Goal: Task Accomplishment & Management: Complete application form

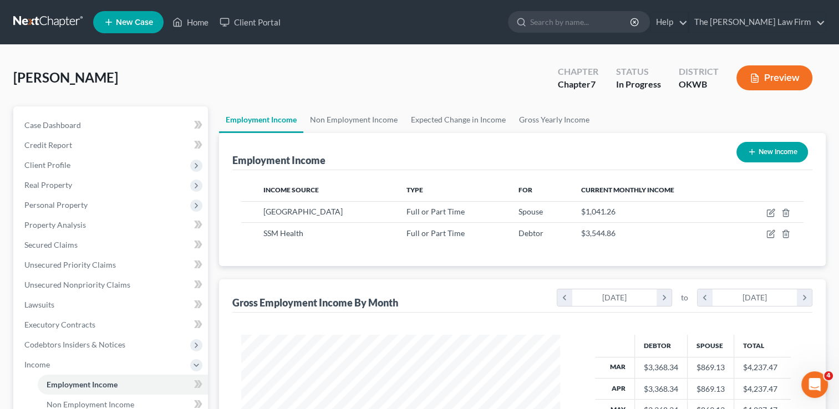
scroll to position [198, 341]
click at [49, 14] on link at bounding box center [48, 22] width 71 height 20
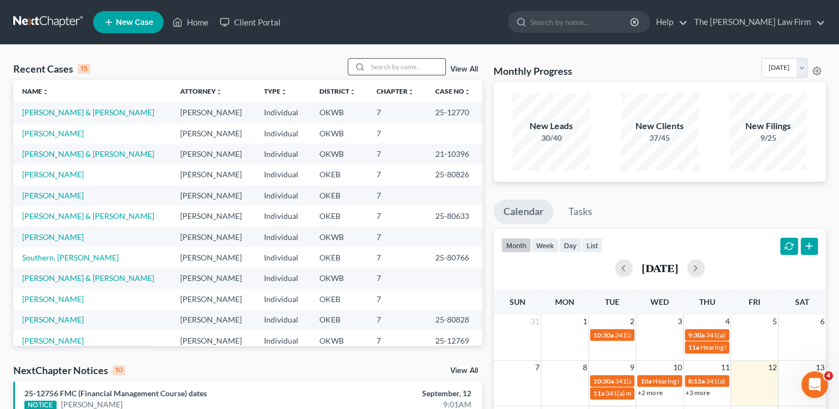
click at [392, 67] on input "search" at bounding box center [407, 67] width 78 height 16
paste input "[PERSON_NAME]"
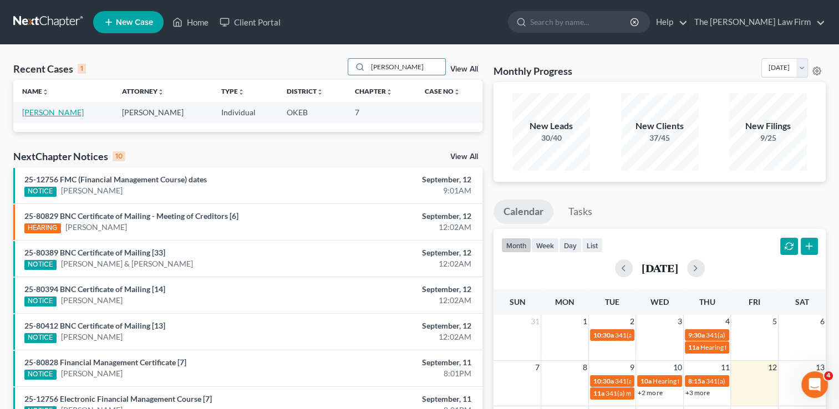
type input "[PERSON_NAME]"
click at [41, 110] on link "[PERSON_NAME]" at bounding box center [53, 112] width 62 height 9
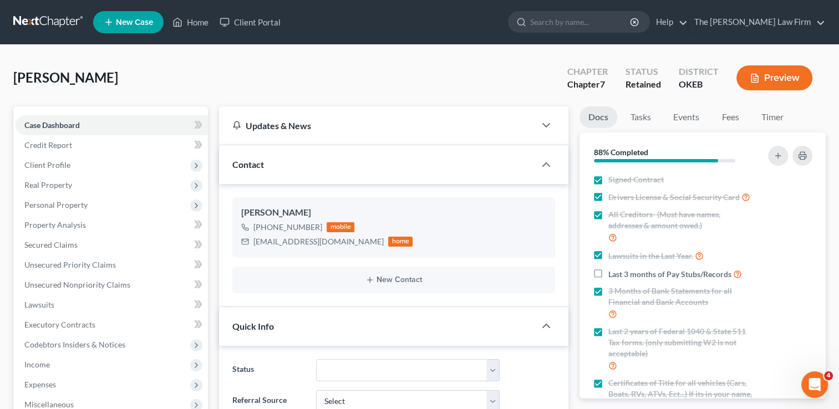
scroll to position [183, 0]
click at [41, 19] on link at bounding box center [48, 22] width 71 height 20
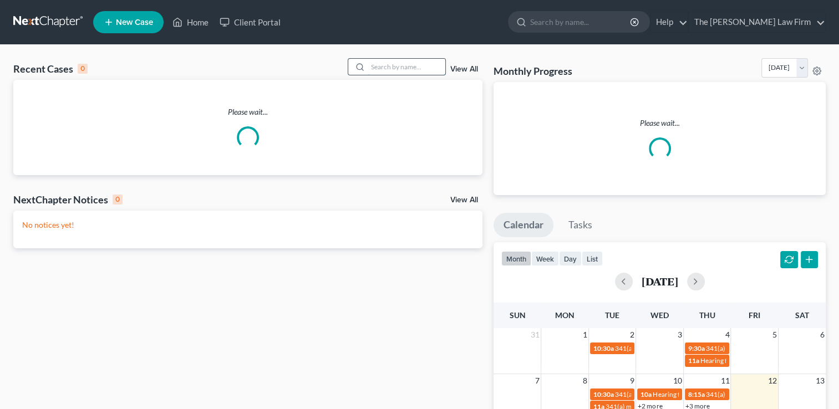
click at [397, 63] on input "search" at bounding box center [407, 67] width 78 height 16
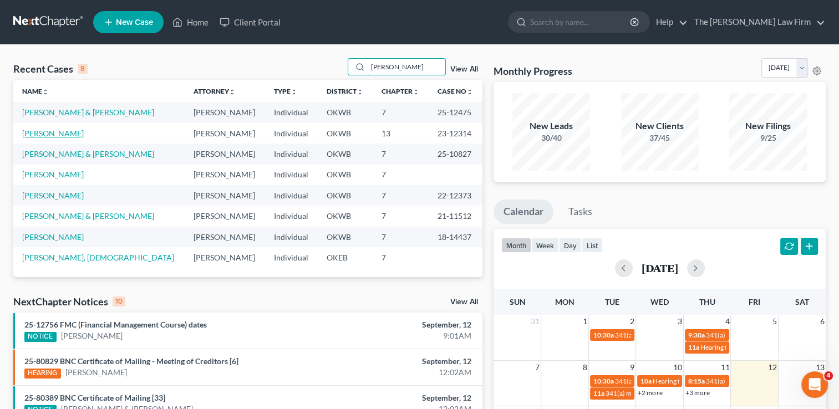
type input "campbell"
click at [63, 132] on link "[PERSON_NAME]" at bounding box center [53, 133] width 62 height 9
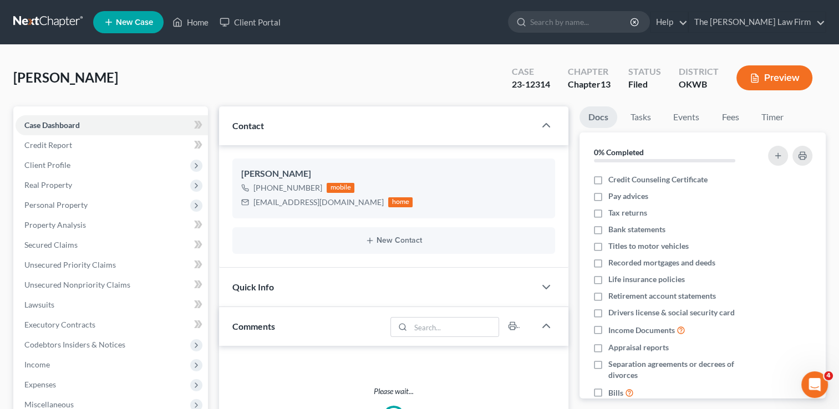
scroll to position [166, 0]
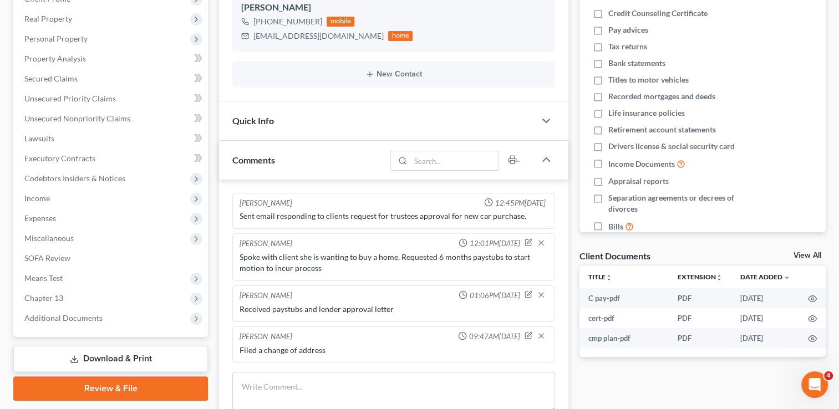
click at [60, 315] on span "Additional Documents" at bounding box center [63, 317] width 78 height 9
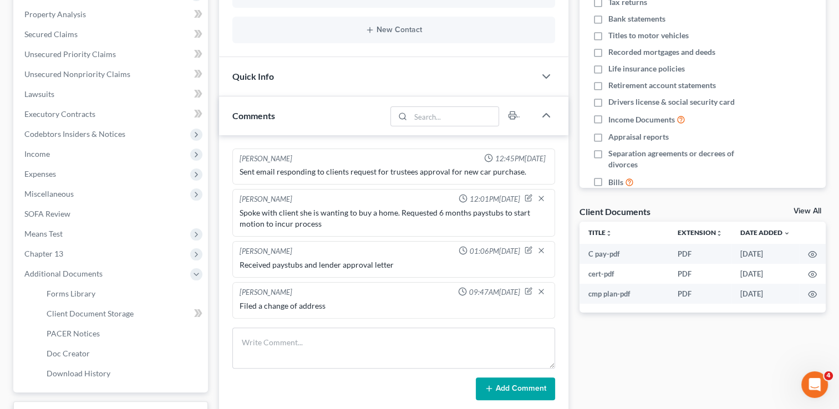
scroll to position [277, 0]
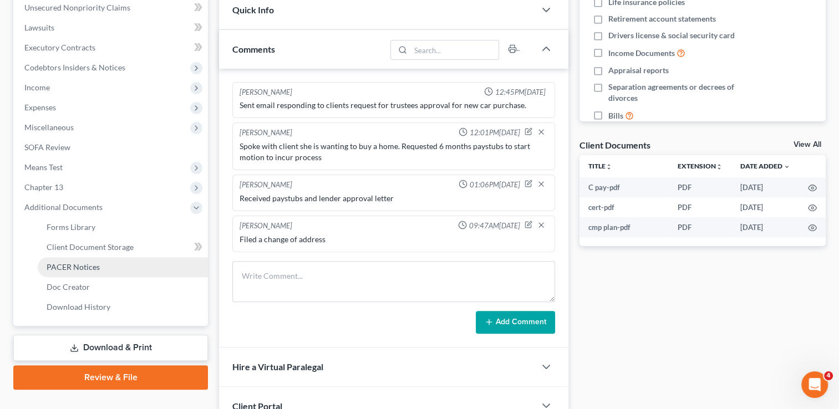
click at [80, 262] on span "PACER Notices" at bounding box center [73, 266] width 53 height 9
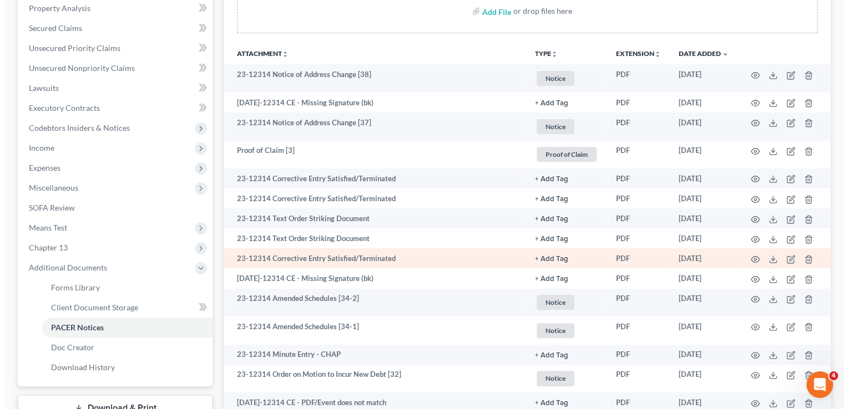
scroll to position [222, 0]
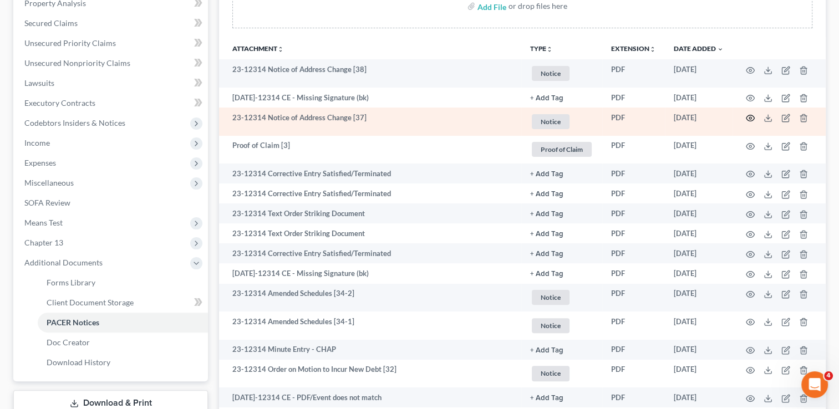
click at [750, 119] on circle "button" at bounding box center [751, 118] width 2 height 2
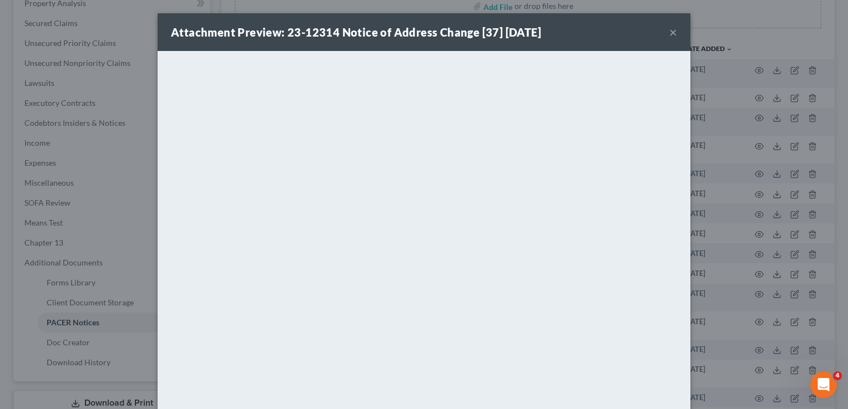
click at [669, 33] on button "×" at bounding box center [673, 32] width 8 height 13
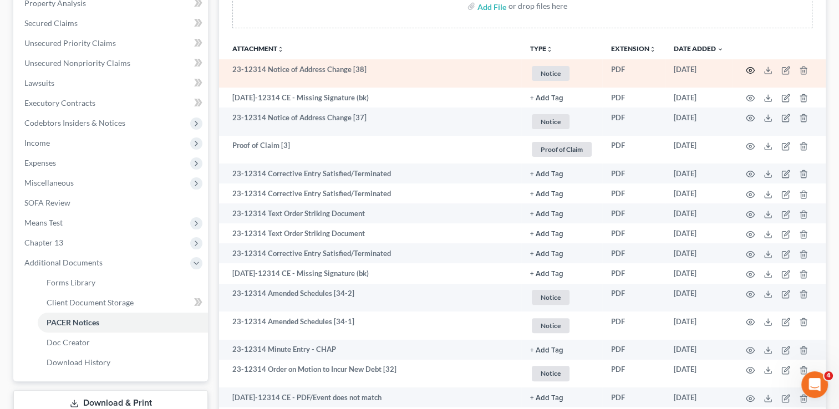
click at [751, 68] on icon "button" at bounding box center [750, 70] width 9 height 9
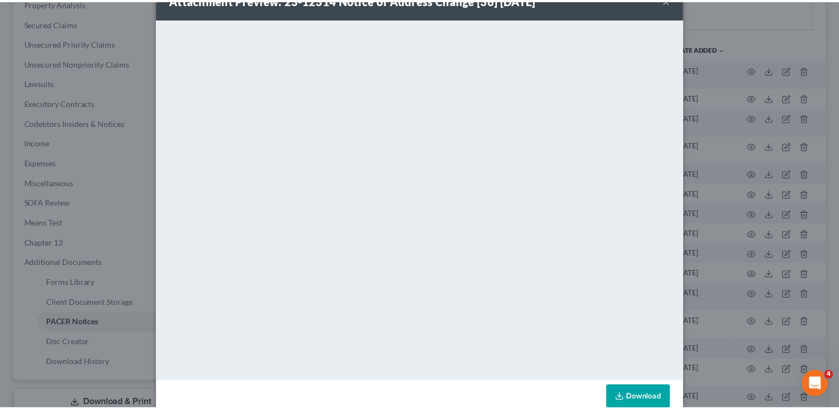
scroll to position [0, 0]
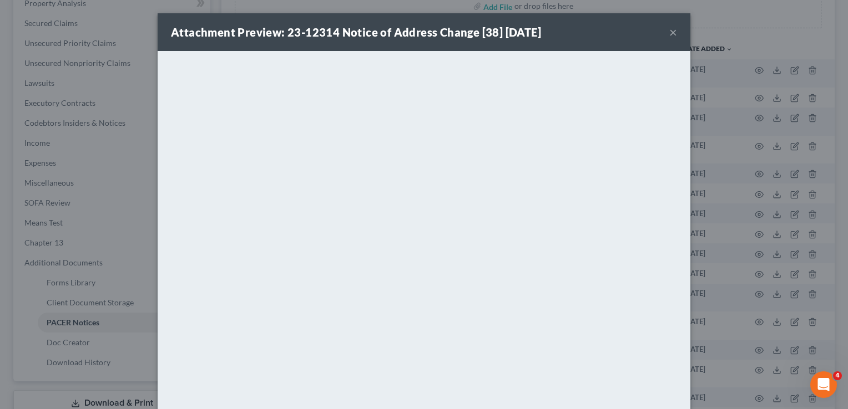
click at [670, 32] on button "×" at bounding box center [673, 32] width 8 height 13
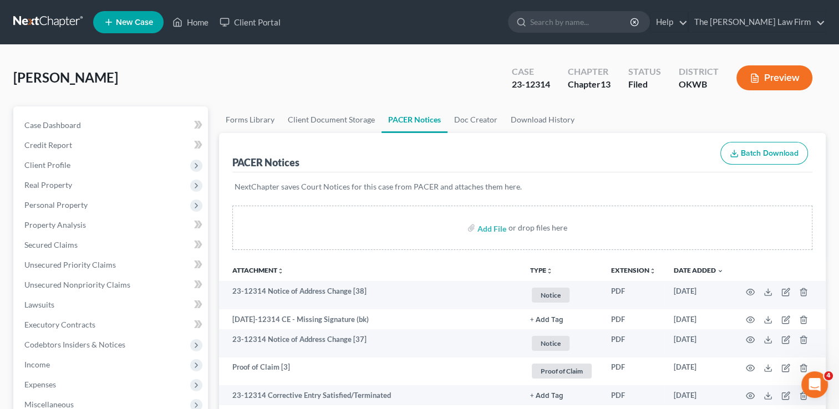
click at [43, 19] on link at bounding box center [48, 22] width 71 height 20
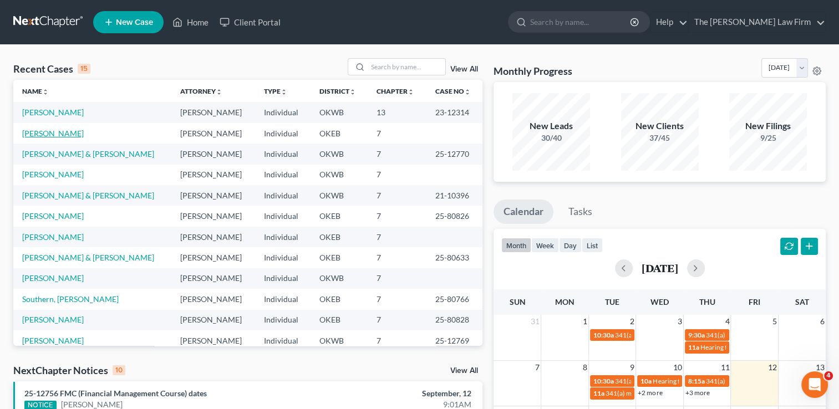
click at [49, 132] on link "[PERSON_NAME]" at bounding box center [53, 133] width 62 height 9
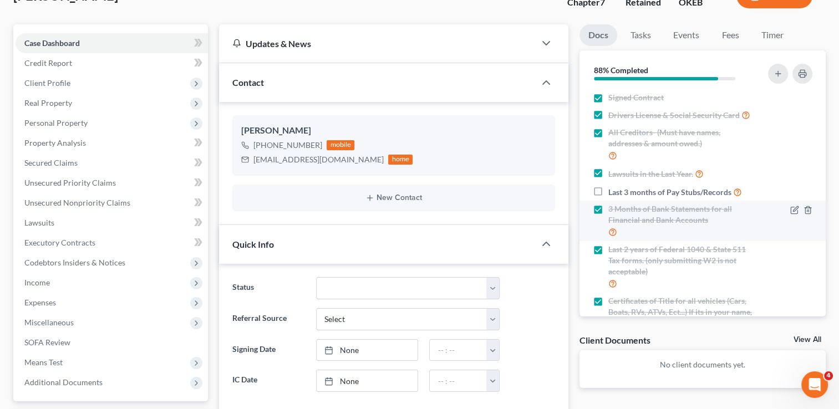
scroll to position [55, 0]
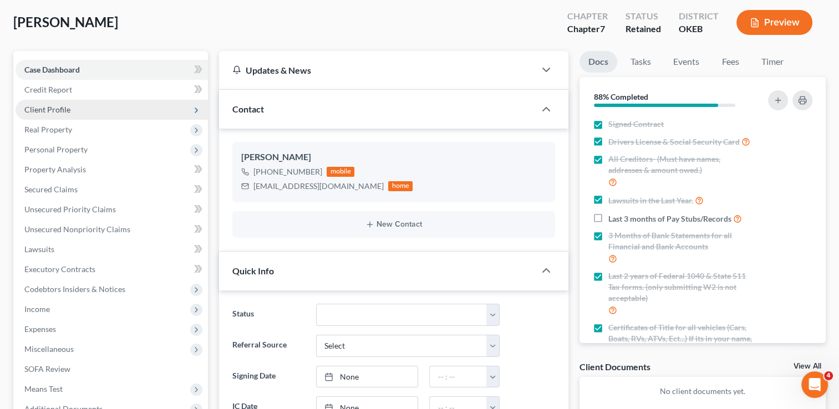
click at [87, 103] on span "Client Profile" at bounding box center [112, 110] width 193 height 20
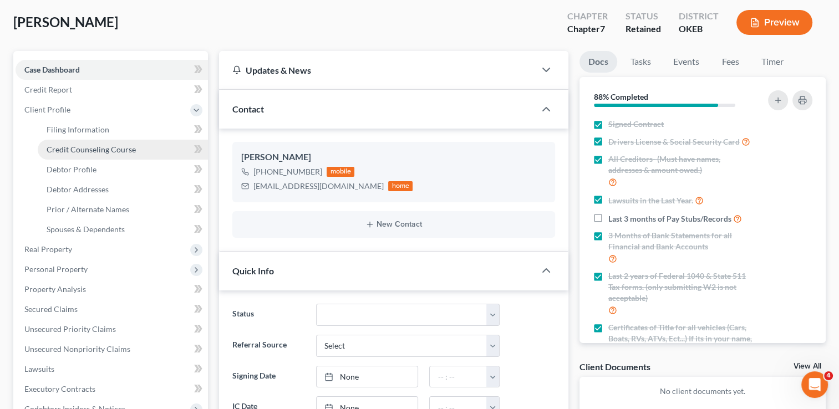
click at [118, 150] on span "Credit Counseling Course" at bounding box center [91, 149] width 89 height 9
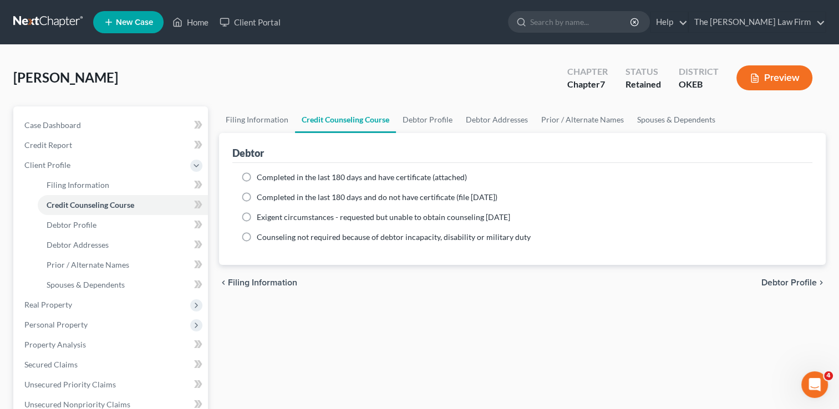
drag, startPoint x: 246, startPoint y: 176, endPoint x: 253, endPoint y: 180, distance: 7.4
click at [257, 176] on label "Completed in the last 180 days and have certificate (attached)" at bounding box center [362, 177] width 210 height 11
click at [261, 176] on input "Completed in the last 180 days and have certificate (attached)" at bounding box center [264, 175] width 7 height 7
radio input "true"
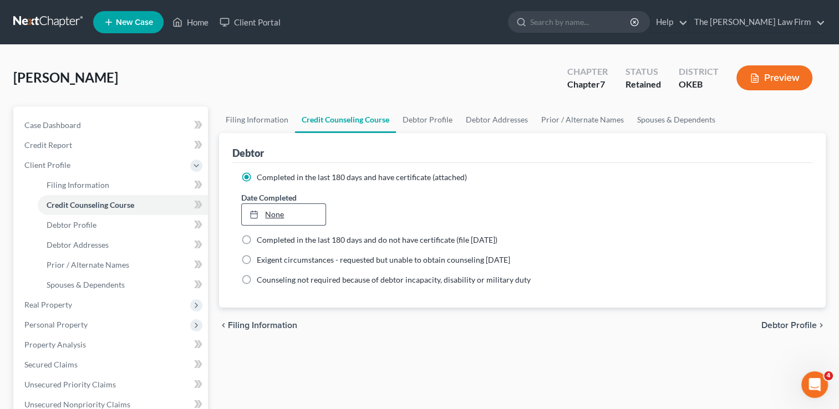
click at [279, 214] on link "None" at bounding box center [283, 214] width 83 height 21
type input "9/12/2025"
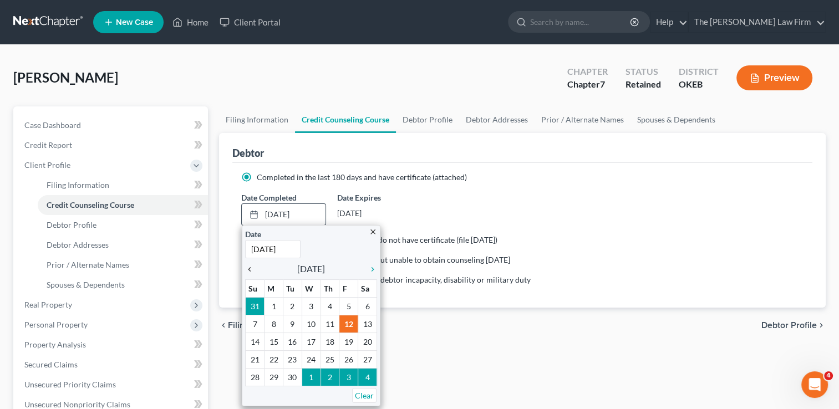
click at [249, 267] on icon "chevron_left" at bounding box center [252, 269] width 14 height 9
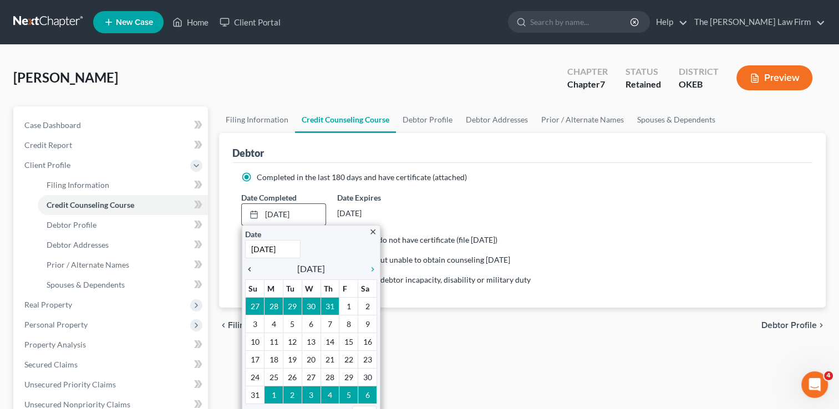
click at [249, 267] on icon "chevron_left" at bounding box center [252, 269] width 14 height 9
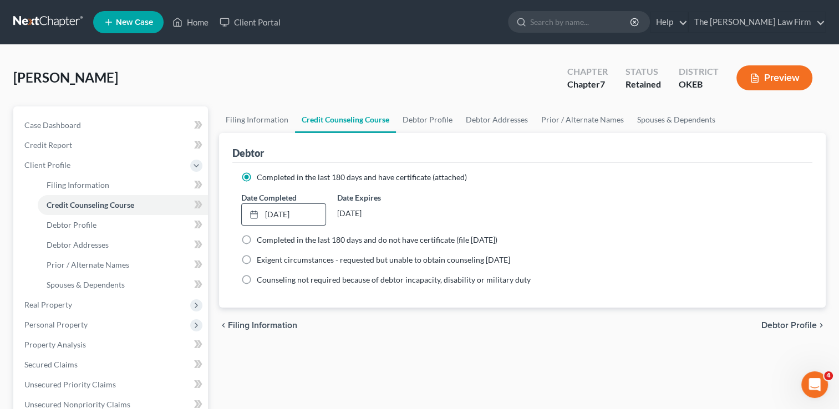
click at [381, 338] on div "chevron_left Filing Information Debtor Profile chevron_right" at bounding box center [522, 326] width 607 height 36
click at [79, 227] on span "Debtor Profile" at bounding box center [72, 224] width 50 height 9
select select "0"
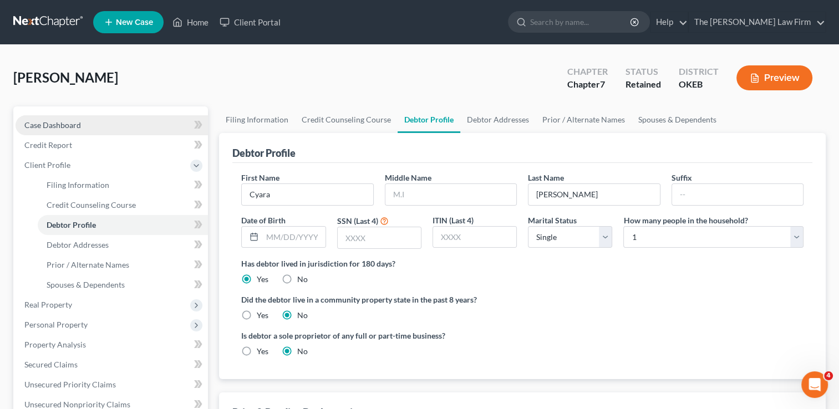
click at [60, 127] on span "Case Dashboard" at bounding box center [52, 124] width 57 height 9
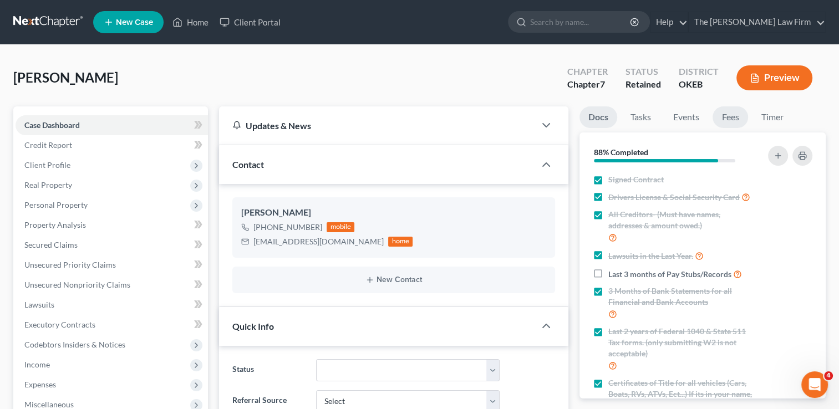
click at [735, 119] on link "Fees" at bounding box center [731, 118] width 36 height 22
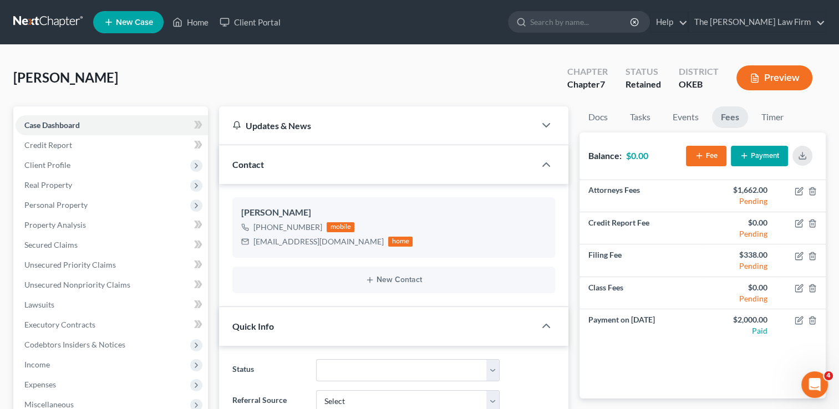
scroll to position [183, 0]
click at [81, 126] on link "Case Dashboard" at bounding box center [112, 125] width 193 height 20
drag, startPoint x: 58, startPoint y: 166, endPoint x: 95, endPoint y: 191, distance: 44.5
click at [58, 166] on span "Client Profile" at bounding box center [47, 164] width 46 height 9
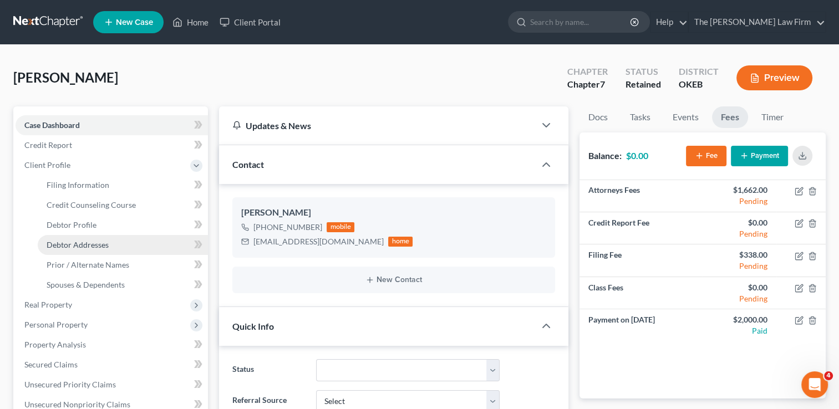
click at [92, 244] on span "Debtor Addresses" at bounding box center [78, 244] width 62 height 9
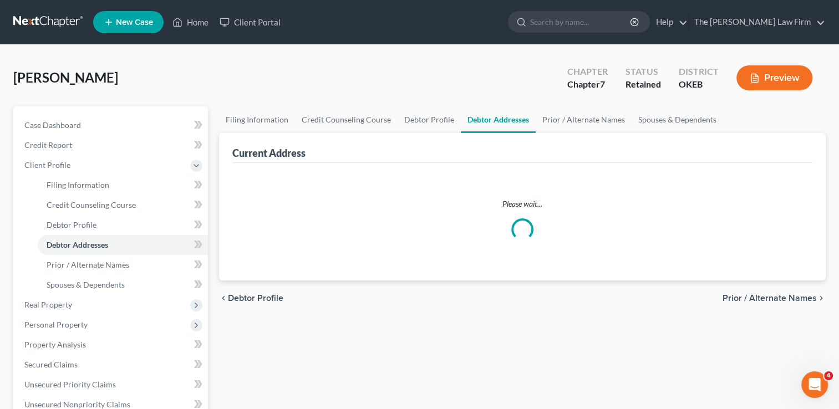
select select "0"
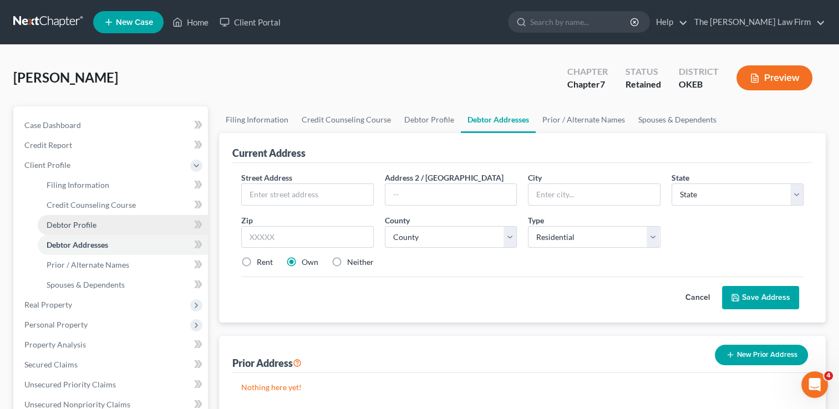
drag, startPoint x: 104, startPoint y: 225, endPoint x: 173, endPoint y: 225, distance: 68.8
click at [106, 225] on link "Debtor Profile" at bounding box center [123, 225] width 170 height 20
select select "0"
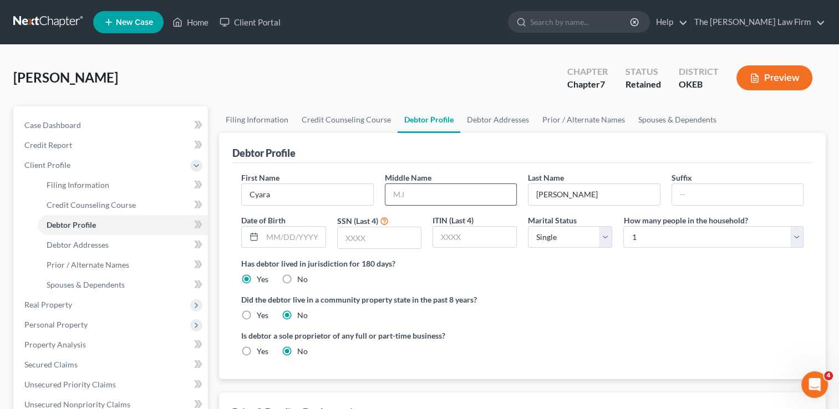
click at [453, 186] on input "text" at bounding box center [451, 194] width 131 height 21
type input "[PERSON_NAME]"
click at [298, 237] on input "text" at bounding box center [293, 237] width 63 height 21
type input "[DATE]"
click at [369, 233] on input "text" at bounding box center [379, 237] width 83 height 21
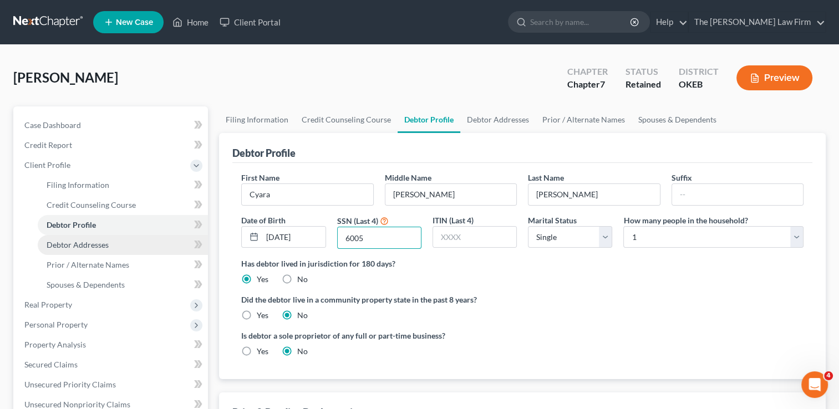
type input "6005"
drag, startPoint x: 98, startPoint y: 249, endPoint x: 117, endPoint y: 245, distance: 19.8
click at [98, 249] on span "Debtor Addresses" at bounding box center [78, 244] width 62 height 9
select select "0"
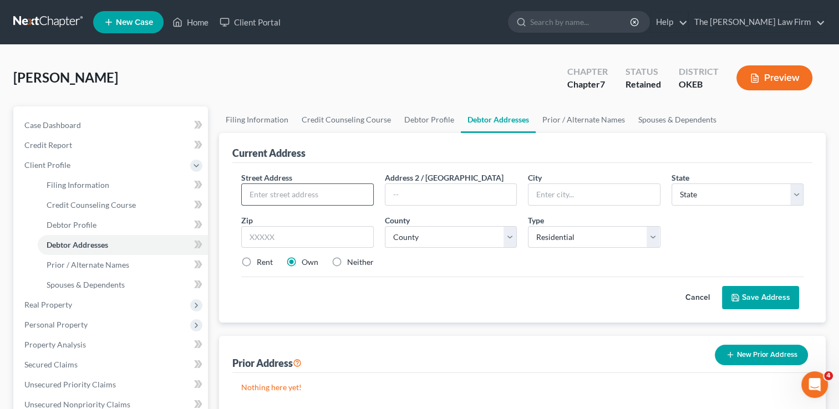
click at [320, 192] on input "text" at bounding box center [307, 194] width 131 height 21
type input "1123 Sunset Dr."
type input "74884"
click at [539, 278] on div "Cancel Save Address" at bounding box center [522, 293] width 563 height 33
type input "Wewoka"
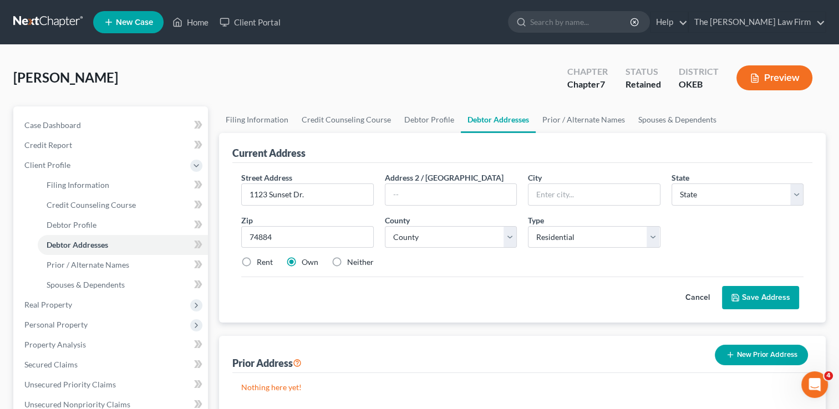
select select "37"
click at [509, 235] on select "County [GEOGRAPHIC_DATA] [GEOGRAPHIC_DATA] [GEOGRAPHIC_DATA] [GEOGRAPHIC_DATA] …" at bounding box center [451, 237] width 132 height 22
select select "66"
click at [385, 226] on select "County [GEOGRAPHIC_DATA] [GEOGRAPHIC_DATA] [GEOGRAPHIC_DATA] [GEOGRAPHIC_DATA] …" at bounding box center [451, 237] width 132 height 22
click at [560, 271] on div "Street Address * 1123 Sunset Dr. Address 2 / PO Box City * Wewoka State * State…" at bounding box center [523, 224] width 574 height 105
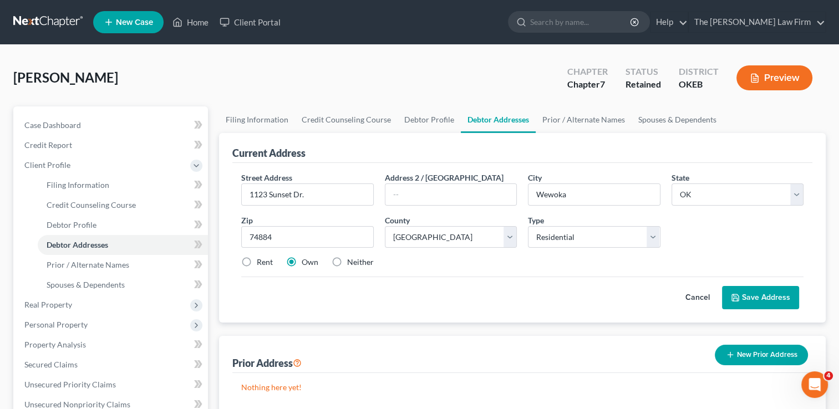
click at [768, 296] on button "Save Address" at bounding box center [760, 297] width 77 height 23
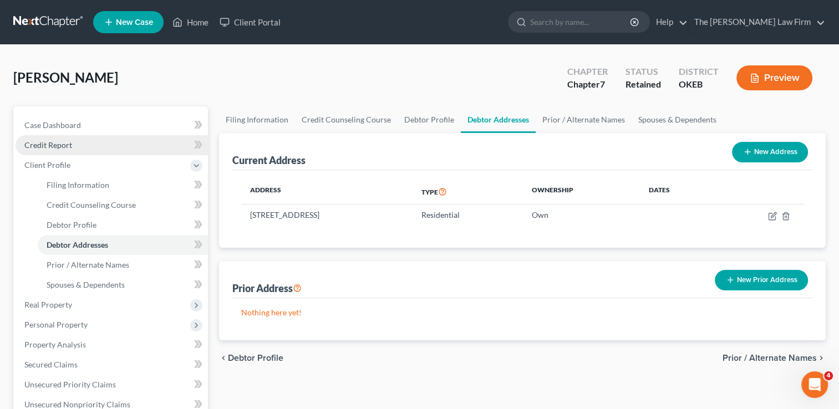
click at [65, 145] on span "Credit Report" at bounding box center [48, 144] width 48 height 9
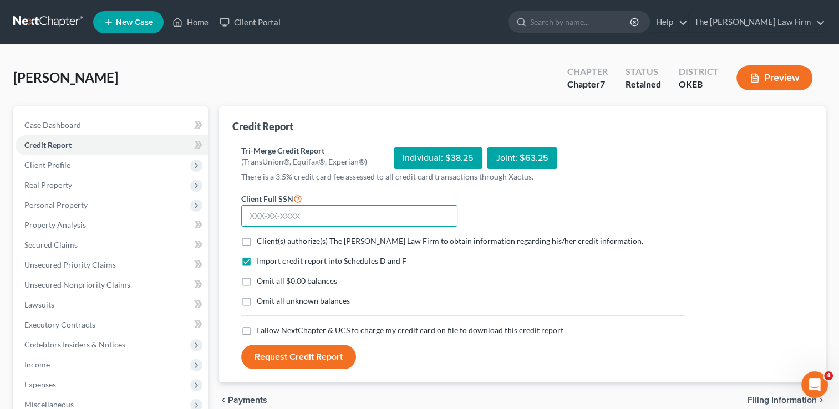
click at [312, 215] on input "text" at bounding box center [349, 216] width 216 height 22
type input "446-04-6005"
click at [257, 239] on label "Client(s) authorize(s) The Choate Law Firm to obtain information regarding his/…" at bounding box center [450, 241] width 387 height 11
click at [261, 239] on input "Client(s) authorize(s) The Choate Law Firm to obtain information regarding his/…" at bounding box center [264, 239] width 7 height 7
checkbox input "true"
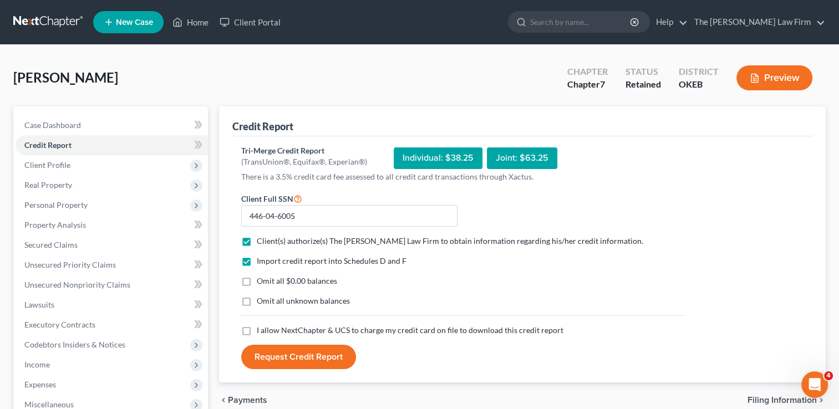
click at [257, 282] on label "Omit all $0.00 balances" at bounding box center [297, 281] width 80 height 11
click at [261, 282] on input "Omit all $0.00 balances" at bounding box center [264, 279] width 7 height 7
checkbox input "true"
click at [257, 330] on label "I allow NextChapter & UCS to charge my credit card on file to download this cre…" at bounding box center [410, 330] width 307 height 11
click at [261, 330] on input "I allow NextChapter & UCS to charge my credit card on file to download this cre…" at bounding box center [264, 328] width 7 height 7
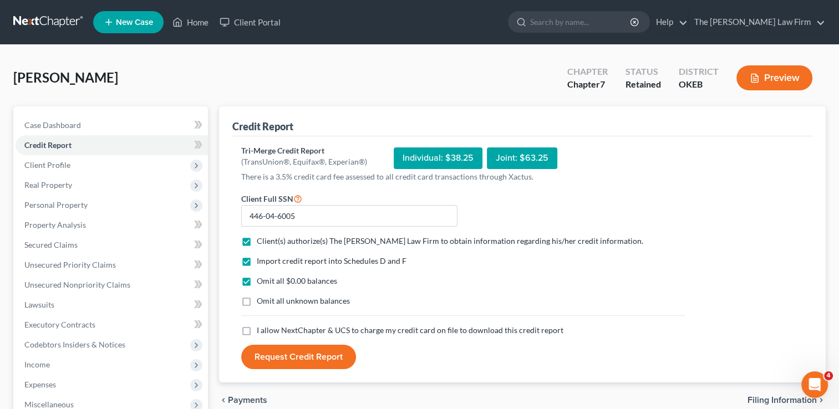
checkbox input "true"
click at [299, 357] on button "Request Credit Report" at bounding box center [298, 357] width 115 height 24
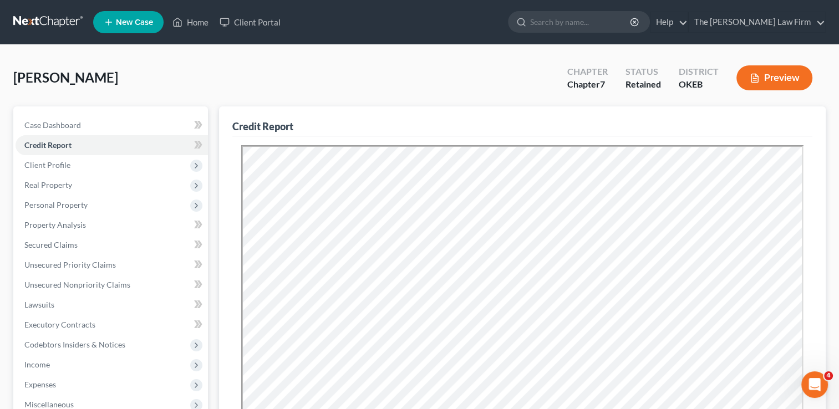
click at [391, 75] on div "[PERSON_NAME] Upgraded Chapter Chapter 7 Status Retained District OKEB Preview" at bounding box center [419, 82] width 813 height 48
click at [83, 188] on span "Real Property" at bounding box center [112, 185] width 193 height 20
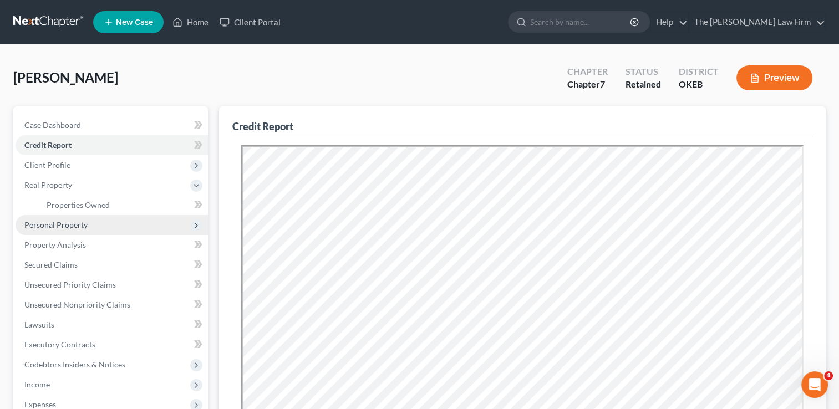
click at [67, 227] on span "Personal Property" at bounding box center [55, 224] width 63 height 9
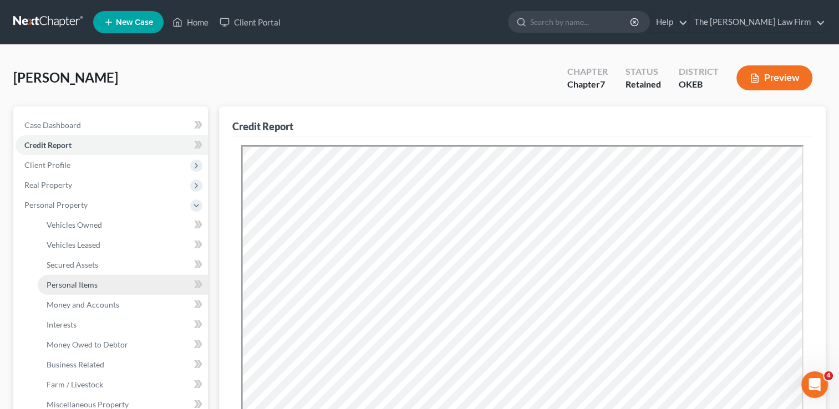
drag, startPoint x: 73, startPoint y: 284, endPoint x: 102, endPoint y: 286, distance: 28.3
click at [73, 284] on span "Personal Items" at bounding box center [72, 284] width 51 height 9
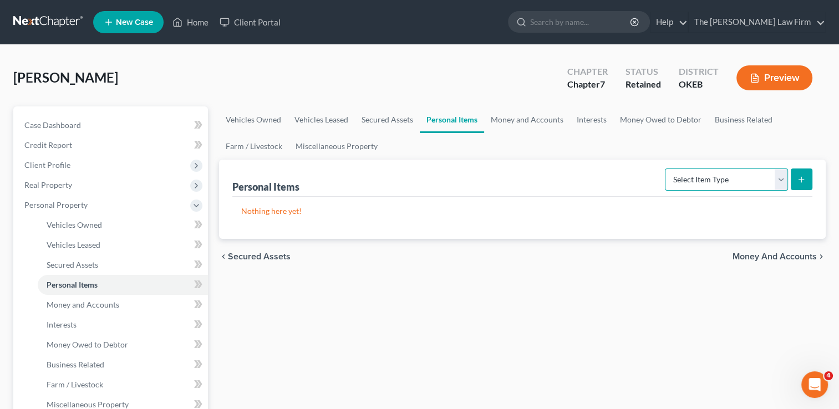
click at [748, 178] on select "Select Item Type Clothing Collectibles Of Value Electronics Firearms Household …" at bounding box center [726, 180] width 123 height 22
select select "clothing"
click at [666, 169] on select "Select Item Type Clothing Collectibles Of Value Electronics Firearms Household …" at bounding box center [726, 180] width 123 height 22
click at [805, 180] on icon "submit" at bounding box center [801, 179] width 9 height 9
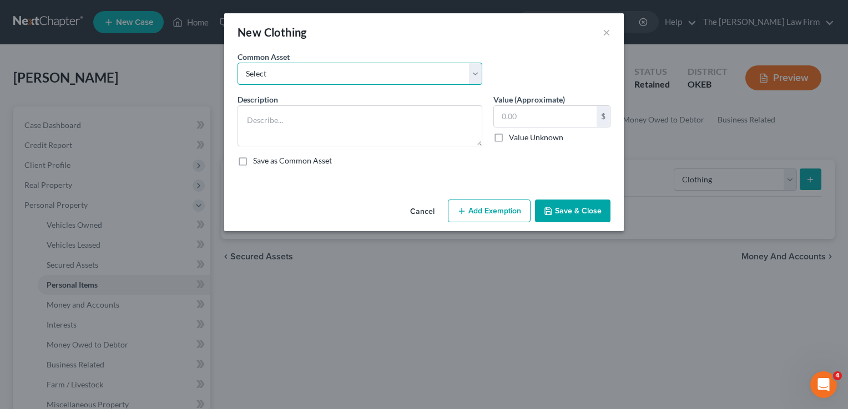
click at [369, 77] on select "Select clothing and shoes clothing and shoes clothing and shoes clothing and sh…" at bounding box center [359, 74] width 245 height 22
select select "7"
click at [237, 63] on select "Select clothing and shoes clothing and shoes clothing and shoes clothing and sh…" at bounding box center [359, 74] width 245 height 22
type textarea "clothing and shoes"
click at [536, 114] on input "300.00" at bounding box center [545, 116] width 103 height 21
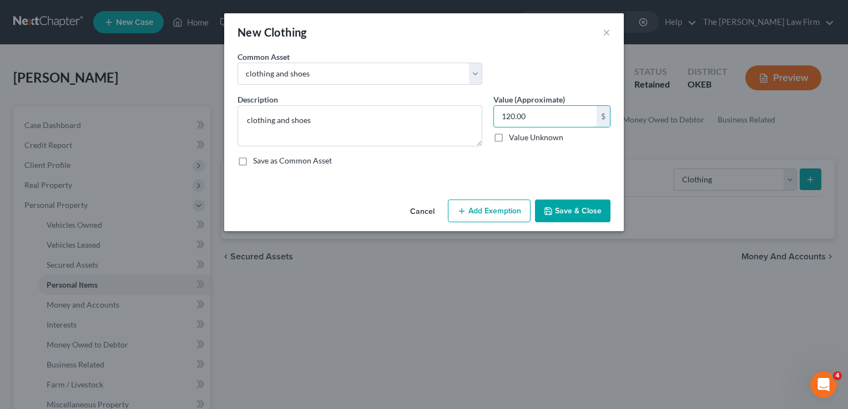
type input "120.00"
click at [490, 208] on button "Add Exemption" at bounding box center [489, 211] width 83 height 23
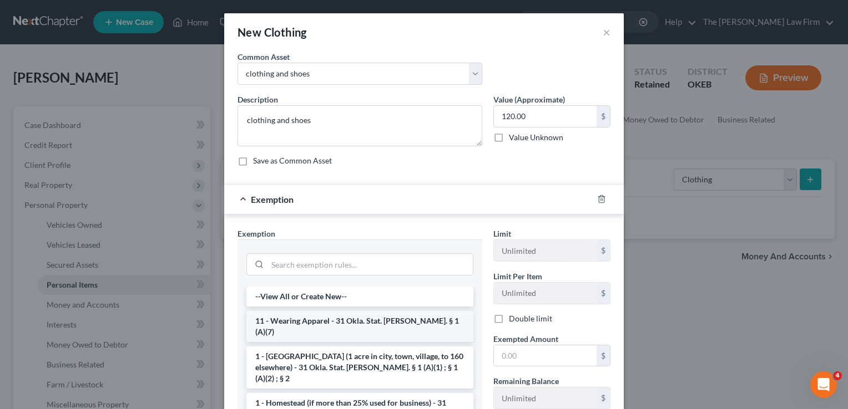
click at [289, 319] on li "11 - Wearing Apparel - 31 Okla. Stat. [PERSON_NAME]. § 1 (A)(7)" at bounding box center [359, 326] width 227 height 31
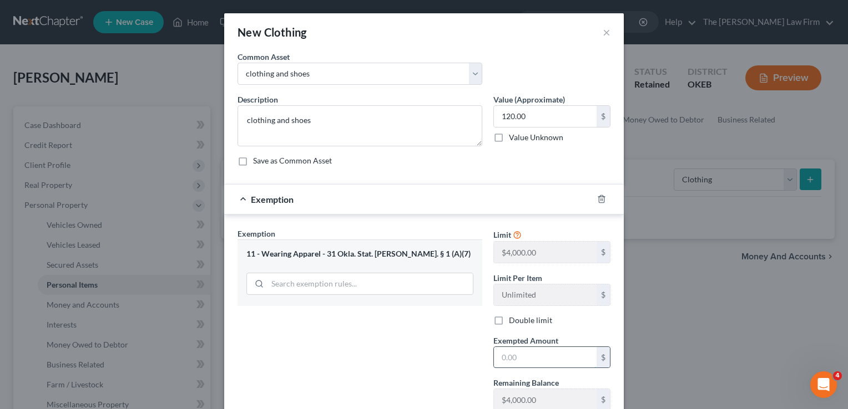
click at [529, 355] on input "text" at bounding box center [545, 357] width 103 height 21
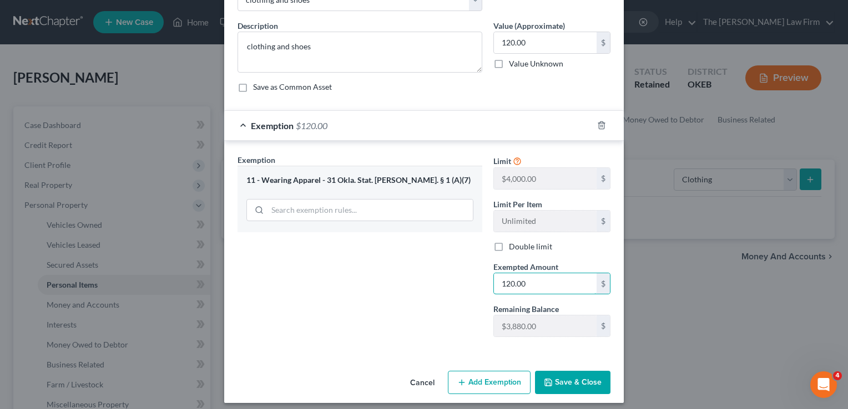
scroll to position [79, 0]
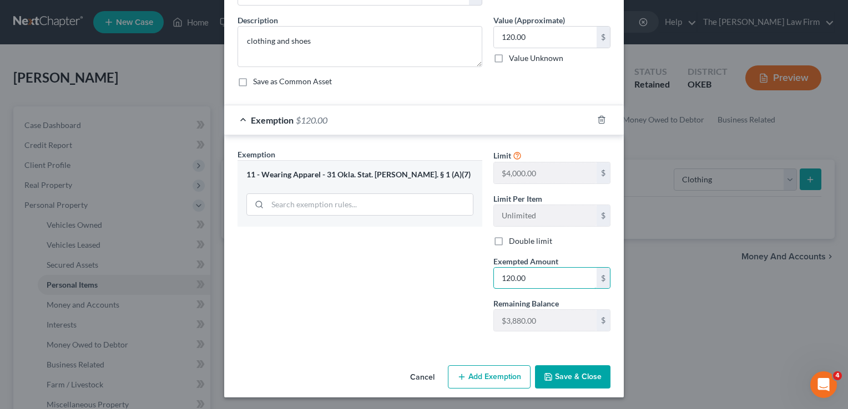
type input "120.00"
click at [577, 371] on button "Save & Close" at bounding box center [572, 377] width 75 height 23
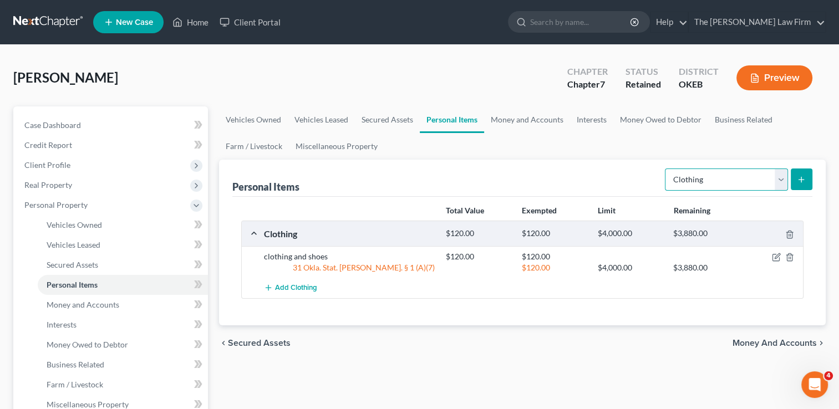
drag, startPoint x: 781, startPoint y: 177, endPoint x: 771, endPoint y: 190, distance: 17.0
click at [781, 177] on select "Select Item Type Clothing Collectibles Of Value Electronics Firearms Household …" at bounding box center [726, 180] width 123 height 22
select select "electronics"
click at [666, 169] on select "Select Item Type Clothing Collectibles Of Value Electronics Firearms Household …" at bounding box center [726, 180] width 123 height 22
click at [801, 180] on icon "submit" at bounding box center [801, 179] width 9 height 9
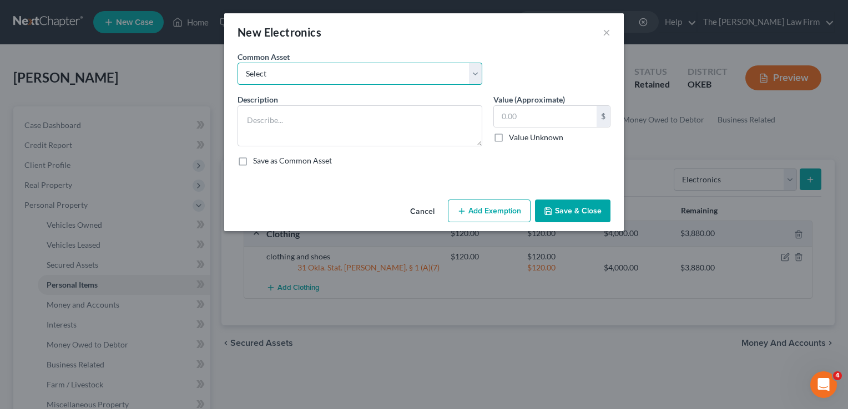
click at [339, 73] on select "Select TVs, computer, phones TVs, laptop, phones, games 2 TVs, PS4" at bounding box center [359, 74] width 245 height 22
select select "0"
click at [237, 63] on select "Select TVs, computer, phones TVs, laptop, phones, games 2 TVs, PS4" at bounding box center [359, 74] width 245 height 22
type textarea "TVs, computer, phones"
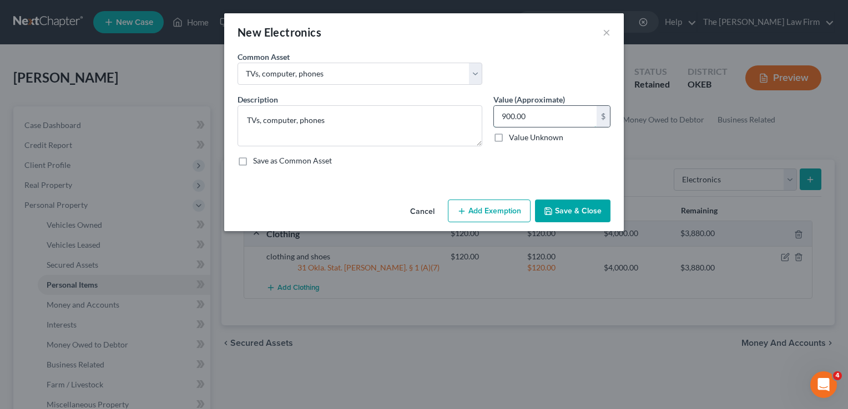
click at [533, 117] on input "900.00" at bounding box center [545, 116] width 103 height 21
type input "740.00"
click at [494, 211] on button "Add Exemption" at bounding box center [489, 211] width 83 height 23
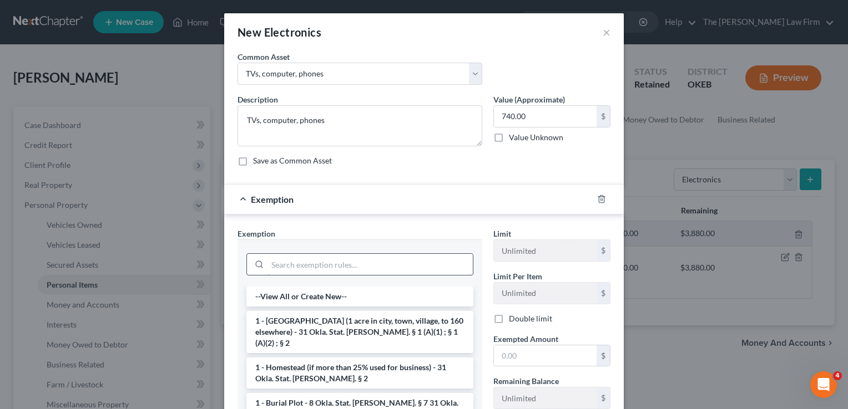
click at [334, 264] on input "search" at bounding box center [369, 264] width 205 height 21
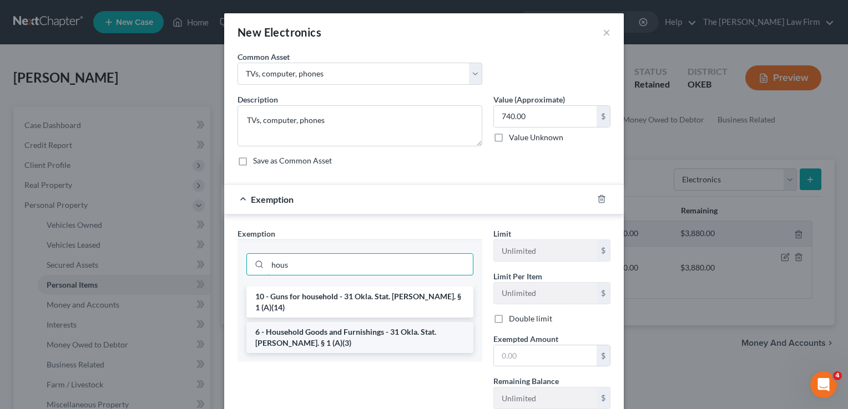
type input "hous"
click at [342, 323] on li "6 - Household Goods and Furnishings - 31 Okla. Stat. [PERSON_NAME]. § 1 (A)(3)" at bounding box center [359, 337] width 227 height 31
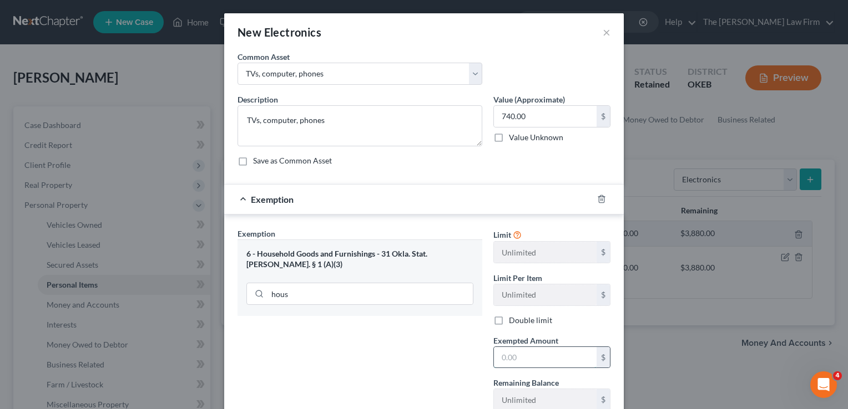
click at [542, 359] on input "text" at bounding box center [545, 357] width 103 height 21
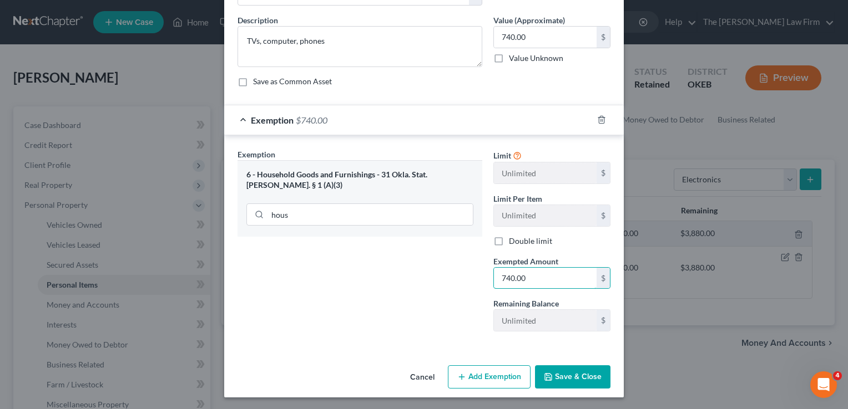
type input "740.00"
click at [564, 372] on button "Save & Close" at bounding box center [572, 377] width 75 height 23
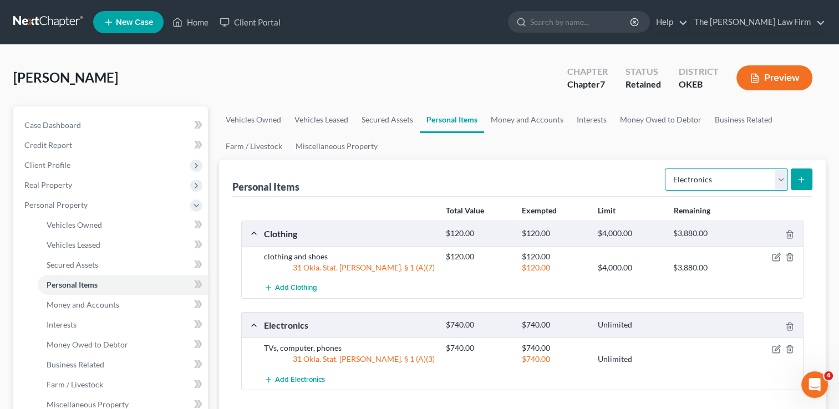
click at [780, 178] on select "Select Item Type Clothing Collectibles Of Value Electronics Firearms Household …" at bounding box center [726, 180] width 123 height 22
select select "household_goods"
click at [666, 169] on select "Select Item Type Clothing Collectibles Of Value Electronics Firearms Household …" at bounding box center [726, 180] width 123 height 22
click at [806, 180] on button "submit" at bounding box center [802, 180] width 22 height 22
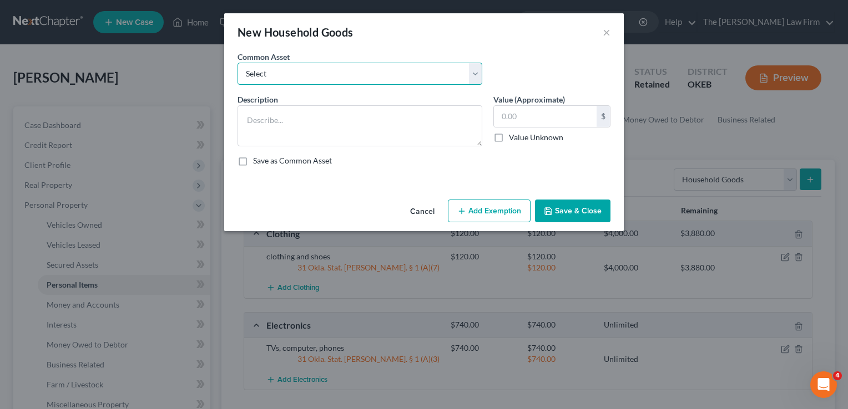
click at [338, 74] on select "Select furniture, household goods, appliances furniture, household goods, appli…" at bounding box center [359, 74] width 245 height 22
select select "6"
click at [237, 63] on select "Select furniture, household goods, appliances furniture, household goods, appli…" at bounding box center [359, 74] width 245 height 22
type textarea "furniture, appliances, household goods1500"
type input "1,500.00"
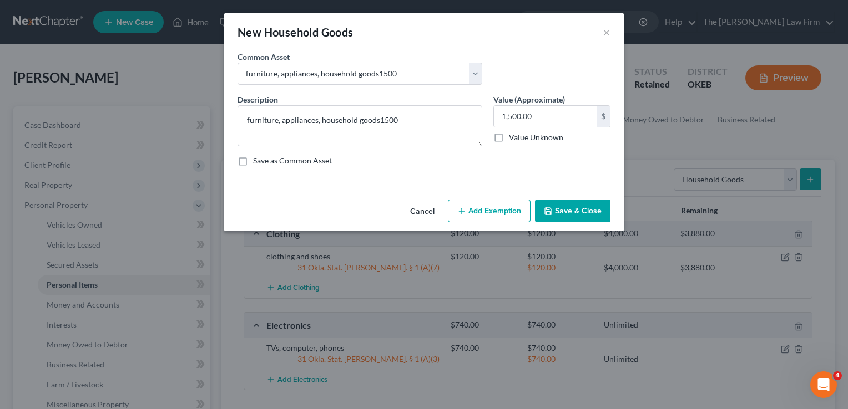
click at [497, 211] on button "Add Exemption" at bounding box center [489, 211] width 83 height 23
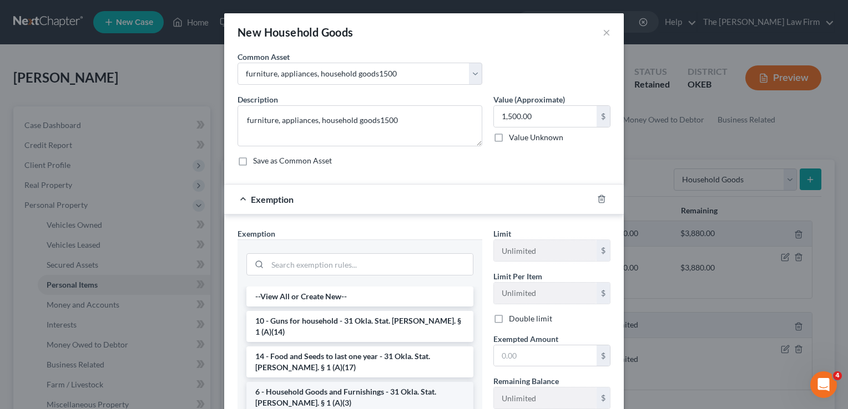
click at [312, 382] on li "6 - Household Goods and Furnishings - 31 Okla. Stat. [PERSON_NAME]. § 1 (A)(3)" at bounding box center [359, 397] width 227 height 31
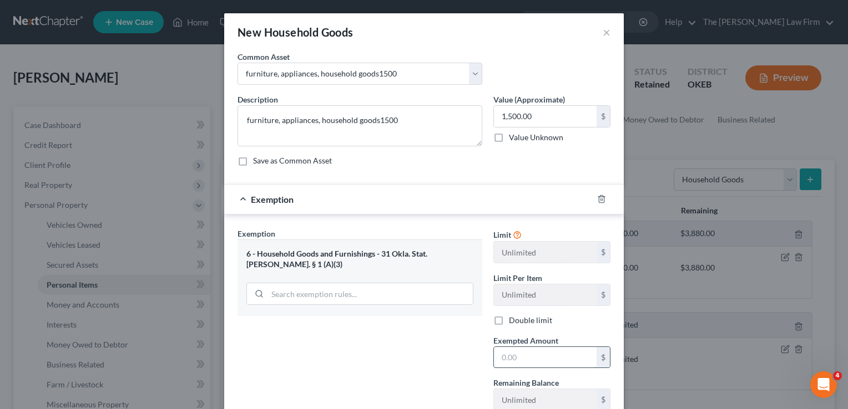
click at [544, 357] on input "text" at bounding box center [545, 357] width 103 height 21
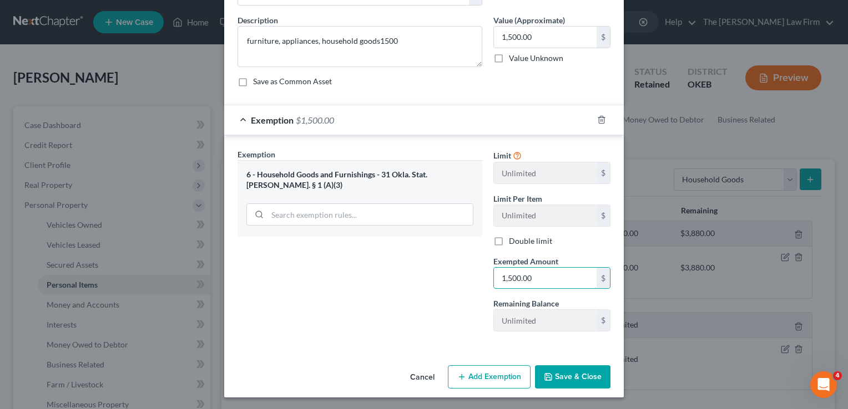
type input "1,500.00"
click at [576, 378] on button "Save & Close" at bounding box center [572, 377] width 75 height 23
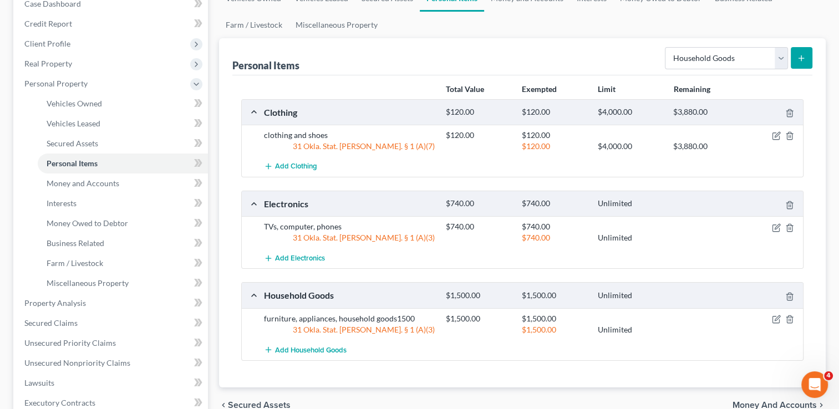
scroll to position [55, 0]
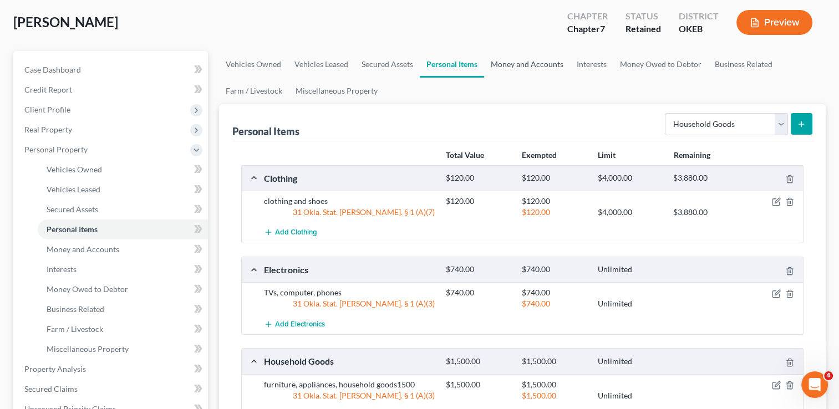
drag, startPoint x: 514, startPoint y: 62, endPoint x: 545, endPoint y: 74, distance: 33.4
click at [514, 62] on link "Money and Accounts" at bounding box center [527, 64] width 86 height 27
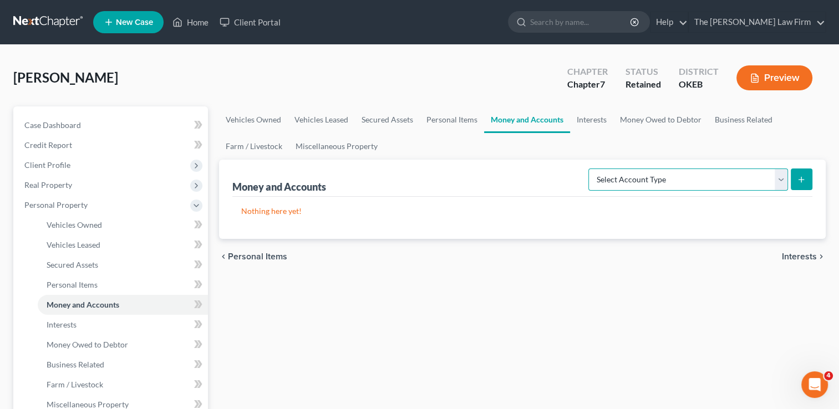
click at [783, 180] on select "Select Account Type Brokerage Cash on Hand Certificates of Deposit Checking Acc…" at bounding box center [689, 180] width 200 height 22
select select "checking"
click at [591, 169] on select "Select Account Type Brokerage Cash on Hand Certificates of Deposit Checking Acc…" at bounding box center [689, 180] width 200 height 22
click at [803, 180] on line "submit" at bounding box center [802, 180] width 5 height 0
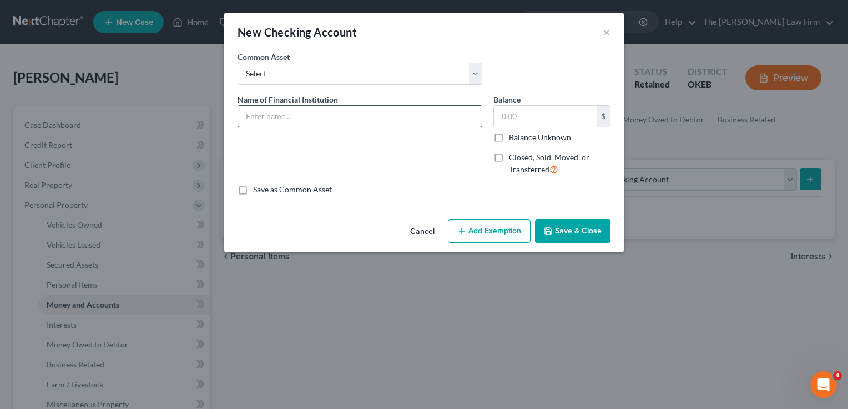
click at [311, 117] on input "text" at bounding box center [360, 116] width 244 height 21
type input "Cash App"
click at [484, 231] on button "Add Exemption" at bounding box center [489, 231] width 83 height 23
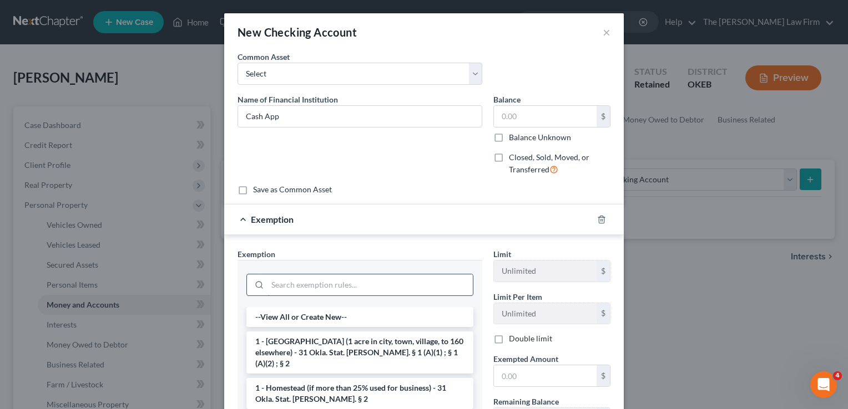
click at [346, 280] on input "search" at bounding box center [369, 285] width 205 height 21
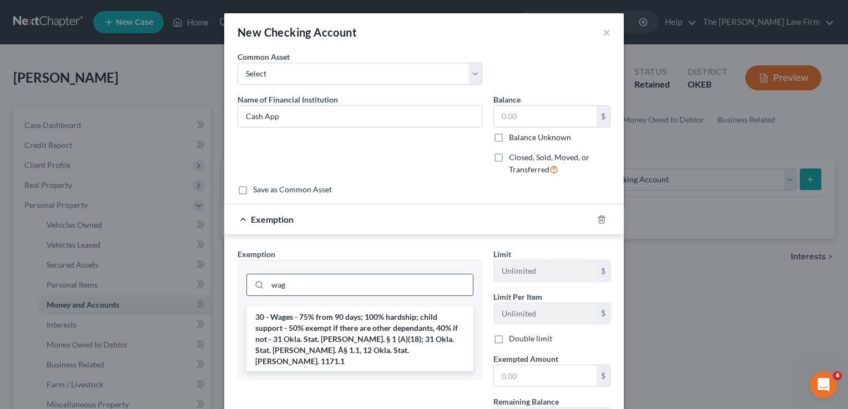
type input "wag"
click at [326, 332] on li "30 - Wages - 75% from 90 days; 100% hardship; child support - 50% exempt if the…" at bounding box center [359, 339] width 227 height 64
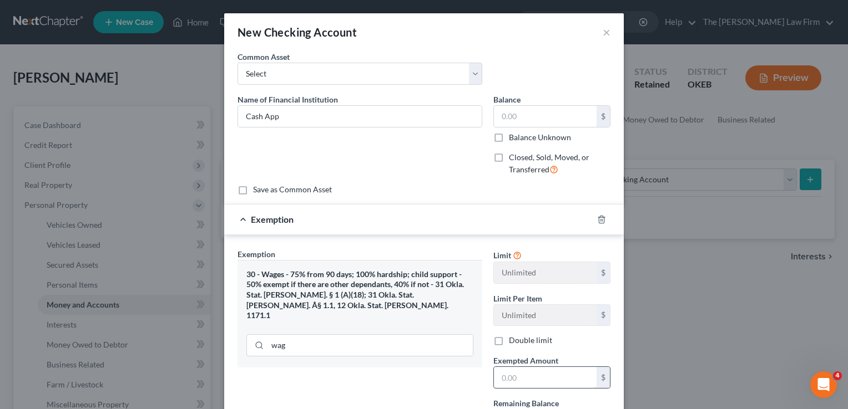
click at [519, 378] on input "text" at bounding box center [545, 377] width 103 height 21
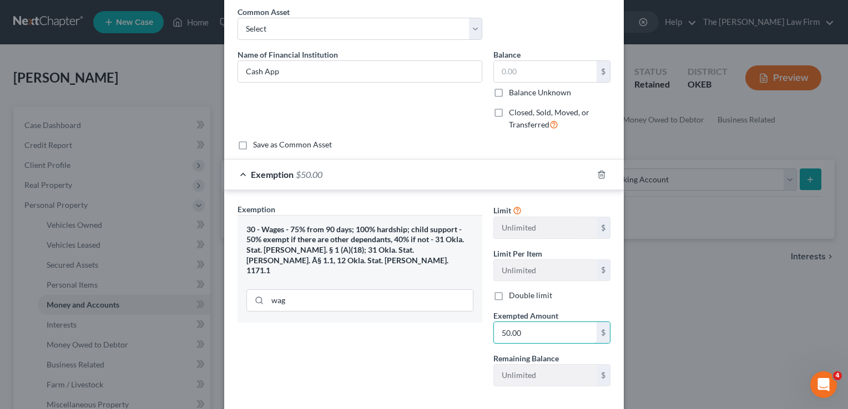
scroll to position [99, 0]
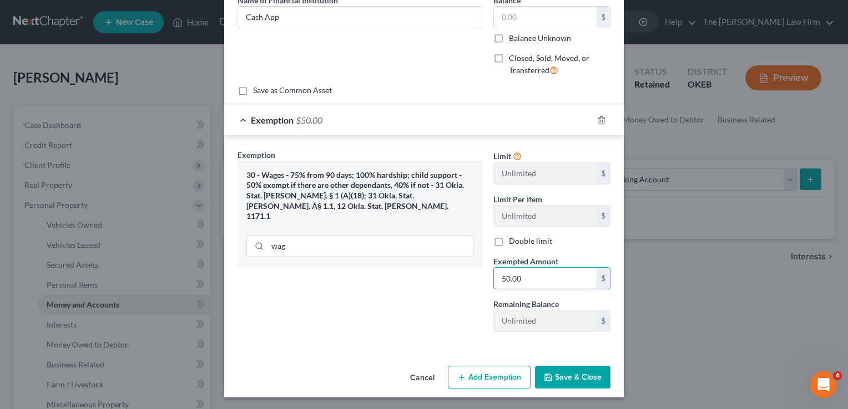
type input "50.00"
click at [571, 381] on button "Save & Close" at bounding box center [572, 377] width 75 height 23
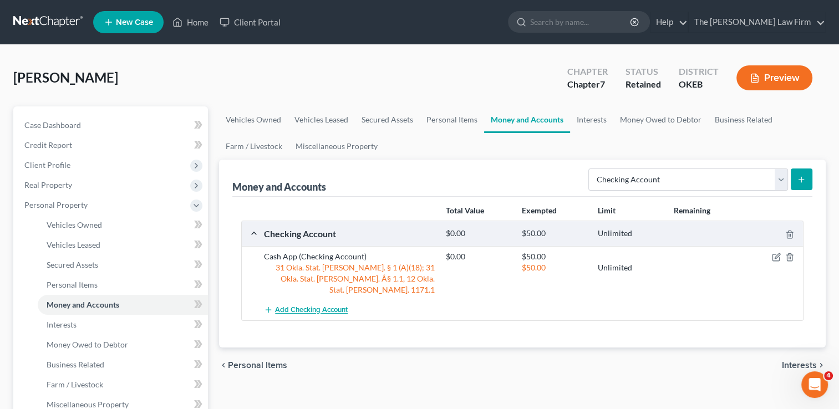
click at [320, 306] on span "Add Checking Account" at bounding box center [311, 310] width 73 height 9
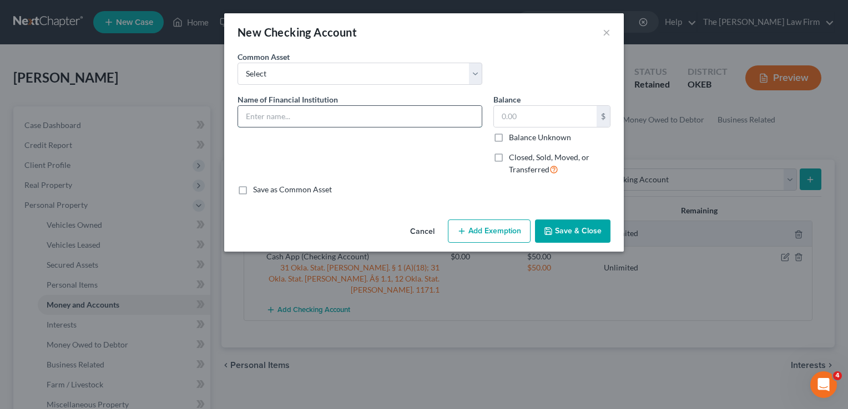
click at [341, 118] on input "text" at bounding box center [360, 116] width 244 height 21
click at [340, 117] on input "Chime" at bounding box center [360, 116] width 244 height 21
type input "Chime (1197)"
click at [472, 227] on button "Add Exemption" at bounding box center [489, 231] width 83 height 23
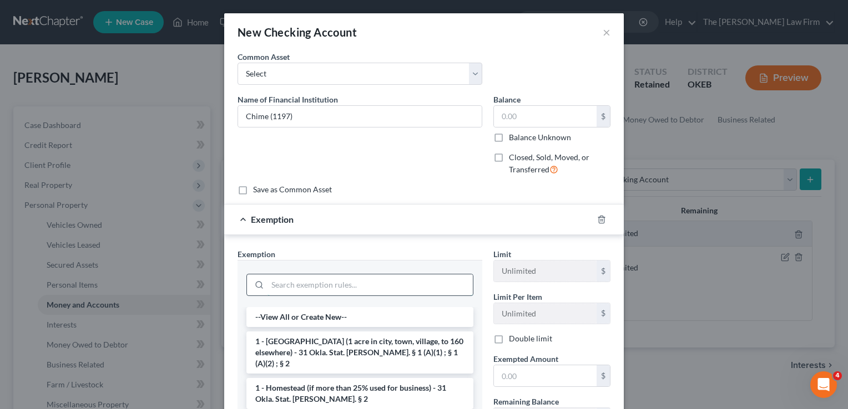
click at [308, 282] on input "search" at bounding box center [369, 285] width 205 height 21
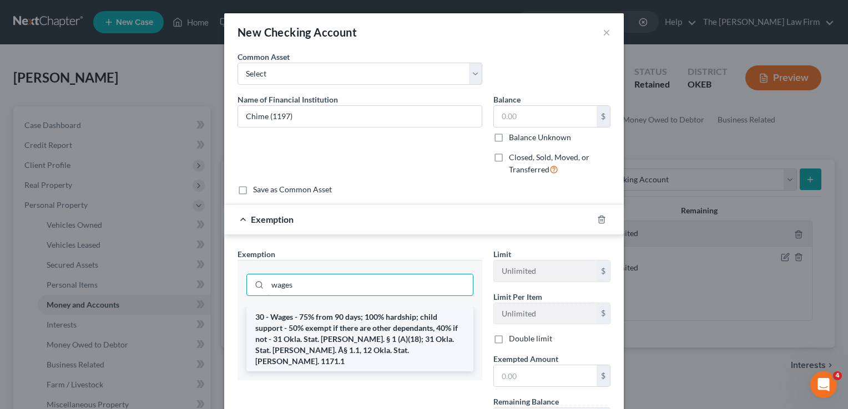
type input "wages"
click at [308, 321] on li "30 - Wages - 75% from 90 days; 100% hardship; child support - 50% exempt if the…" at bounding box center [359, 339] width 227 height 64
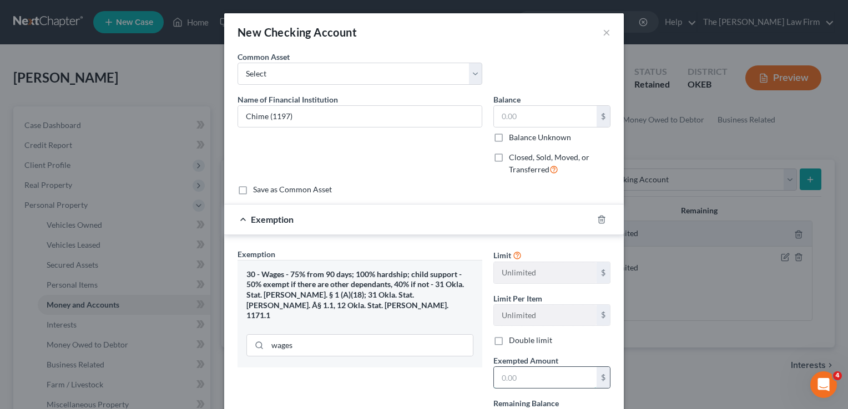
click at [522, 376] on input "text" at bounding box center [545, 377] width 103 height 21
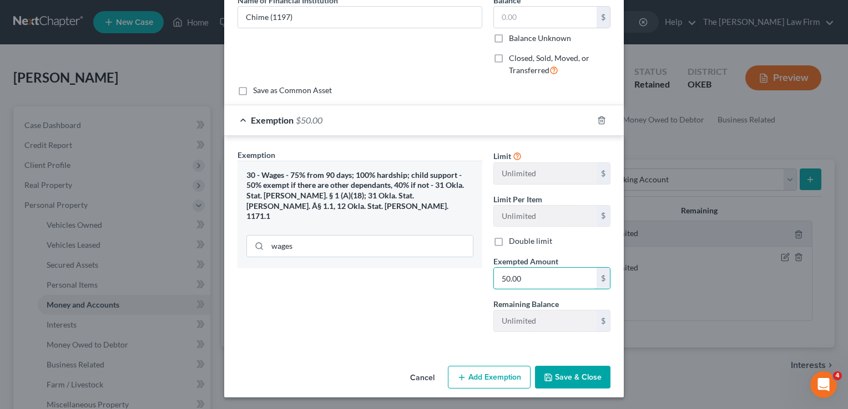
type input "50.00"
click at [581, 375] on button "Save & Close" at bounding box center [572, 377] width 75 height 23
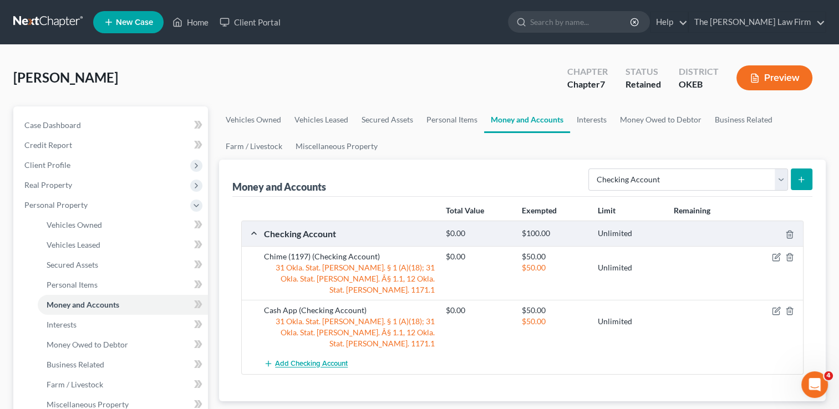
click at [312, 360] on span "Add Checking Account" at bounding box center [311, 364] width 73 height 9
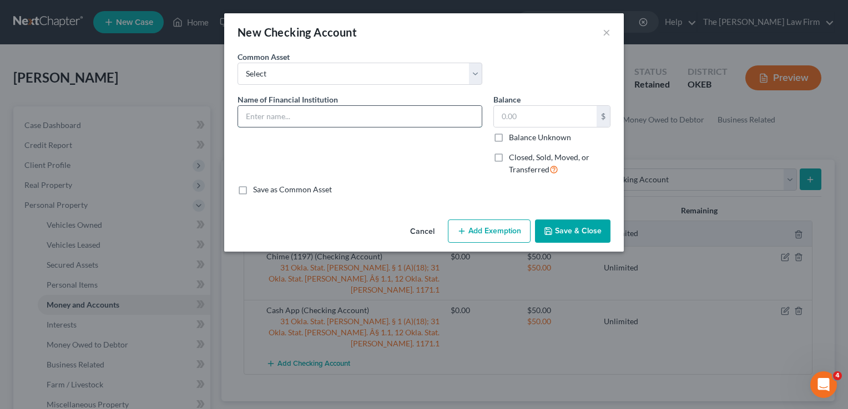
click at [331, 119] on input "text" at bounding box center [360, 116] width 244 height 21
type input "Chime (4710)"
click at [491, 230] on button "Add Exemption" at bounding box center [489, 231] width 83 height 23
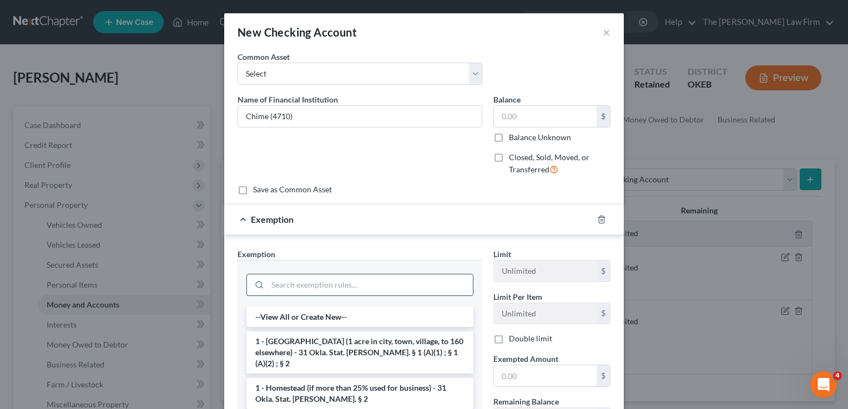
click at [330, 280] on input "search" at bounding box center [369, 285] width 205 height 21
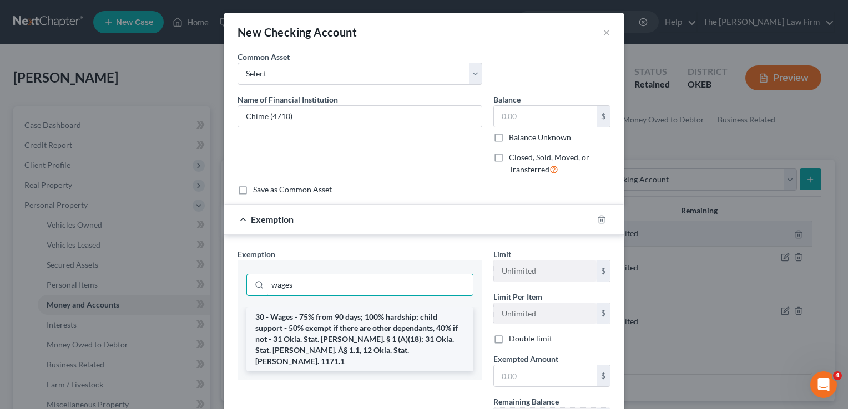
type input "wages"
click at [307, 322] on li "30 - Wages - 75% from 90 days; 100% hardship; child support - 50% exempt if the…" at bounding box center [359, 339] width 227 height 64
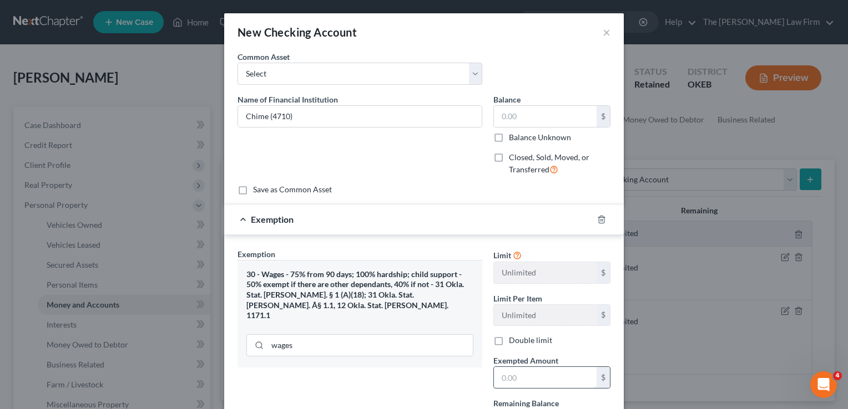
click at [557, 379] on input "text" at bounding box center [545, 377] width 103 height 21
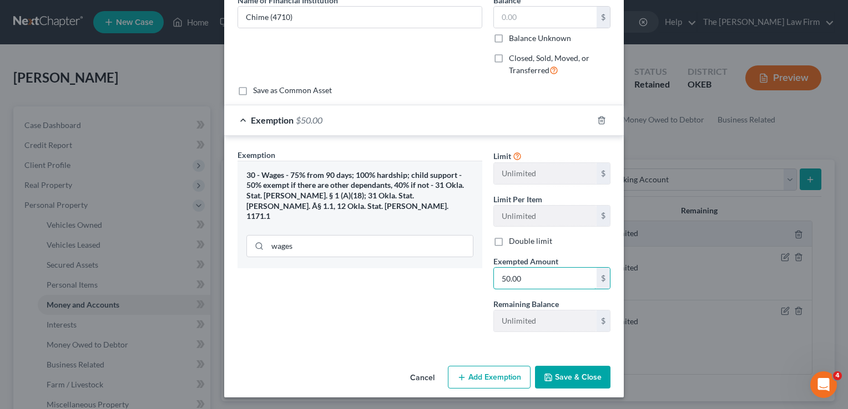
type input "50.00"
click at [590, 373] on button "Save & Close" at bounding box center [572, 377] width 75 height 23
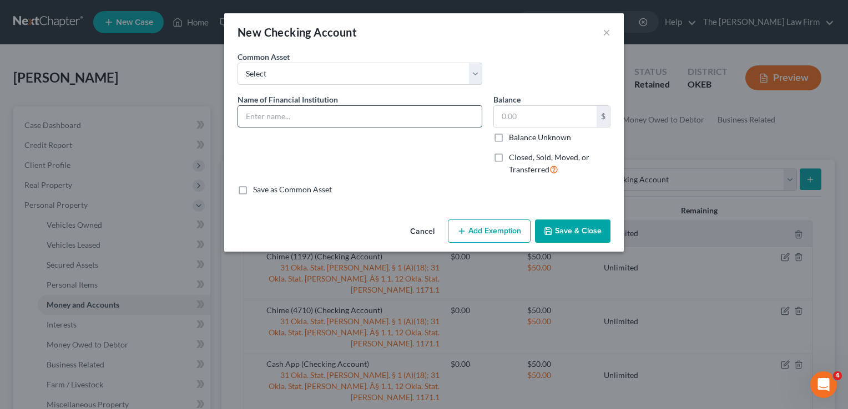
click at [320, 121] on input "text" at bounding box center [360, 116] width 244 height 21
type input "Chime Card (1198)"
click at [493, 225] on button "Add Exemption" at bounding box center [489, 231] width 83 height 23
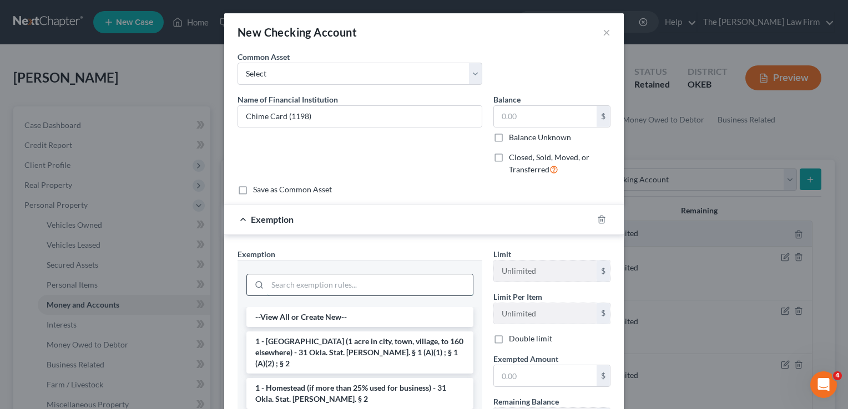
click at [342, 282] on input "search" at bounding box center [369, 285] width 205 height 21
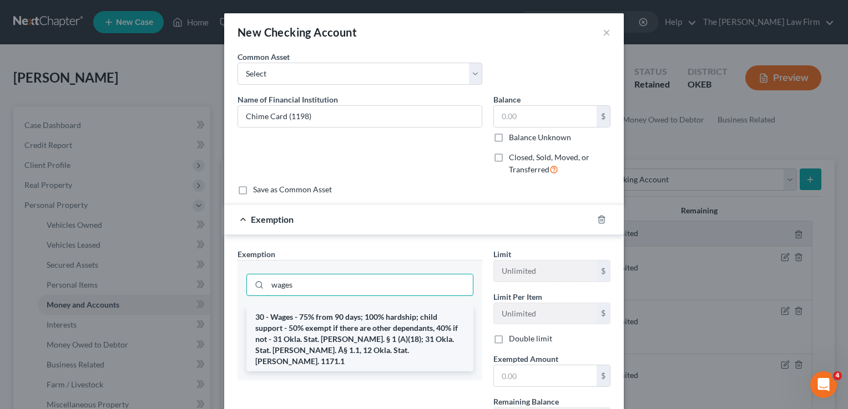
type input "wages"
click at [345, 327] on li "30 - Wages - 75% from 90 days; 100% hardship; child support - 50% exempt if the…" at bounding box center [359, 339] width 227 height 64
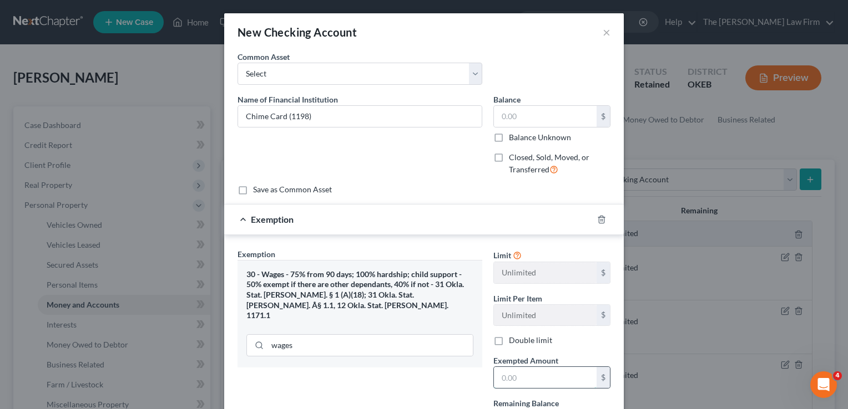
click at [531, 375] on input "text" at bounding box center [545, 377] width 103 height 21
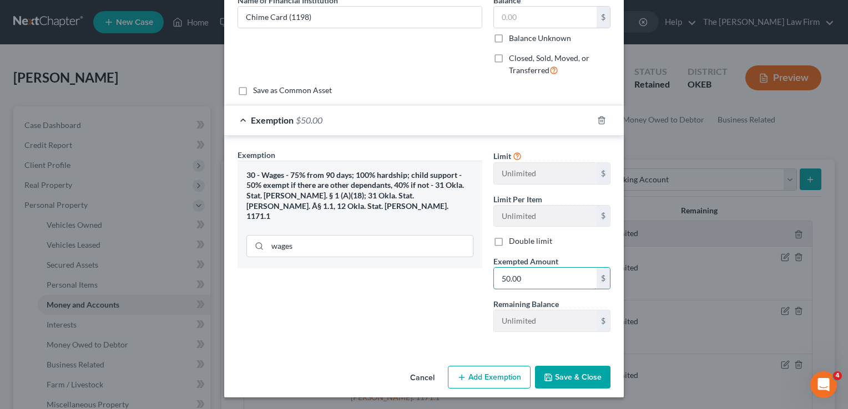
type input "50.00"
click at [564, 377] on button "Save & Close" at bounding box center [572, 377] width 75 height 23
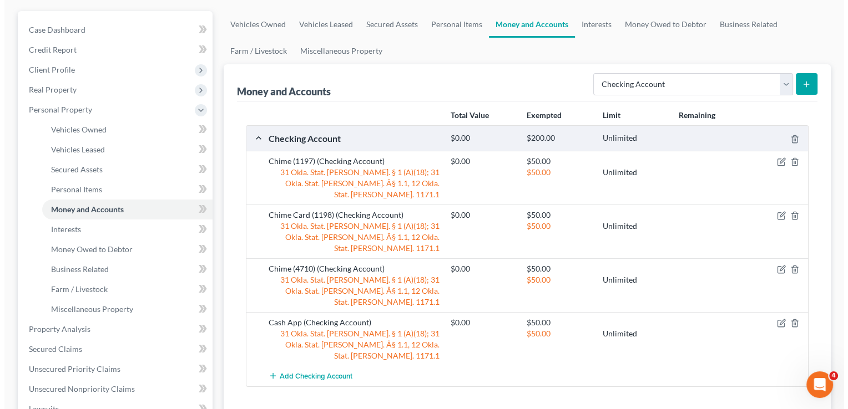
scroll to position [111, 0]
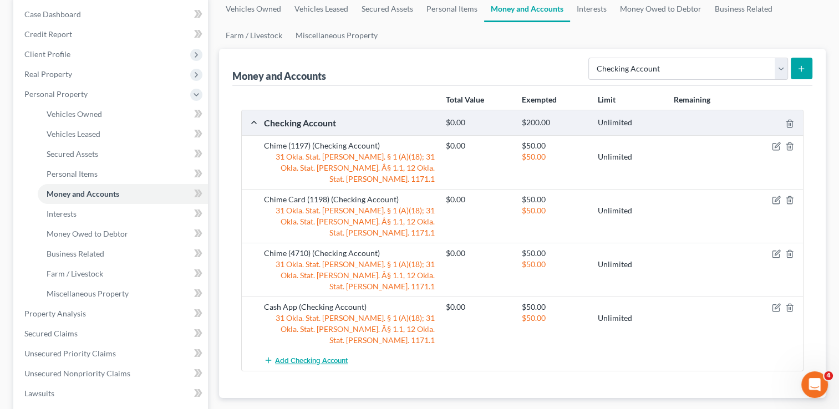
click at [306, 357] on span "Add Checking Account" at bounding box center [311, 361] width 73 height 9
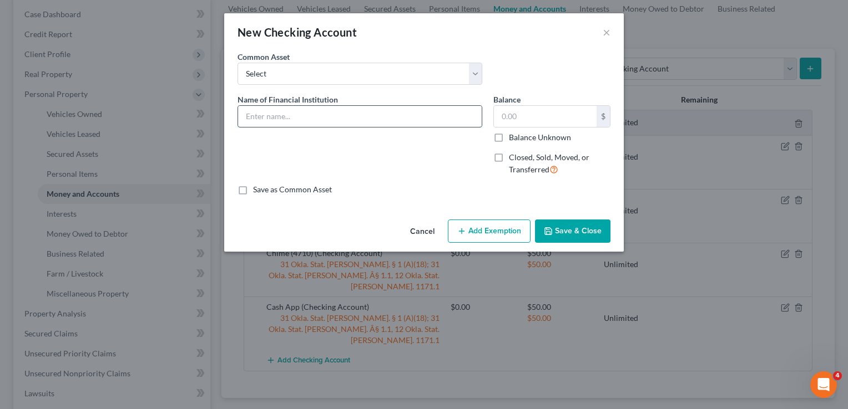
click at [336, 115] on input "text" at bounding box center [360, 116] width 244 height 21
type input "First United (2710)"
drag, startPoint x: 488, startPoint y: 232, endPoint x: 482, endPoint y: 236, distance: 7.0
click at [488, 233] on button "Add Exemption" at bounding box center [489, 231] width 83 height 23
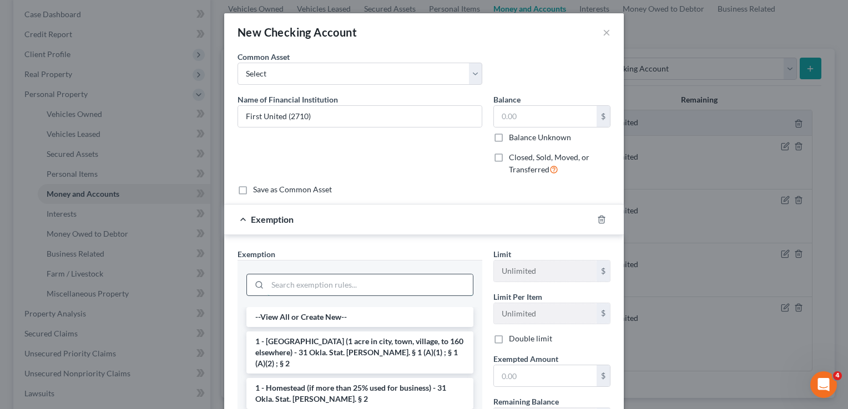
click at [315, 286] on input "search" at bounding box center [369, 285] width 205 height 21
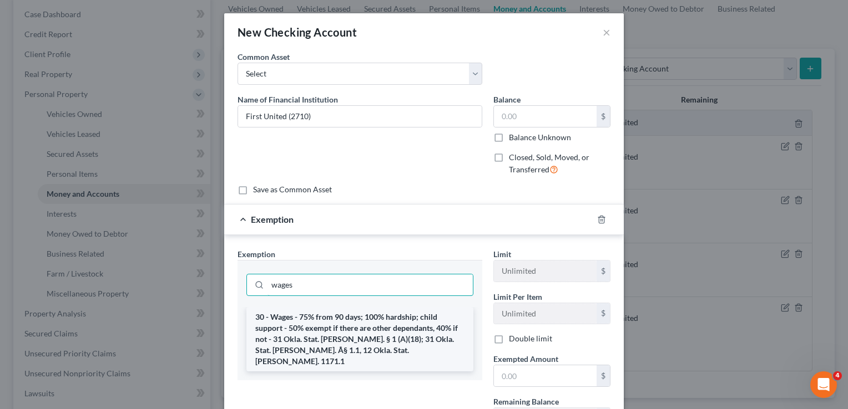
type input "wages"
click at [307, 319] on li "30 - Wages - 75% from 90 days; 100% hardship; child support - 50% exempt if the…" at bounding box center [359, 339] width 227 height 64
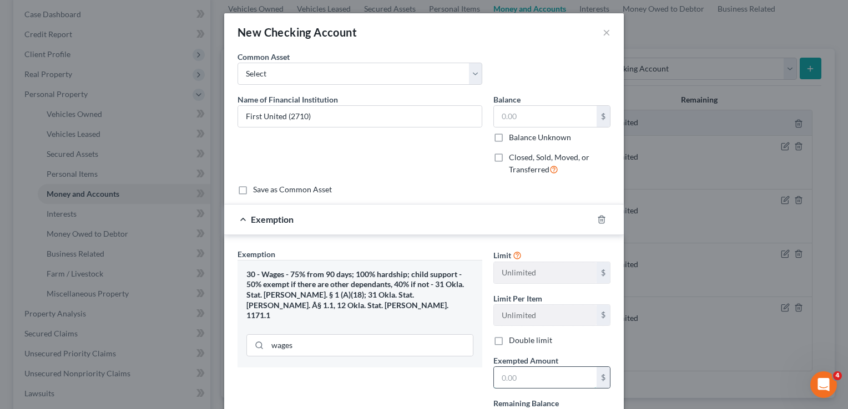
click at [539, 376] on input "text" at bounding box center [545, 377] width 103 height 21
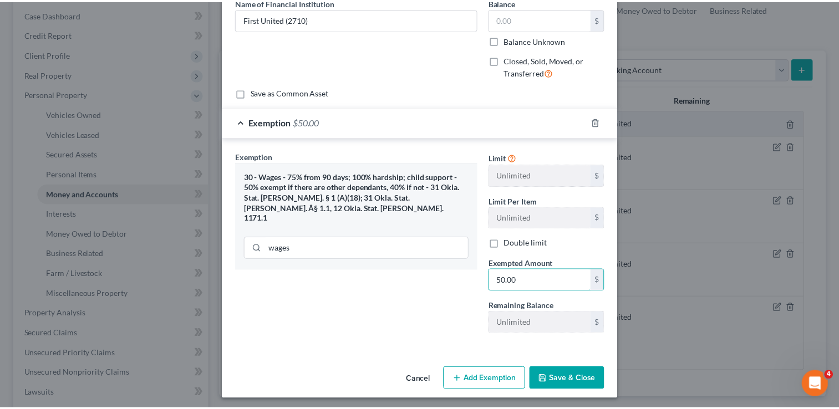
scroll to position [99, 0]
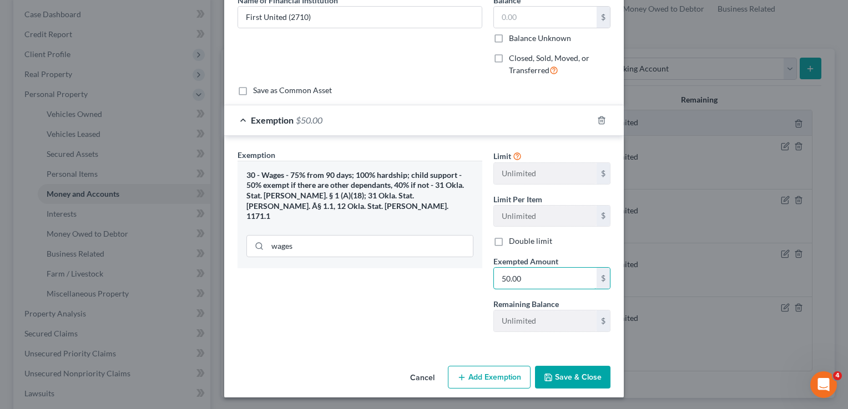
type input "50.00"
click at [561, 368] on button "Save & Close" at bounding box center [572, 377] width 75 height 23
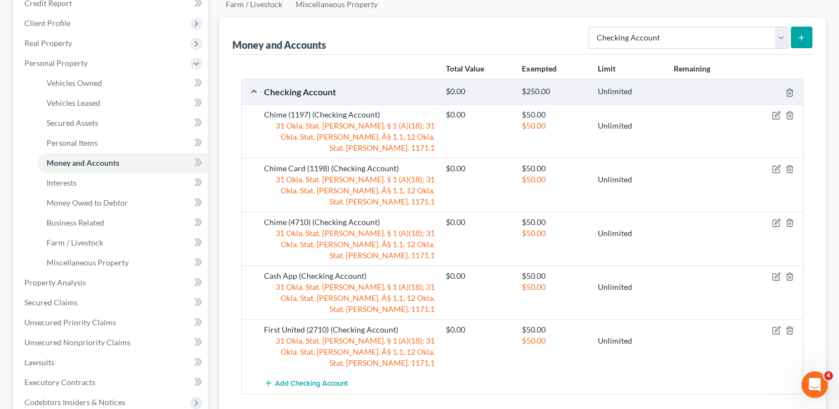
scroll to position [166, 0]
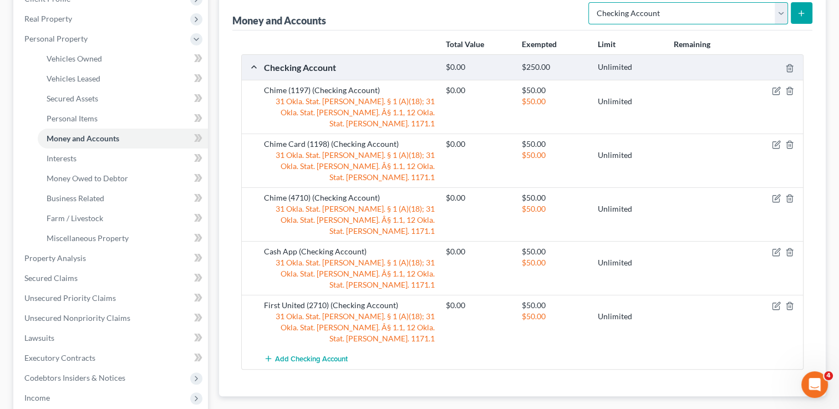
click at [684, 14] on select "Select Account Type Brokerage Cash on Hand Certificates of Deposit Checking Acc…" at bounding box center [689, 13] width 200 height 22
select select "savings"
click at [591, 2] on select "Select Account Type Brokerage Cash on Hand Certificates of Deposit Checking Acc…" at bounding box center [689, 13] width 200 height 22
click at [802, 12] on line "submit" at bounding box center [802, 13] width 0 height 5
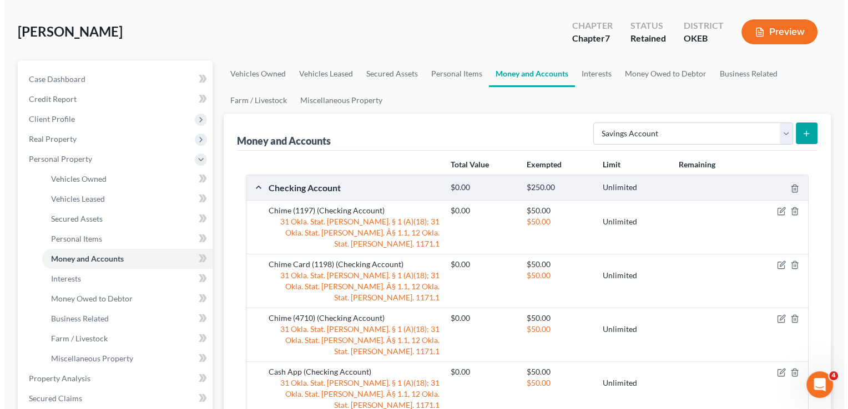
scroll to position [0, 0]
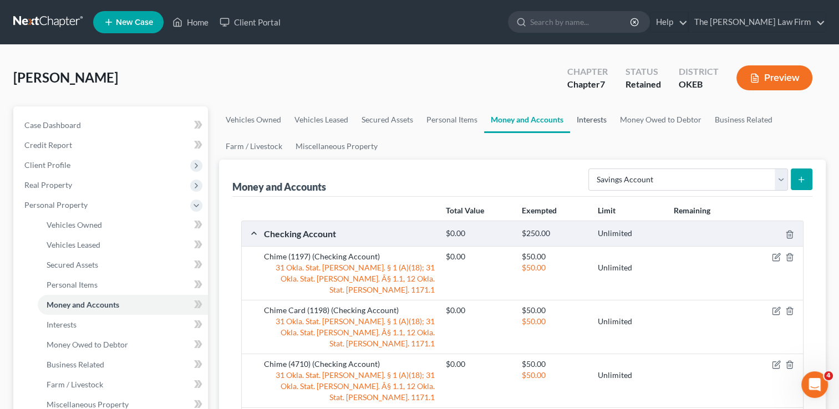
click at [591, 117] on link "Interests" at bounding box center [591, 120] width 43 height 27
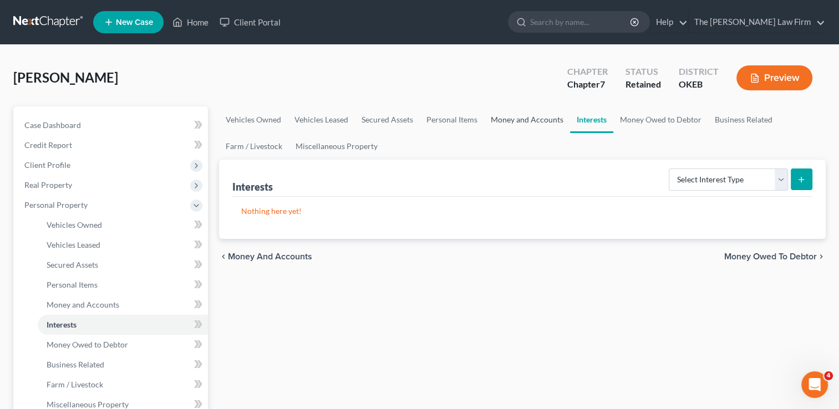
click at [526, 123] on link "Money and Accounts" at bounding box center [527, 120] width 86 height 27
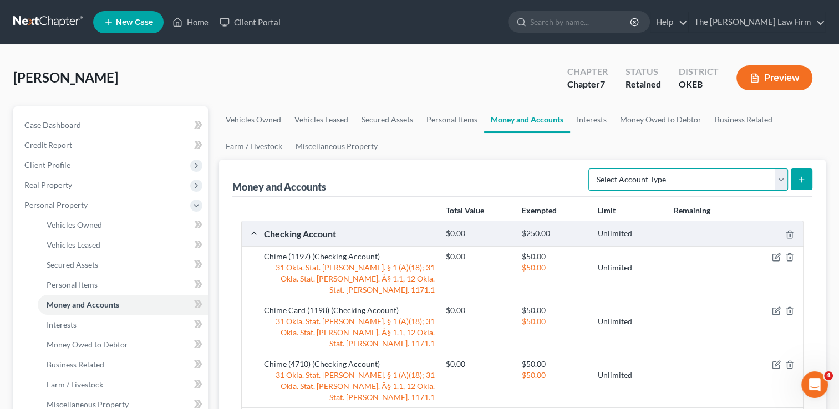
click at [701, 179] on select "Select Account Type Brokerage Cash on Hand Certificates of Deposit Checking Acc…" at bounding box center [689, 180] width 200 height 22
select select "savings"
click at [591, 169] on select "Select Account Type Brokerage Cash on Hand Certificates of Deposit Checking Acc…" at bounding box center [689, 180] width 200 height 22
click at [797, 182] on button "submit" at bounding box center [802, 180] width 22 height 22
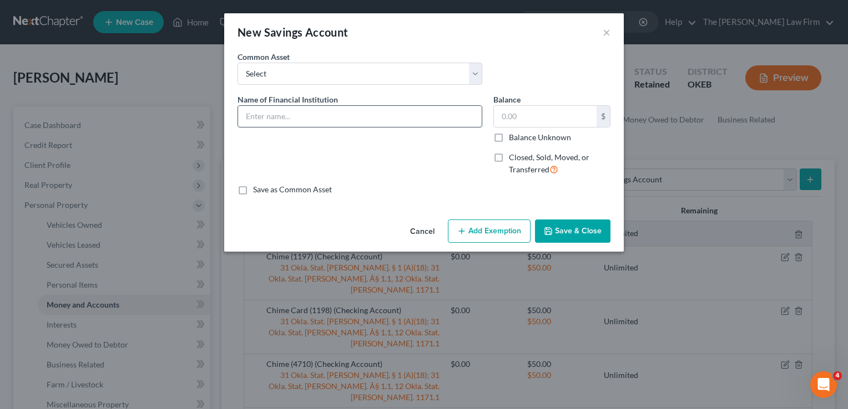
click at [323, 117] on input "text" at bounding box center [360, 116] width 244 height 21
type input "First United (8687)"
click at [471, 227] on button "Add Exemption" at bounding box center [489, 231] width 83 height 23
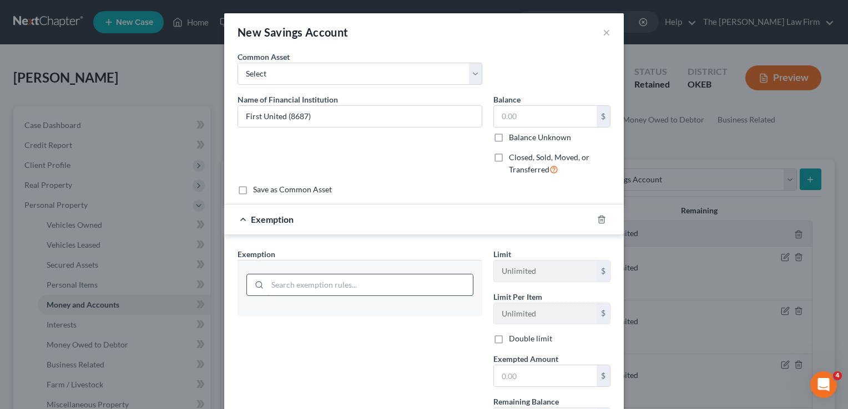
click at [290, 283] on input "search" at bounding box center [369, 285] width 205 height 21
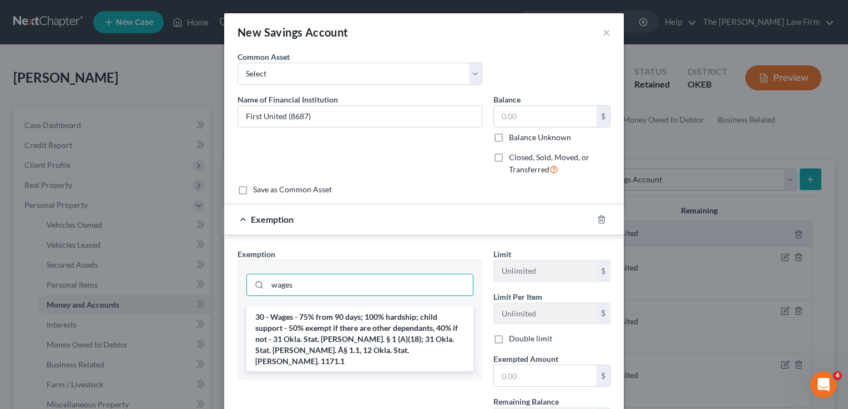
type input "wages"
click at [292, 320] on li "30 - Wages - 75% from 90 days; 100% hardship; child support - 50% exempt if the…" at bounding box center [359, 339] width 227 height 64
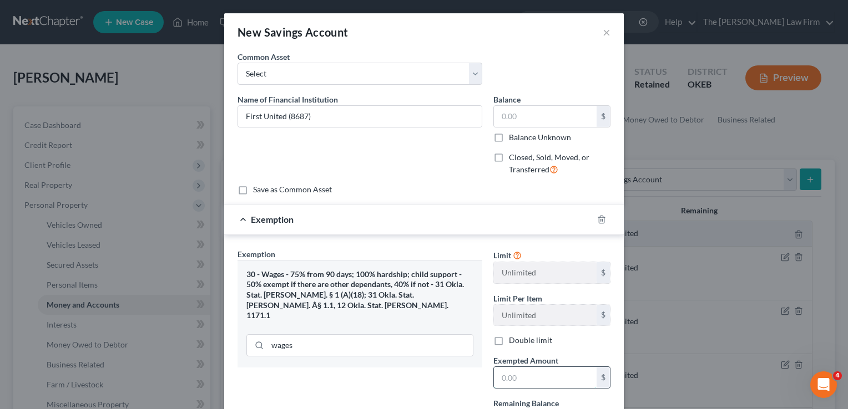
click at [528, 372] on input "text" at bounding box center [545, 377] width 103 height 21
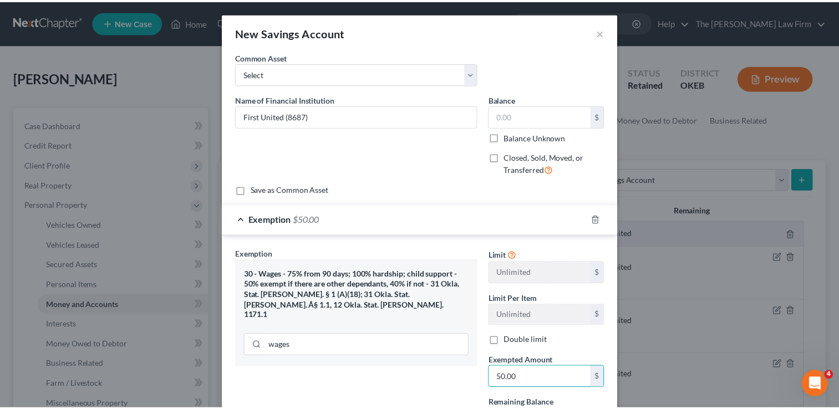
scroll to position [99, 0]
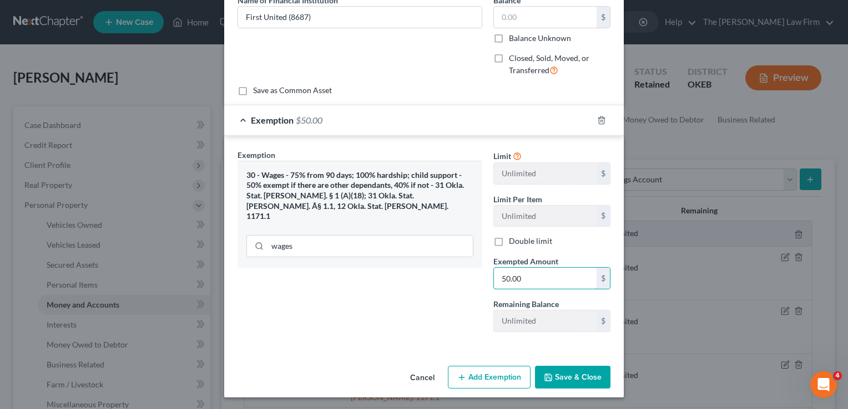
type input "50.00"
click at [568, 374] on button "Save & Close" at bounding box center [572, 377] width 75 height 23
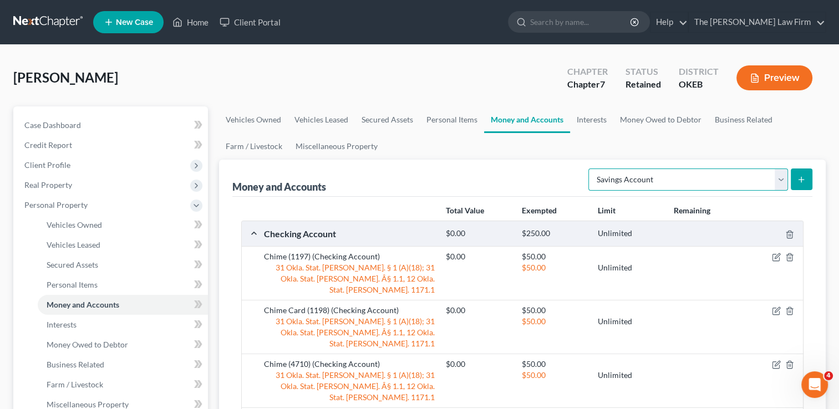
click at [722, 185] on select "Select Account Type Brokerage Cash on Hand Certificates of Deposit Checking Acc…" at bounding box center [689, 180] width 200 height 22
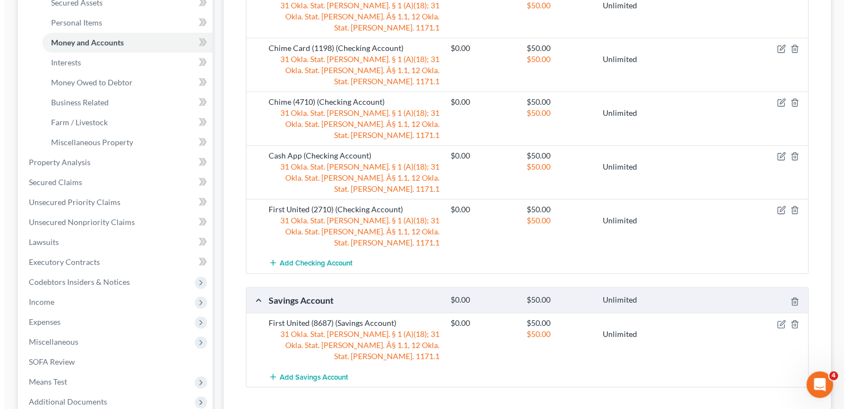
scroll to position [277, 0]
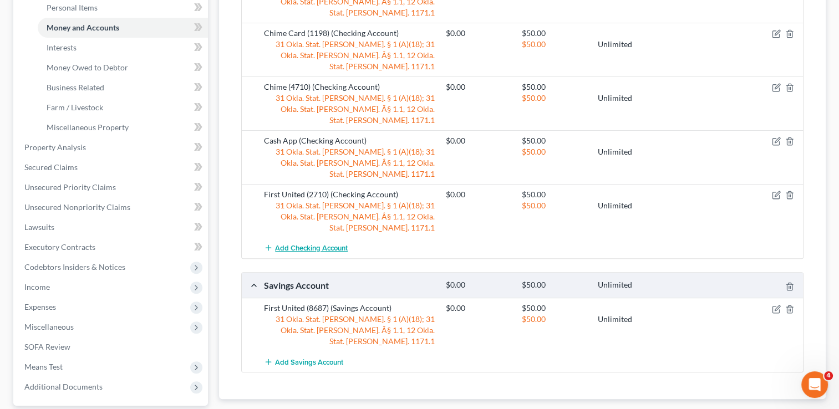
click at [322, 244] on span "Add Checking Account" at bounding box center [311, 248] width 73 height 9
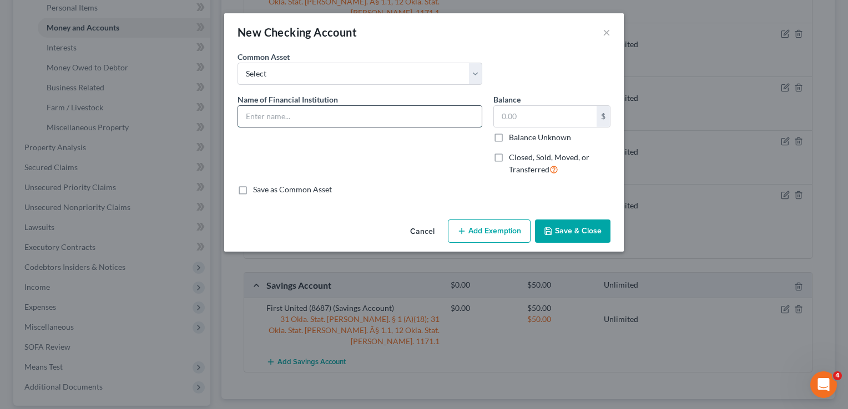
click at [318, 112] on input "text" at bounding box center [360, 116] width 244 height 21
type input "Venmo"
click at [566, 114] on input "text" at bounding box center [545, 116] width 103 height 21
type input "0.01"
click at [484, 237] on button "Add Exemption" at bounding box center [489, 231] width 83 height 23
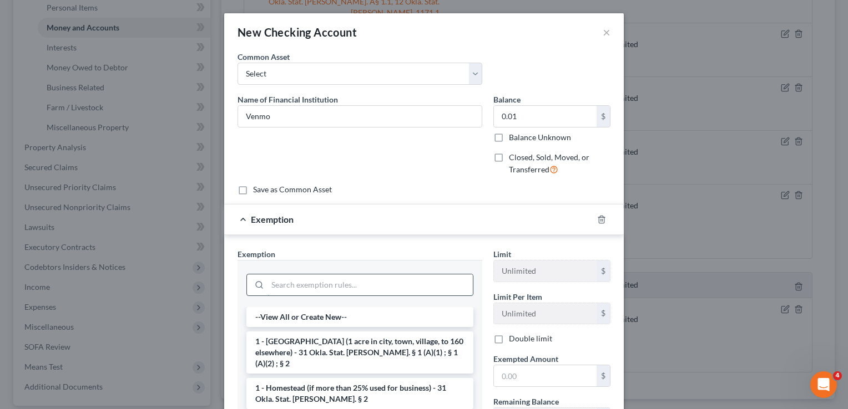
click at [303, 281] on input "search" at bounding box center [369, 285] width 205 height 21
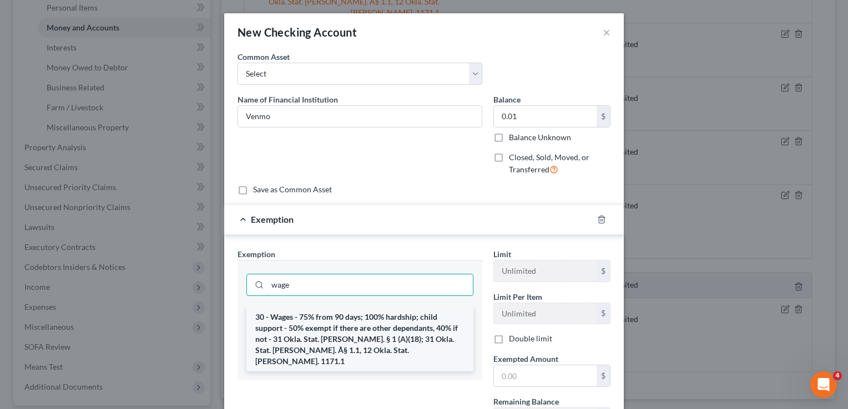
type input "wage"
click at [301, 332] on li "30 - Wages - 75% from 90 days; 100% hardship; child support - 50% exempt if the…" at bounding box center [359, 339] width 227 height 64
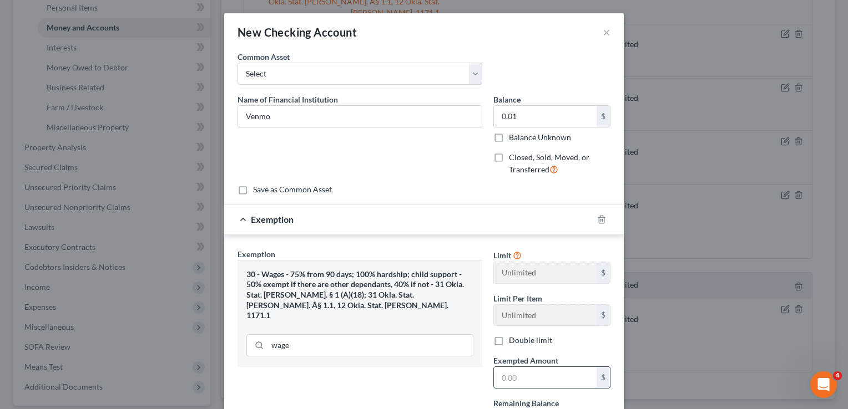
drag, startPoint x: 522, startPoint y: 367, endPoint x: 530, endPoint y: 374, distance: 11.1
click at [527, 371] on input "text" at bounding box center [545, 377] width 103 height 21
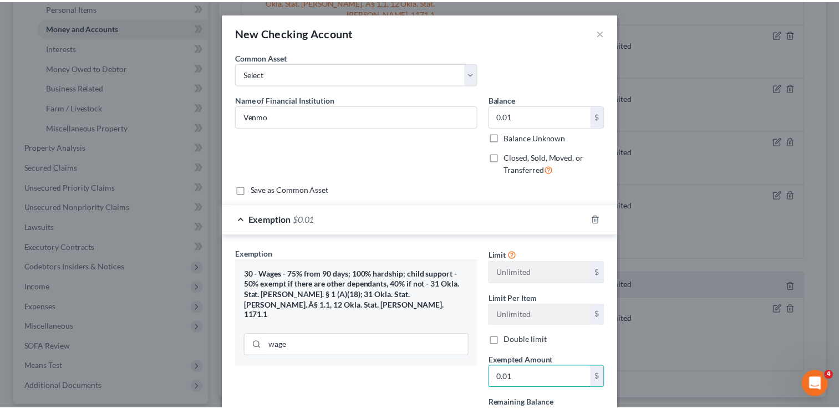
scroll to position [99, 0]
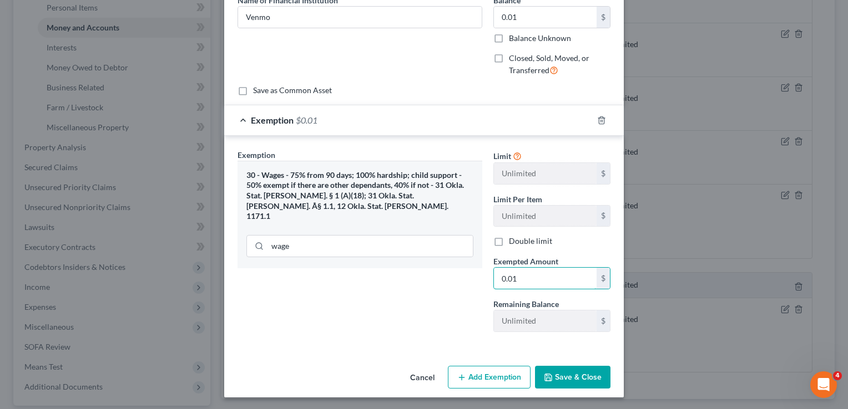
type input "0.01"
click at [577, 376] on button "Save & Close" at bounding box center [572, 377] width 75 height 23
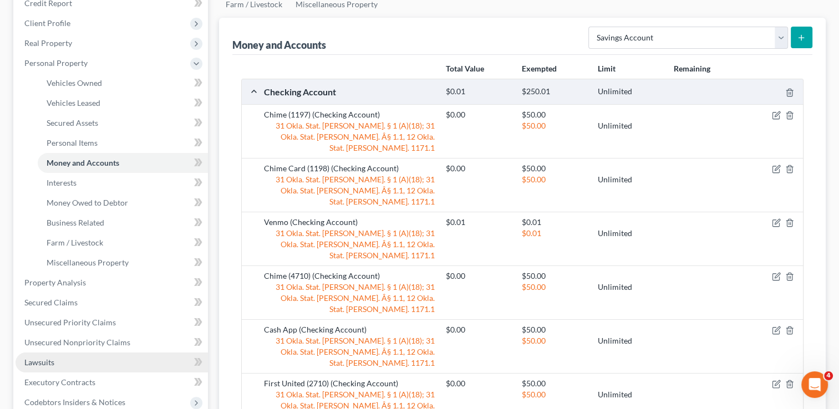
scroll to position [166, 0]
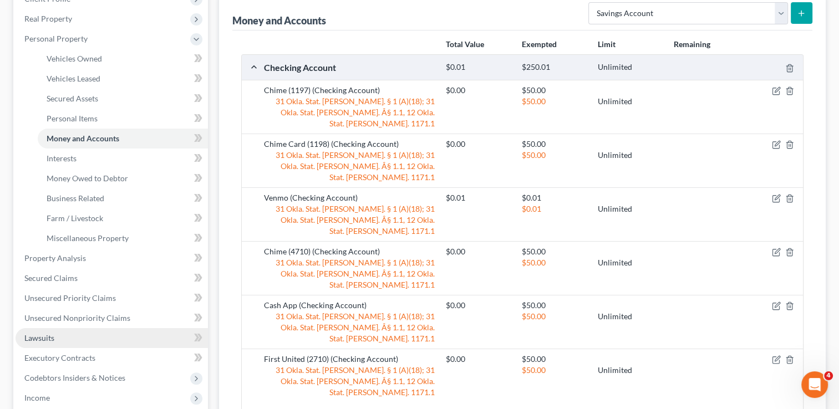
click at [58, 338] on link "Lawsuits" at bounding box center [112, 338] width 193 height 20
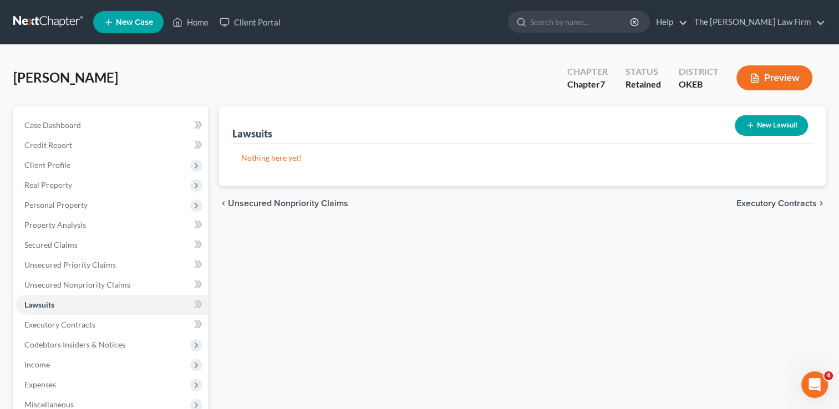
click at [776, 121] on button "New Lawsuit" at bounding box center [771, 125] width 73 height 21
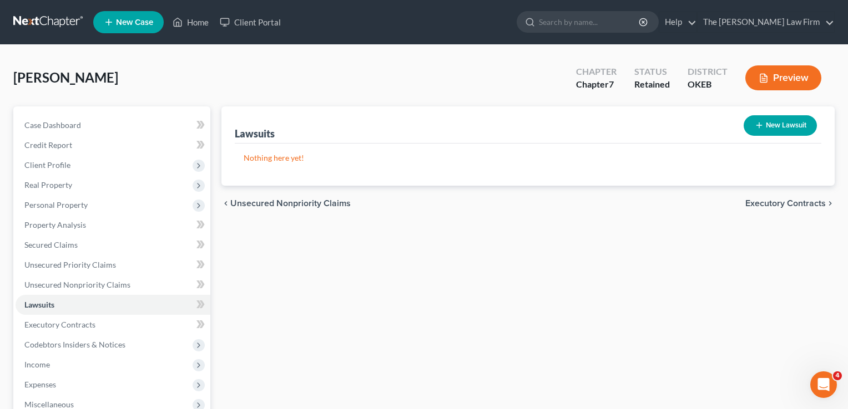
select select "0"
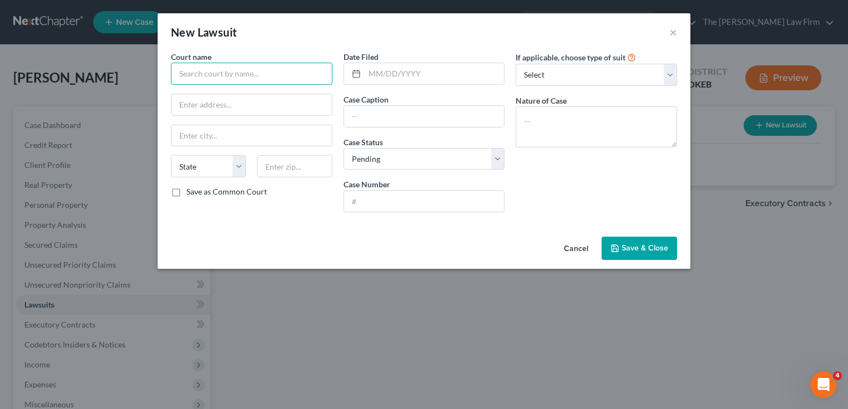
click at [266, 75] on input "text" at bounding box center [251, 74] width 161 height 22
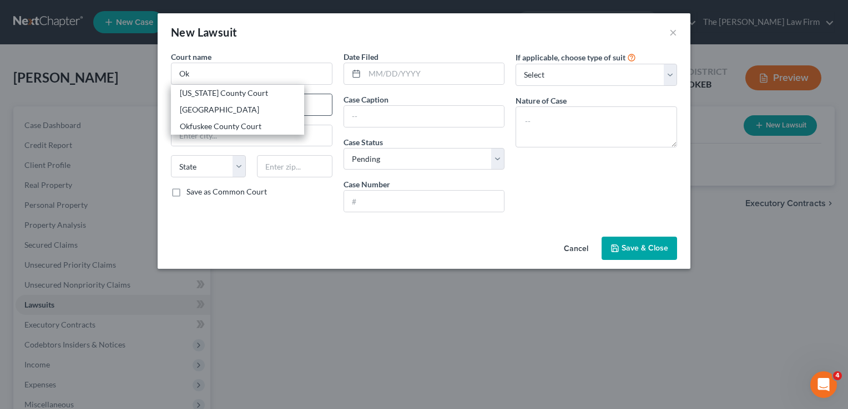
click at [229, 93] on div "[US_STATE] County Court" at bounding box center [237, 93] width 115 height 11
type input "[US_STATE] County Court"
type input "[STREET_ADDRESS][PERSON_NAME]"
type input "[US_STATE][GEOGRAPHIC_DATA]"
select select "37"
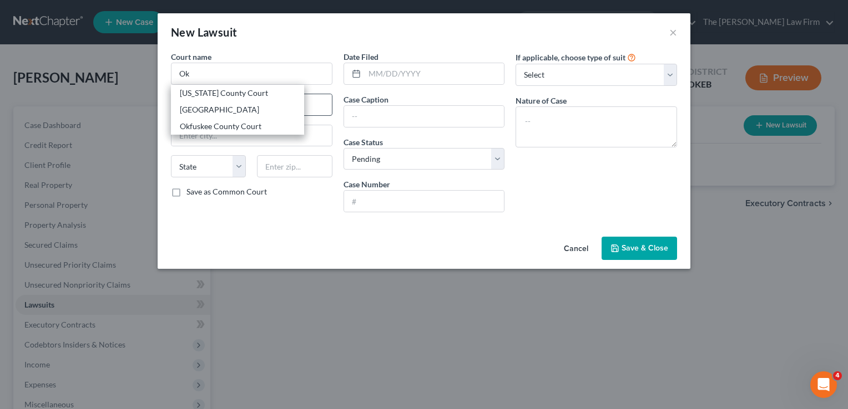
type input "73102"
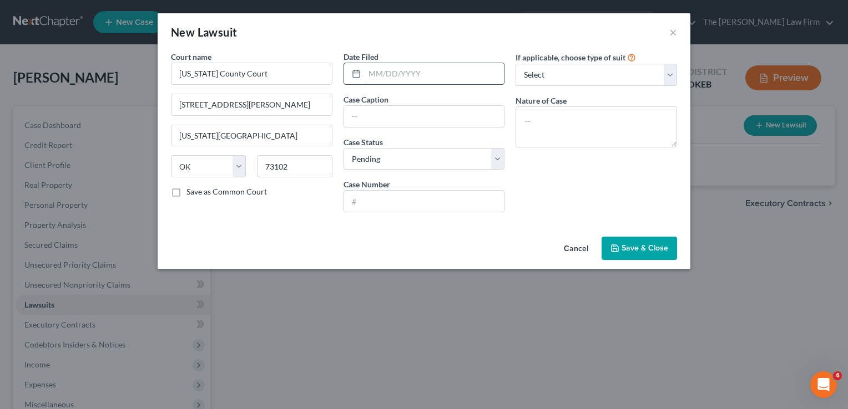
click at [392, 73] on input "text" at bounding box center [435, 73] width 140 height 21
type input "[DATE]"
paste input "Oklahoma Motor Credit Company,"
paste input "Cyara Leeanne Cargill,"
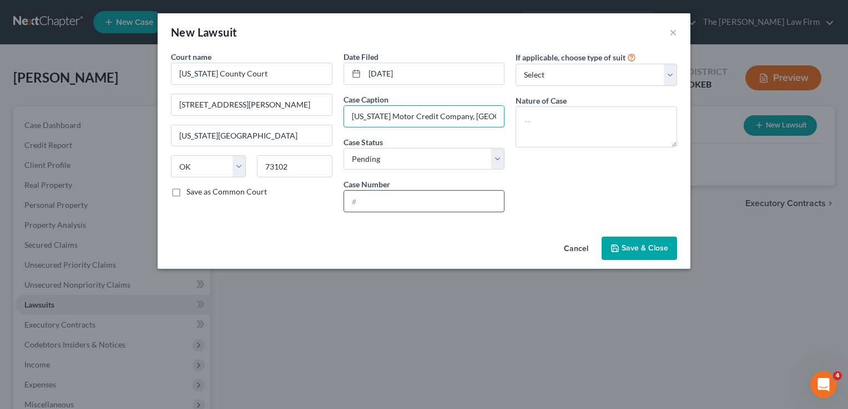
scroll to position [0, 62]
type input "[US_STATE] Motor Credit Company, [GEOGRAPHIC_DATA]. [PERSON_NAME],"
paste input "CJ-2023-789"
type input "CJ-2023-789"
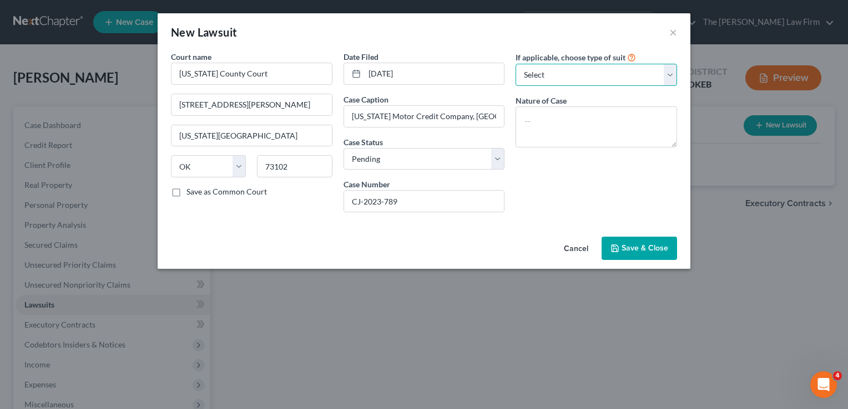
drag, startPoint x: 570, startPoint y: 75, endPoint x: 573, endPoint y: 87, distance: 11.4
click at [570, 75] on select "Select Repossession Garnishment Foreclosure Attached, Seized, Or Levied Other" at bounding box center [595, 75] width 161 height 22
select select "1"
click at [515, 64] on select "Select Repossession Garnishment Foreclosure Attached, Seized, Or Levied Other" at bounding box center [595, 75] width 161 height 22
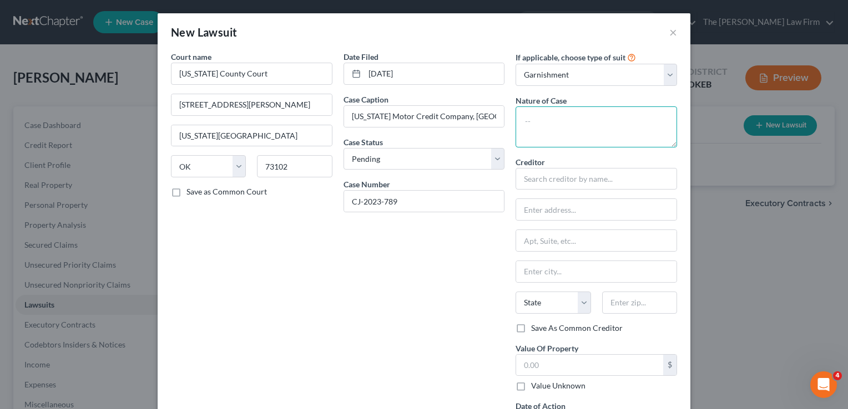
click at [562, 121] on textarea at bounding box center [595, 127] width 161 height 41
type textarea "Civil"
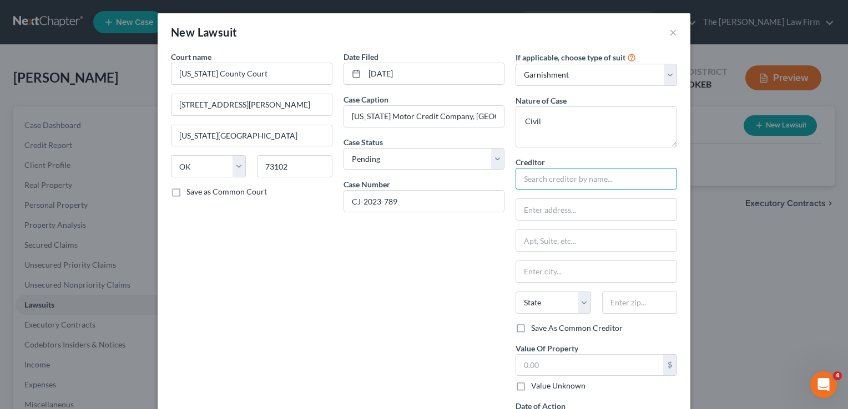
click at [569, 176] on input "text" at bounding box center [595, 179] width 161 height 22
click at [583, 181] on input "Oklahoma motor credit Co" at bounding box center [595, 179] width 161 height 22
click at [562, 179] on input "Oklahoma motor Credit Co" at bounding box center [595, 179] width 161 height 22
type input "[US_STATE] Motor Credit Co"
click at [403, 270] on div "Date Filed 02/14/2023 Case Caption Oklahoma Motor Credit Company, VS. Cyara Lee…" at bounding box center [424, 247] width 173 height 392
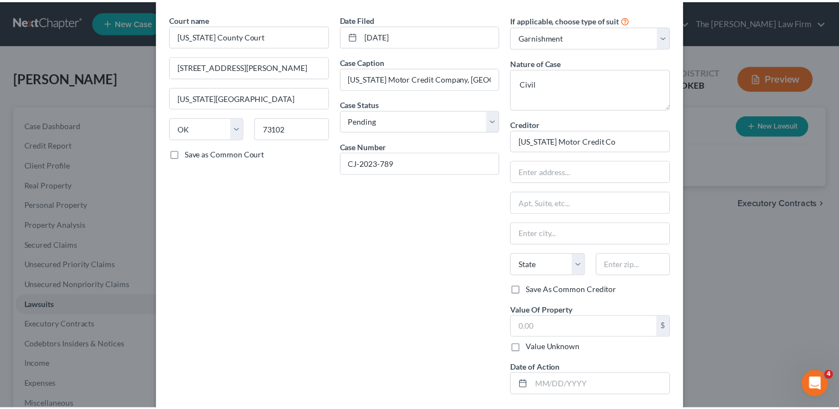
scroll to position [93, 0]
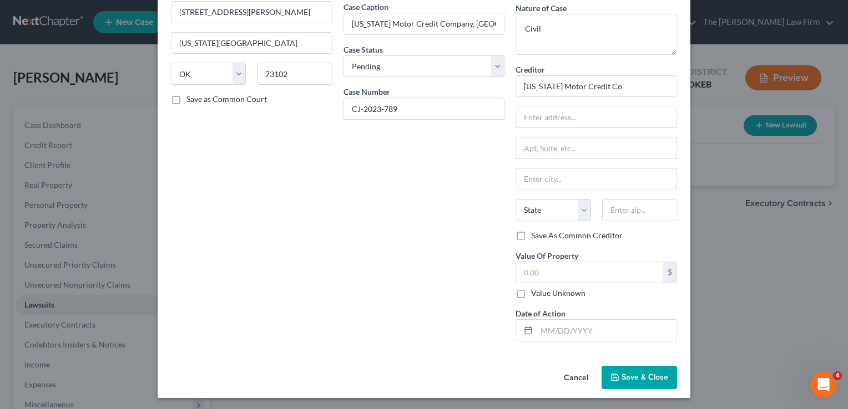
click at [626, 367] on button "Save & Close" at bounding box center [638, 377] width 75 height 23
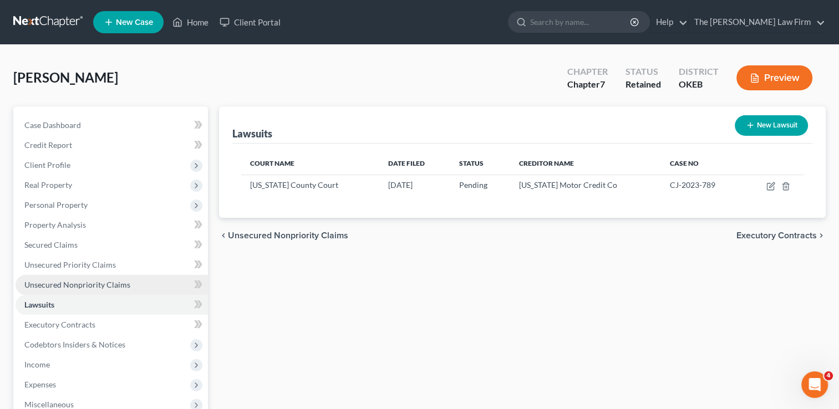
click at [120, 287] on span "Unsecured Nonpriority Claims" at bounding box center [77, 284] width 106 height 9
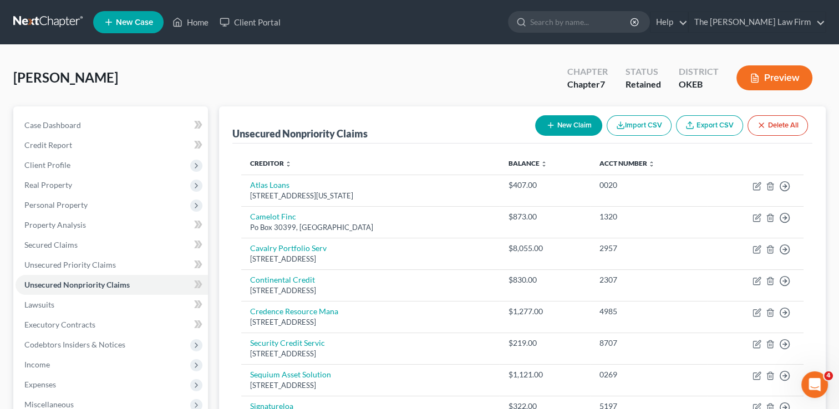
click at [576, 125] on button "New Claim" at bounding box center [568, 125] width 67 height 21
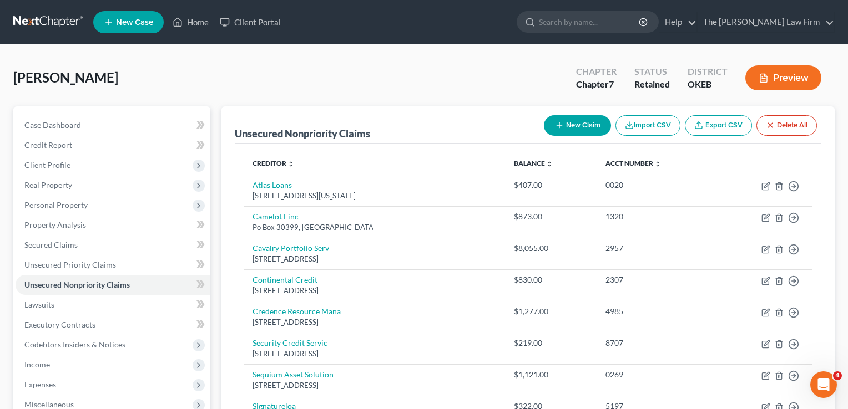
select select "0"
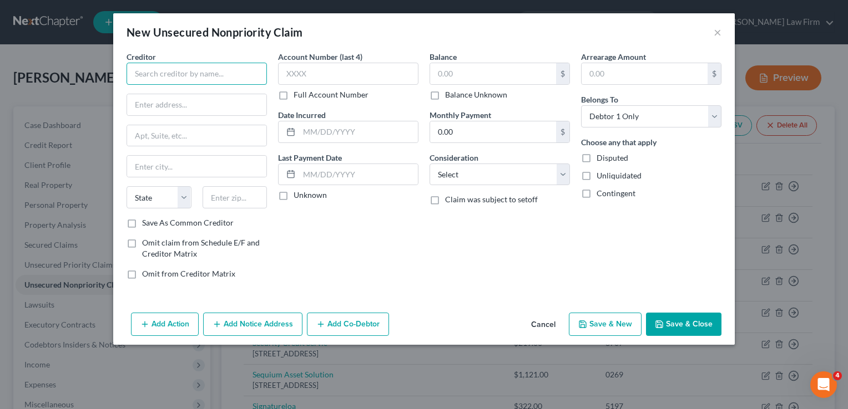
paste input "[US_STATE] Motor Credit Company"
type input "[US_STATE] Motor Credit Company"
click at [486, 72] on input "text" at bounding box center [493, 73] width 126 height 21
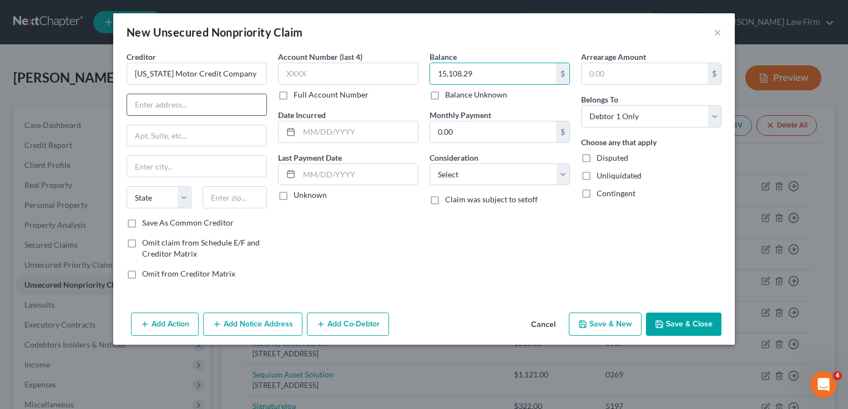
type input "15,108.29"
click at [193, 105] on input "text" at bounding box center [196, 104] width 139 height 21
type input "[STREET_ADDRESS]"
click at [218, 198] on input "text" at bounding box center [235, 197] width 65 height 22
type input "73110"
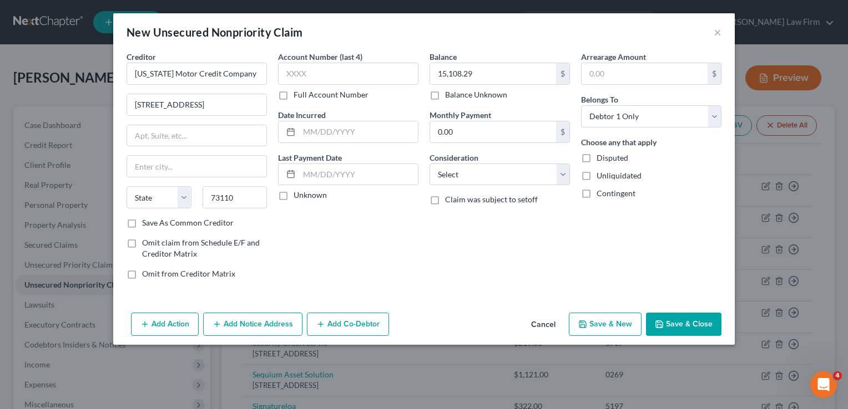
click at [305, 249] on div "Account Number (last 4) Full Account Number Date Incurred Last Payment Date Unk…" at bounding box center [347, 169] width 151 height 237
type input "[GEOGRAPHIC_DATA]"
select select "37"
drag, startPoint x: 237, startPoint y: 196, endPoint x: 210, endPoint y: 196, distance: 27.2
click at [209, 196] on input "73110" at bounding box center [235, 197] width 65 height 22
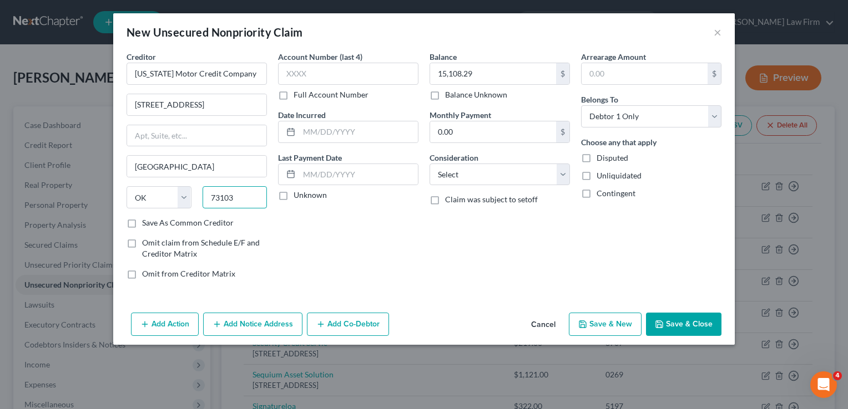
type input "73103"
click at [328, 231] on div "Account Number (last 4) Full Account Number Date Incurred Last Payment Date Unk…" at bounding box center [347, 169] width 151 height 237
type input "[US_STATE][GEOGRAPHIC_DATA]"
click at [681, 322] on button "Save & Close" at bounding box center [683, 324] width 75 height 23
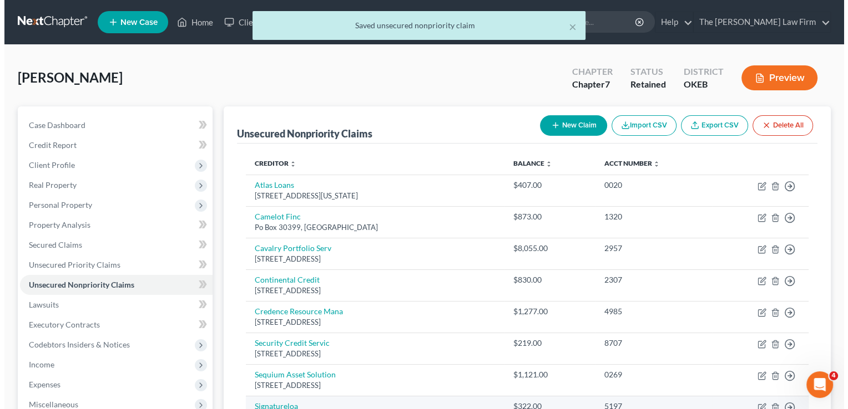
scroll to position [420, 0]
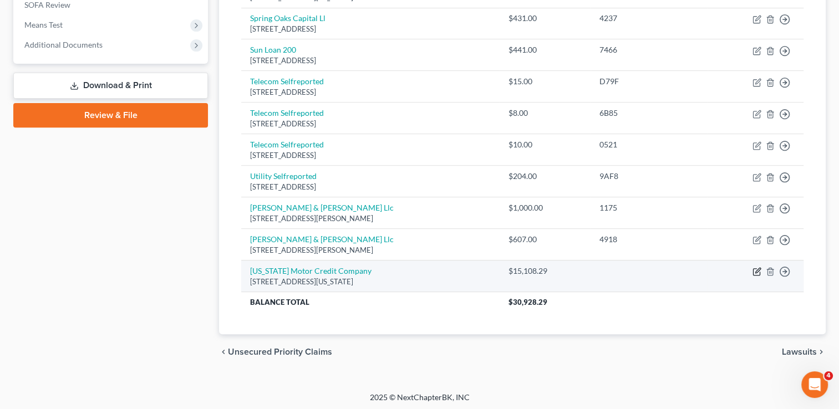
click at [756, 270] on icon "button" at bounding box center [757, 271] width 9 height 9
select select "37"
select select "0"
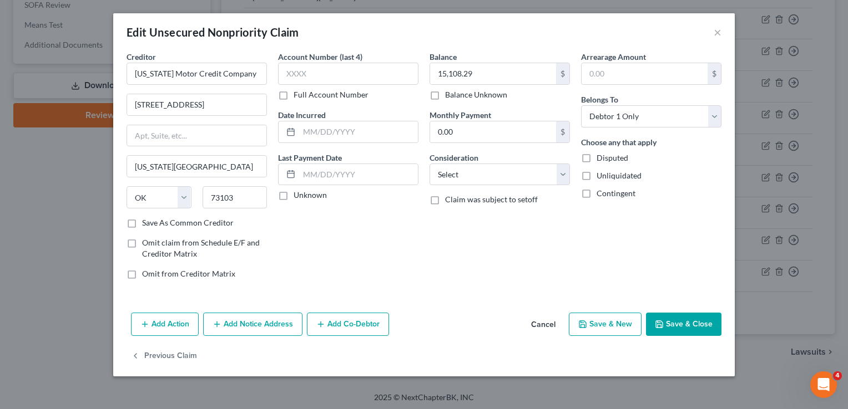
click at [236, 322] on button "Add Notice Address" at bounding box center [252, 324] width 99 height 23
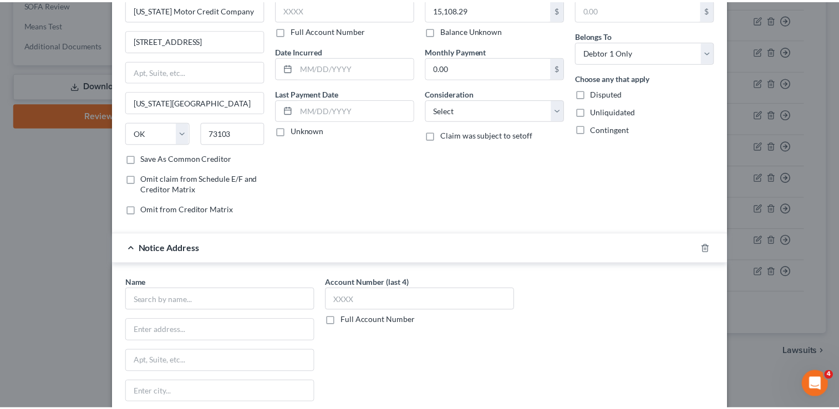
scroll to position [166, 0]
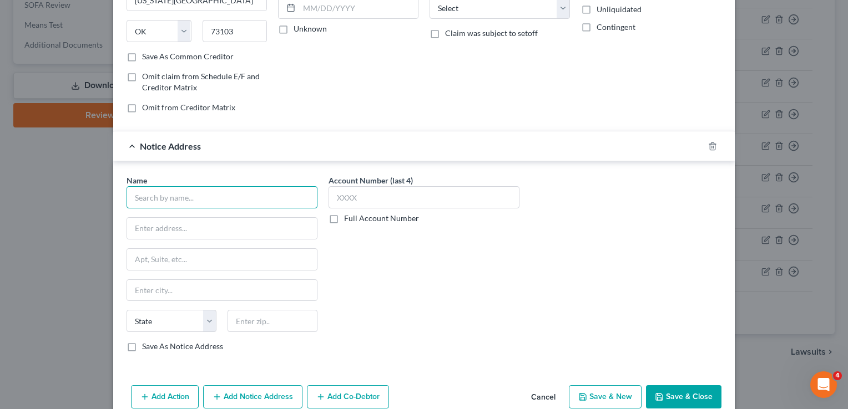
paste input "[PERSON_NAME]"
type input "[PERSON_NAME]"
paste input "PO BOX 1748"
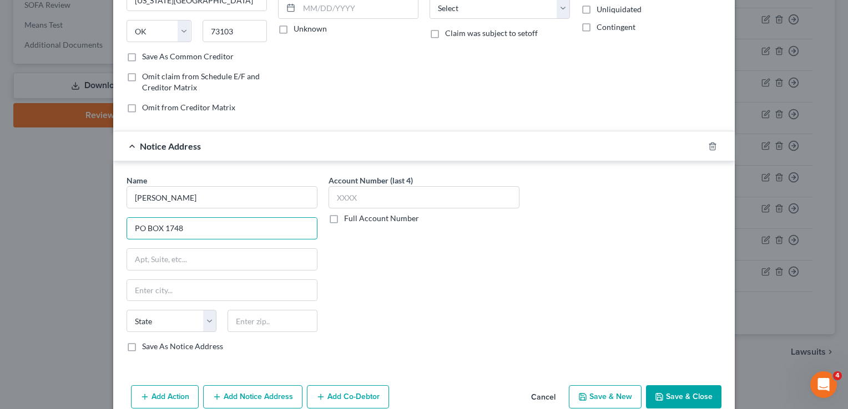
type input "PO BOX 1748"
paste input "73101"
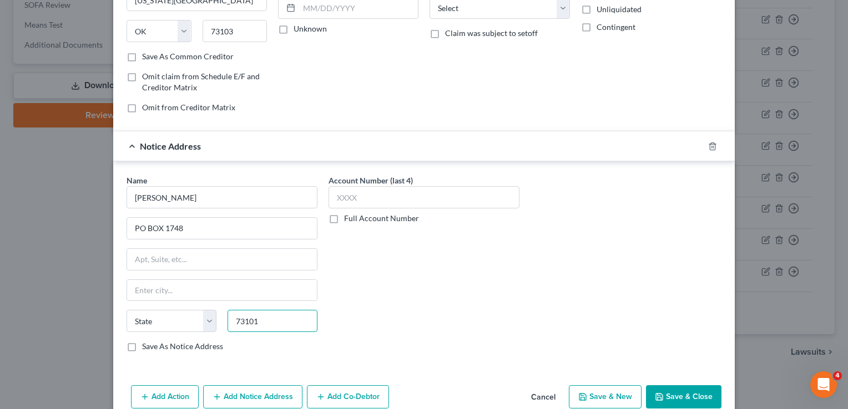
type input "73101"
click at [437, 279] on div "Account Number (last 4) Full Account Number" at bounding box center [424, 268] width 202 height 186
type input "[US_STATE][GEOGRAPHIC_DATA]"
select select "37"
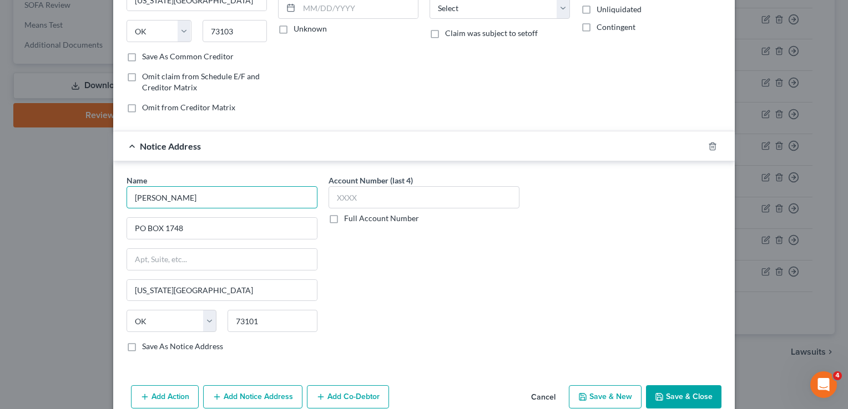
click at [226, 203] on input "[PERSON_NAME]" at bounding box center [222, 197] width 191 height 22
click at [356, 256] on div "Account Number (last 4) Full Account Number" at bounding box center [424, 268] width 202 height 186
type input "[PERSON_NAME]"
click at [672, 391] on button "Save & Close" at bounding box center [683, 397] width 75 height 23
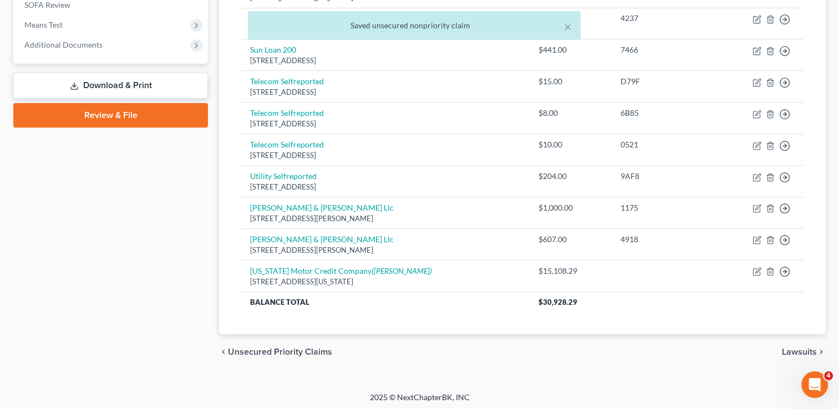
scroll to position [198, 0]
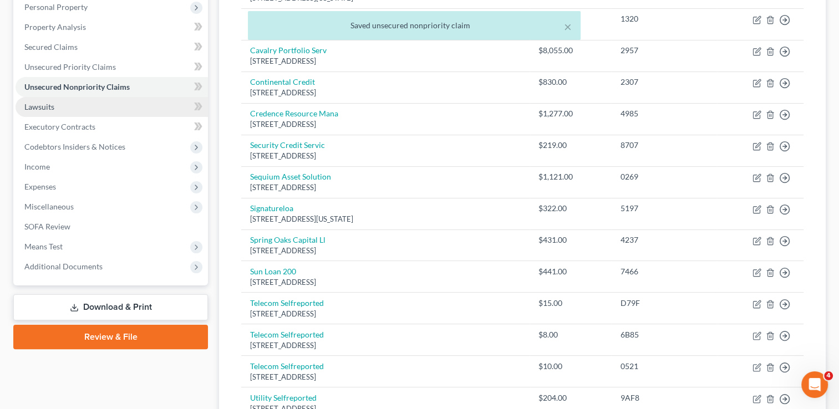
click at [53, 105] on span "Lawsuits" at bounding box center [39, 106] width 30 height 9
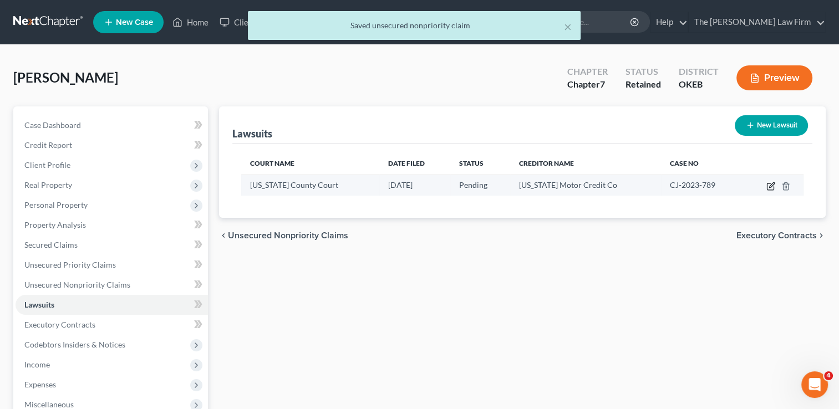
click at [772, 185] on icon "button" at bounding box center [772, 185] width 5 height 5
select select "37"
select select "0"
select select "1"
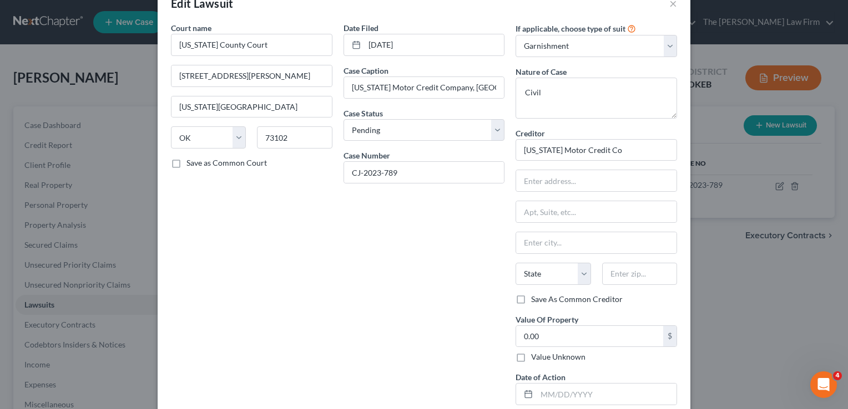
scroll to position [55, 0]
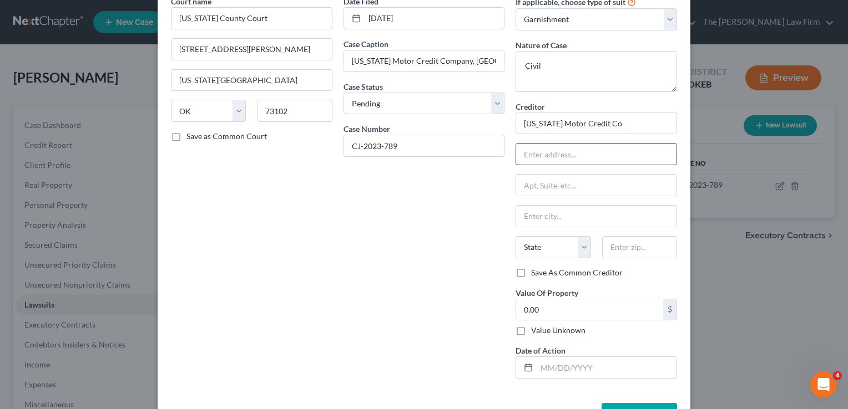
click at [563, 155] on input "text" at bounding box center [596, 154] width 160 height 21
type input "6450 Tinker Diagonal"
click at [470, 224] on div "Date Filed 02/14/2023 Case Caption Oklahoma Motor Credit Company, VS. Cyara Lee…" at bounding box center [424, 192] width 173 height 392
click at [624, 249] on input "text" at bounding box center [639, 247] width 75 height 22
type input "73110"
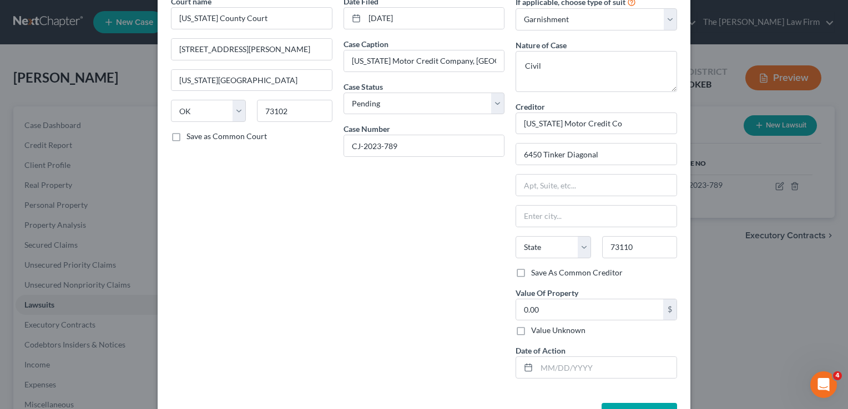
click at [457, 299] on div "Date Filed 02/14/2023 Case Caption Oklahoma Motor Credit Company, VS. Cyara Lee…" at bounding box center [424, 192] width 173 height 392
type input "[GEOGRAPHIC_DATA]"
select select "37"
click at [577, 369] on input "text" at bounding box center [607, 367] width 140 height 21
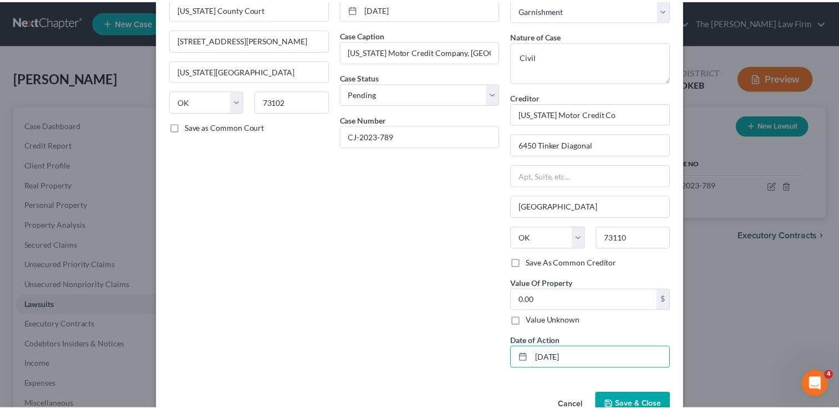
scroll to position [93, 0]
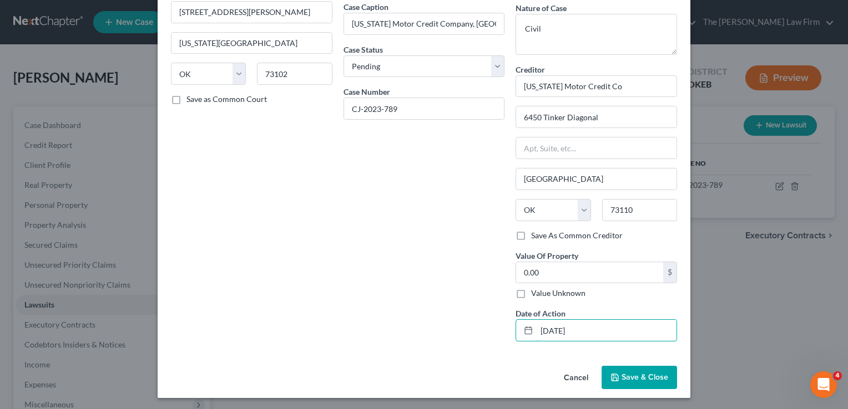
type input "[DATE]"
click at [625, 379] on span "Save & Close" at bounding box center [644, 377] width 47 height 9
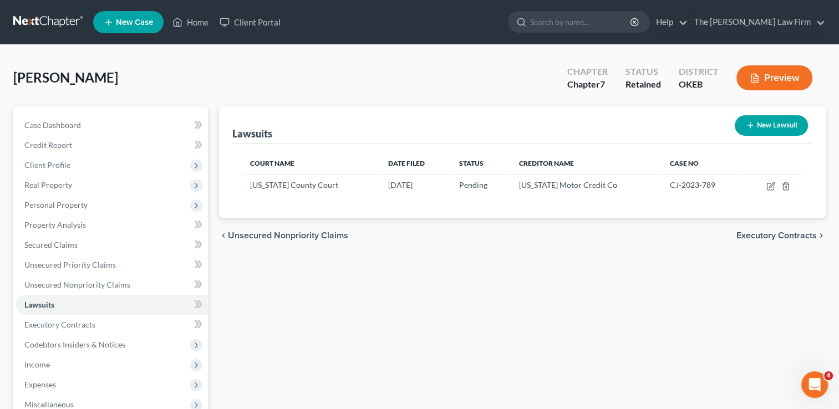
click at [44, 18] on link at bounding box center [48, 22] width 71 height 20
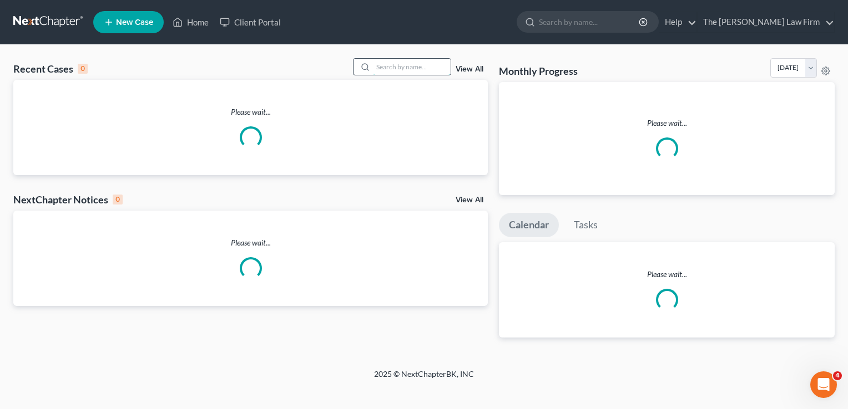
click at [395, 67] on input "search" at bounding box center [412, 67] width 78 height 16
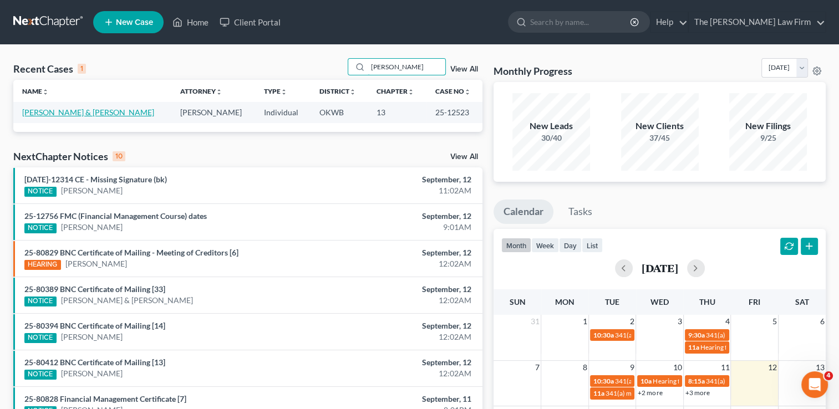
type input "[PERSON_NAME]"
click at [94, 113] on link "[PERSON_NAME] & [PERSON_NAME]" at bounding box center [88, 112] width 132 height 9
select select "1"
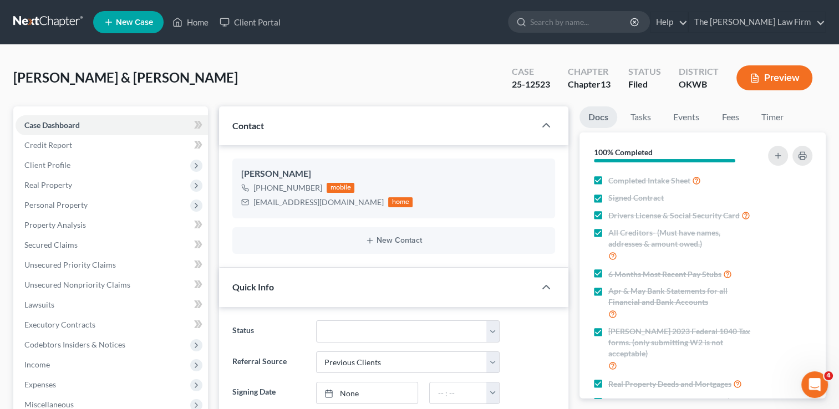
scroll to position [1980, 0]
click at [49, 21] on link at bounding box center [48, 22] width 71 height 20
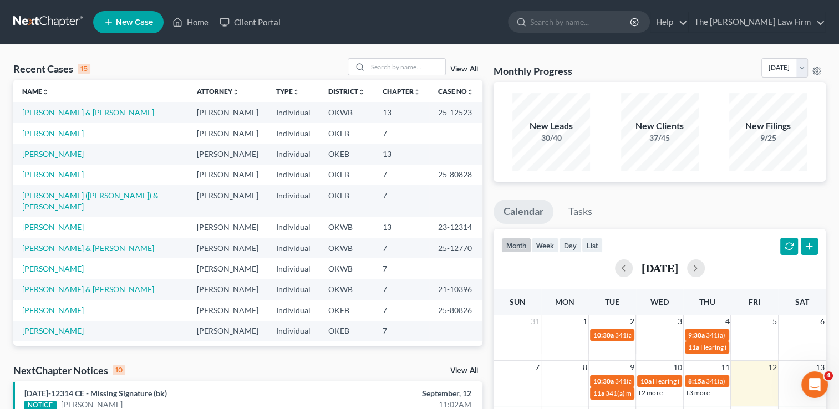
click at [50, 134] on link "[PERSON_NAME]" at bounding box center [53, 133] width 62 height 9
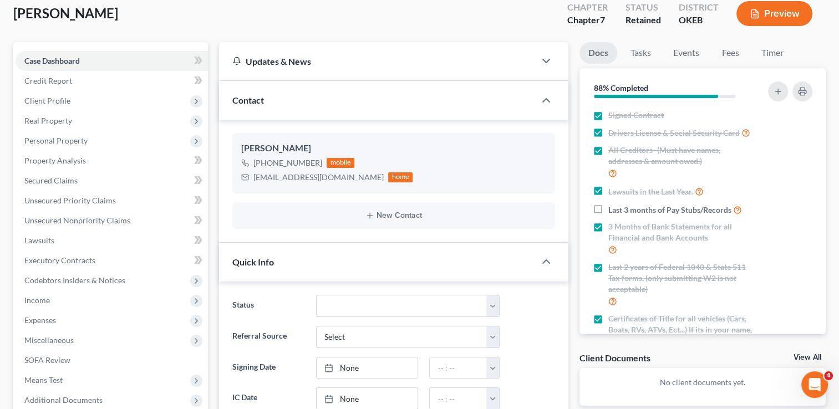
scroll to position [55, 0]
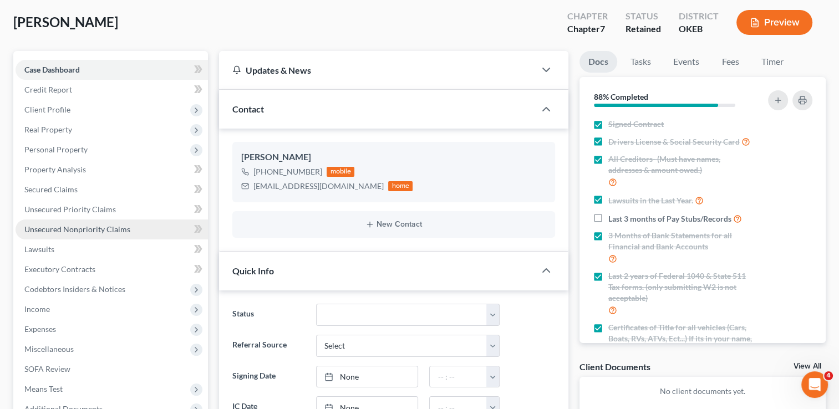
drag, startPoint x: 72, startPoint y: 227, endPoint x: 77, endPoint y: 232, distance: 6.3
click at [72, 227] on span "Unsecured Nonpriority Claims" at bounding box center [77, 229] width 106 height 9
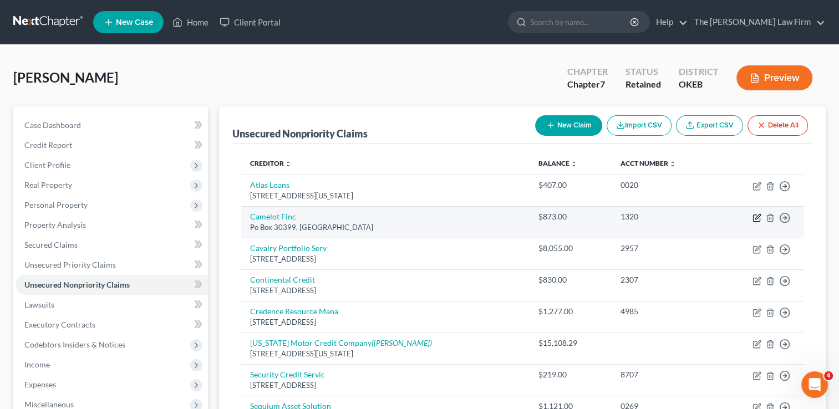
click at [753, 216] on icon "button" at bounding box center [756, 218] width 7 height 7
select select "37"
select select "0"
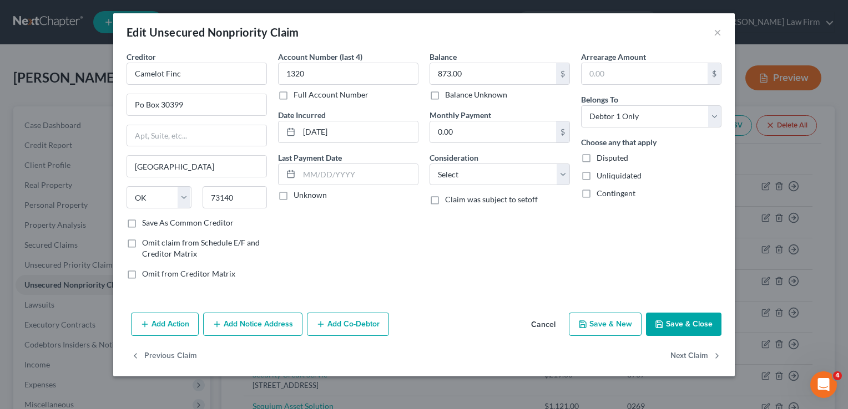
click at [247, 325] on button "Add Notice Address" at bounding box center [252, 324] width 99 height 23
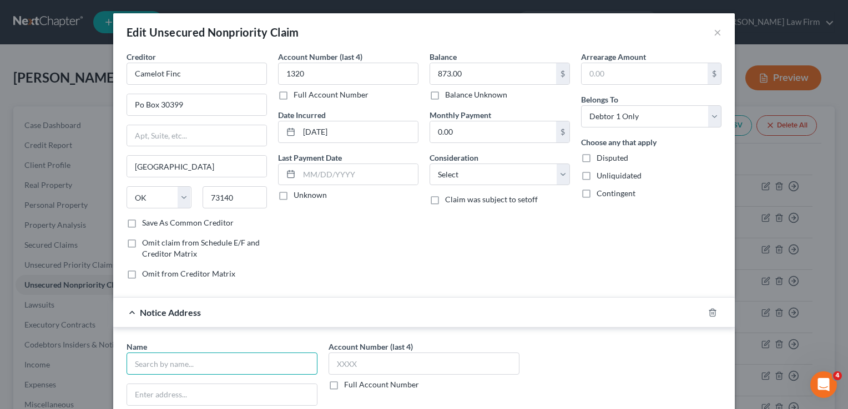
paste input "[PERSON_NAME], T [PERSON_NAME] (Bar #20848) CRITERION LEGAL"
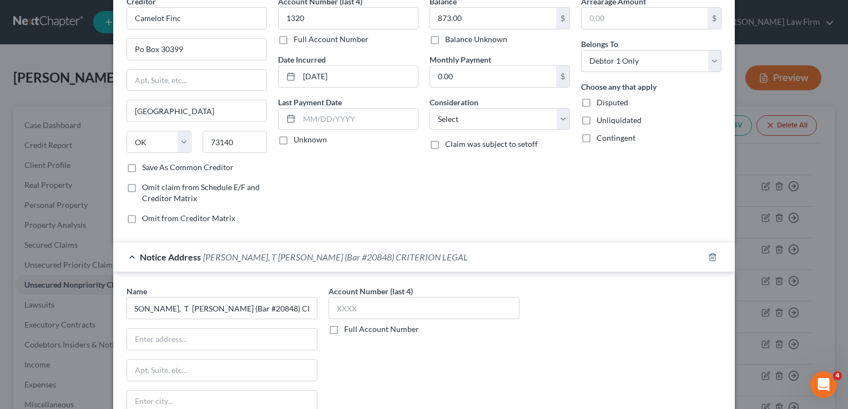
click at [464, 378] on div "Account Number (last 4) Full Account Number" at bounding box center [424, 379] width 202 height 186
type input "[PERSON_NAME], T [PERSON_NAME] (Bar #20848) CRITERION LEGAL"
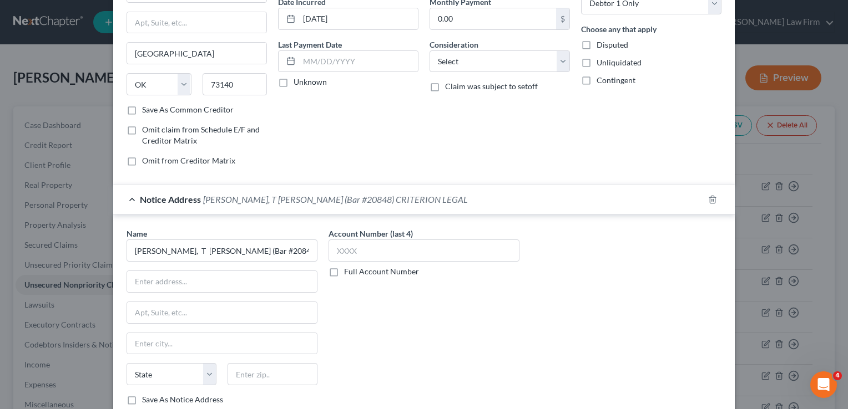
scroll to position [166, 0]
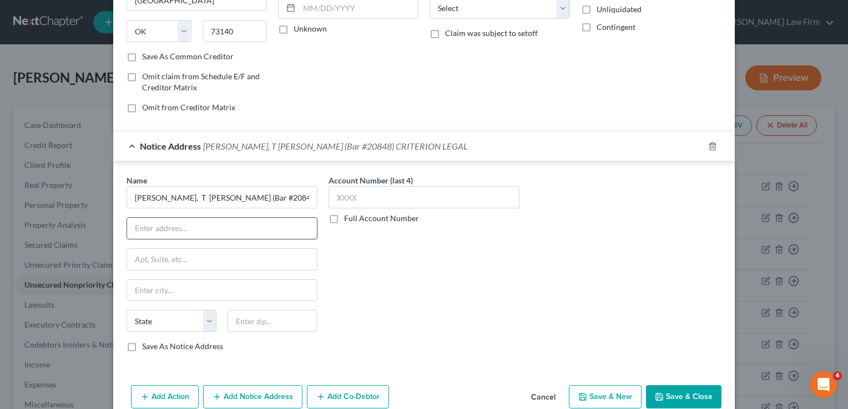
paste input "[STREET_ADDRESS]"
type input "[STREET_ADDRESS]"
paste input "SUITE 114"
type input "SUITE 114"
click at [284, 323] on input "text" at bounding box center [272, 321] width 90 height 22
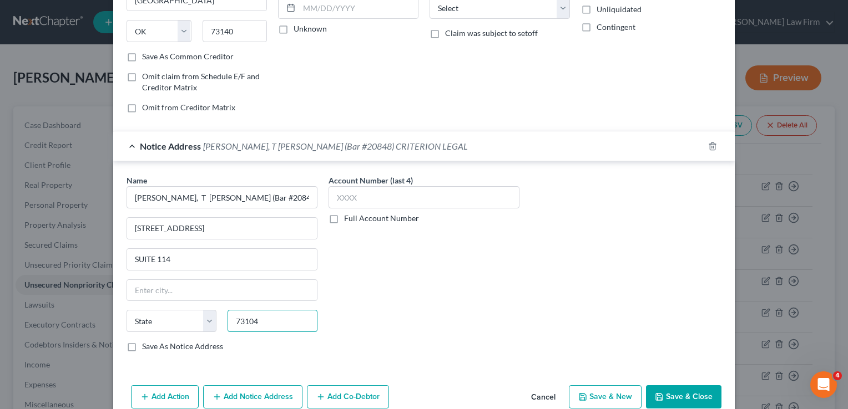
type input "73104"
click at [454, 299] on div "Account Number (last 4) Full Account Number" at bounding box center [424, 268] width 202 height 186
type input "[US_STATE][GEOGRAPHIC_DATA]"
select select "37"
click at [666, 397] on button "Save & Close" at bounding box center [683, 397] width 75 height 23
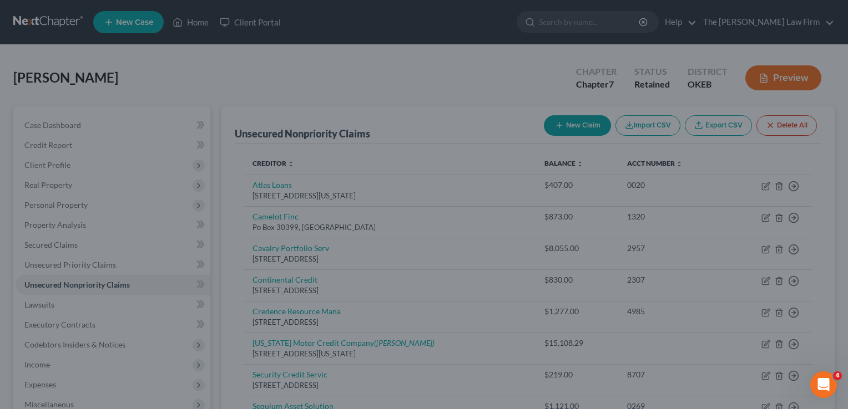
type input "0"
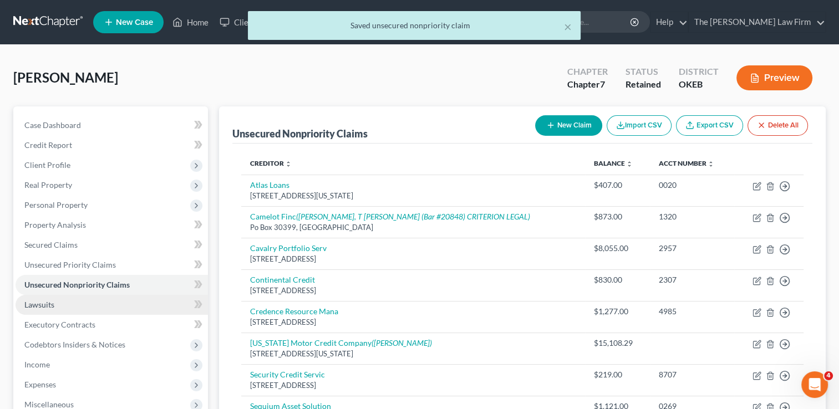
click at [37, 307] on span "Lawsuits" at bounding box center [39, 304] width 30 height 9
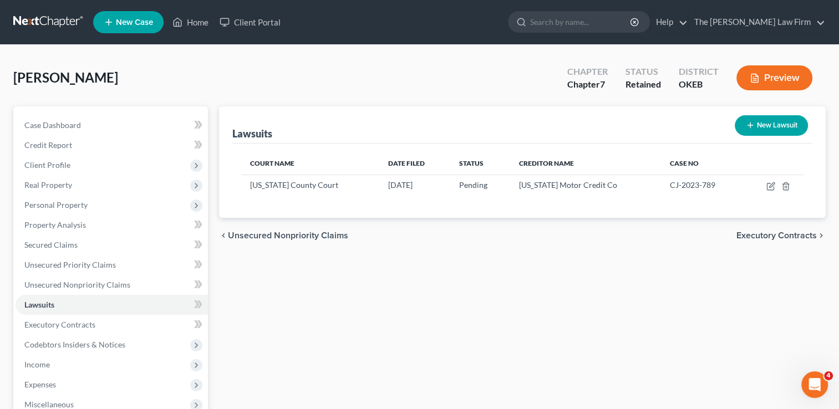
click at [782, 120] on button "New Lawsuit" at bounding box center [771, 125] width 73 height 21
select select "0"
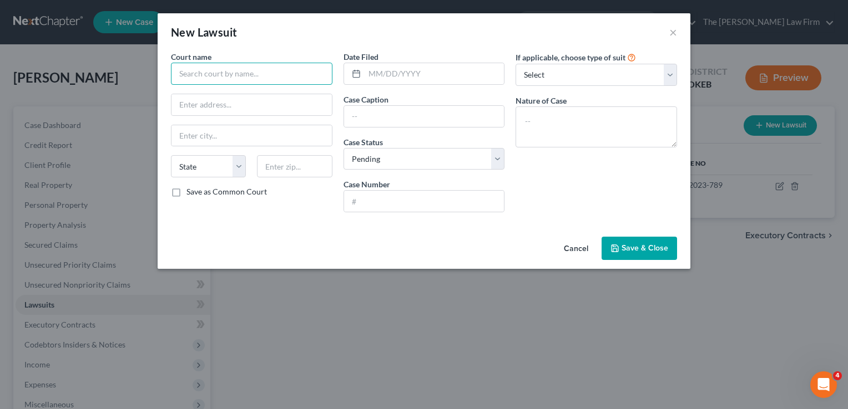
click at [292, 77] on input "text" at bounding box center [251, 74] width 161 height 22
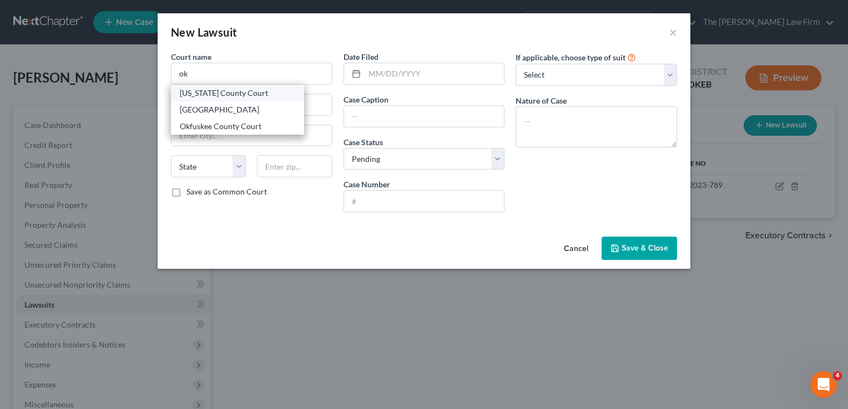
click at [231, 93] on div "[US_STATE] County Court" at bounding box center [237, 93] width 115 height 11
type input "[US_STATE] County Court"
type input "[STREET_ADDRESS][PERSON_NAME]"
type input "[US_STATE][GEOGRAPHIC_DATA]"
select select "37"
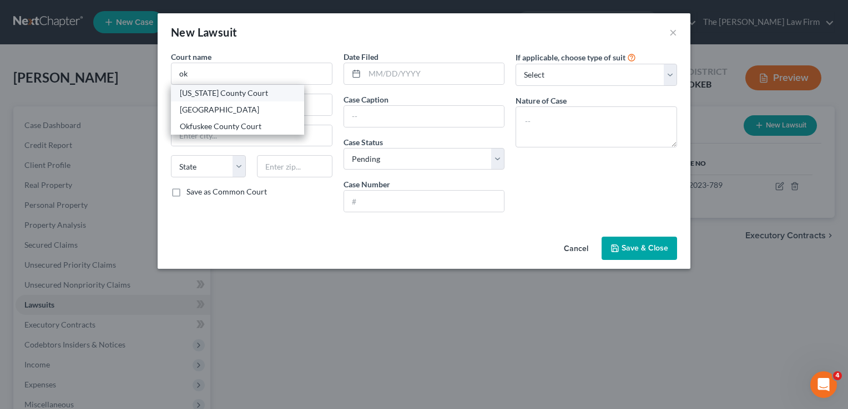
type input "73102"
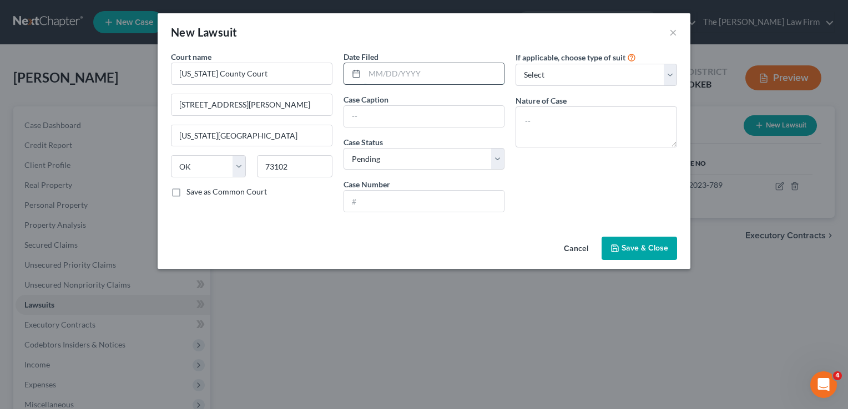
click at [411, 71] on input "text" at bounding box center [435, 73] width 140 height 21
type input "[DATE]"
click at [399, 113] on input "text" at bounding box center [424, 116] width 160 height 21
paste input "Camelot Financial Services, Inc., DBA CAMELOT FINANCIAL SERVICES"
click at [498, 115] on input "Camelot Financial Services, Inc., DBA CAMELOT FINANCIAL SERVICES Vs." at bounding box center [424, 116] width 160 height 21
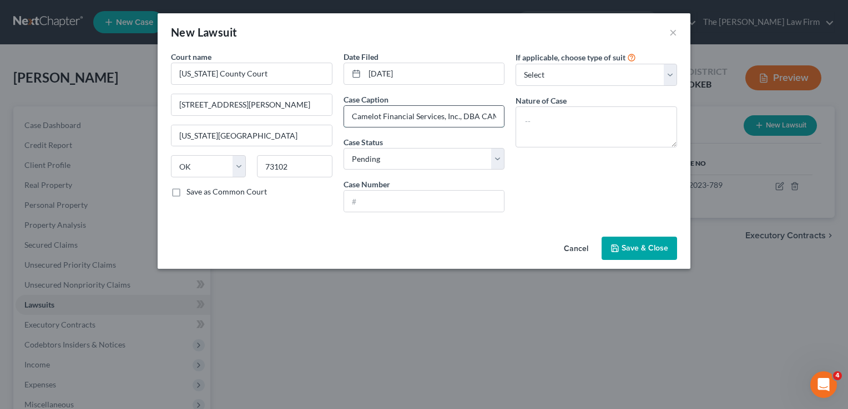
click at [478, 110] on input "Camelot Financial Services, Inc., DBA CAMELOT FINANCIAL SERVICES Vs." at bounding box center [424, 116] width 160 height 21
paste input "[PERSON_NAME],"
type input "Camelot Financial Services, Inc., DBA CAMELOT FINANCIAL SERVICES Vs. [PERSON_NA…"
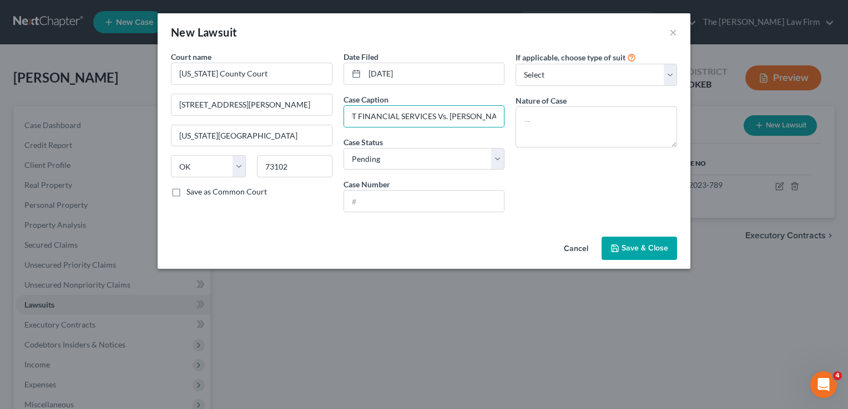
scroll to position [0, 0]
paste input "SC-2025-1868"
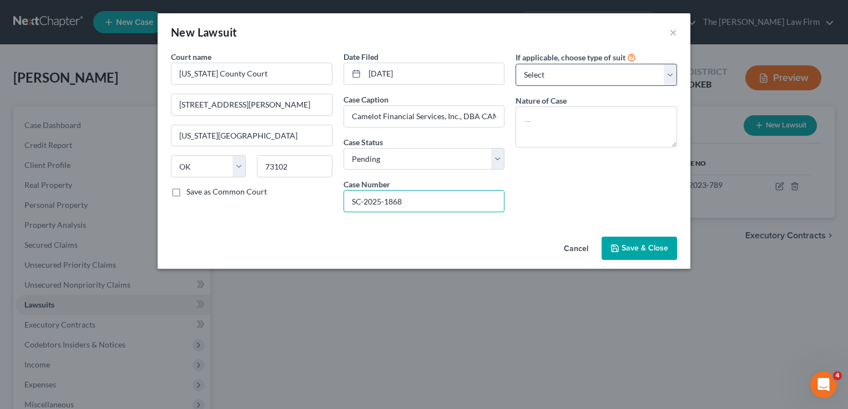
type input "SC-2025-1868"
drag, startPoint x: 569, startPoint y: 77, endPoint x: 570, endPoint y: 85, distance: 8.3
click at [569, 77] on select "Select Repossession Garnishment Foreclosure Attached, Seized, Or Levied Other" at bounding box center [595, 75] width 161 height 22
select select "4"
click at [515, 64] on select "Select Repossession Garnishment Foreclosure Attached, Seized, Or Levied Other" at bounding box center [595, 75] width 161 height 22
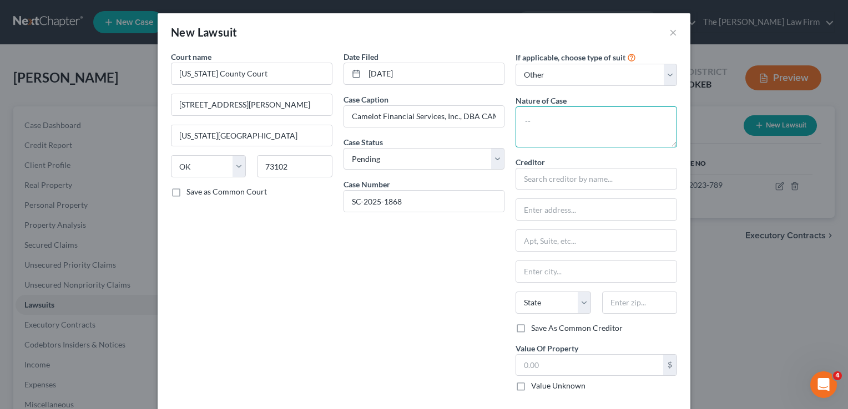
click at [557, 138] on textarea at bounding box center [595, 127] width 161 height 41
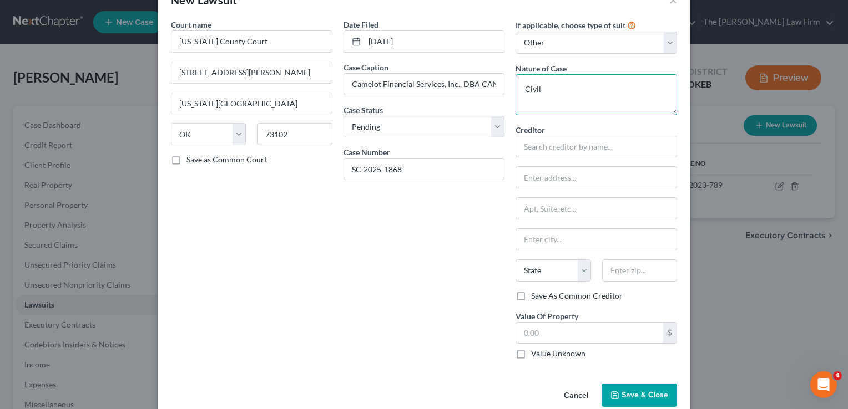
scroll to position [50, 0]
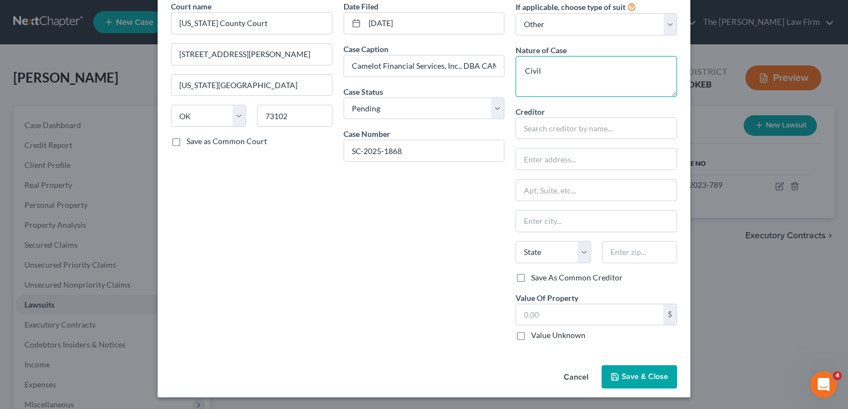
type textarea "Civil"
click at [646, 372] on span "Save & Close" at bounding box center [644, 376] width 47 height 9
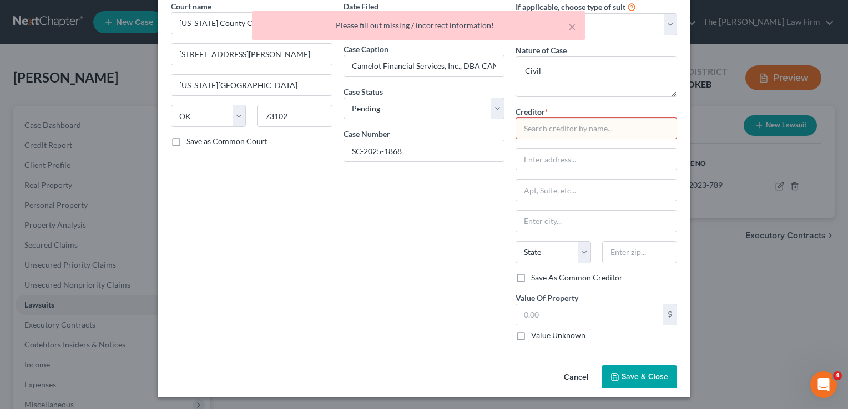
click at [551, 122] on input "text" at bounding box center [595, 129] width 161 height 22
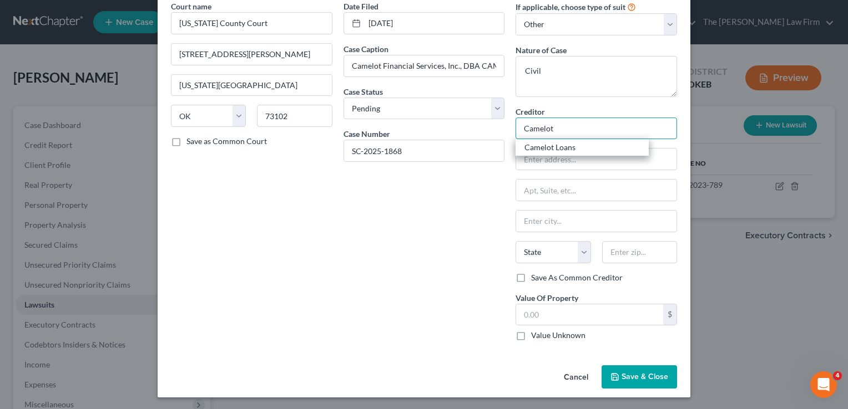
type input "Camelot"
click at [654, 376] on span "Save & Close" at bounding box center [644, 376] width 47 height 9
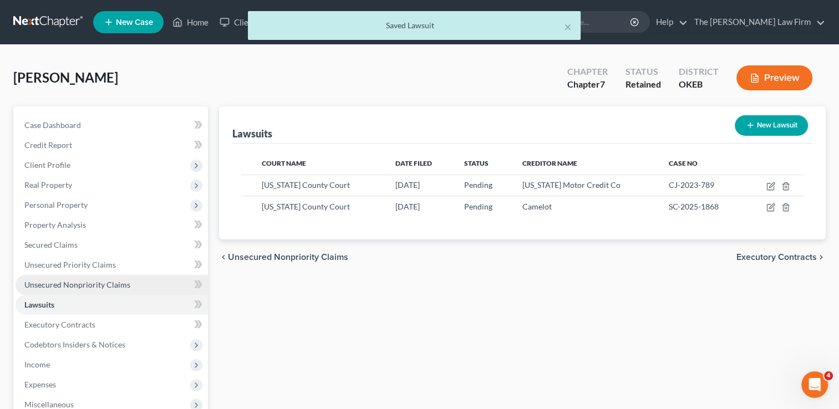
click at [70, 279] on link "Unsecured Nonpriority Claims" at bounding box center [112, 285] width 193 height 20
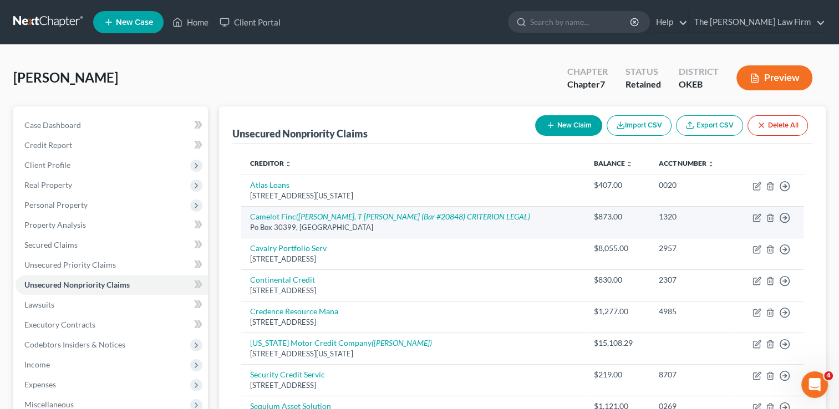
drag, startPoint x: 250, startPoint y: 227, endPoint x: 381, endPoint y: 234, distance: 131.7
click at [381, 234] on td "Camelot Finc ([PERSON_NAME], T [PERSON_NAME] (Bar #20848) CRITERION LEGAL) Po B…" at bounding box center [412, 222] width 343 height 32
drag, startPoint x: 350, startPoint y: 226, endPoint x: 317, endPoint y: 227, distance: 32.7
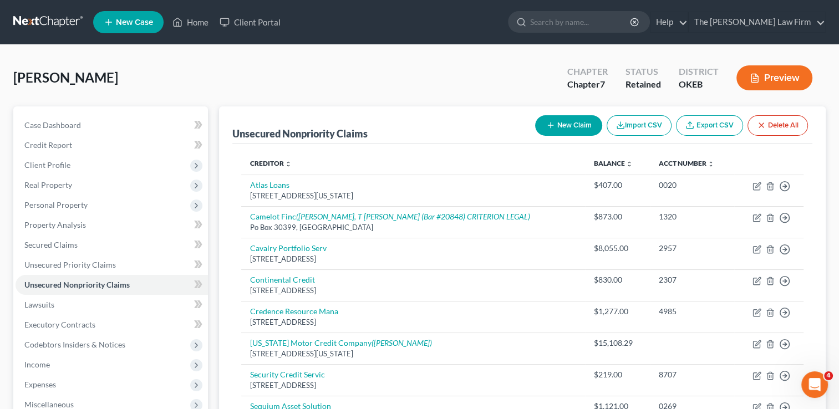
click at [211, 85] on div "[PERSON_NAME] Upgraded Chapter Chapter 7 Status Retained District OKEB Preview" at bounding box center [419, 82] width 813 height 48
click at [47, 304] on span "Lawsuits" at bounding box center [39, 304] width 30 height 9
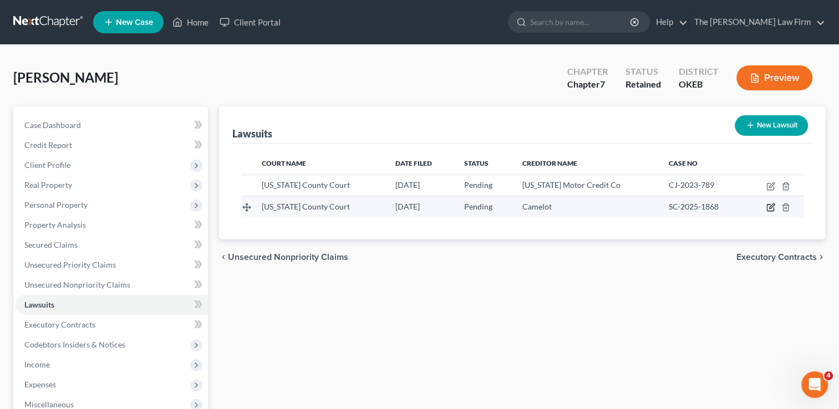
click at [770, 208] on icon "button" at bounding box center [771, 207] width 9 height 9
select select "37"
select select "0"
select select "4"
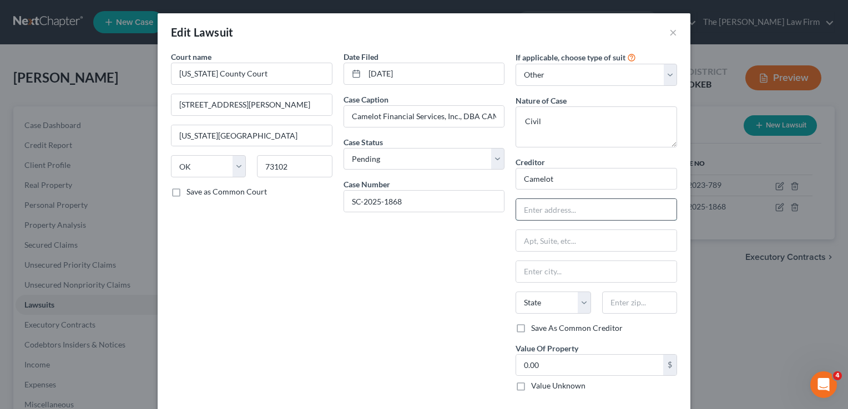
paste input "Po Box 30399, [GEOGRAPHIC_DATA]"
type input "Po Box 30399, [GEOGRAPHIC_DATA]"
click at [618, 301] on input "text" at bounding box center [639, 303] width 75 height 22
type input "73140"
click at [438, 308] on div "Date Filed [DATE] Case Caption Camelot Financial Services, Inc., DBA CAMELOT FI…" at bounding box center [424, 226] width 173 height 350
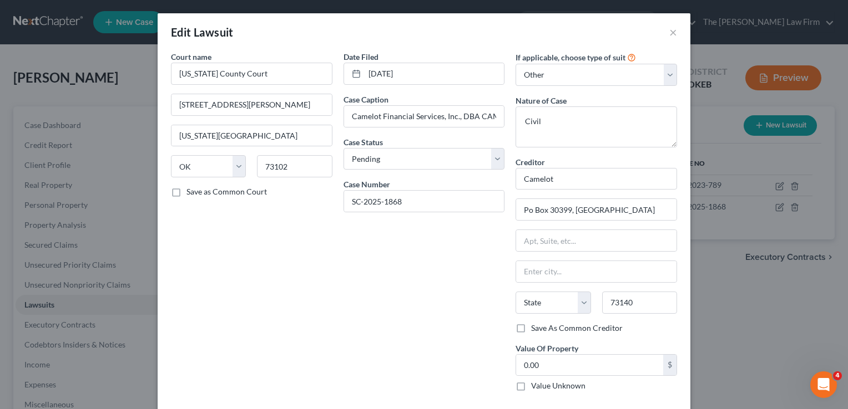
type input "[US_STATE][GEOGRAPHIC_DATA]"
select select "37"
drag, startPoint x: 661, startPoint y: 208, endPoint x: 572, endPoint y: 211, distance: 89.4
click at [572, 211] on input "Po Box 30399, [GEOGRAPHIC_DATA]" at bounding box center [596, 209] width 160 height 21
click at [660, 209] on input "Po Box 30399, [GEOGRAPHIC_DATA]" at bounding box center [596, 209] width 160 height 21
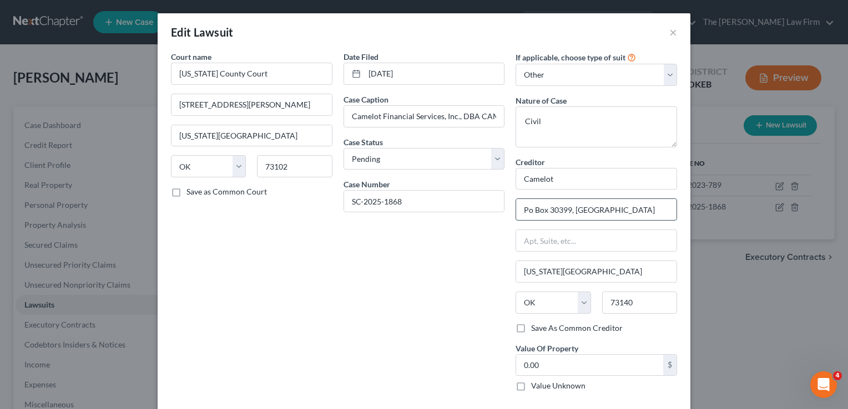
drag, startPoint x: 615, startPoint y: 210, endPoint x: 571, endPoint y: 210, distance: 43.3
click at [571, 210] on input "Po Box 30399, [GEOGRAPHIC_DATA]" at bounding box center [596, 209] width 160 height 21
click at [588, 265] on input "[US_STATE][GEOGRAPHIC_DATA]" at bounding box center [596, 271] width 160 height 21
type input "O"
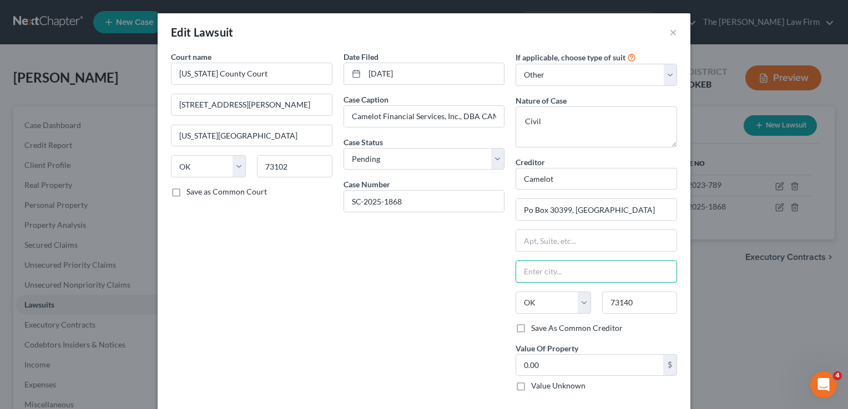
paste input "[GEOGRAPHIC_DATA]"
type input "[GEOGRAPHIC_DATA]"
click at [499, 271] on div "Date Filed [DATE] Case Caption Camelot Financial Services, Inc., DBA CAMELOT FI…" at bounding box center [424, 226] width 173 height 350
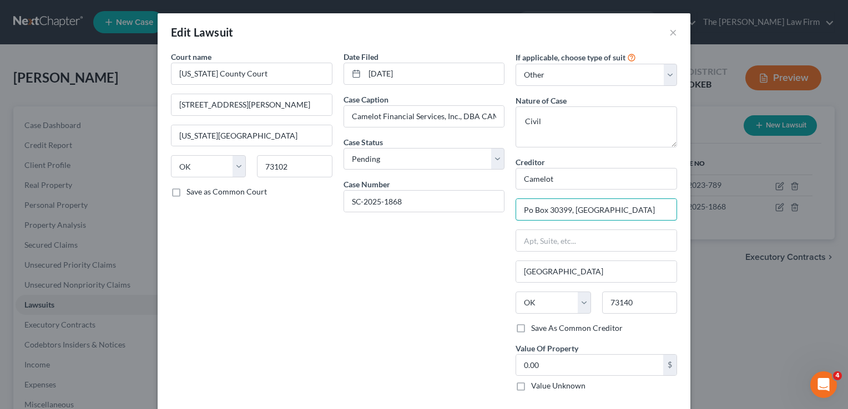
drag, startPoint x: 568, startPoint y: 208, endPoint x: 706, endPoint y: 214, distance: 137.7
click at [706, 213] on div "Edit Lawsuit × Court name * [US_STATE] County Court [GEOGRAPHIC_DATA][PERSON_NA…" at bounding box center [424, 204] width 848 height 409
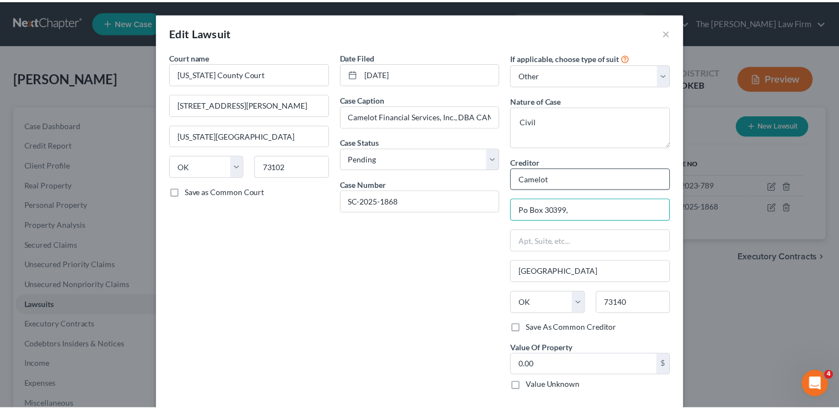
scroll to position [50, 0]
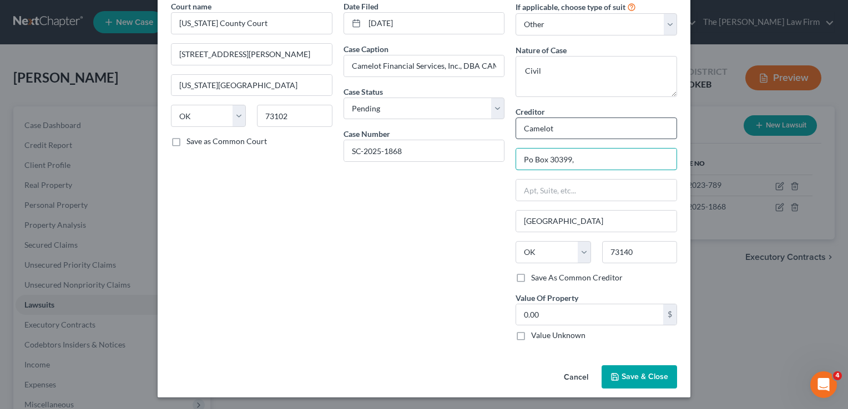
type input "Po Box 30399,"
click at [559, 130] on input "Camelot" at bounding box center [595, 129] width 161 height 22
type input "Camelot Financial"
click at [638, 375] on span "Save & Close" at bounding box center [644, 376] width 47 height 9
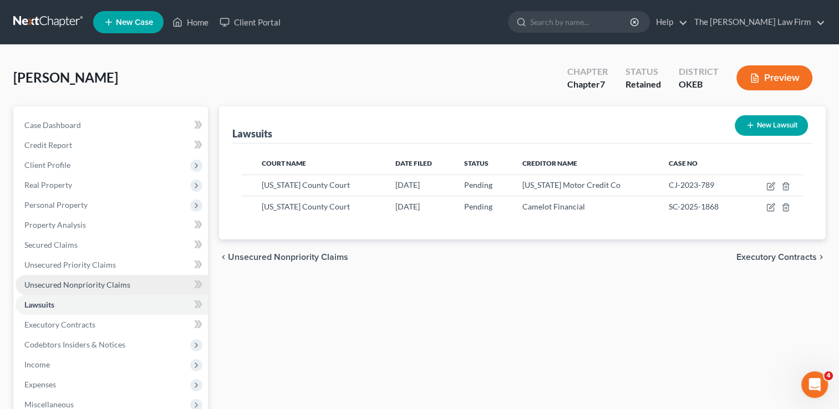
click at [114, 283] on span "Unsecured Nonpriority Claims" at bounding box center [77, 284] width 106 height 9
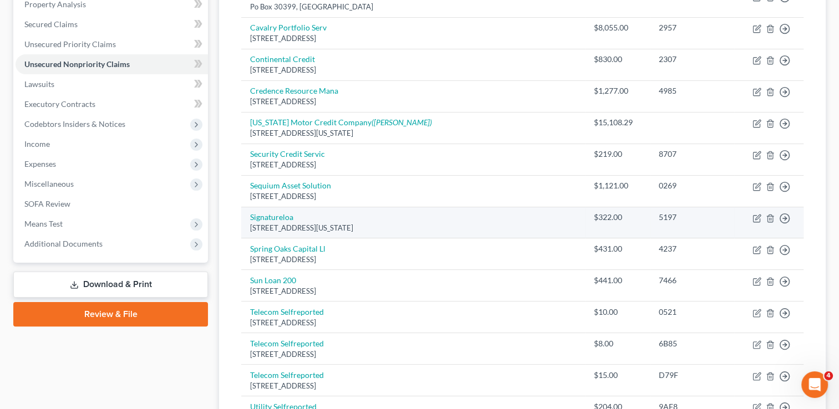
scroll to position [222, 0]
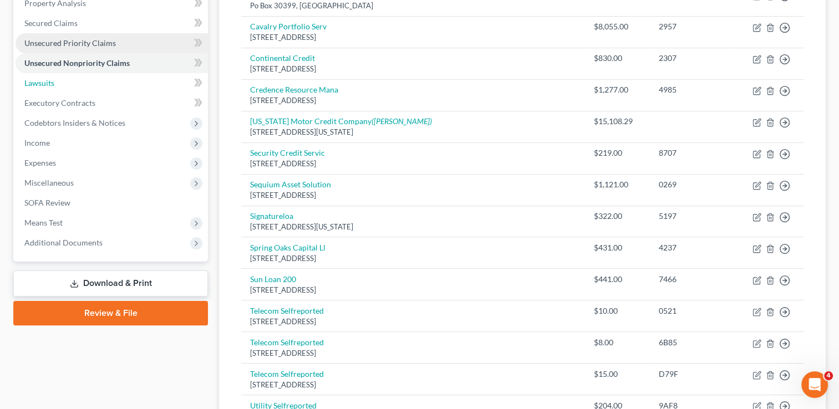
click at [51, 82] on span "Lawsuits" at bounding box center [39, 82] width 30 height 9
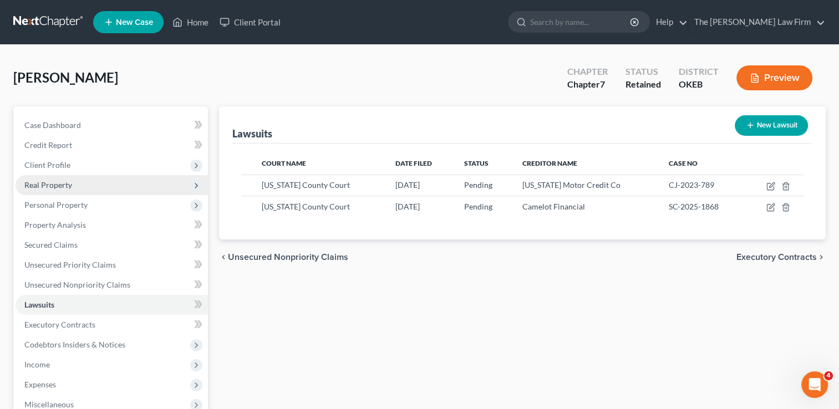
drag, startPoint x: 36, startPoint y: 178, endPoint x: 43, endPoint y: 182, distance: 8.5
click at [36, 178] on span "Real Property" at bounding box center [112, 185] width 193 height 20
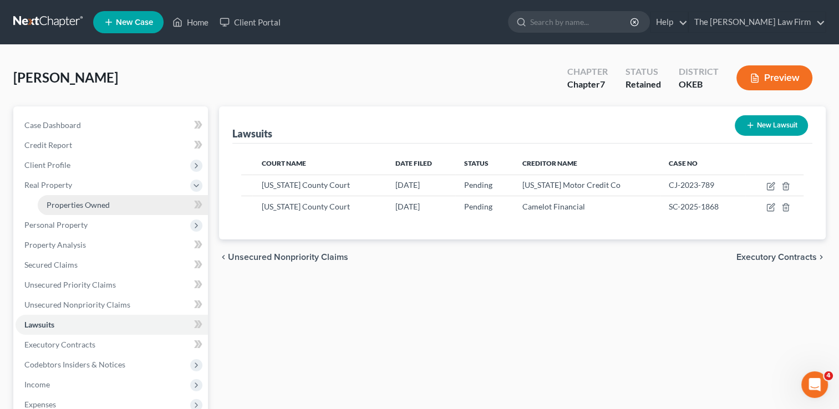
click at [87, 199] on link "Properties Owned" at bounding box center [123, 205] width 170 height 20
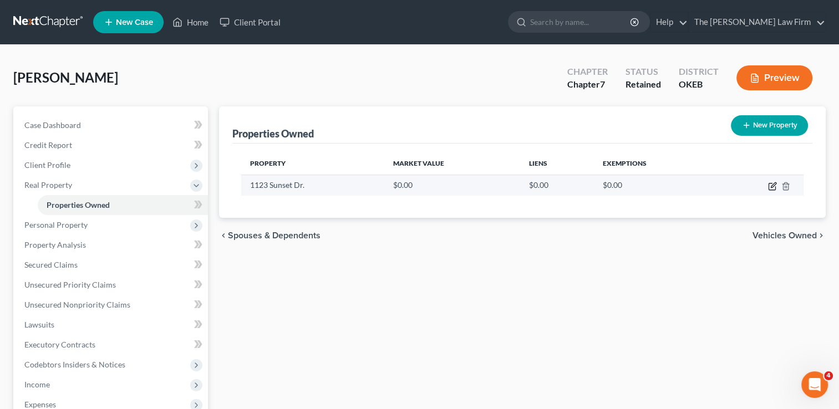
click at [775, 185] on icon "button" at bounding box center [773, 185] width 5 height 5
select select "37"
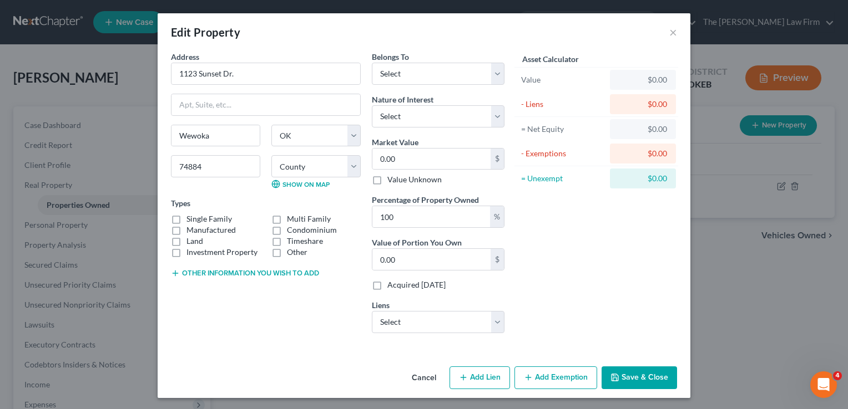
drag, startPoint x: 170, startPoint y: 216, endPoint x: 180, endPoint y: 224, distance: 13.0
click at [186, 215] on label "Single Family" at bounding box center [208, 219] width 45 height 11
click at [191, 215] on input "Single Family" at bounding box center [194, 217] width 7 height 7
checkbox input "true"
click at [209, 274] on button "Other information you wish to add" at bounding box center [245, 273] width 148 height 9
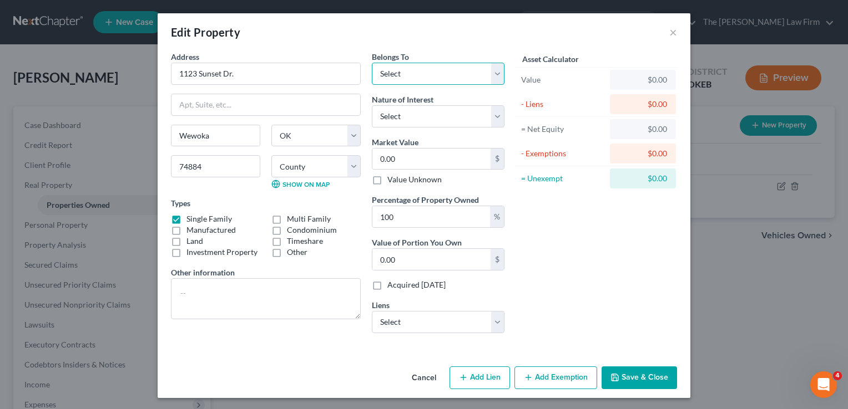
click at [488, 73] on select "Select Debtor 1 Only Debtor 2 Only Debtor 1 And Debtor 2 Only At Least One Of T…" at bounding box center [438, 74] width 133 height 22
select select "3"
click at [372, 63] on select "Select Debtor 1 Only Debtor 2 Only Debtor 1 And Debtor 2 Only At Least One Of T…" at bounding box center [438, 74] width 133 height 22
click at [493, 324] on select "Select Exeter Fin - $14,777.00 Credit Acceptance Corp - $12,028.00 Ok Mtr Credt…" at bounding box center [438, 322] width 133 height 22
click at [611, 275] on div "Asset Calculator Value $0.00 - Liens $0.00 = Net Equity $0.00 - Exemptions $0.0…" at bounding box center [596, 196] width 173 height 291
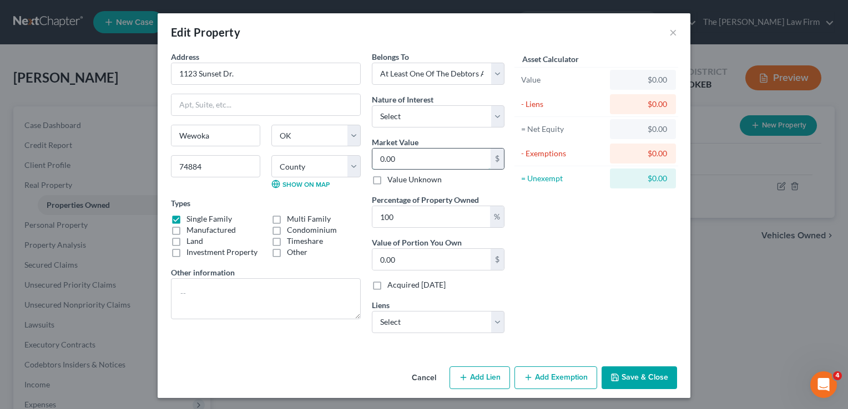
click at [417, 158] on input "0.00" at bounding box center [431, 159] width 118 height 21
type input "7"
type input "7.00"
type input "75"
type input "75.00"
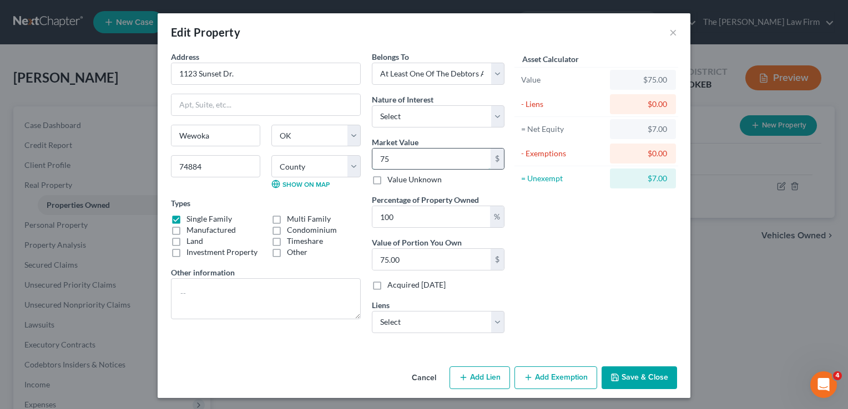
type input "755"
type input "755.00"
type input "7550"
type input "7,550.00"
type input "7,5500"
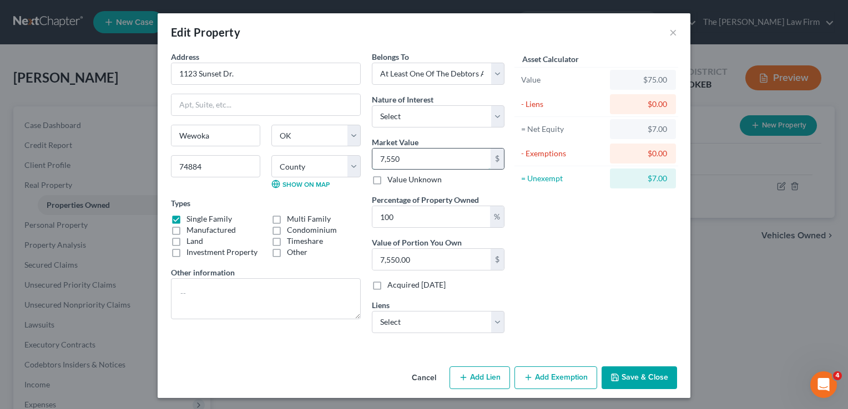
type input "75,500.00"
type input "75,500"
click at [553, 376] on button "Add Exemption" at bounding box center [555, 378] width 83 height 23
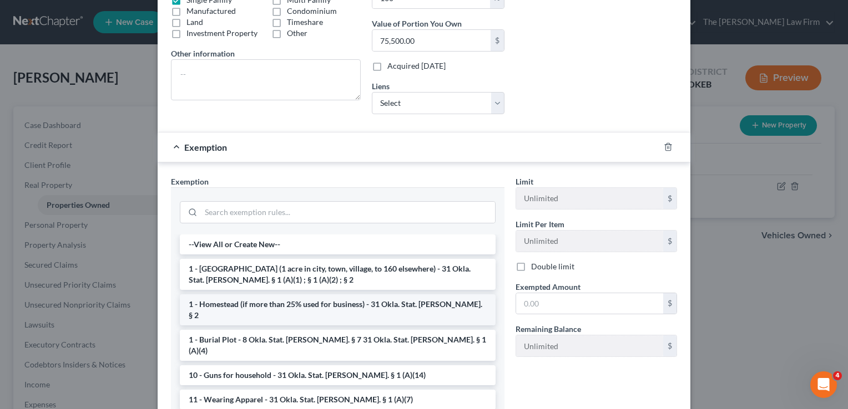
scroll to position [222, 0]
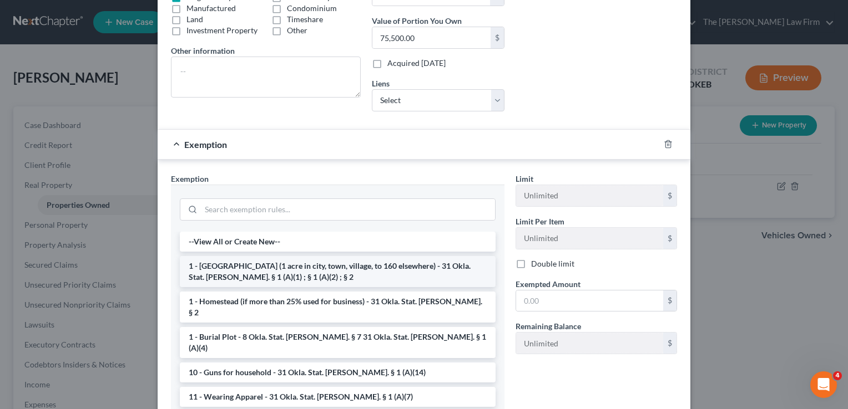
click at [222, 269] on li "1 - [GEOGRAPHIC_DATA] (1 acre in city, town, village, to 160 elsewhere) - 31 Ok…" at bounding box center [338, 271] width 316 height 31
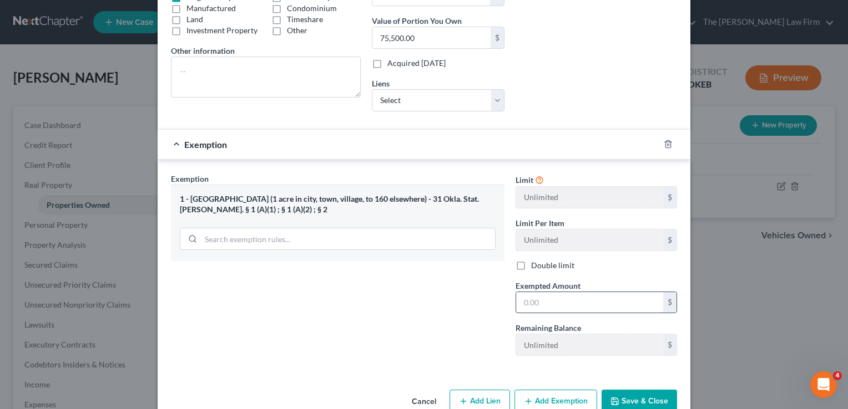
click at [568, 299] on input "text" at bounding box center [589, 302] width 147 height 21
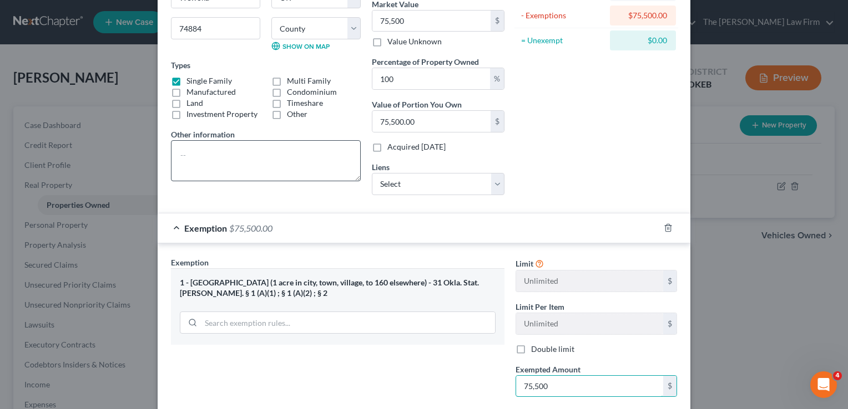
scroll to position [111, 0]
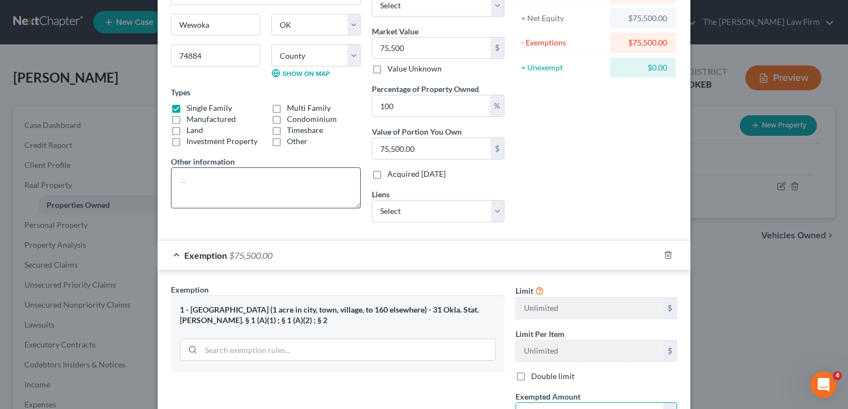
type input "75,500"
click at [262, 185] on textarea at bounding box center [266, 188] width 190 height 41
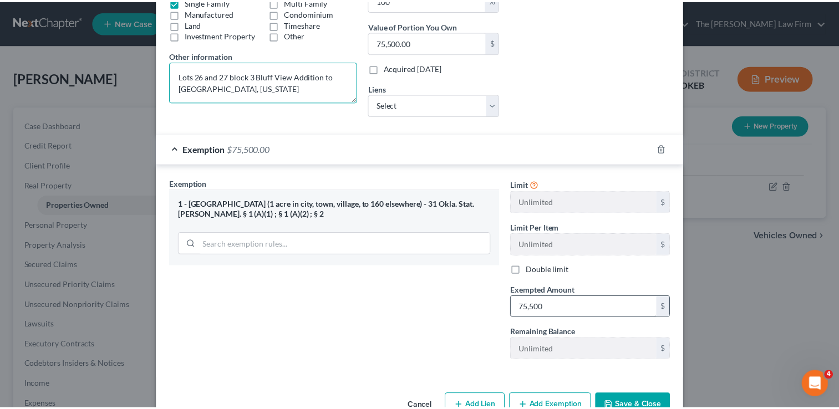
scroll to position [245, 0]
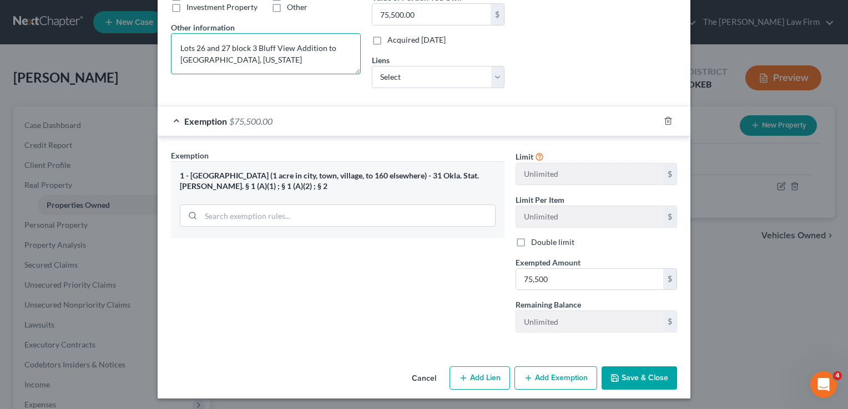
type textarea "Lots 26 and 27 block 3 Bluff View Addition to [GEOGRAPHIC_DATA], [US_STATE]"
click at [638, 369] on button "Save & Close" at bounding box center [638, 378] width 75 height 23
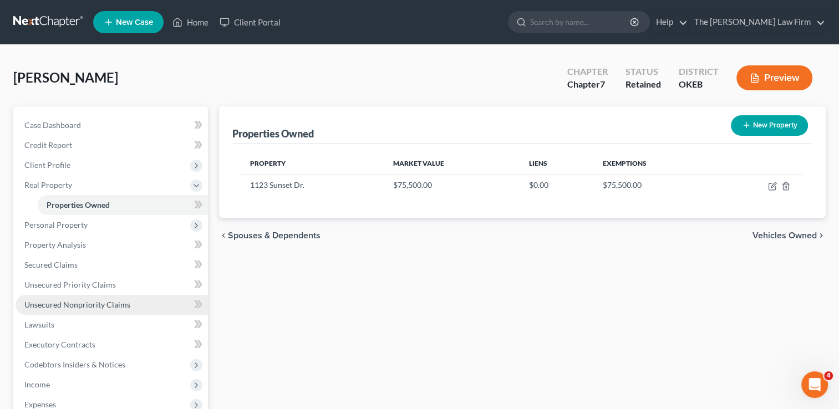
click at [86, 300] on span "Unsecured Nonpriority Claims" at bounding box center [77, 304] width 106 height 9
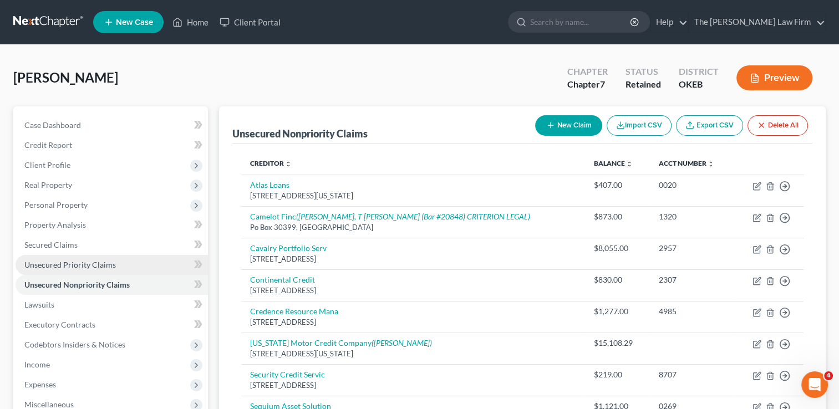
click at [53, 265] on span "Unsecured Priority Claims" at bounding box center [70, 264] width 92 height 9
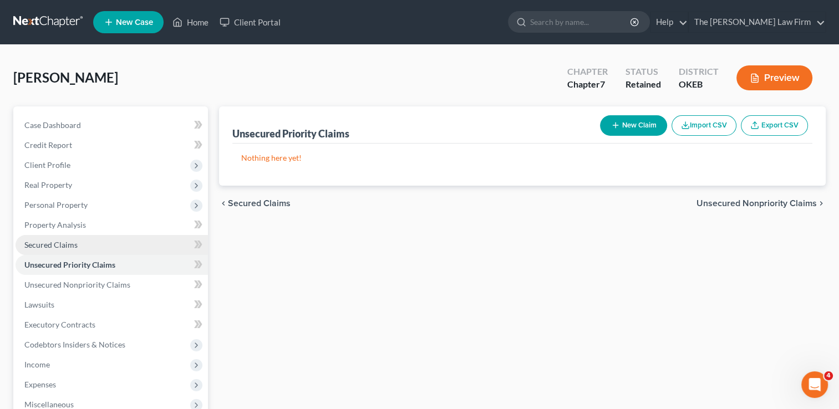
click at [67, 245] on span "Secured Claims" at bounding box center [50, 244] width 53 height 9
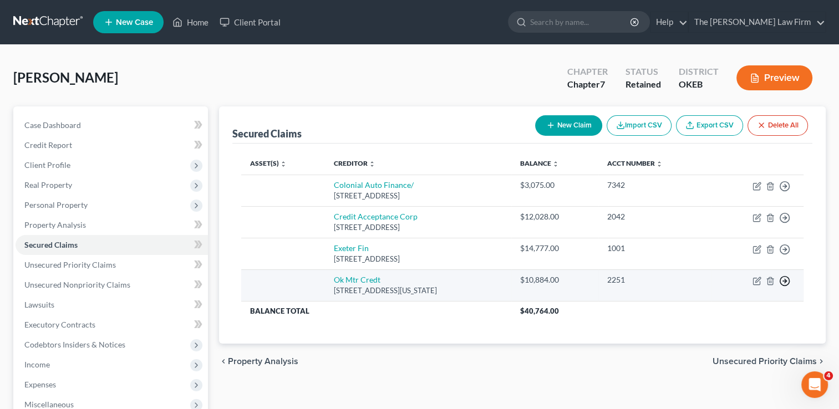
click at [783, 279] on icon "button" at bounding box center [785, 281] width 11 height 11
click at [722, 307] on link "Move to F" at bounding box center [734, 308] width 93 height 19
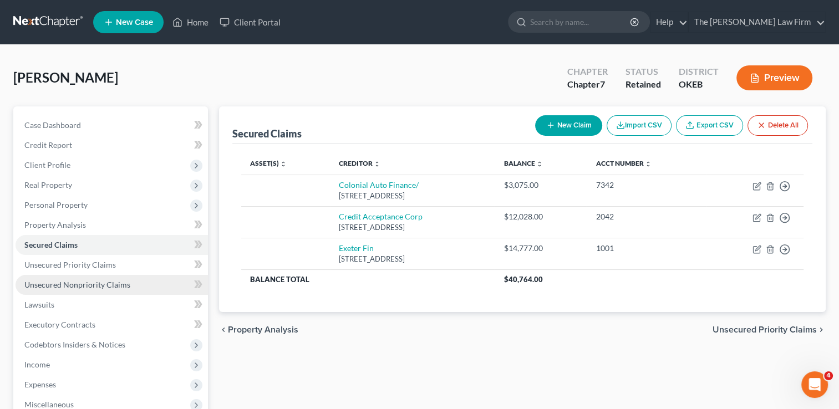
click at [82, 282] on span "Unsecured Nonpriority Claims" at bounding box center [77, 284] width 106 height 9
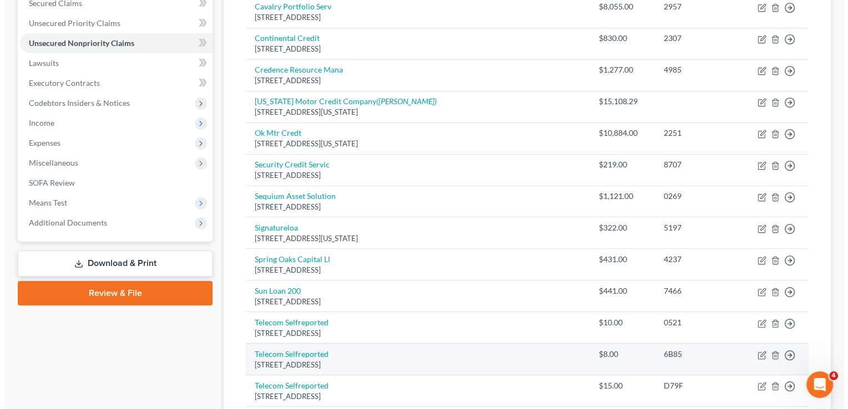
scroll to position [174, 0]
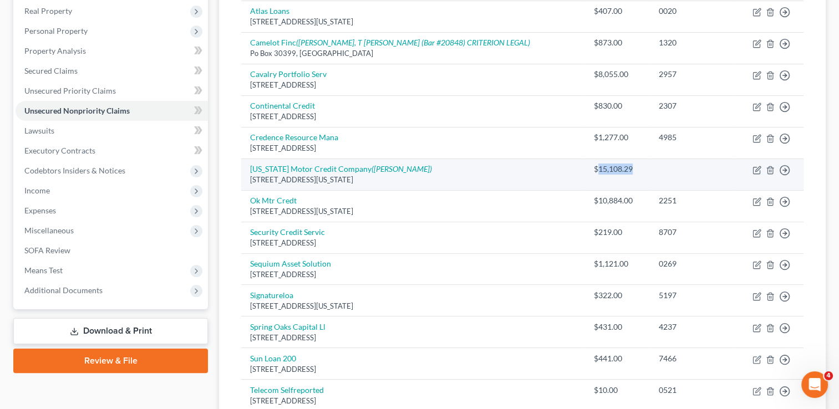
drag, startPoint x: 571, startPoint y: 169, endPoint x: 606, endPoint y: 169, distance: 35.0
click at [607, 169] on div "$15,108.29" at bounding box center [618, 169] width 48 height 11
drag, startPoint x: 606, startPoint y: 169, endPoint x: 595, endPoint y: 169, distance: 10.5
copy div "15,108.29"
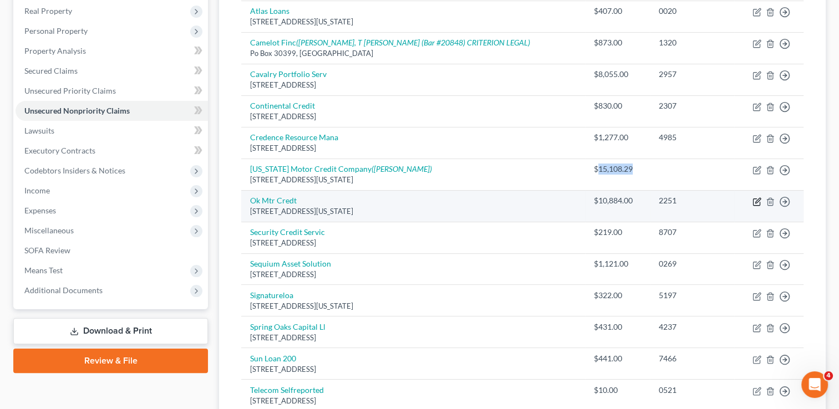
click at [757, 200] on icon "button" at bounding box center [757, 202] width 9 height 9
select select "37"
select select "0"
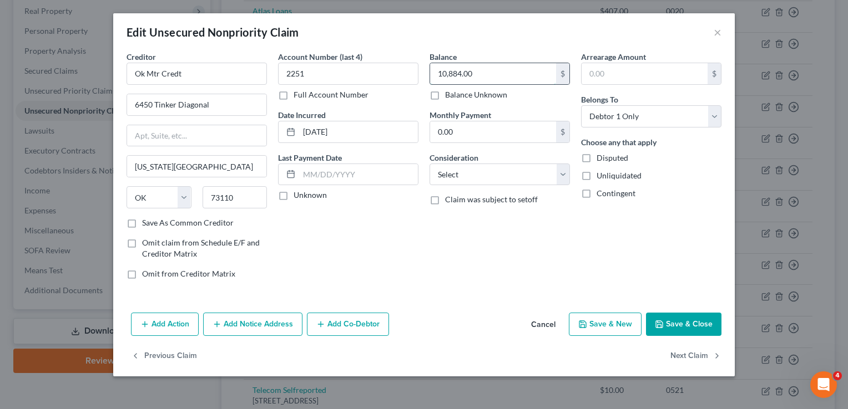
click at [487, 71] on input "10,884.00" at bounding box center [493, 73] width 126 height 21
paste input "5,108.29"
type input "15,108.29"
click at [693, 328] on button "Save & Close" at bounding box center [683, 324] width 75 height 23
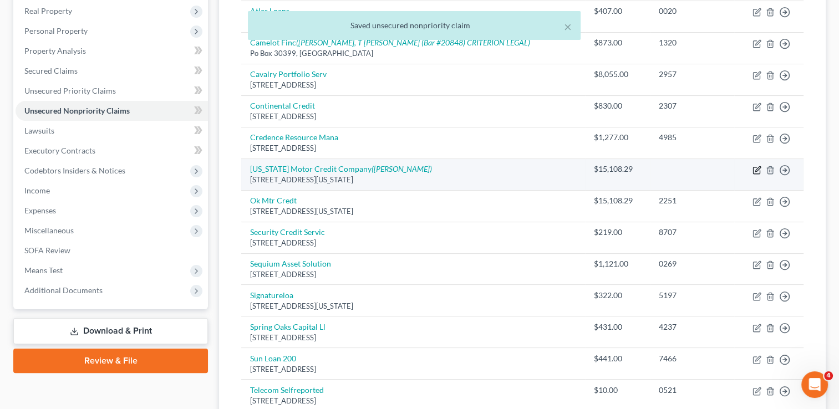
click at [757, 170] on icon "button" at bounding box center [757, 170] width 9 height 9
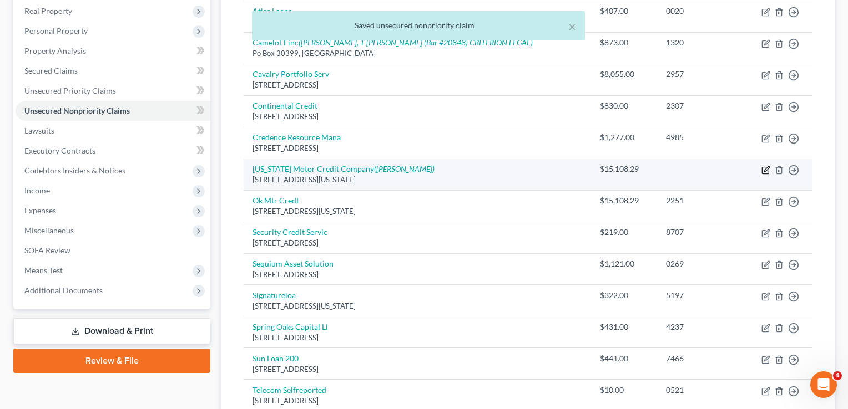
select select "37"
select select "0"
select select "37"
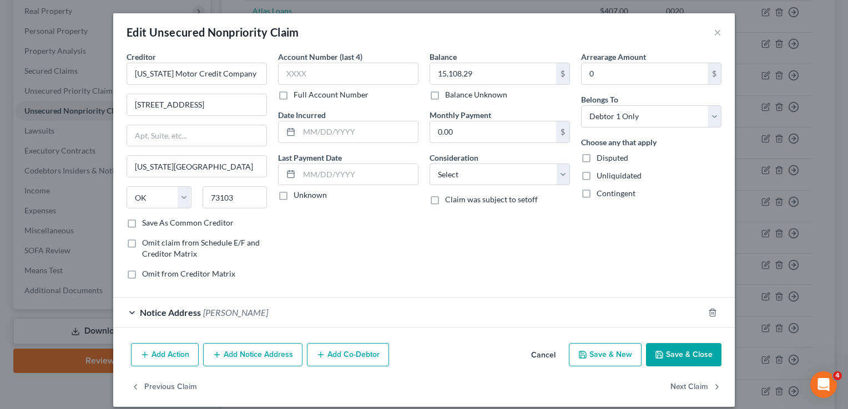
click at [300, 310] on div "Notice Address [GEOGRAPHIC_DATA][PERSON_NAME]" at bounding box center [408, 312] width 590 height 29
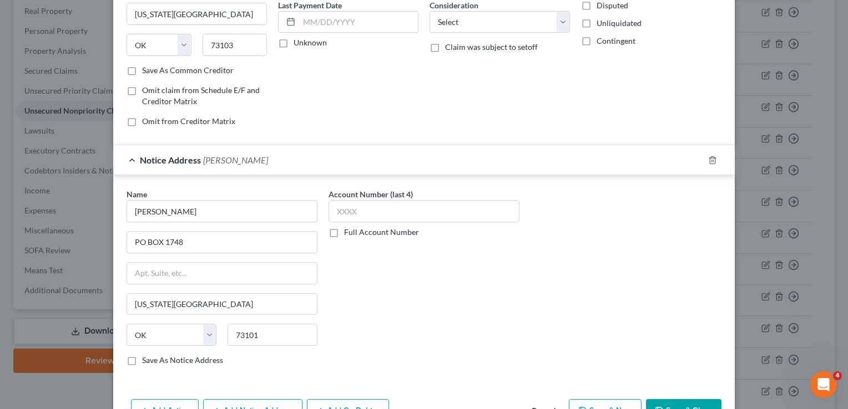
scroll to position [217, 0]
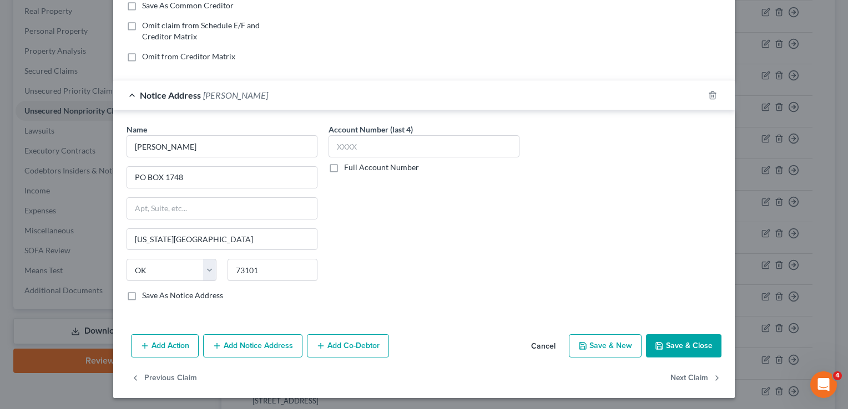
click at [142, 293] on label "Save As Notice Address" at bounding box center [182, 295] width 81 height 11
click at [146, 293] on input "Save As Notice Address" at bounding box center [149, 293] width 7 height 7
click at [676, 345] on button "Save & Close" at bounding box center [683, 346] width 75 height 23
checkbox input "false"
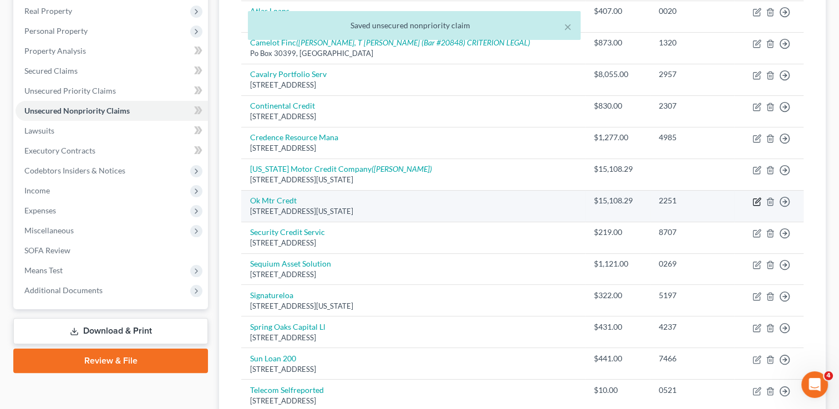
click at [757, 200] on icon "button" at bounding box center [757, 202] width 9 height 9
select select "37"
select select "0"
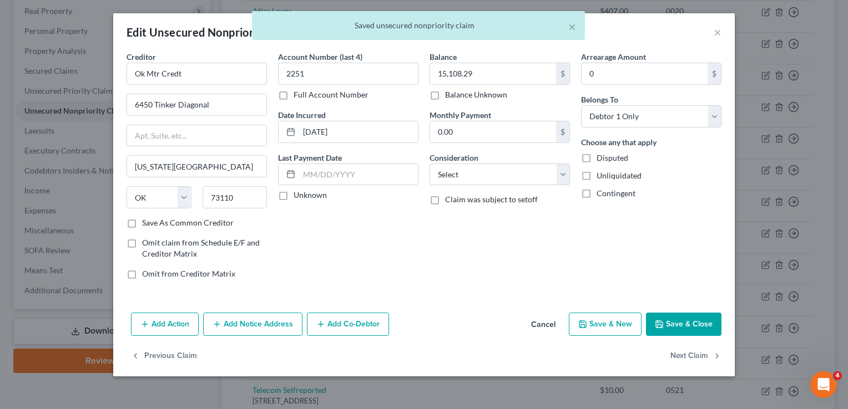
click at [260, 322] on button "Add Notice Address" at bounding box center [252, 324] width 99 height 23
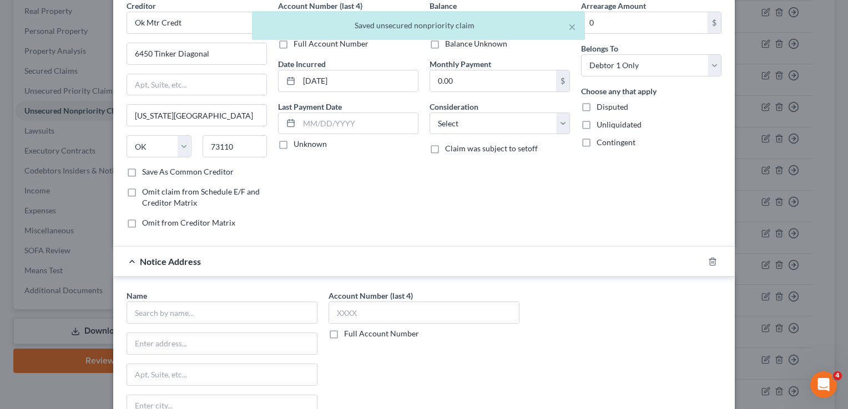
scroll to position [111, 0]
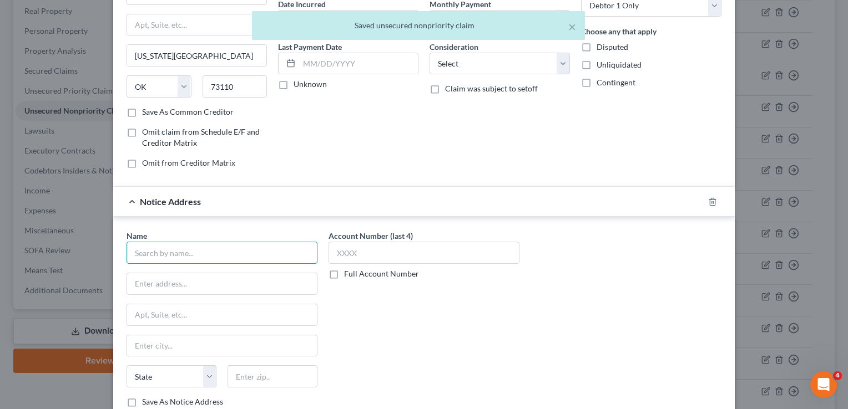
click at [203, 252] on input "text" at bounding box center [222, 253] width 191 height 22
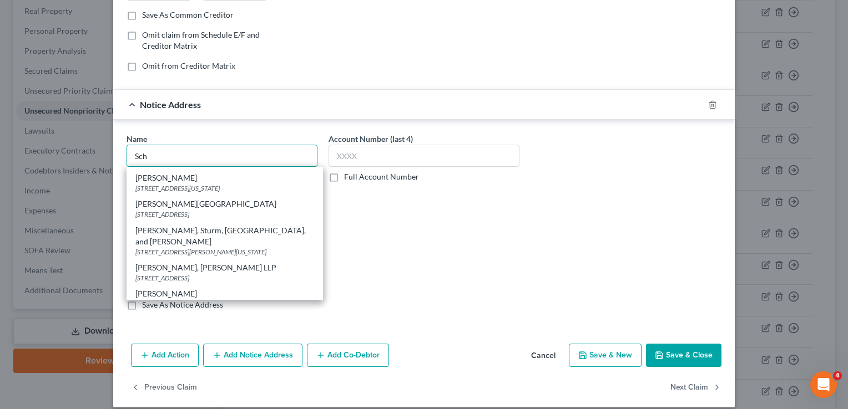
scroll to position [217, 0]
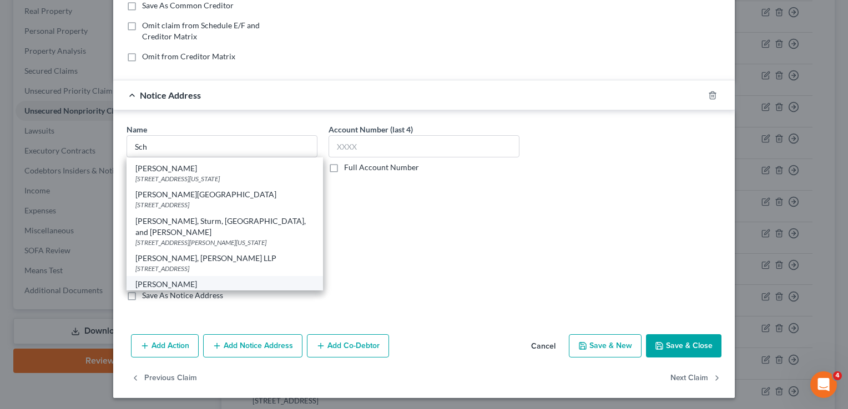
click at [189, 279] on div "[PERSON_NAME]" at bounding box center [224, 284] width 179 height 11
type input "[PERSON_NAME]"
type input "PO BOX 1748"
type input "[US_STATE][GEOGRAPHIC_DATA]"
select select "37"
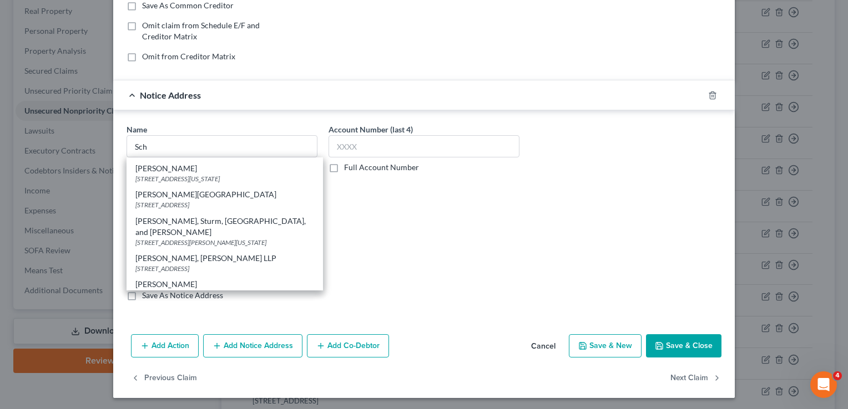
type input "73101"
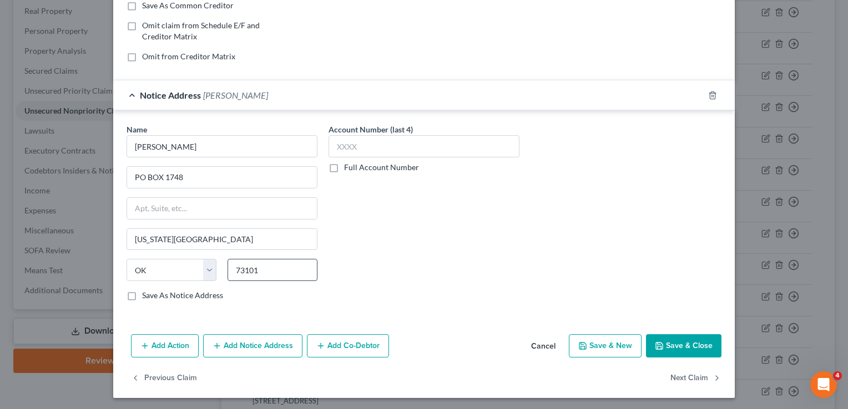
scroll to position [0, 0]
click at [679, 344] on button "Save & Close" at bounding box center [683, 346] width 75 height 23
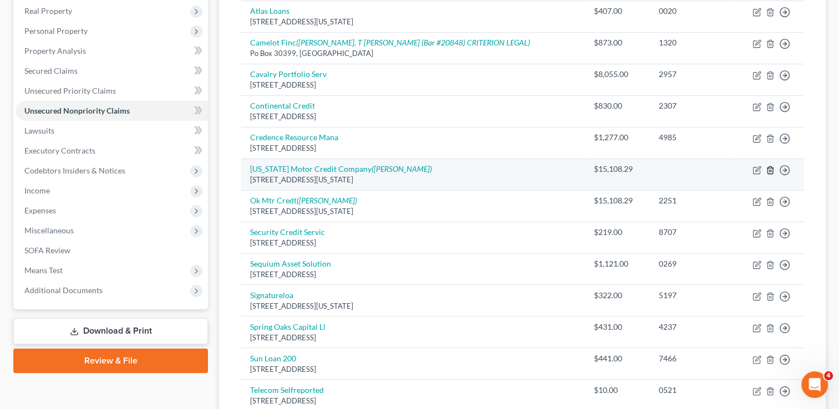
click at [770, 170] on line "button" at bounding box center [770, 171] width 0 height 2
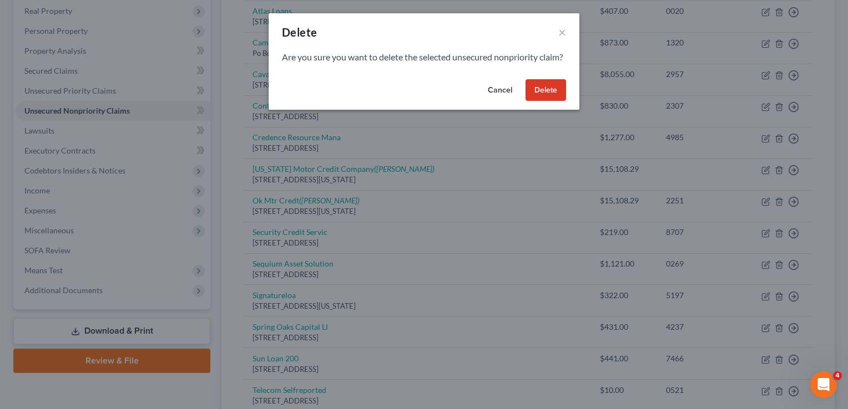
click at [549, 100] on button "Delete" at bounding box center [545, 90] width 41 height 22
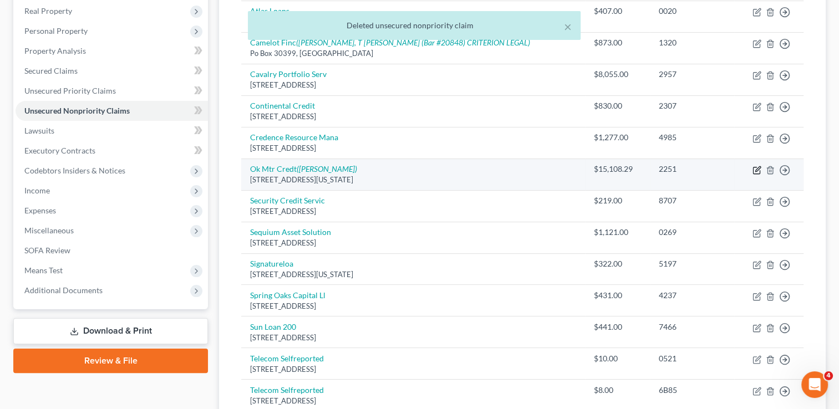
click at [756, 169] on icon "button" at bounding box center [758, 168] width 5 height 5
select select "37"
select select "0"
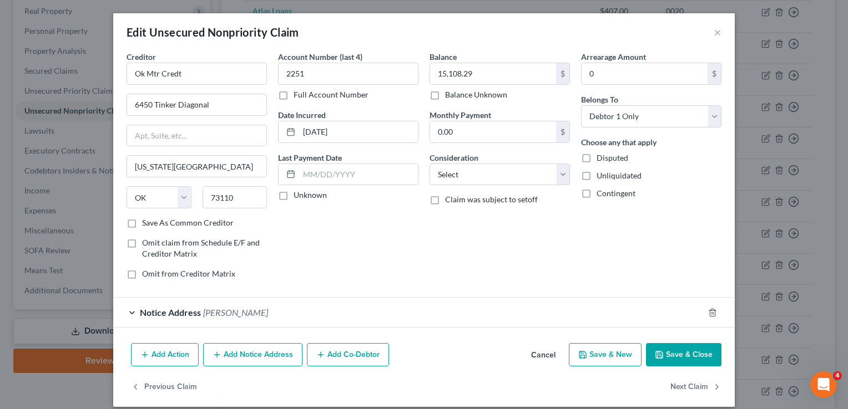
click at [277, 300] on div "Notice Address [GEOGRAPHIC_DATA][PERSON_NAME]" at bounding box center [408, 312] width 590 height 29
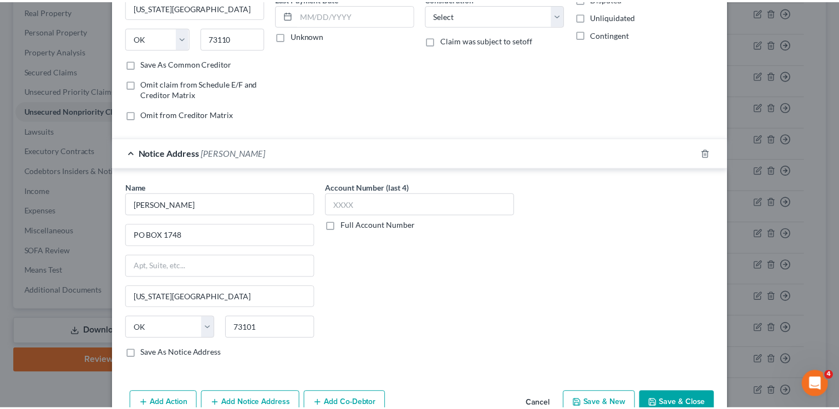
scroll to position [217, 0]
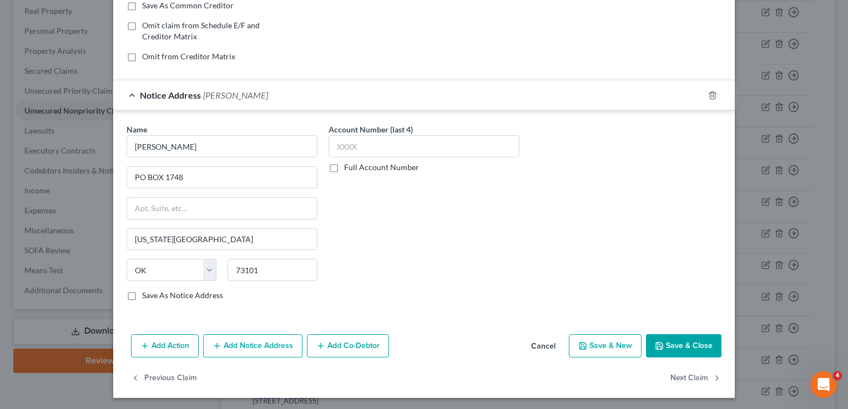
click at [678, 346] on button "Save & Close" at bounding box center [683, 346] width 75 height 23
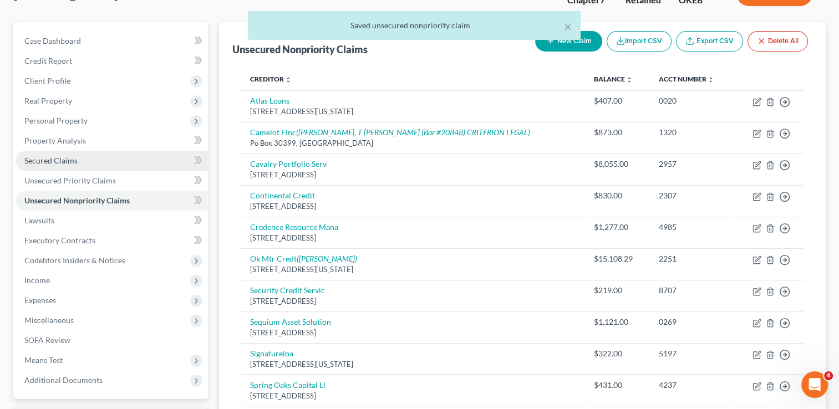
scroll to position [0, 0]
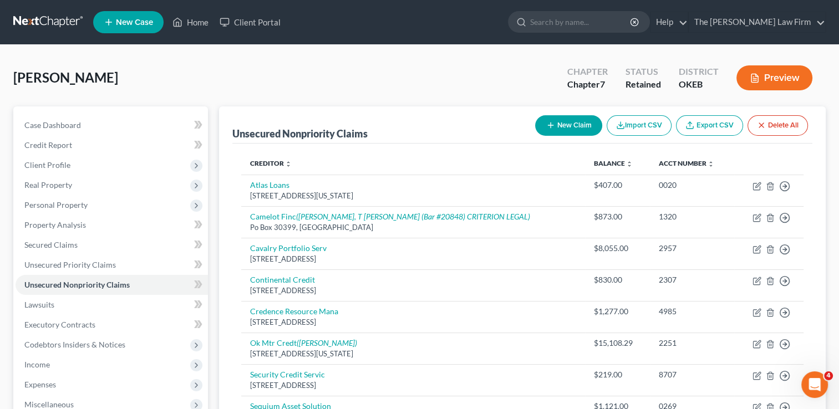
drag, startPoint x: 60, startPoint y: 179, endPoint x: 87, endPoint y: 195, distance: 31.4
click at [60, 179] on span "Real Property" at bounding box center [112, 185] width 193 height 20
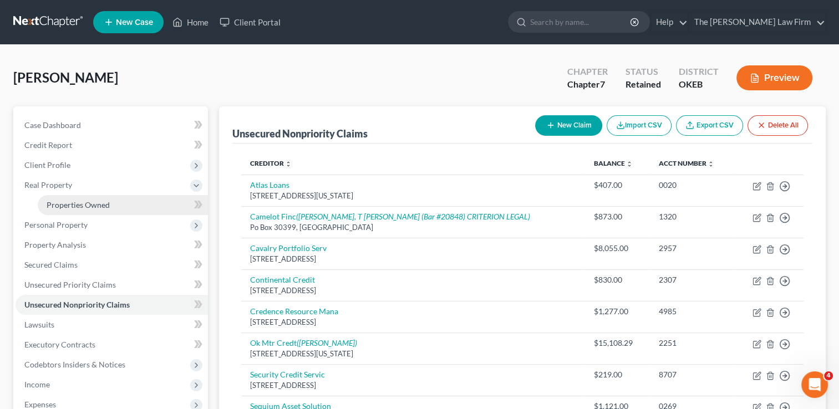
click at [109, 203] on link "Properties Owned" at bounding box center [123, 205] width 170 height 20
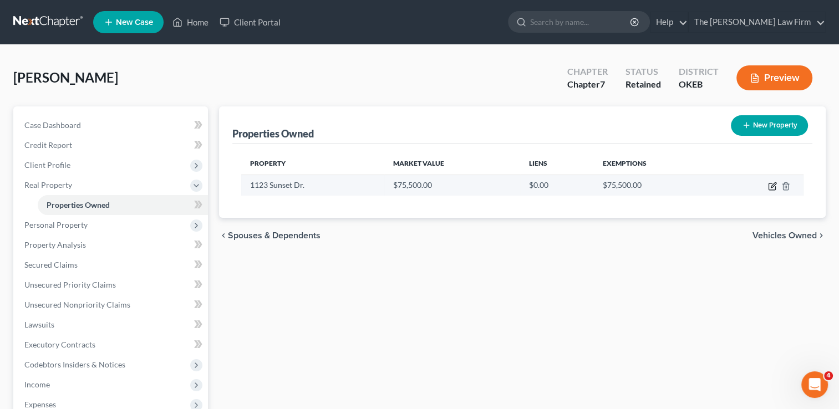
click at [774, 185] on icon "button" at bounding box center [773, 185] width 5 height 5
select select "37"
select select "66"
select select "3"
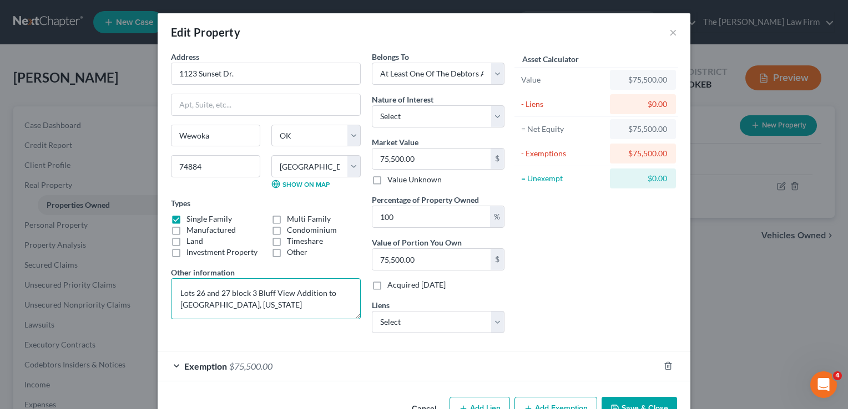
click at [270, 305] on textarea "Lots 26 and 27 block 3 Bluff View Addition to [GEOGRAPHIC_DATA], [US_STATE]" at bounding box center [266, 299] width 190 height 41
type textarea "Lots 26 and 27 block 3 Bluff View Addition to [GEOGRAPHIC_DATA], [US_STATE], [G…"
click at [639, 402] on button "Save & Close" at bounding box center [638, 408] width 75 height 23
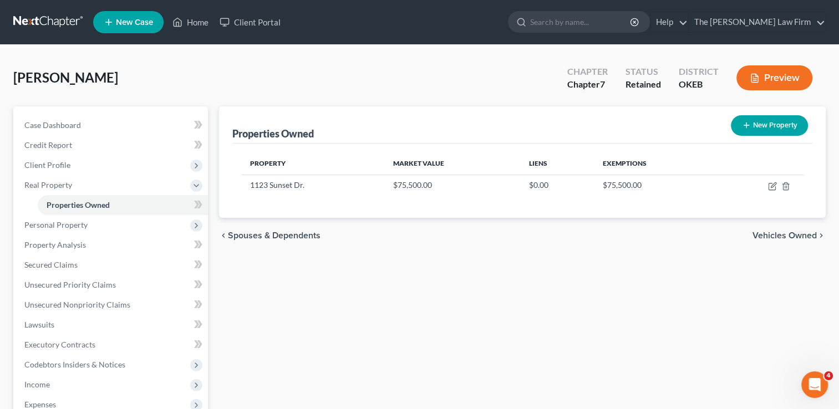
scroll to position [111, 0]
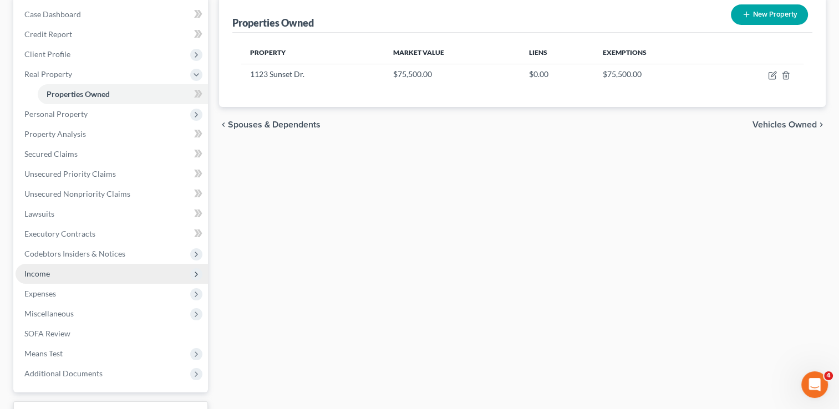
drag, startPoint x: 52, startPoint y: 270, endPoint x: 63, endPoint y: 272, distance: 11.4
click at [52, 270] on span "Income" at bounding box center [112, 274] width 193 height 20
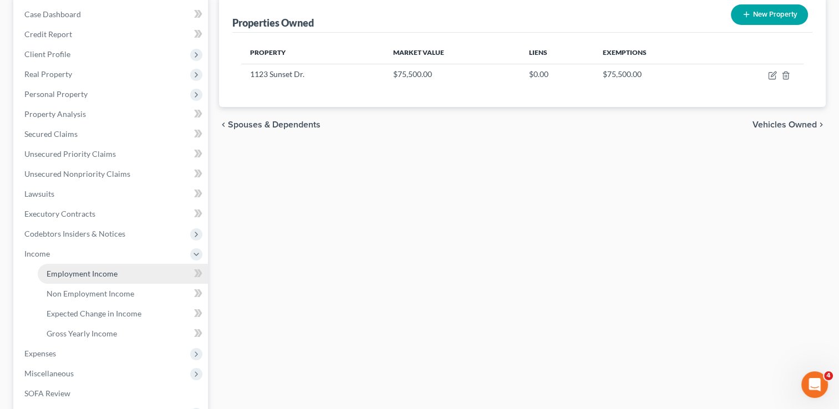
click at [97, 272] on span "Employment Income" at bounding box center [82, 273] width 71 height 9
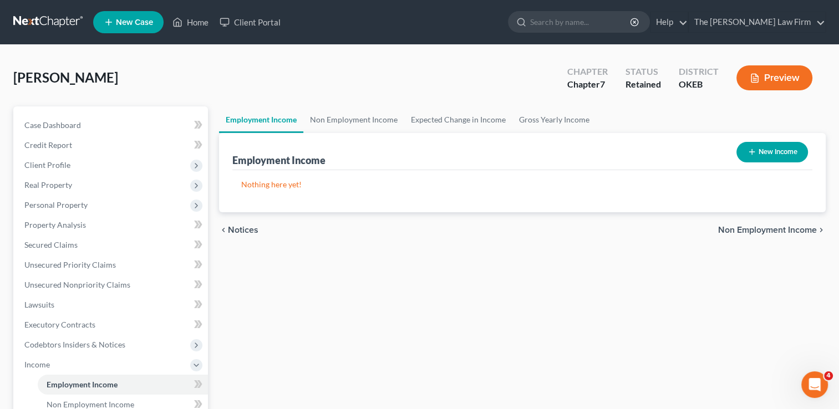
click at [780, 150] on button "New Income" at bounding box center [773, 152] width 72 height 21
select select "0"
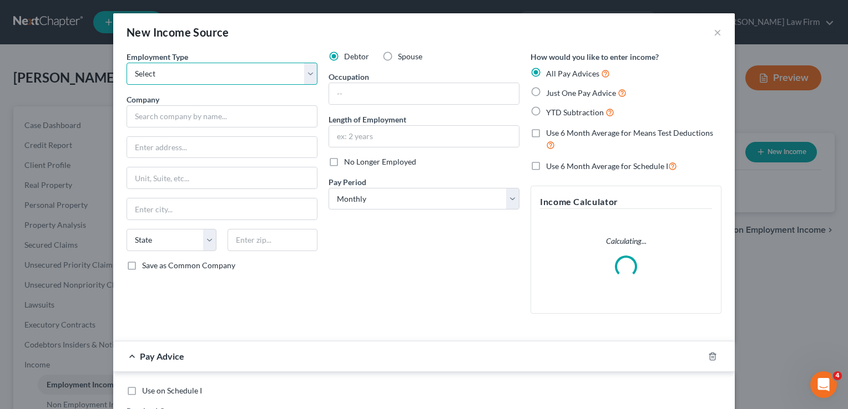
click at [191, 74] on select "Select Full or [DEMOGRAPHIC_DATA] Employment Self Employment" at bounding box center [222, 74] width 191 height 22
select select "0"
click at [127, 63] on select "Select Full or [DEMOGRAPHIC_DATA] Employment Self Employment" at bounding box center [222, 74] width 191 height 22
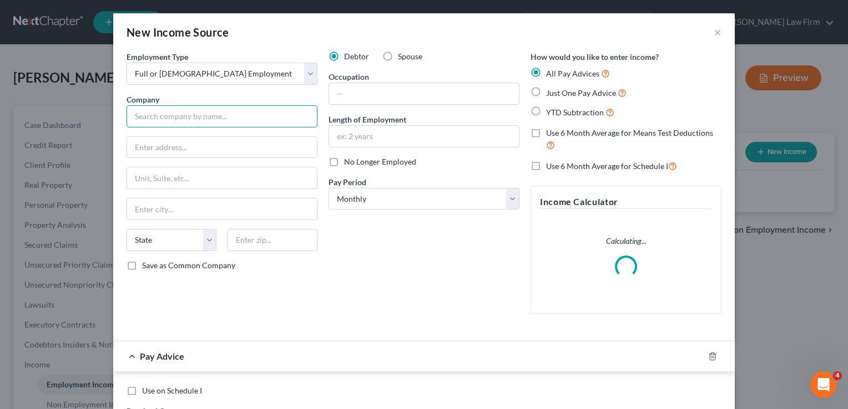
click at [211, 112] on input "text" at bounding box center [222, 116] width 191 height 22
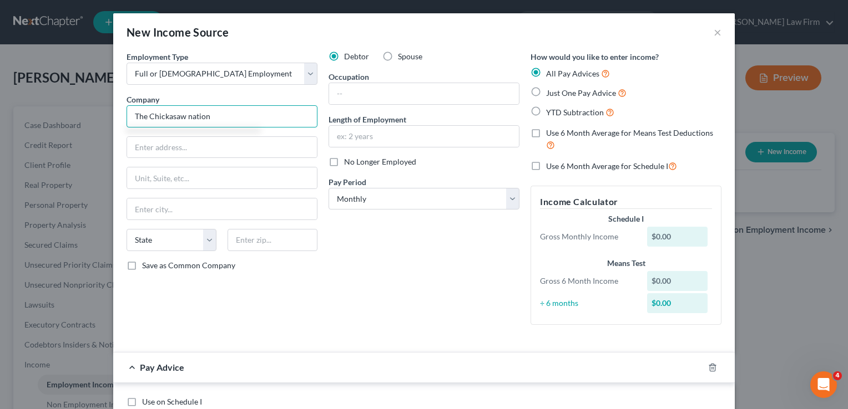
type input "The Chickasaw nation"
click at [411, 268] on div "Debtor Spouse Occupation Length of Employment No Longer Employed Pay Period * S…" at bounding box center [424, 192] width 202 height 283
click at [177, 145] on input "text" at bounding box center [222, 147] width 190 height 21
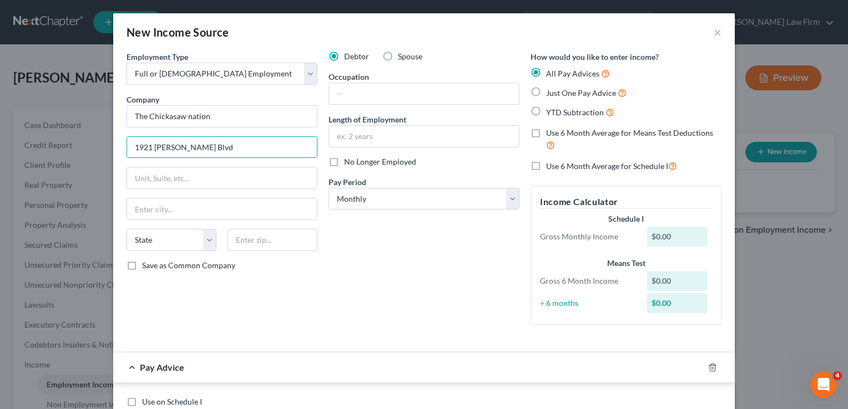
type input "1921 [PERSON_NAME] Blvd"
click at [423, 257] on div "Debtor Spouse Occupation Length of Employment No Longer Employed Pay Period * S…" at bounding box center [424, 192] width 202 height 283
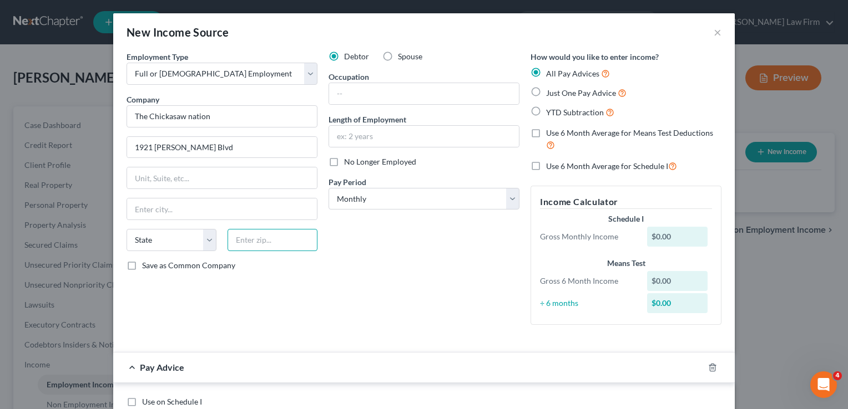
click at [280, 237] on input "text" at bounding box center [272, 240] width 90 height 22
type input "74820"
click at [408, 236] on div "Debtor Spouse Occupation Length of Employment No Longer Employed Pay Period * S…" at bounding box center [424, 192] width 202 height 283
type input "Ada"
select select "37"
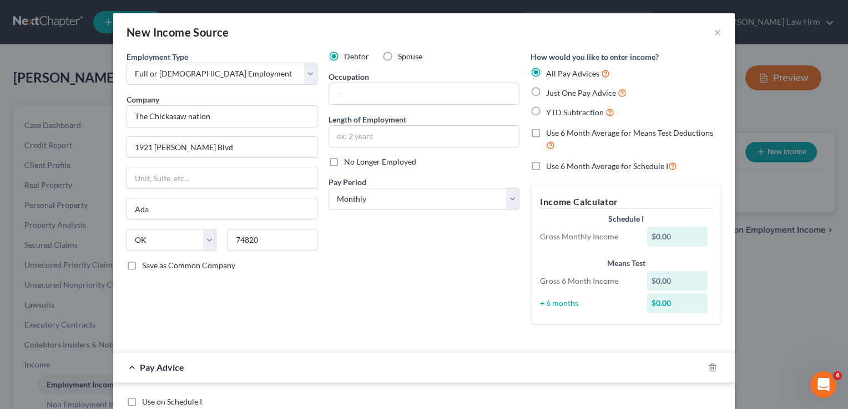
click at [344, 163] on label "No Longer Employed" at bounding box center [380, 161] width 72 height 11
click at [348, 163] on input "No Longer Employed" at bounding box center [351, 159] width 7 height 7
checkbox input "true"
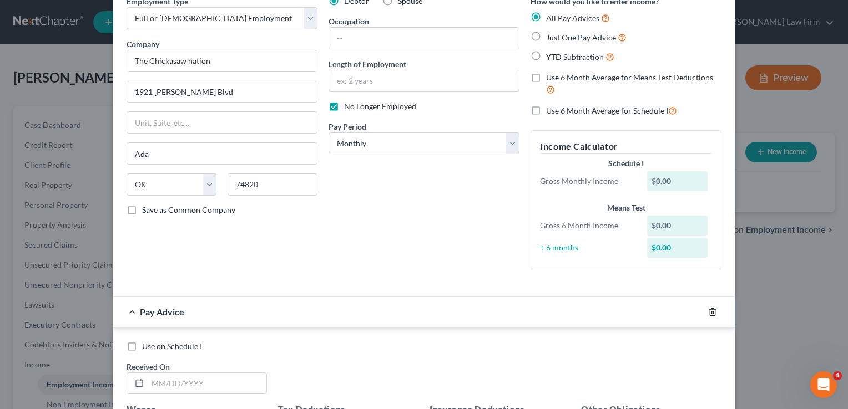
click at [708, 311] on icon "button" at bounding box center [712, 312] width 9 height 9
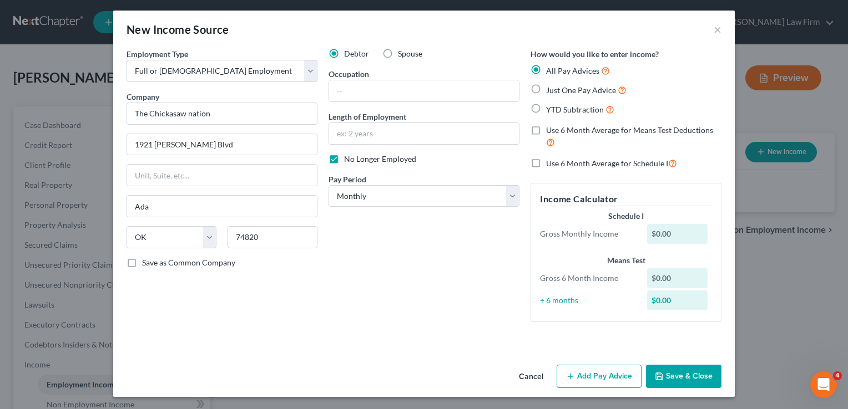
click at [684, 375] on button "Save & Close" at bounding box center [683, 376] width 75 height 23
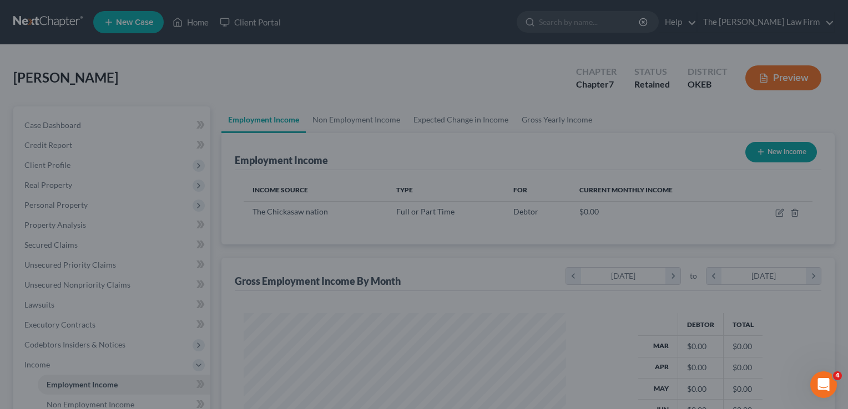
scroll to position [198, 341]
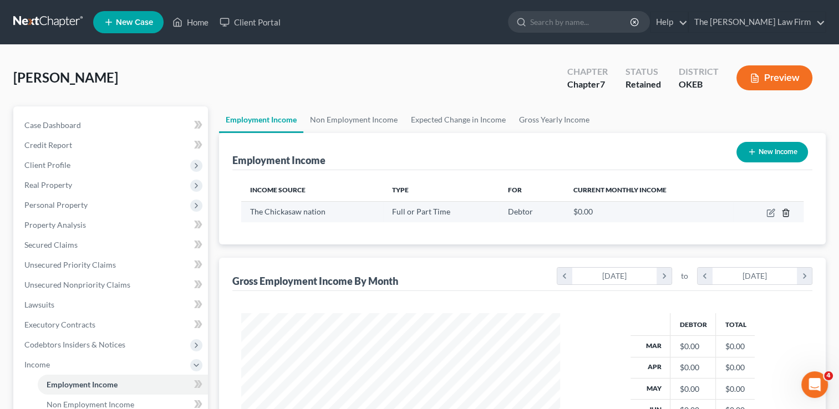
click at [785, 211] on icon "button" at bounding box center [786, 213] width 9 height 9
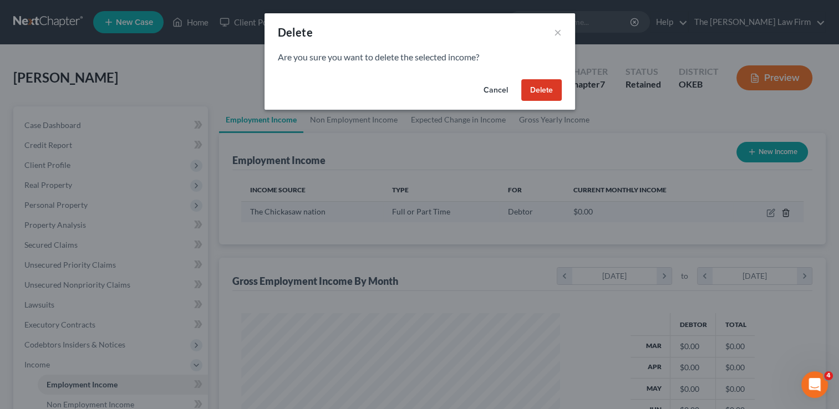
scroll to position [198, 344]
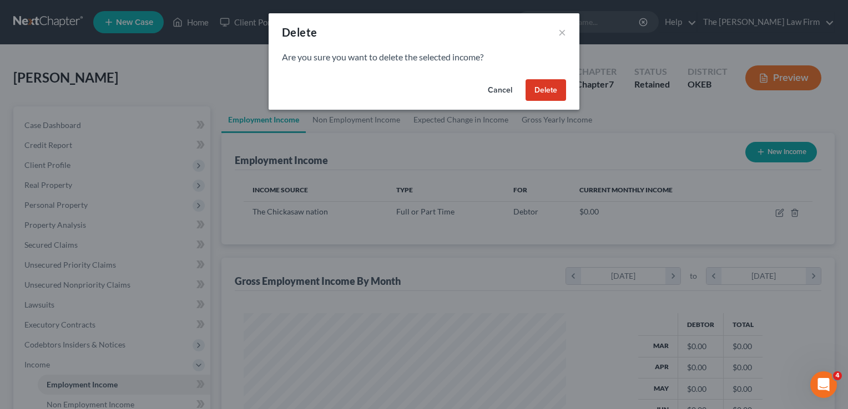
click at [546, 80] on button "Delete" at bounding box center [545, 90] width 41 height 22
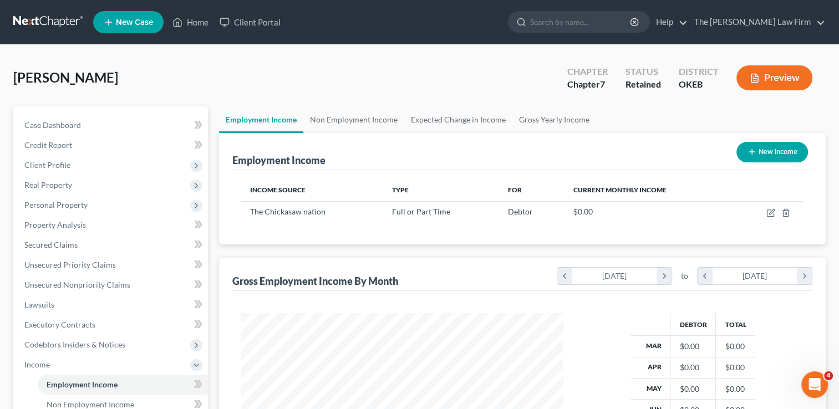
scroll to position [554647, 554504]
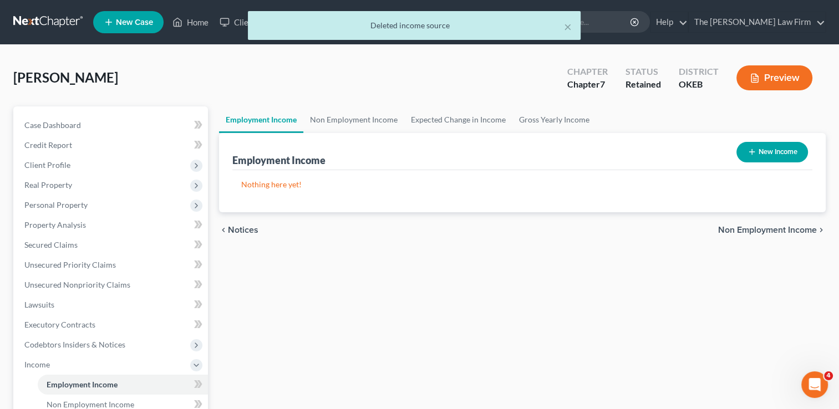
click at [768, 150] on button "New Income" at bounding box center [773, 152] width 72 height 21
select select "0"
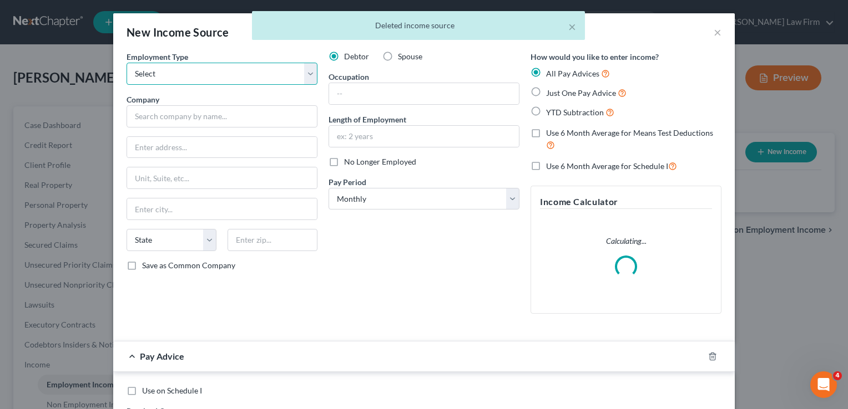
drag, startPoint x: 184, startPoint y: 76, endPoint x: 191, endPoint y: 84, distance: 10.2
click at [184, 76] on select "Select Full or [DEMOGRAPHIC_DATA] Employment Self Employment" at bounding box center [222, 74] width 191 height 22
select select "0"
click at [127, 63] on select "Select Full or [DEMOGRAPHIC_DATA] Employment Self Employment" at bounding box center [222, 74] width 191 height 22
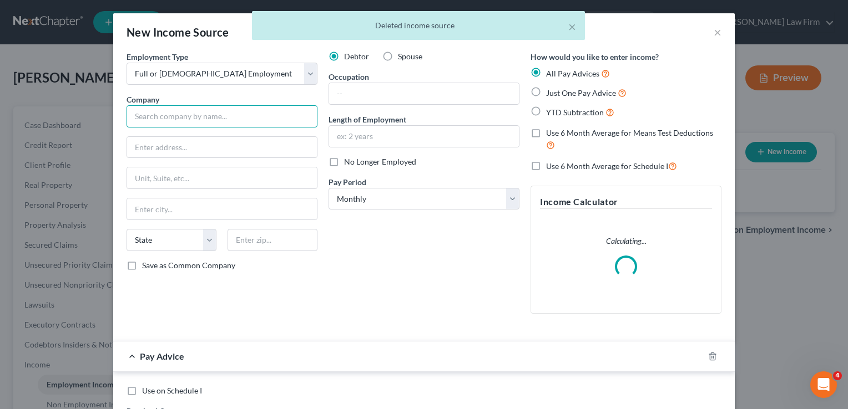
click at [193, 123] on input "text" at bounding box center [222, 116] width 191 height 22
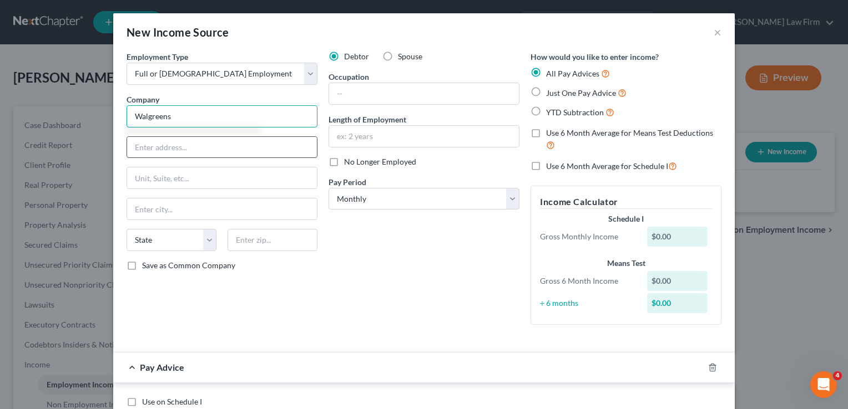
type input "Walgreens"
click at [211, 150] on input "text" at bounding box center [222, 147] width 190 height 21
type input "[STREET_ADDRESS][PERSON_NAME]"
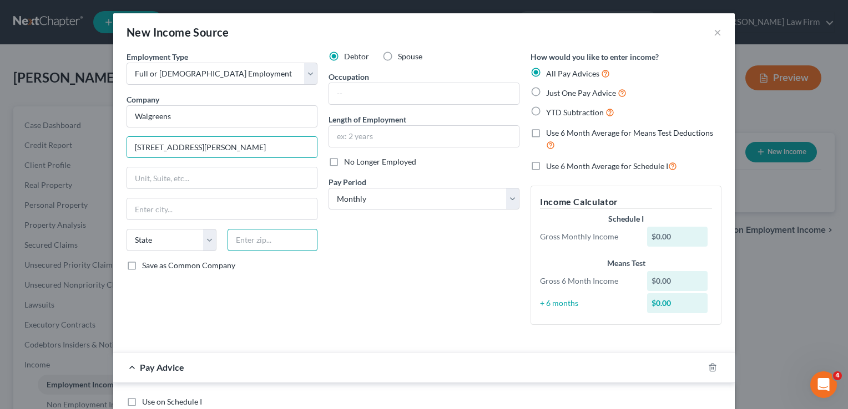
click at [266, 241] on input "text" at bounding box center [272, 240] width 90 height 22
type input "60015"
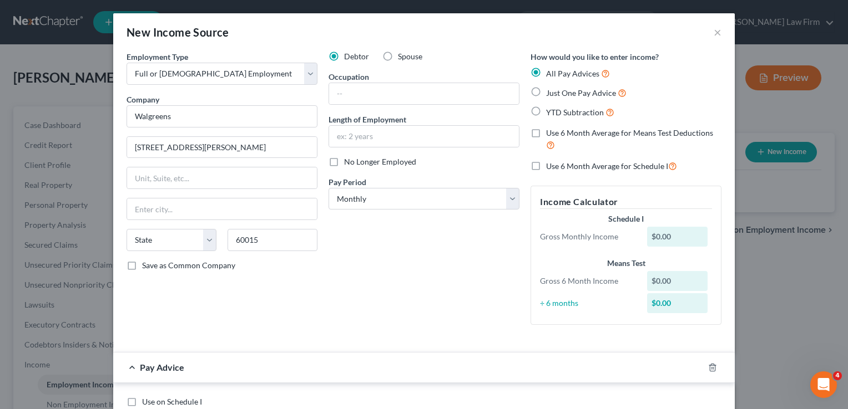
click at [381, 266] on div "Debtor Spouse Occupation Length of Employment No Longer Employed Pay Period * S…" at bounding box center [424, 192] width 202 height 283
type input "Deerfield"
select select "14"
click at [344, 159] on label "No Longer Employed" at bounding box center [380, 161] width 72 height 11
click at [348, 159] on input "No Longer Employed" at bounding box center [351, 159] width 7 height 7
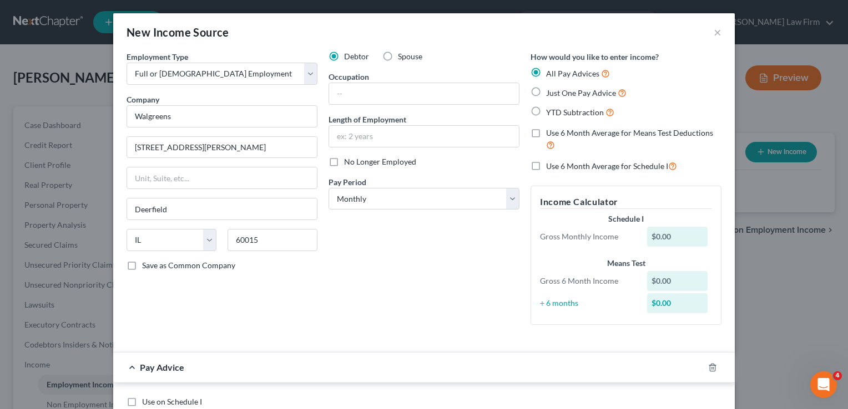
checkbox input "true"
drag, startPoint x: 392, startPoint y: 198, endPoint x: 393, endPoint y: 210, distance: 12.3
click at [392, 198] on select "Select Monthly Twice Monthly Every Other Week Weekly" at bounding box center [423, 199] width 191 height 22
select select "2"
click at [328, 188] on select "Select Monthly Twice Monthly Every Other Week Weekly" at bounding box center [423, 199] width 191 height 22
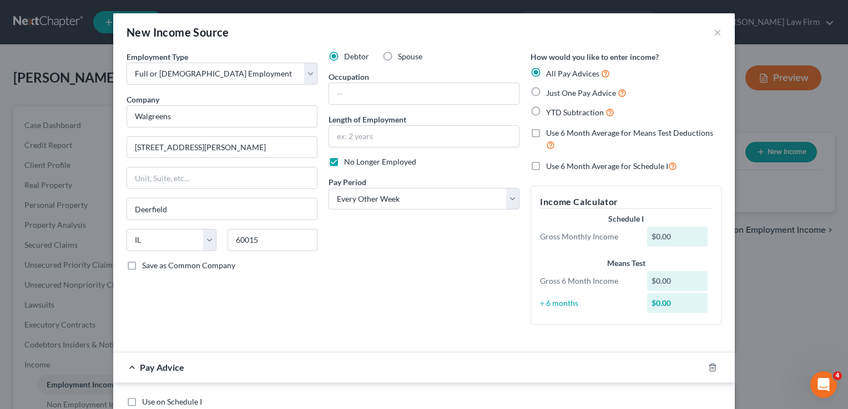
click at [374, 257] on div "Debtor Spouse Occupation Length of Employment No Longer Employed Pay Period * S…" at bounding box center [424, 192] width 202 height 283
click at [708, 367] on icon "button" at bounding box center [712, 367] width 9 height 9
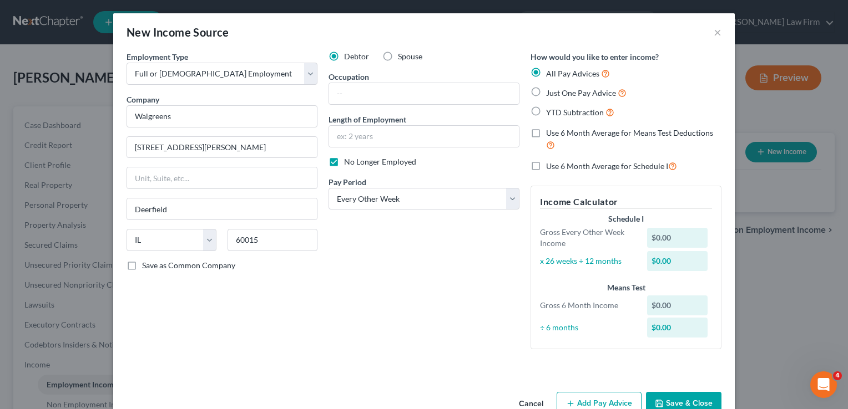
click at [681, 400] on button "Save & Close" at bounding box center [683, 403] width 75 height 23
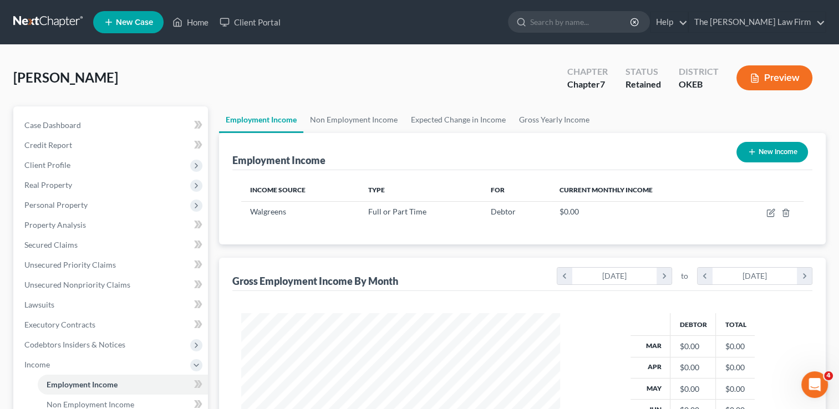
click at [779, 148] on button "New Income" at bounding box center [773, 152] width 72 height 21
select select "0"
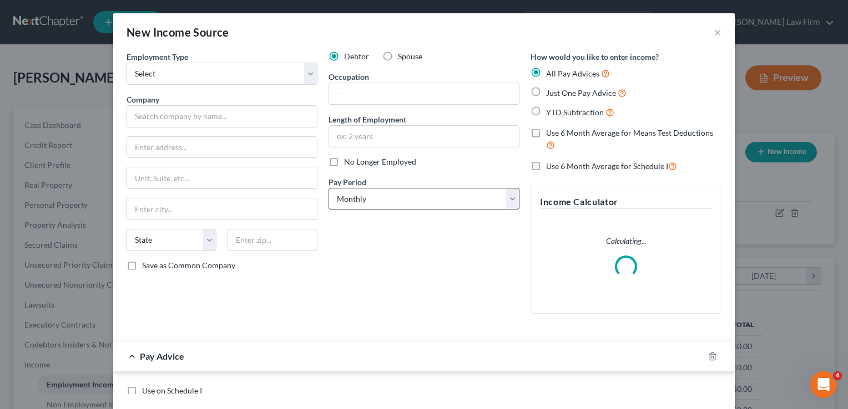
scroll to position [198, 344]
drag, startPoint x: 170, startPoint y: 78, endPoint x: 173, endPoint y: 84, distance: 7.4
click at [170, 78] on select "Select Full or [DEMOGRAPHIC_DATA] Employment Self Employment" at bounding box center [222, 74] width 191 height 22
select select "0"
click at [127, 63] on select "Select Full or [DEMOGRAPHIC_DATA] Employment Self Employment" at bounding box center [222, 74] width 191 height 22
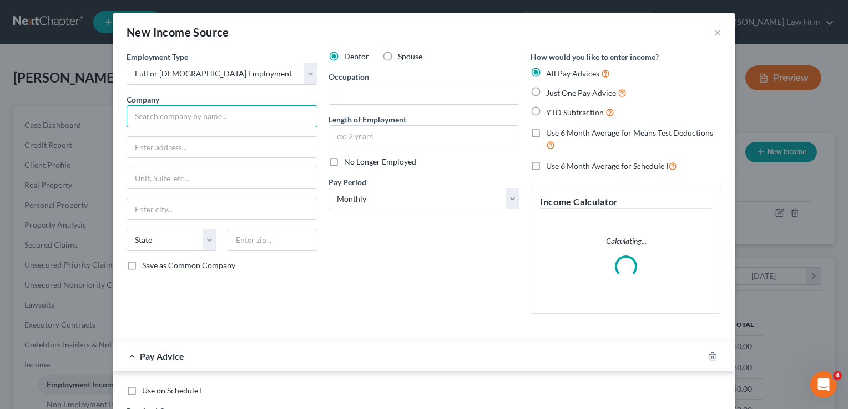
click at [199, 119] on input "text" at bounding box center [222, 116] width 191 height 22
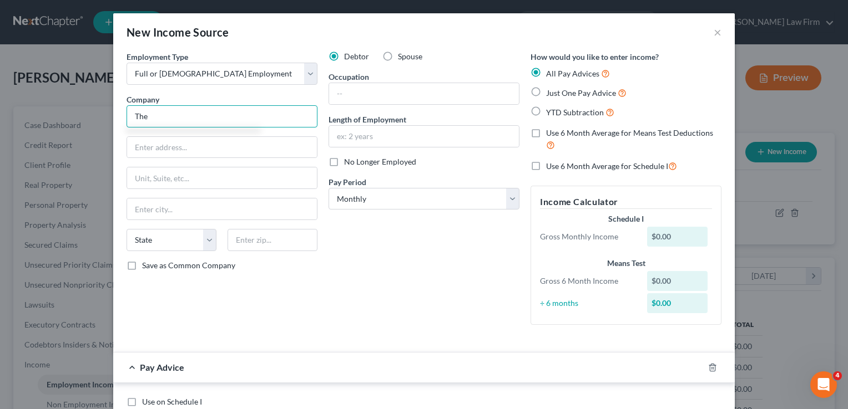
type input "The Chickasaw nation"
type input "1921 [PERSON_NAME] Blvd"
type input "Ada"
select select "37"
type input "74820"
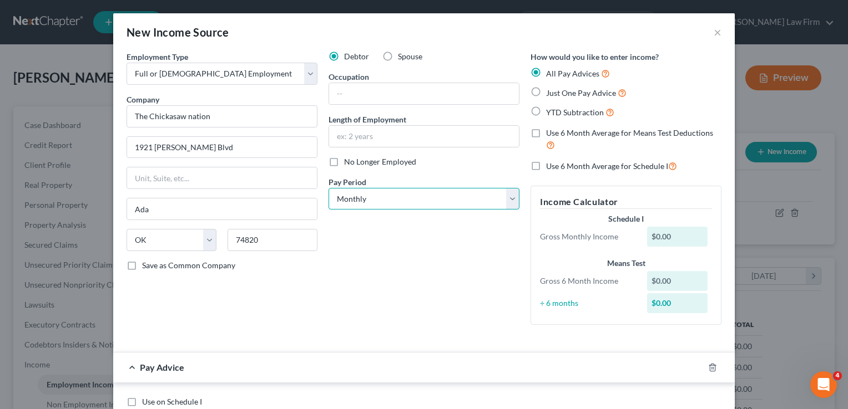
click at [355, 194] on select "Select Monthly Twice Monthly Every Other Week Weekly" at bounding box center [423, 199] width 191 height 22
select select "2"
click at [328, 188] on select "Select Monthly Twice Monthly Every Other Week Weekly" at bounding box center [423, 199] width 191 height 22
click at [546, 90] on label "Just One Pay Advice" at bounding box center [586, 93] width 80 height 13
click at [550, 90] on input "Just One Pay Advice" at bounding box center [553, 90] width 7 height 7
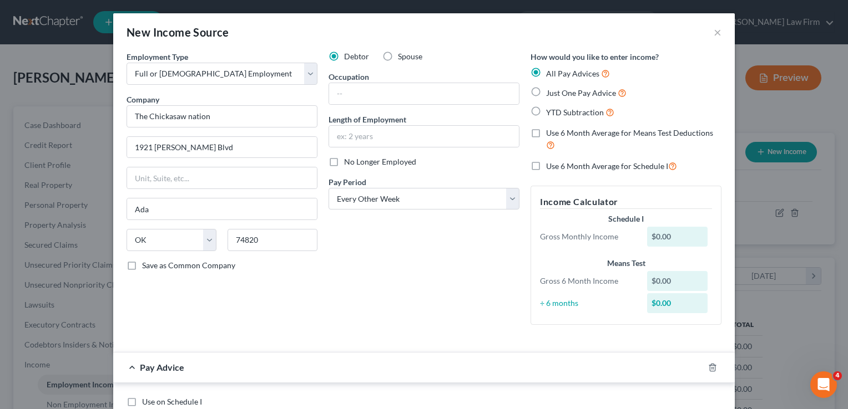
radio input "true"
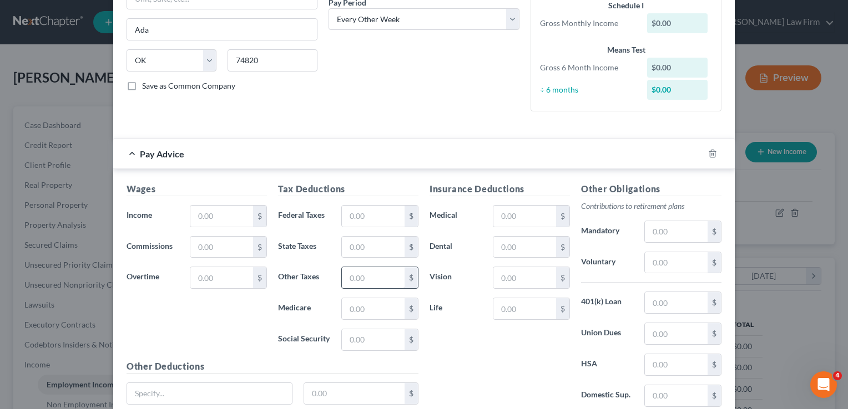
scroll to position [222, 0]
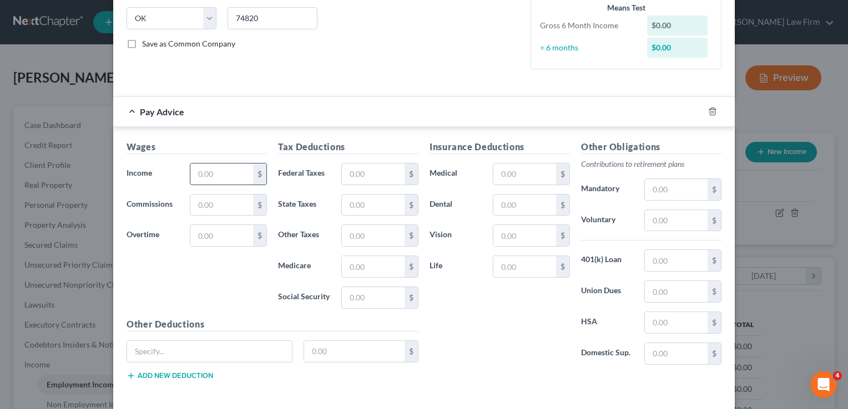
drag, startPoint x: 209, startPoint y: 175, endPoint x: 218, endPoint y: 173, distance: 9.2
click at [209, 174] on input "text" at bounding box center [221, 174] width 63 height 21
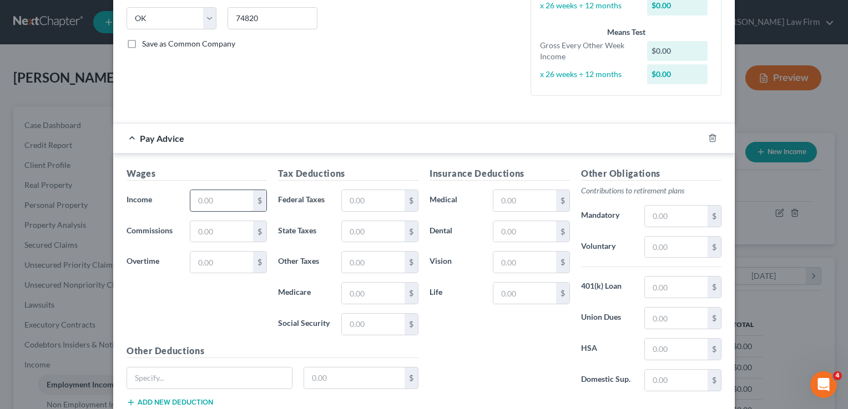
click at [220, 194] on input "text" at bounding box center [221, 200] width 63 height 21
type input "1,347.49"
click at [371, 292] on input "text" at bounding box center [373, 293] width 63 height 21
type input "19.54"
click at [371, 236] on input "text" at bounding box center [373, 231] width 63 height 21
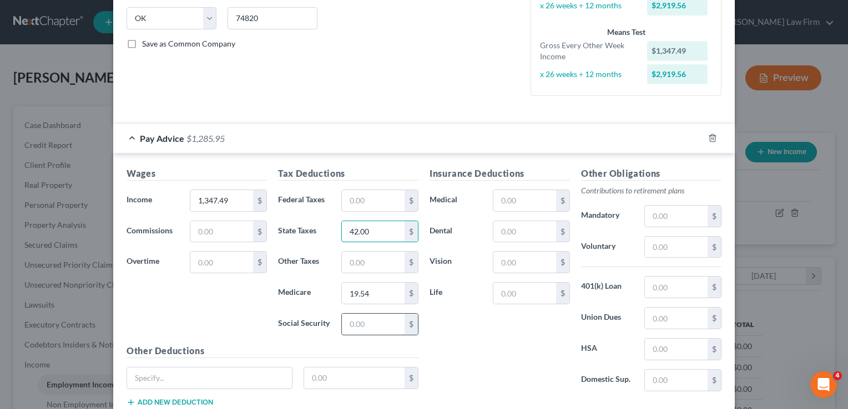
type input "42.00"
click at [366, 324] on input "text" at bounding box center [373, 324] width 63 height 21
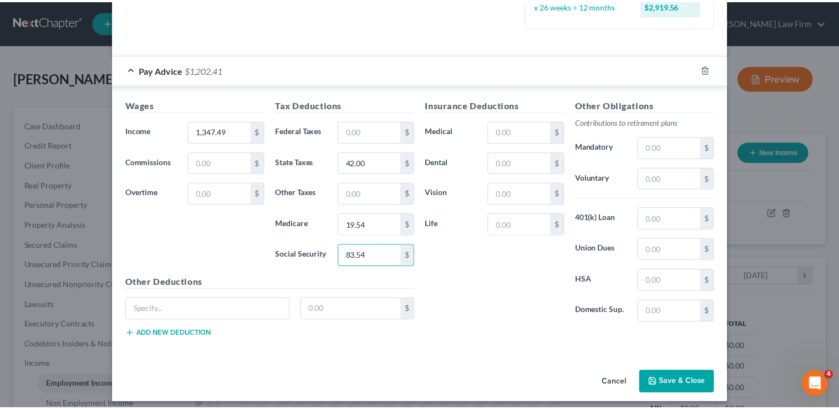
scroll to position [295, 0]
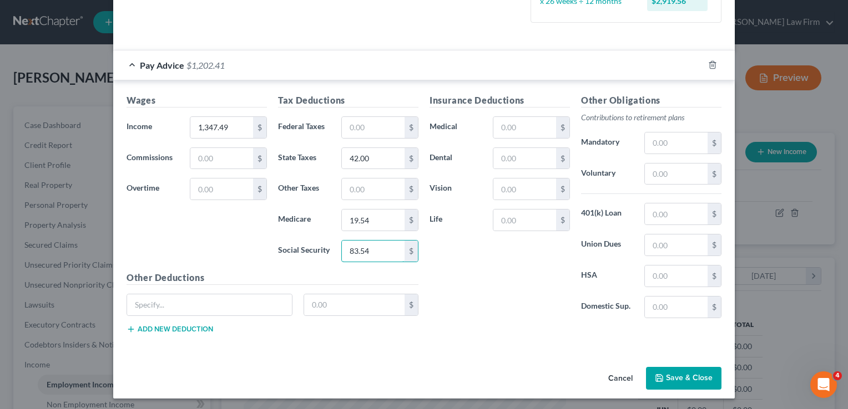
type input "83.54"
click at [680, 371] on button "Save & Close" at bounding box center [683, 378] width 75 height 23
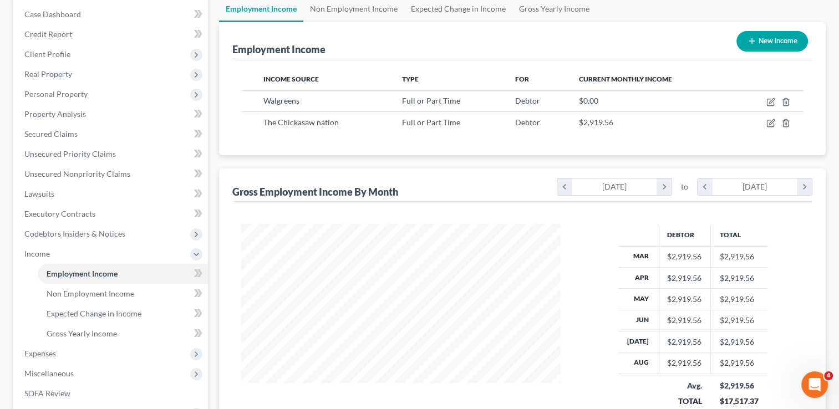
scroll to position [259, 0]
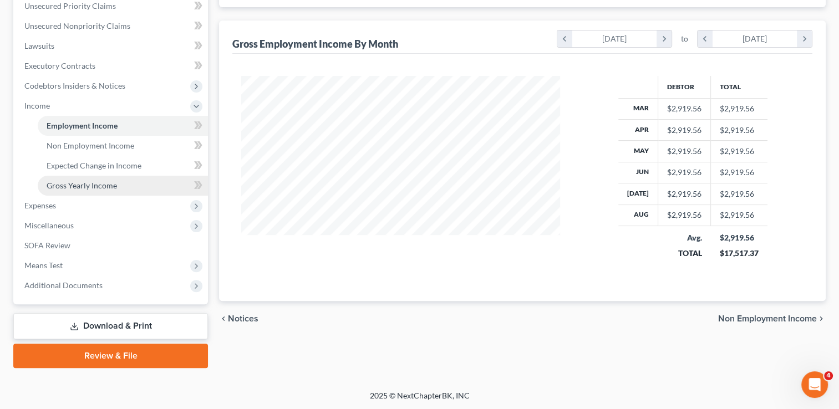
drag, startPoint x: 84, startPoint y: 183, endPoint x: 129, endPoint y: 193, distance: 45.9
click at [84, 183] on span "Gross Yearly Income" at bounding box center [82, 185] width 70 height 9
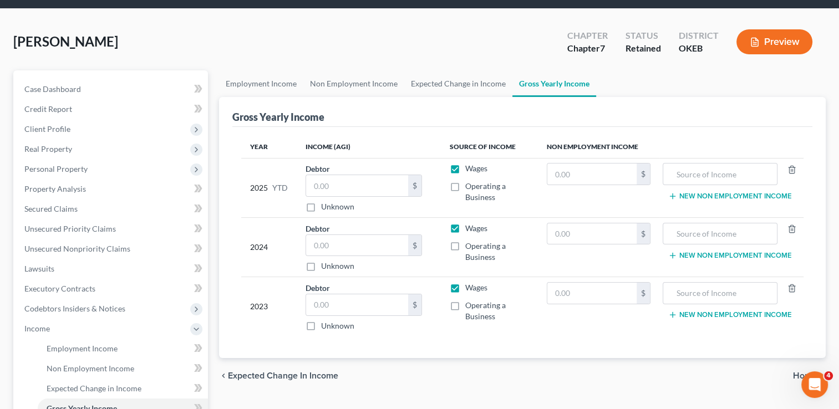
scroll to position [55, 0]
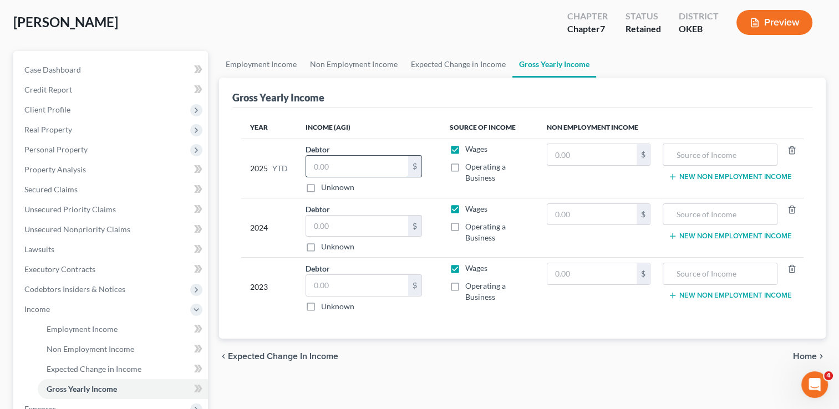
click at [346, 168] on input "text" at bounding box center [357, 166] width 102 height 21
type input "28,793.34"
click at [404, 103] on div "Gross Yearly Income" at bounding box center [522, 93] width 580 height 30
click at [361, 225] on input "text" at bounding box center [357, 226] width 102 height 21
click at [65, 105] on span "Client Profile" at bounding box center [47, 109] width 46 height 9
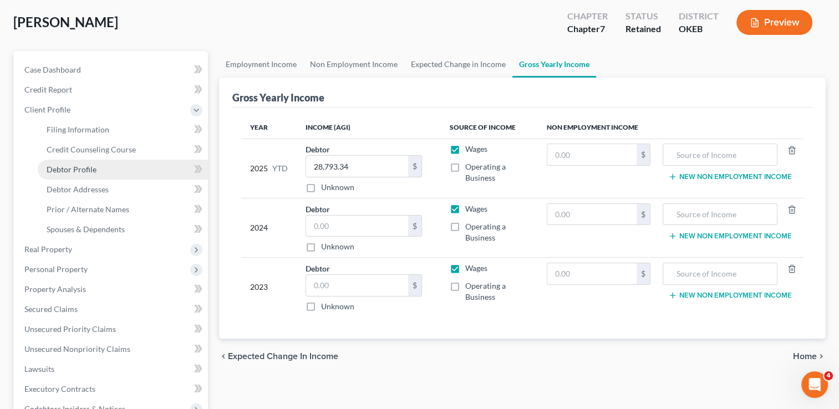
click at [92, 169] on span "Debtor Profile" at bounding box center [72, 169] width 50 height 9
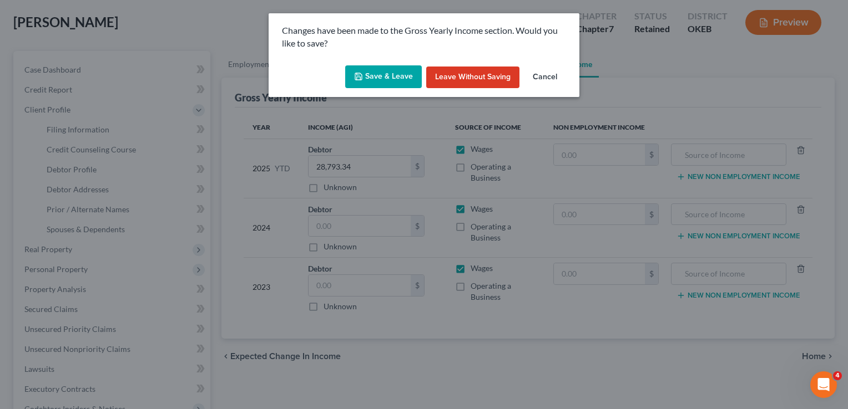
click at [400, 73] on button "Save & Leave" at bounding box center [383, 76] width 77 height 23
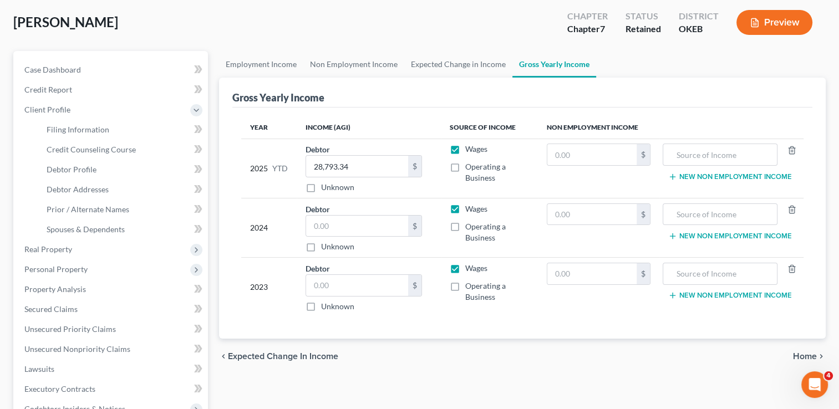
select select "0"
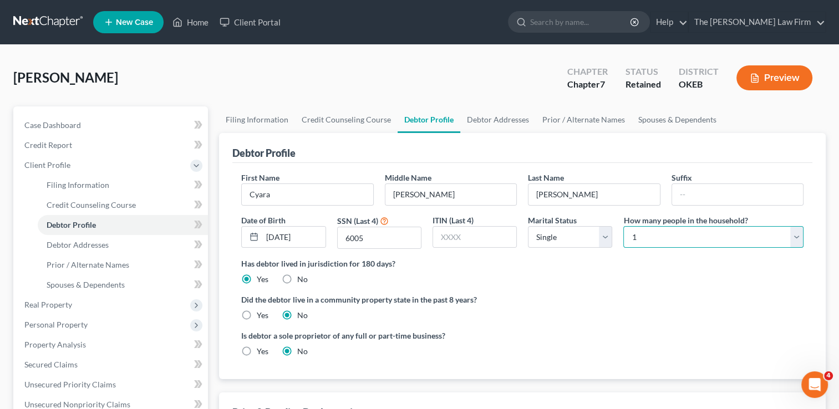
click at [702, 237] on select "Select 1 2 3 4 5 6 7 8 9 10 11 12 13 14 15 16 17 18 19 20" at bounding box center [714, 237] width 180 height 22
select select "2"
click at [624, 226] on select "Select 1 2 3 4 5 6 7 8 9 10 11 12 13 14 15 16 17 18 19 20" at bounding box center [714, 237] width 180 height 22
click at [575, 285] on ng-include "First Name Cyara Middle Name [PERSON_NAME] Last Name [PERSON_NAME] Date of Birt…" at bounding box center [522, 269] width 563 height 194
click at [97, 285] on span "Spouses & Dependents" at bounding box center [86, 284] width 78 height 9
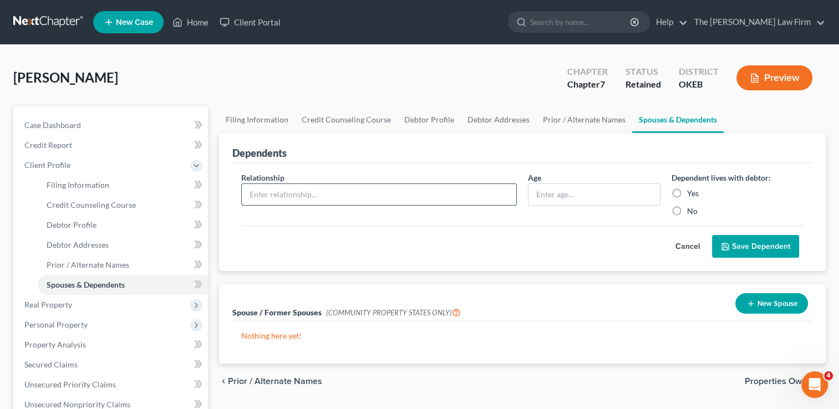
click at [358, 193] on input "text" at bounding box center [379, 194] width 275 height 21
type input "Daughter"
drag, startPoint x: 678, startPoint y: 190, endPoint x: 705, endPoint y: 213, distance: 35.1
click at [687, 190] on label "Yes" at bounding box center [693, 193] width 12 height 11
click at [692, 190] on input "Yes" at bounding box center [695, 191] width 7 height 7
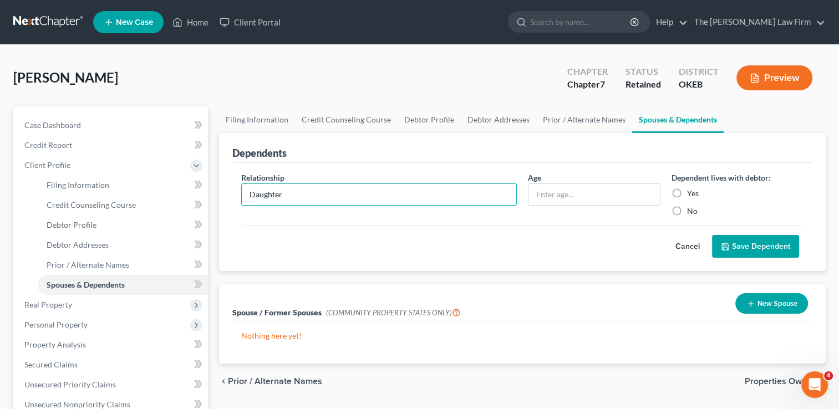
radio input "true"
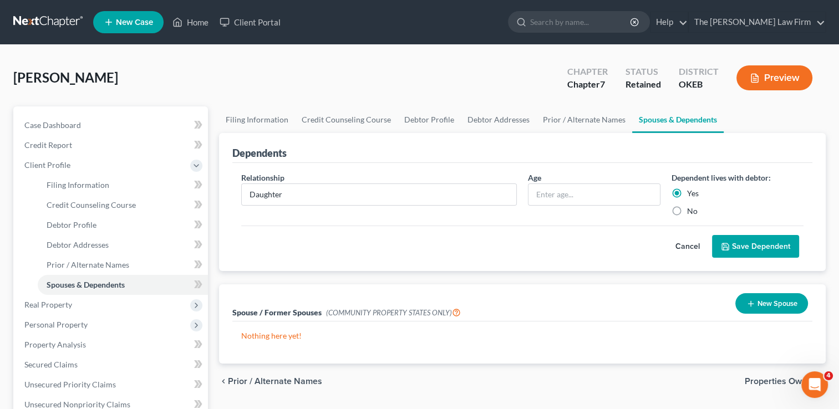
click at [763, 249] on button "Save Dependent" at bounding box center [755, 246] width 87 height 23
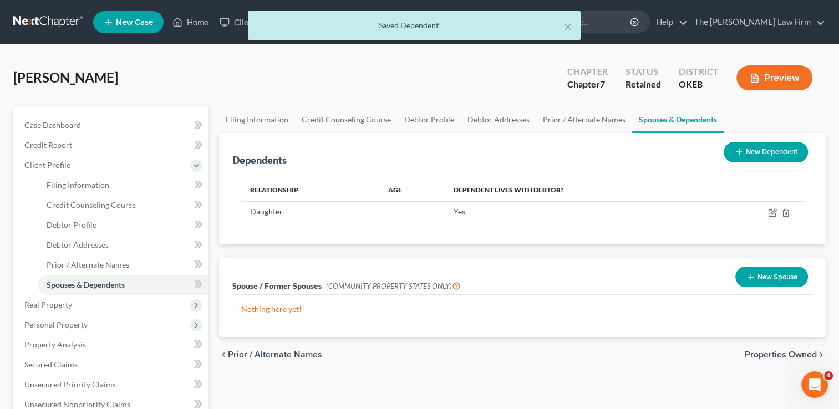
click at [761, 151] on button "New Dependent" at bounding box center [766, 152] width 84 height 21
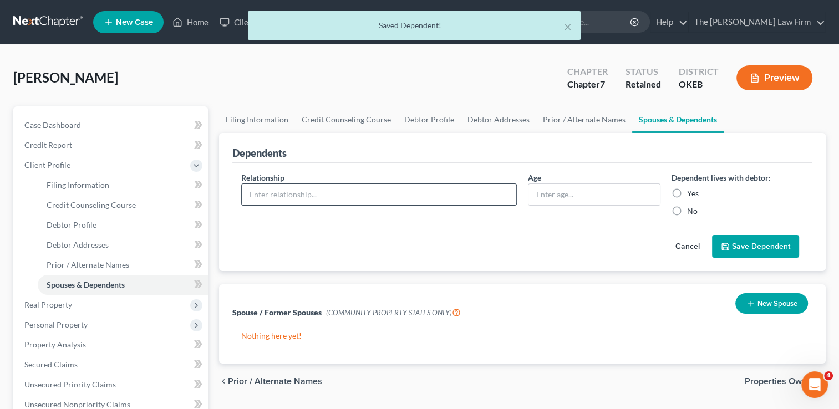
click at [352, 189] on input "text" at bounding box center [379, 194] width 275 height 21
type input "Son"
click at [687, 191] on label "Yes" at bounding box center [693, 193] width 12 height 11
click at [692, 191] on input "Yes" at bounding box center [695, 191] width 7 height 7
radio input "true"
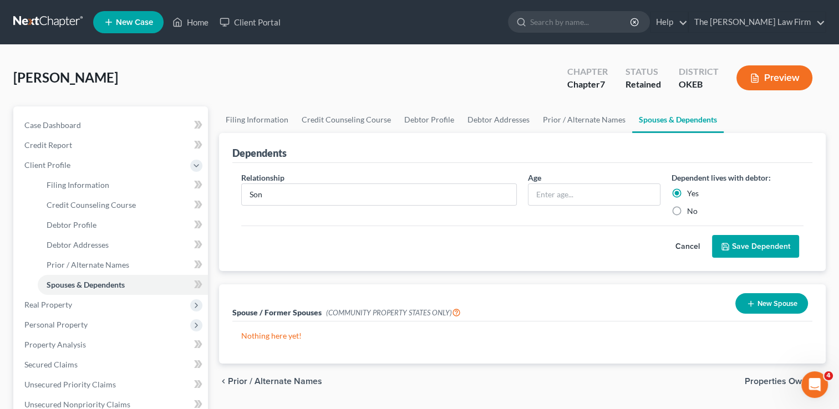
click at [751, 246] on button "Save Dependent" at bounding box center [755, 246] width 87 height 23
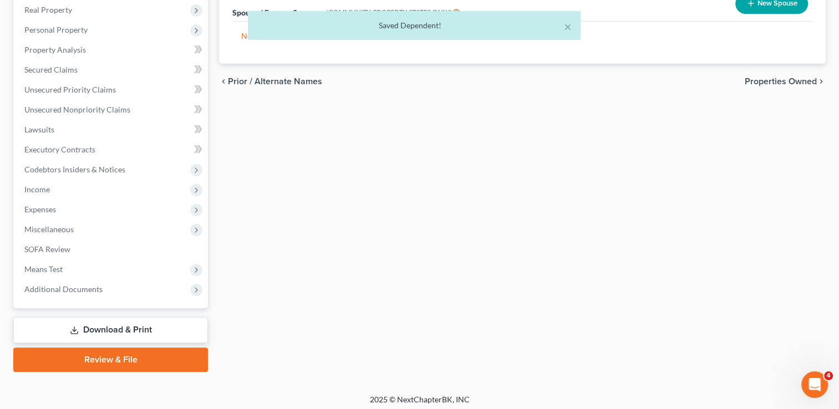
scroll to position [299, 0]
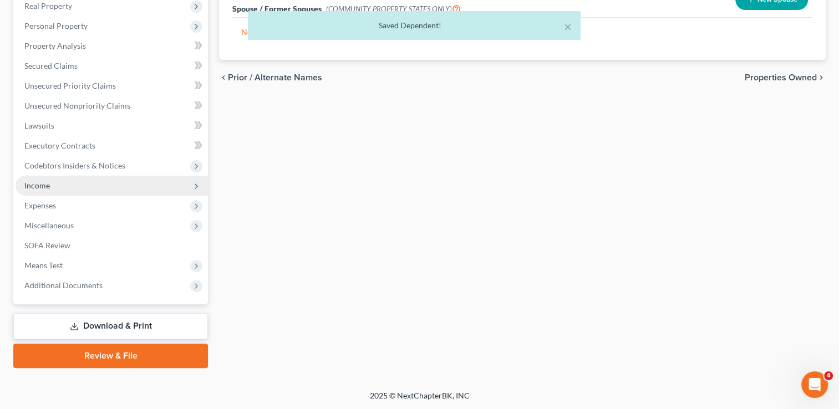
click at [51, 184] on span "Income" at bounding box center [112, 186] width 193 height 20
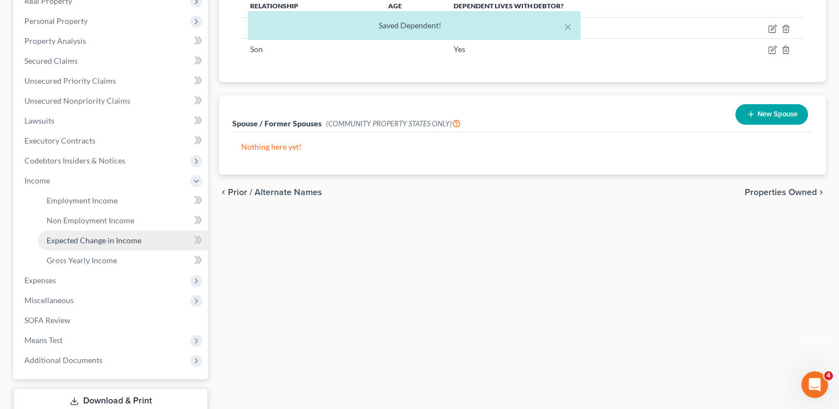
scroll to position [179, 0]
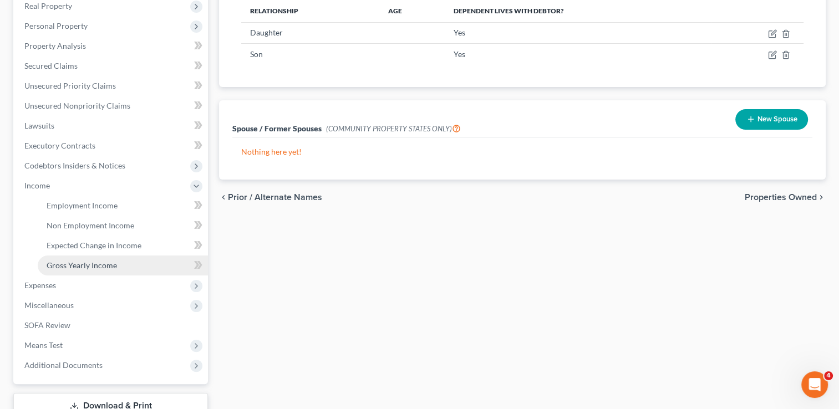
click at [100, 261] on span "Gross Yearly Income" at bounding box center [82, 265] width 70 height 9
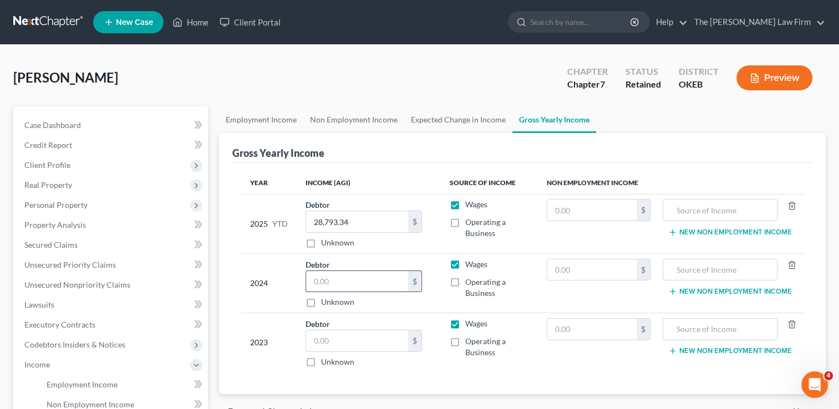
click at [361, 280] on input "text" at bounding box center [357, 281] width 102 height 21
type input "10,238"
click at [342, 335] on input "text" at bounding box center [357, 341] width 102 height 21
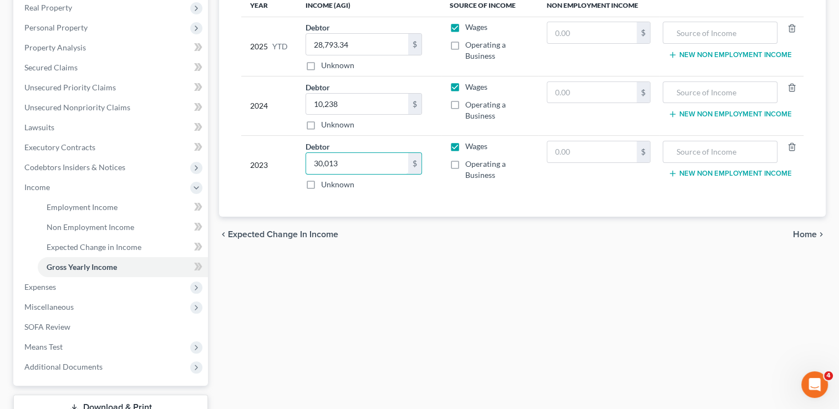
scroll to position [111, 0]
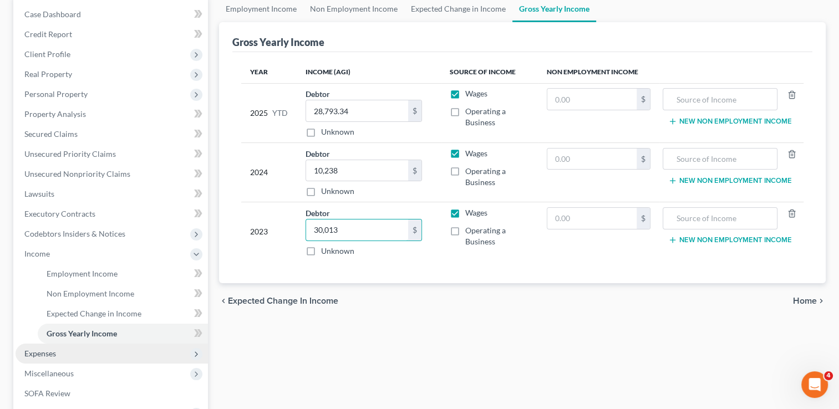
type input "30,013"
click at [53, 355] on span "Expenses" at bounding box center [40, 353] width 32 height 9
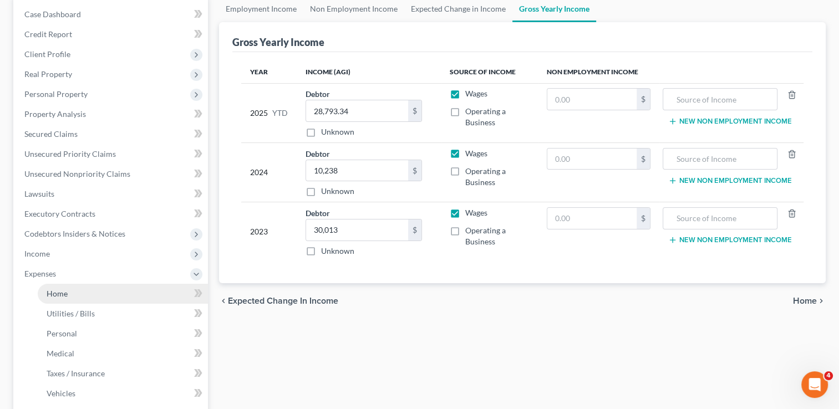
click at [77, 291] on link "Home" at bounding box center [123, 294] width 170 height 20
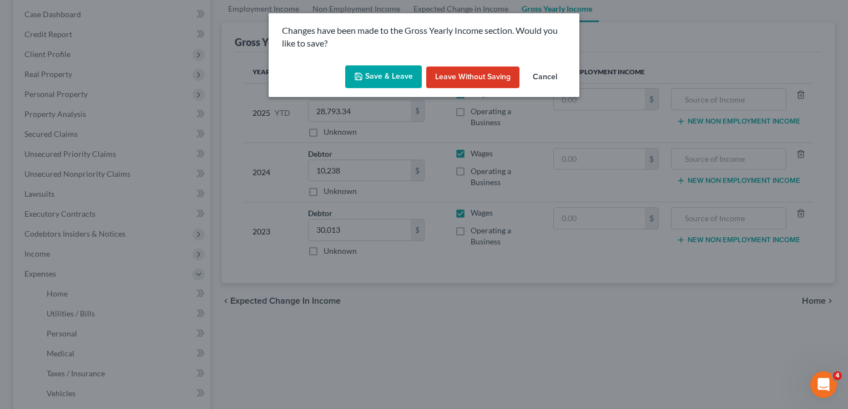
click at [376, 72] on button "Save & Leave" at bounding box center [383, 76] width 77 height 23
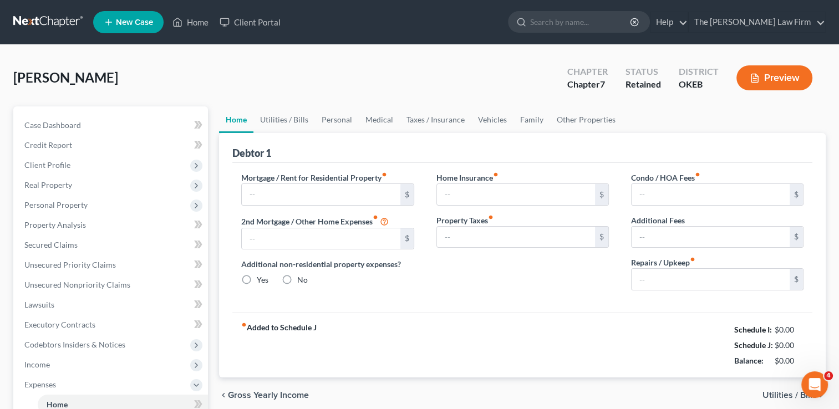
type input "0.00"
radio input "true"
type input "0.00"
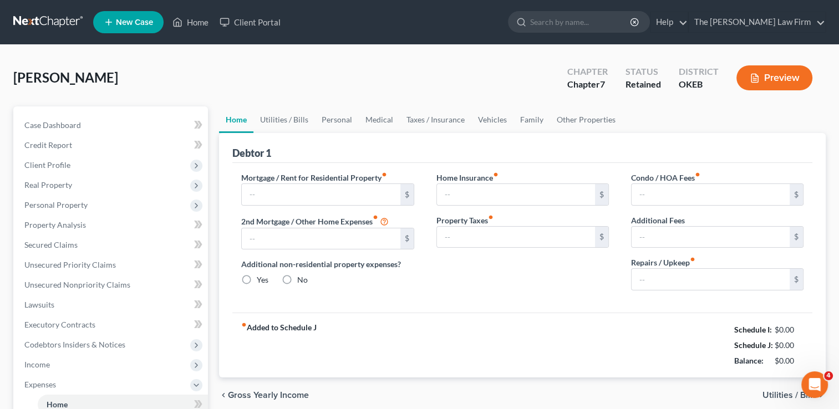
type input "0.00"
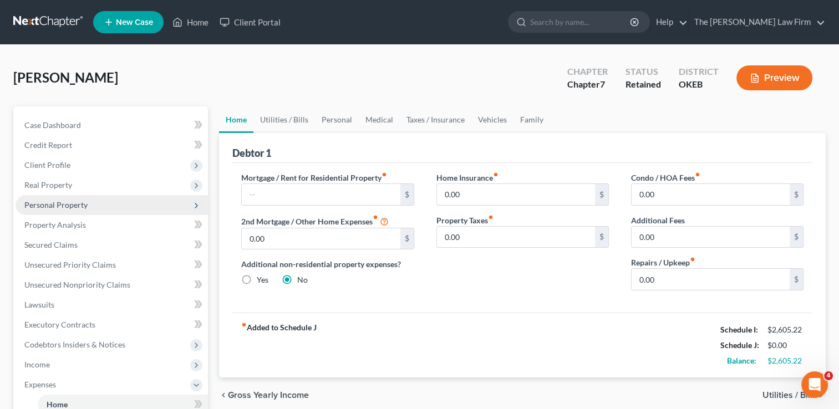
drag, startPoint x: 48, startPoint y: 204, endPoint x: 89, endPoint y: 208, distance: 41.8
click at [48, 204] on span "Personal Property" at bounding box center [55, 204] width 63 height 9
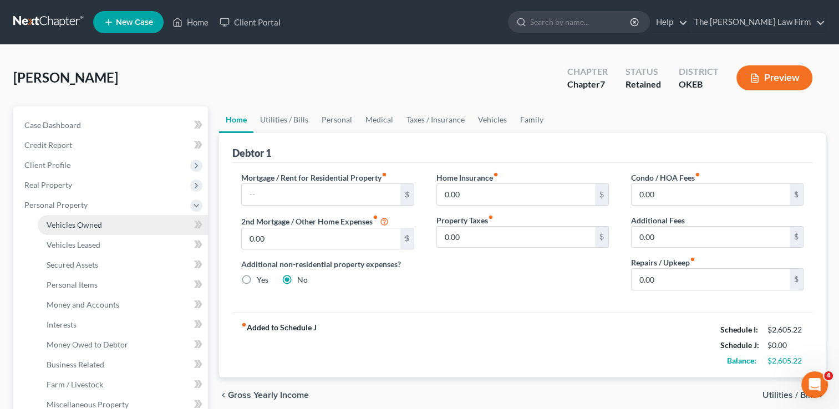
click at [103, 221] on link "Vehicles Owned" at bounding box center [123, 225] width 170 height 20
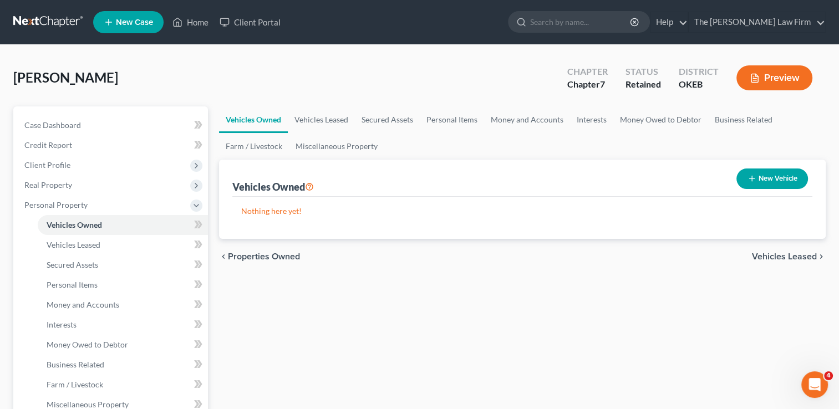
click at [788, 183] on button "New Vehicle" at bounding box center [773, 179] width 72 height 21
select select "0"
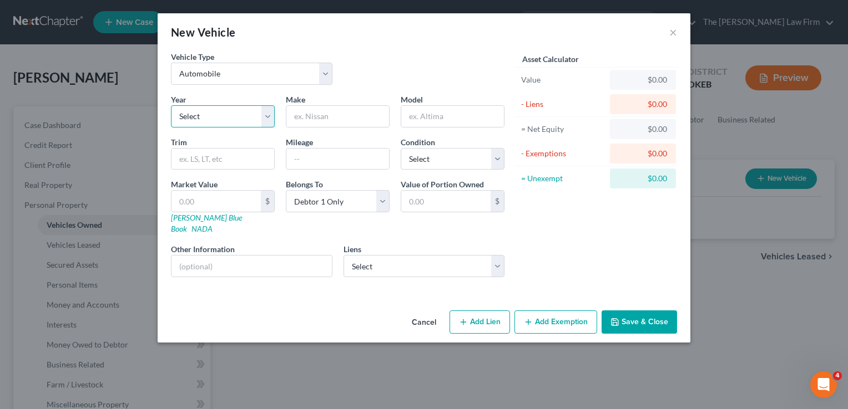
click at [229, 116] on select "Select 2026 2025 2024 2023 2022 2021 2020 2019 2018 2017 2016 2015 2014 2013 20…" at bounding box center [223, 116] width 104 height 22
select select "5"
click at [171, 105] on select "Select 2026 2025 2024 2023 2022 2021 2020 2019 2018 2017 2016 2015 2014 2013 20…" at bounding box center [223, 116] width 104 height 22
click at [334, 114] on input "text" at bounding box center [337, 116] width 103 height 21
type input "GMC"
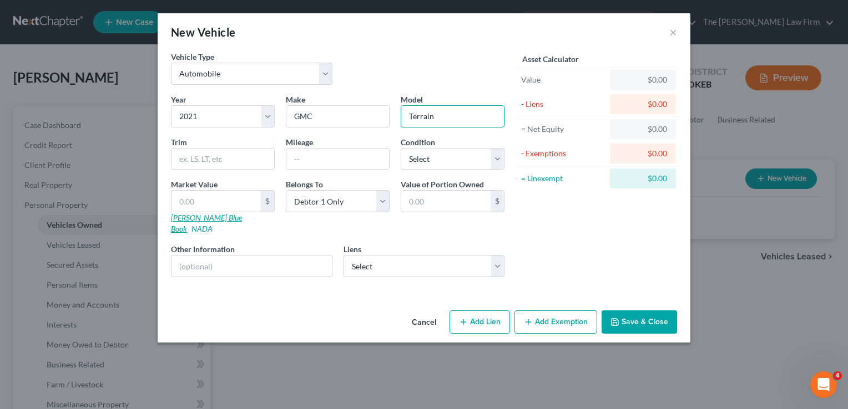
type input "Terrain"
click at [206, 215] on link "[PERSON_NAME] Blue Book" at bounding box center [206, 223] width 71 height 21
click at [237, 201] on input "text" at bounding box center [215, 201] width 89 height 21
type input "2"
type input "2.00"
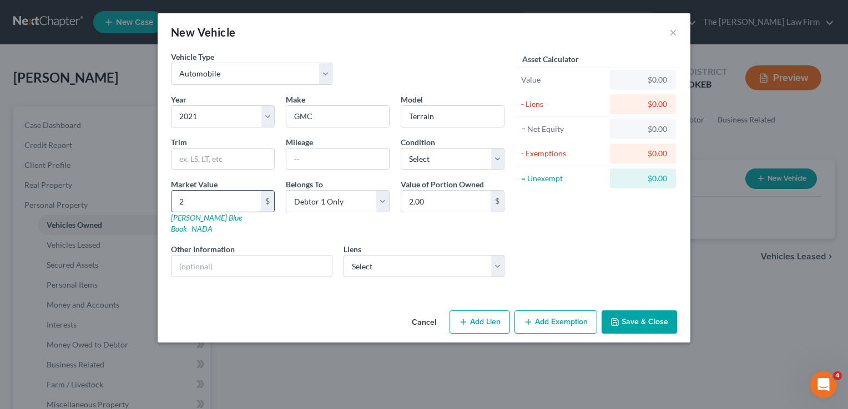
type input "21"
type input "21.00"
type input "210"
type input "210.00"
type input "2100"
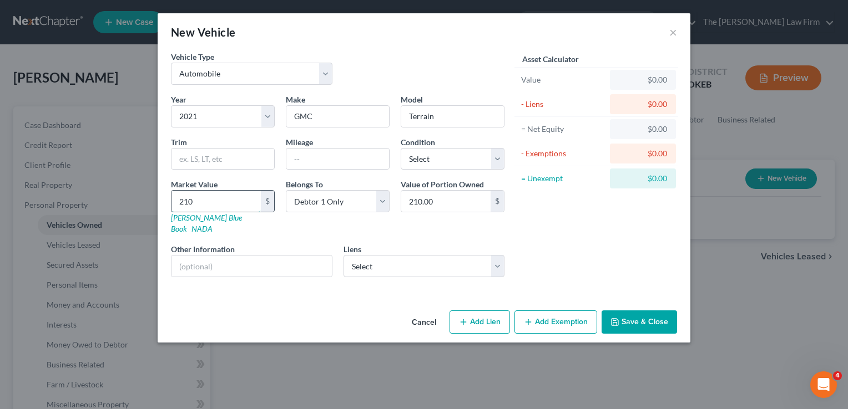
type input "2,100.00"
type input "2,1000"
type input "21,000.00"
type input "21,000"
click at [490, 257] on select "Select Exeter Fin - $14,777.00 Credit Acceptance Corp - $12,028.00 Colonial Aut…" at bounding box center [423, 266] width 161 height 22
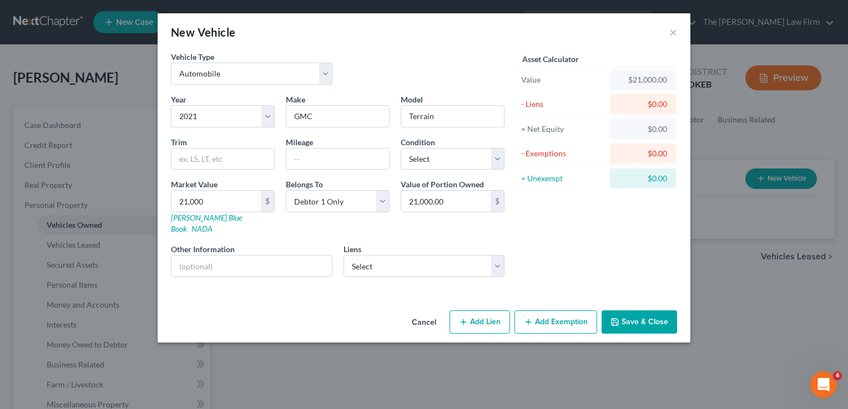
click at [571, 219] on div "Asset Calculator Value $21,000.00 - Liens $0.00 = Net Equity $0.00 - Exemptions…" at bounding box center [596, 168] width 173 height 235
click at [648, 312] on button "Save & Close" at bounding box center [638, 322] width 75 height 23
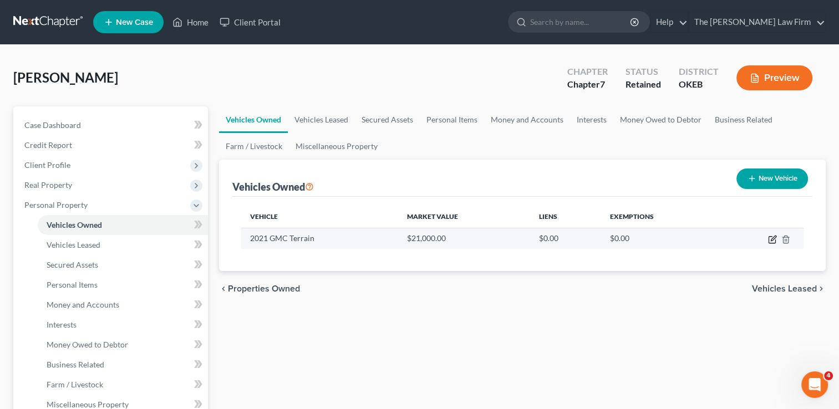
click at [771, 238] on icon "button" at bounding box center [772, 239] width 9 height 9
select select "0"
select select "5"
select select "0"
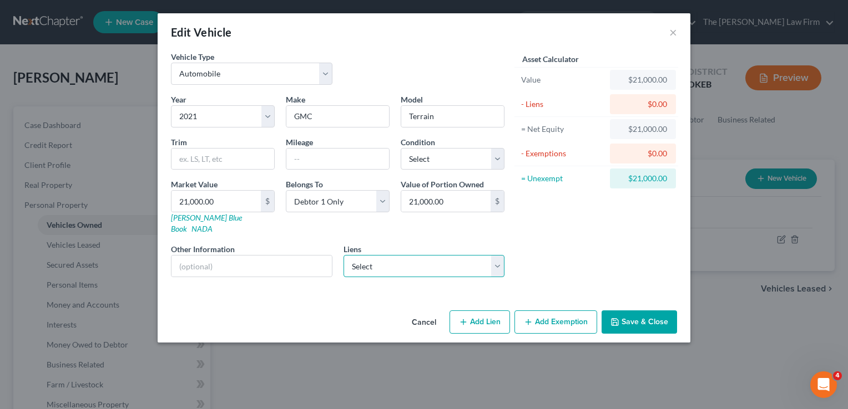
click at [495, 255] on select "Select Exeter Fin - $14,777.00 Credit Acceptance Corp - $12,028.00 Colonial Aut…" at bounding box center [423, 266] width 161 height 22
click at [557, 239] on div "Asset Calculator Value $21,000.00 - Liens $0.00 = Net Equity $21,000.00 - Exemp…" at bounding box center [596, 168] width 173 height 235
click at [431, 312] on button "Cancel" at bounding box center [424, 323] width 42 height 22
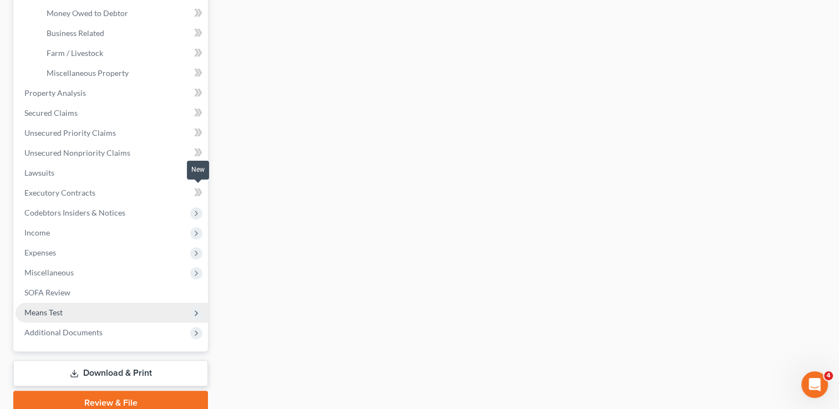
scroll to position [333, 0]
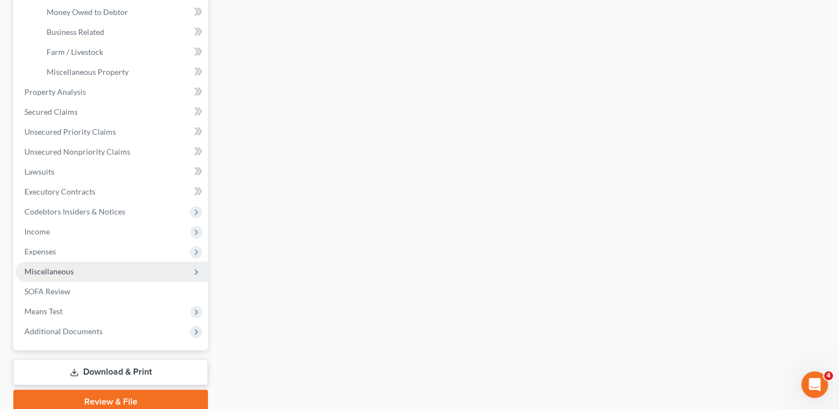
click at [87, 270] on span "Miscellaneous" at bounding box center [112, 272] width 193 height 20
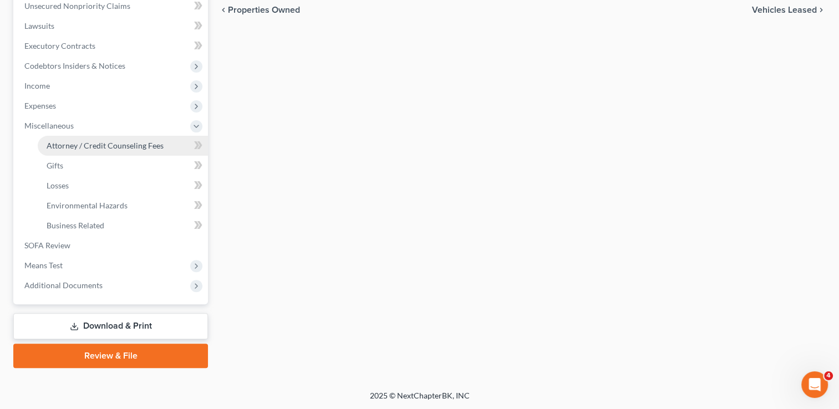
click at [138, 145] on span "Attorney / Credit Counseling Fees" at bounding box center [105, 145] width 117 height 9
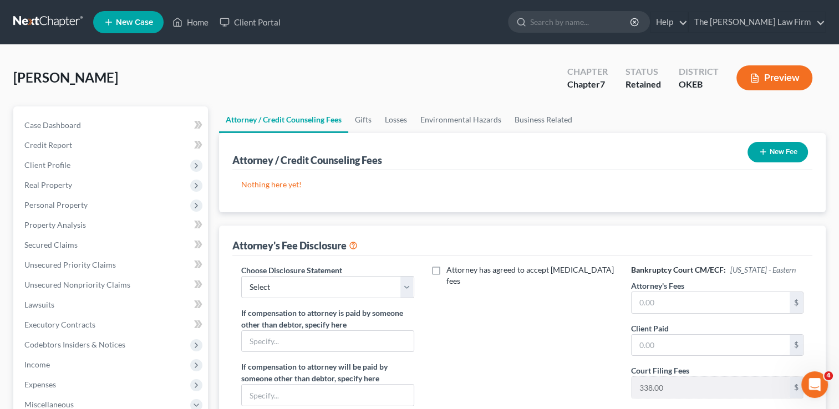
click at [772, 149] on button "New Fee" at bounding box center [778, 152] width 60 height 21
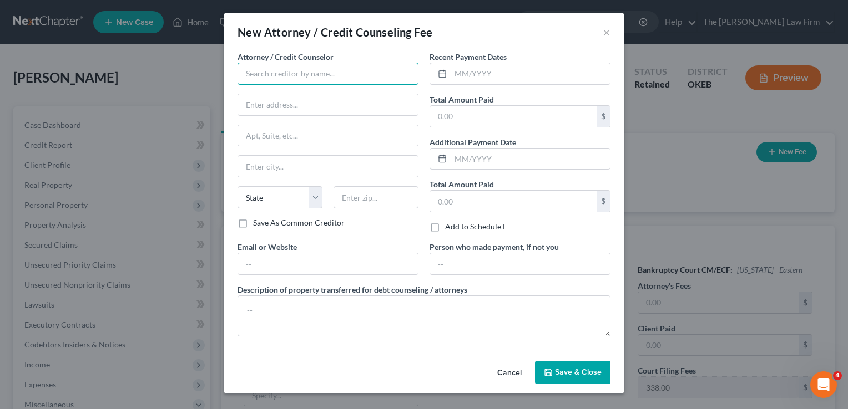
click at [285, 80] on input "text" at bounding box center [327, 74] width 181 height 22
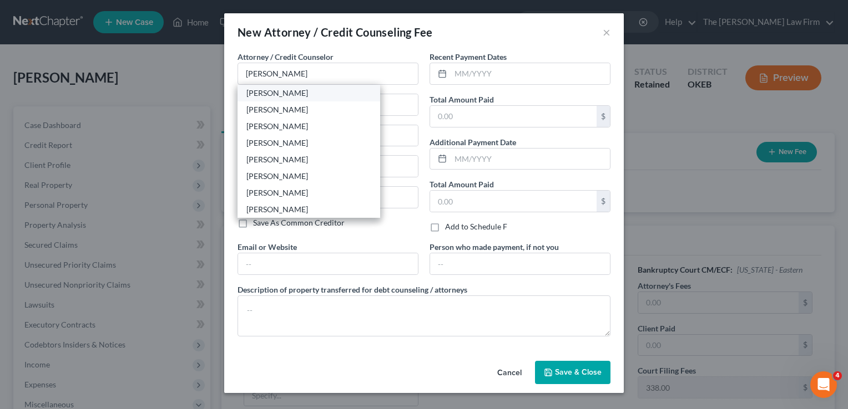
click at [246, 94] on div "[PERSON_NAME]" at bounding box center [308, 93] width 143 height 17
type input "[PERSON_NAME]"
type input "116 [PERSON_NAME]"
type input "Shawnee"
select select "37"
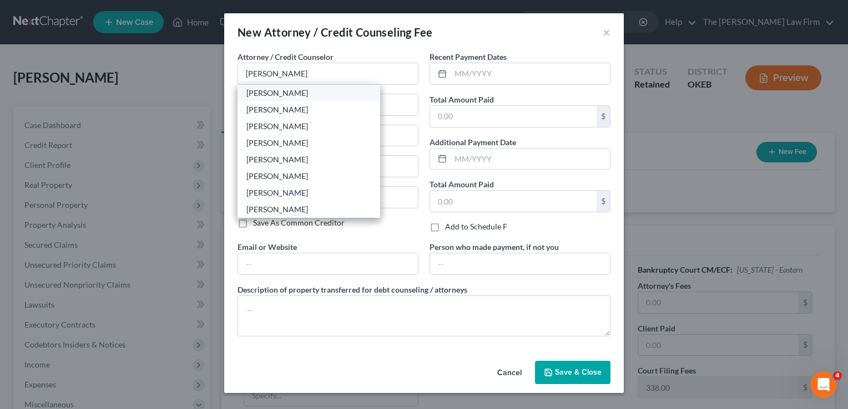
type input "74801"
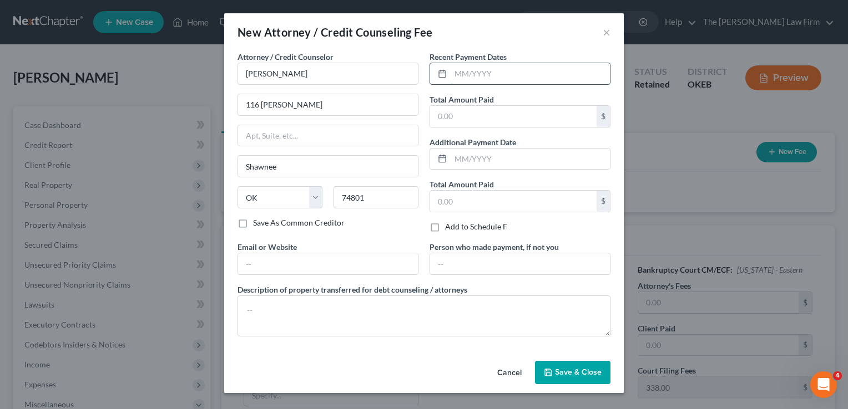
click at [495, 74] on input "text" at bounding box center [530, 73] width 159 height 21
type input "[DATE]"
click at [469, 121] on input "text" at bounding box center [513, 116] width 166 height 21
type input "2,000"
click at [563, 376] on button "Save & Close" at bounding box center [572, 372] width 75 height 23
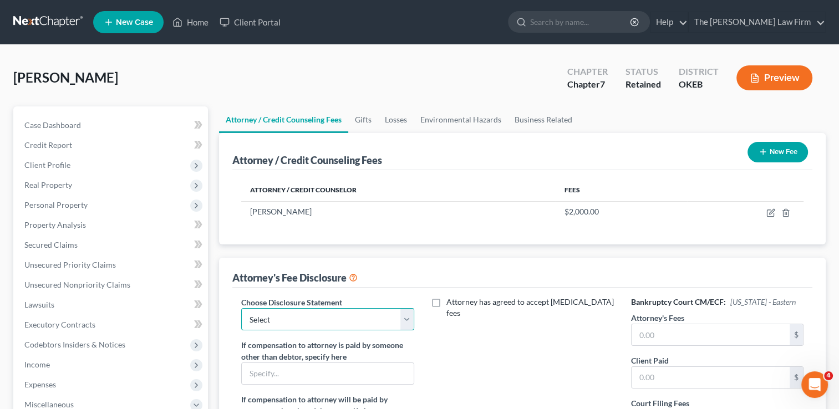
click at [411, 322] on select "Select Attorney" at bounding box center [327, 319] width 173 height 22
select select "0"
click at [241, 308] on select "Select Attorney" at bounding box center [327, 319] width 173 height 22
click at [666, 330] on input "text" at bounding box center [711, 335] width 158 height 21
type input "1,662"
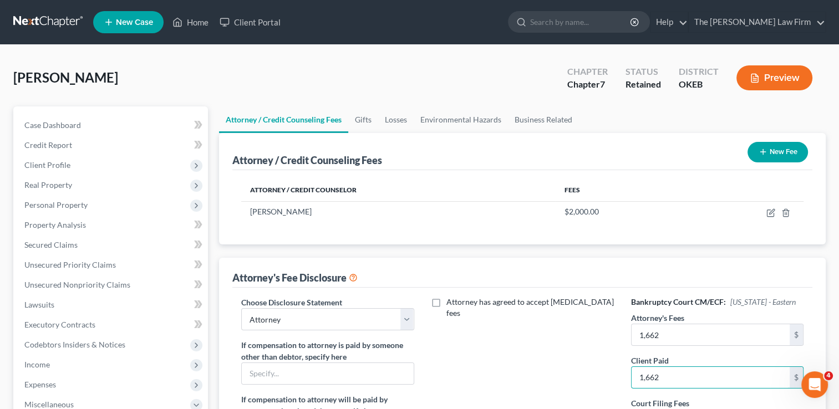
type input "1,662"
click at [559, 337] on div "Attorney has agreed to accept [MEDICAL_DATA] fees" at bounding box center [523, 400] width 195 height 206
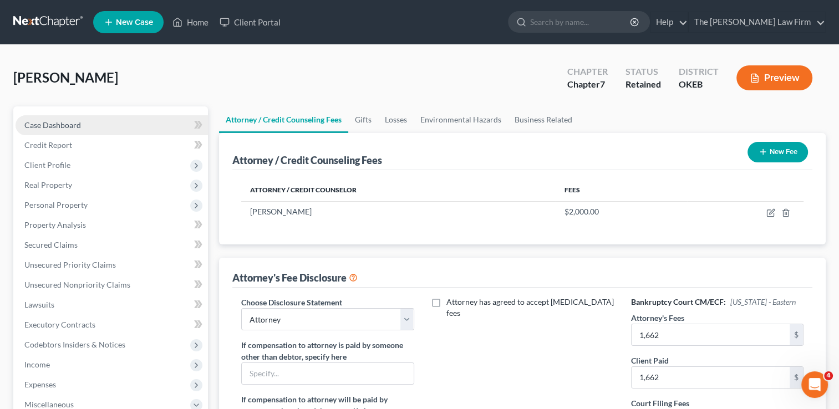
drag, startPoint x: 95, startPoint y: 127, endPoint x: 108, endPoint y: 132, distance: 13.4
click at [95, 127] on link "Case Dashboard" at bounding box center [112, 125] width 193 height 20
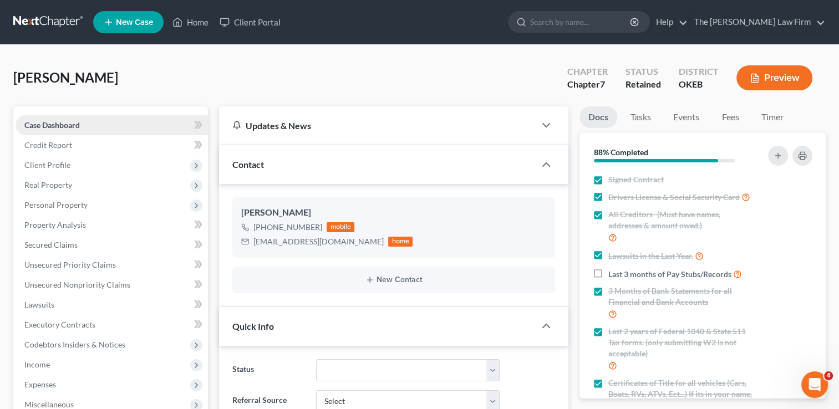
scroll to position [183, 0]
click at [609, 281] on label "Last 3 months of Pay Stubs/Records" at bounding box center [676, 274] width 134 height 13
click at [613, 275] on input "Last 3 months of Pay Stubs/Records" at bounding box center [616, 271] width 7 height 7
checkbox input "true"
click at [70, 165] on span "Client Profile" at bounding box center [112, 165] width 193 height 20
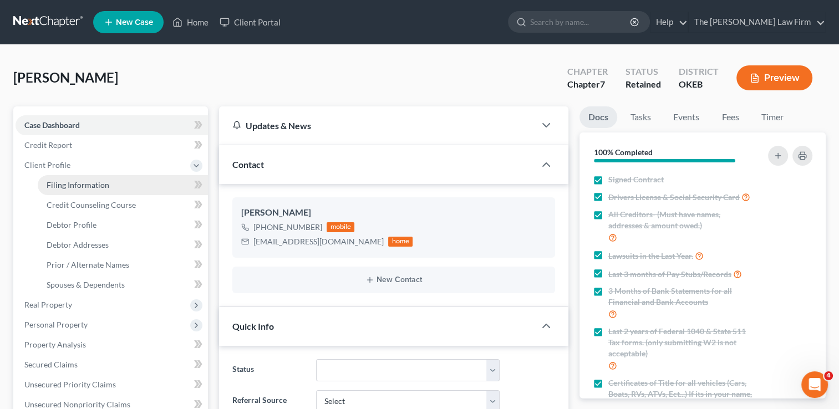
click at [77, 186] on span "Filing Information" at bounding box center [78, 184] width 63 height 9
select select "1"
select select "0"
select select "37"
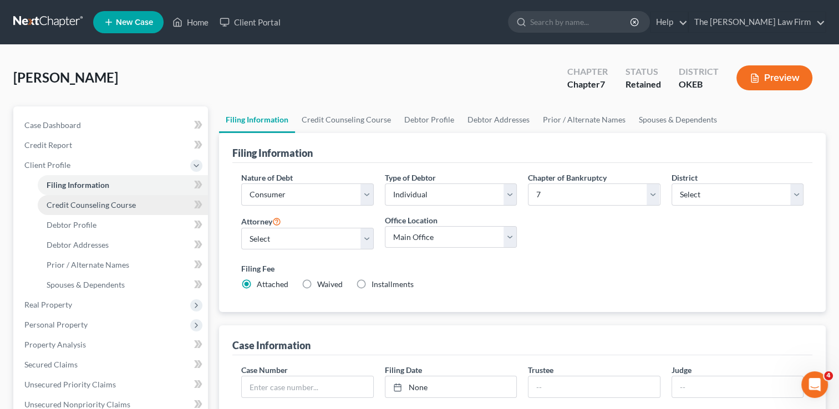
click at [104, 199] on link "Credit Counseling Course" at bounding box center [123, 205] width 170 height 20
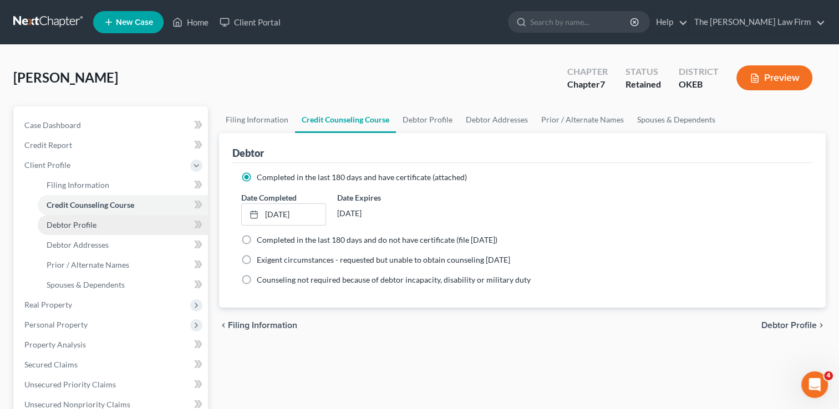
click at [88, 225] on span "Debtor Profile" at bounding box center [72, 224] width 50 height 9
select select "0"
select select "2"
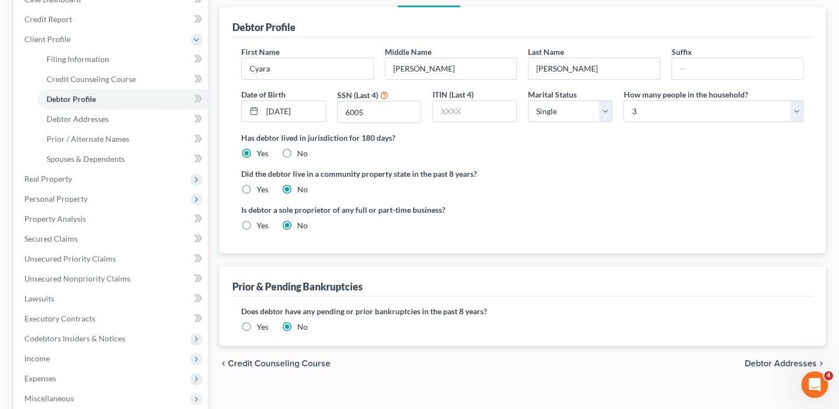
scroll to position [166, 0]
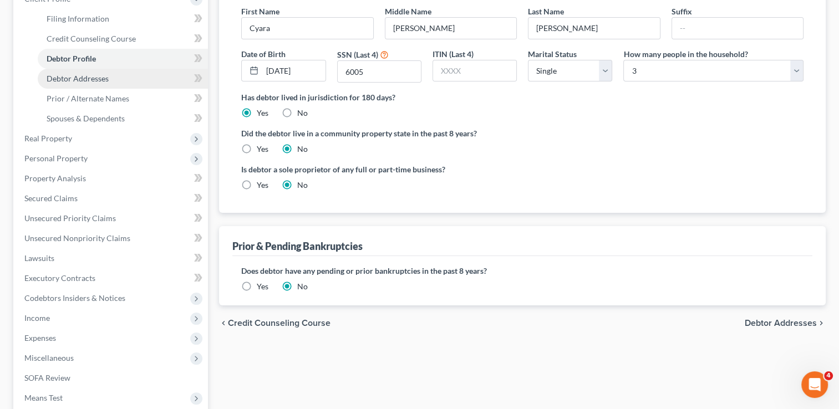
click at [105, 80] on span "Debtor Addresses" at bounding box center [78, 78] width 62 height 9
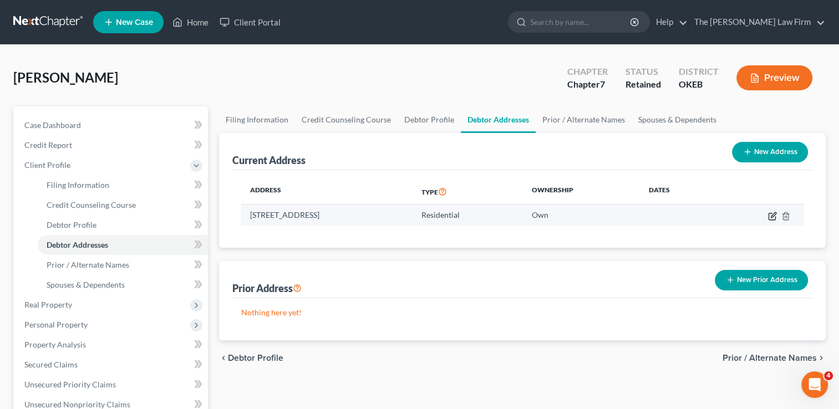
click at [772, 216] on icon "button" at bounding box center [773, 215] width 5 height 5
select select "37"
select select "66"
select select "0"
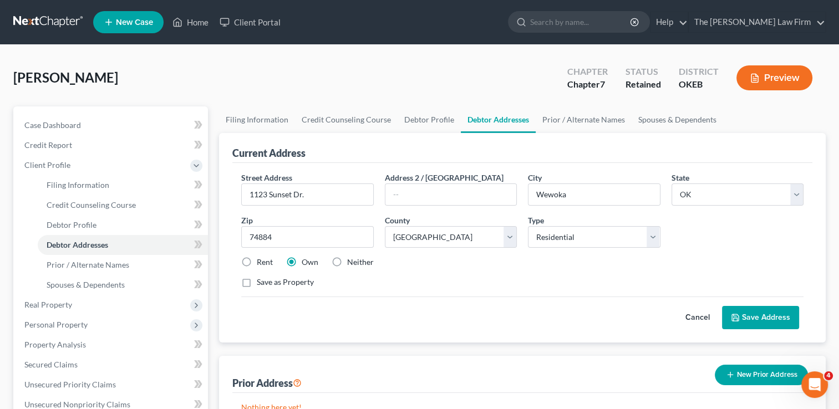
click at [761, 316] on button "Save Address" at bounding box center [760, 317] width 77 height 23
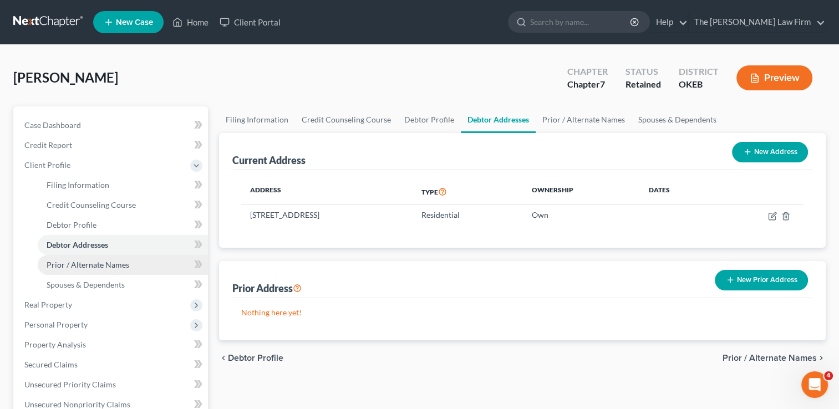
click at [122, 264] on span "Prior / Alternate Names" at bounding box center [88, 264] width 83 height 9
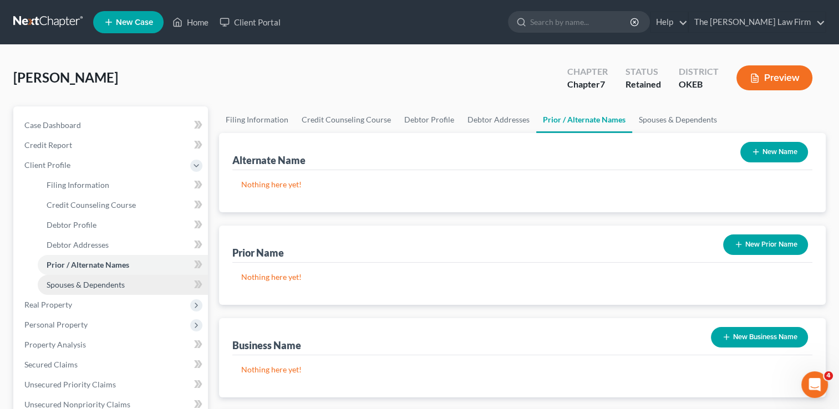
click at [122, 283] on span "Spouses & Dependents" at bounding box center [86, 284] width 78 height 9
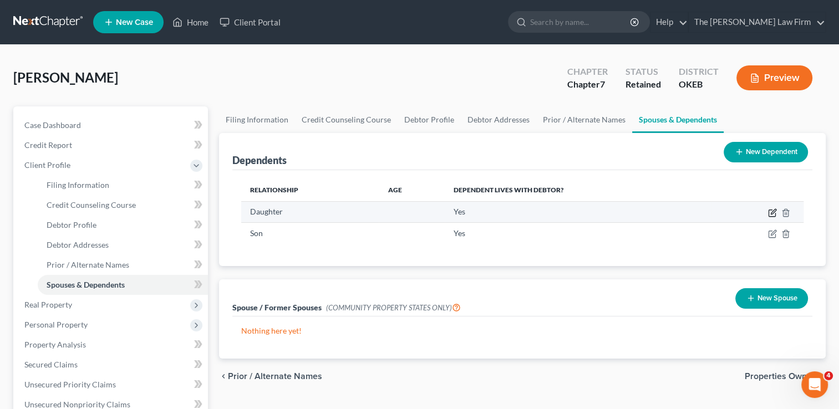
click at [771, 213] on icon "button" at bounding box center [773, 211] width 5 height 5
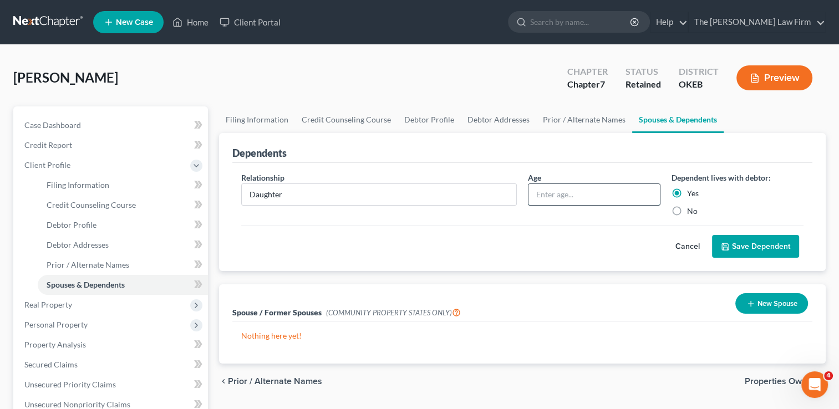
click at [562, 194] on input "text" at bounding box center [594, 194] width 131 height 21
type input "7"
click at [752, 245] on button "Save Dependent" at bounding box center [755, 246] width 87 height 23
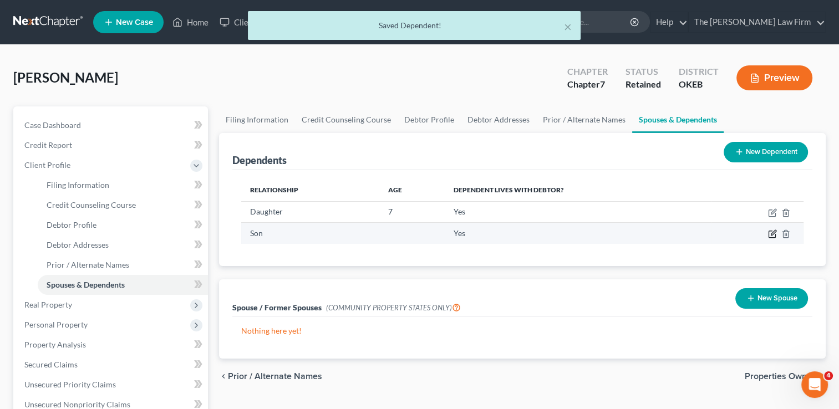
click at [772, 234] on icon "button" at bounding box center [773, 233] width 5 height 5
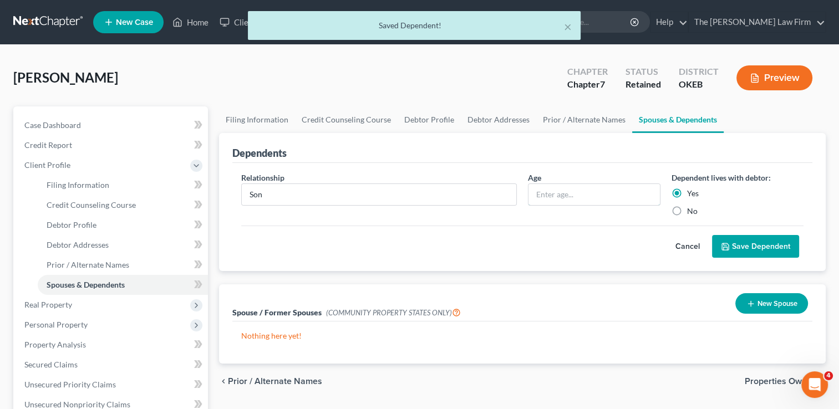
click at [574, 194] on input "text" at bounding box center [594, 194] width 131 height 21
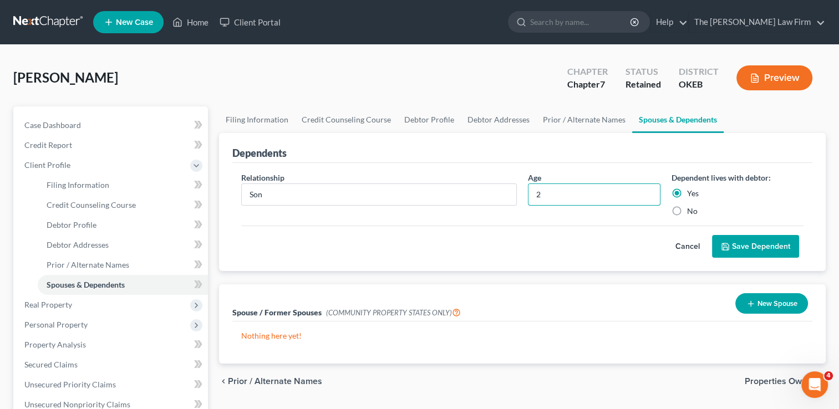
type input "2"
click at [743, 242] on button "Save Dependent" at bounding box center [755, 246] width 87 height 23
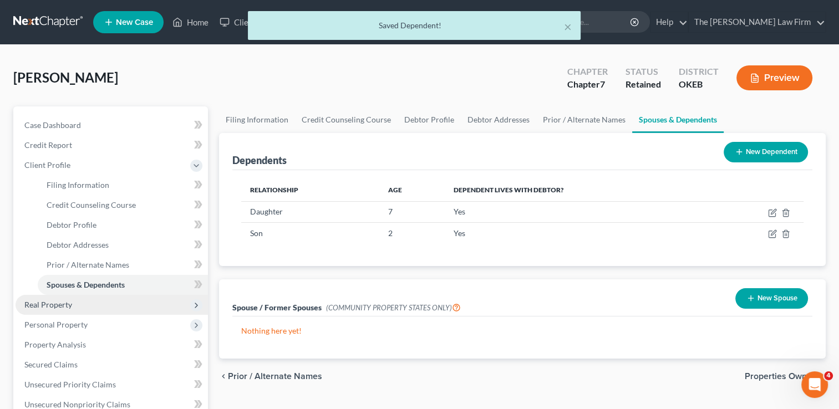
click at [52, 304] on span "Real Property" at bounding box center [48, 304] width 48 height 9
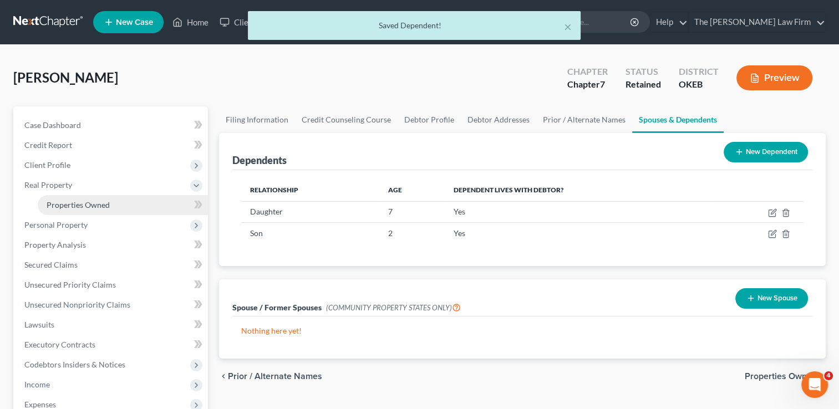
click at [93, 205] on span "Properties Owned" at bounding box center [78, 204] width 63 height 9
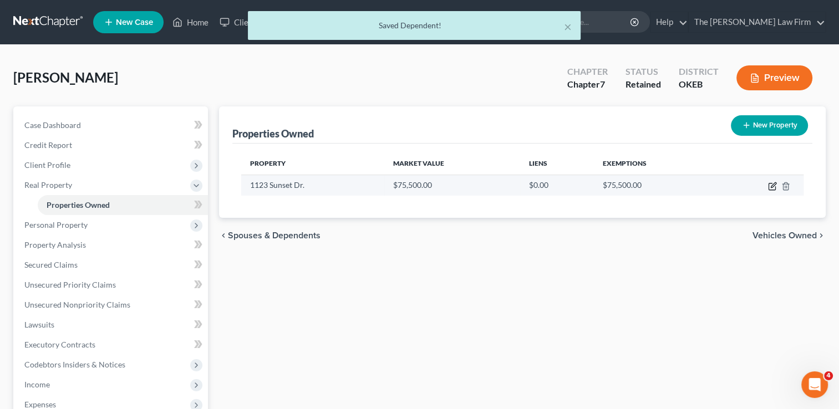
click at [775, 186] on icon "button" at bounding box center [772, 186] width 9 height 9
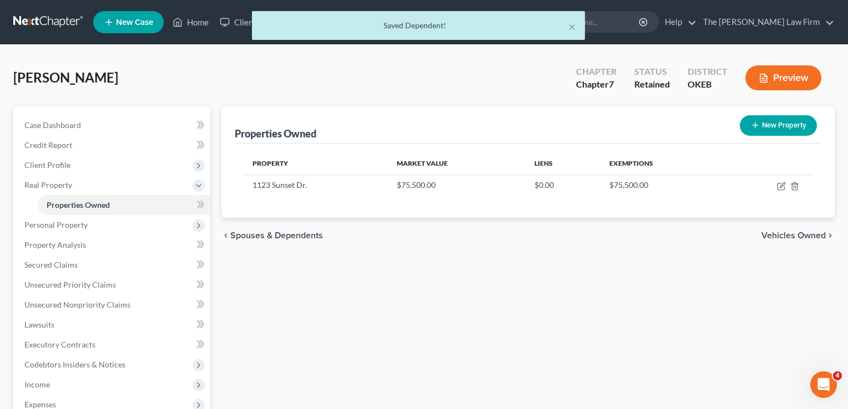
select select "37"
select select "66"
select select "3"
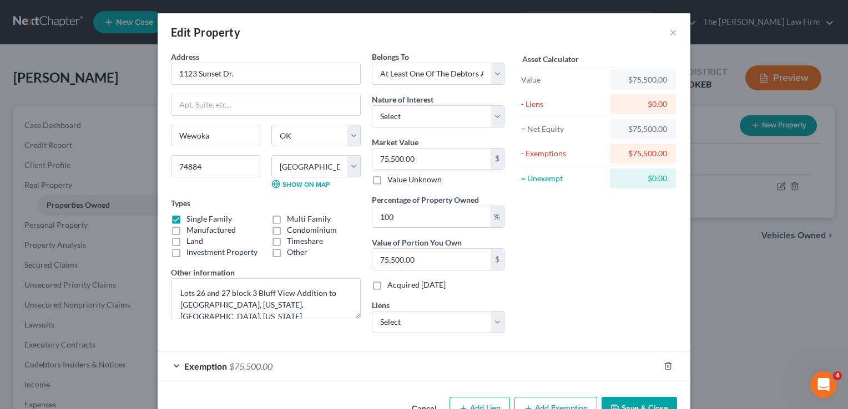
scroll to position [31, 0]
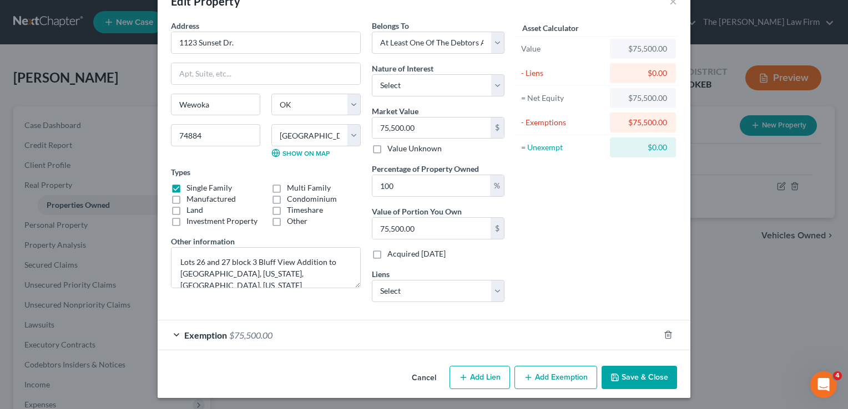
click at [413, 332] on div "Exemption $75,500.00" at bounding box center [409, 335] width 502 height 29
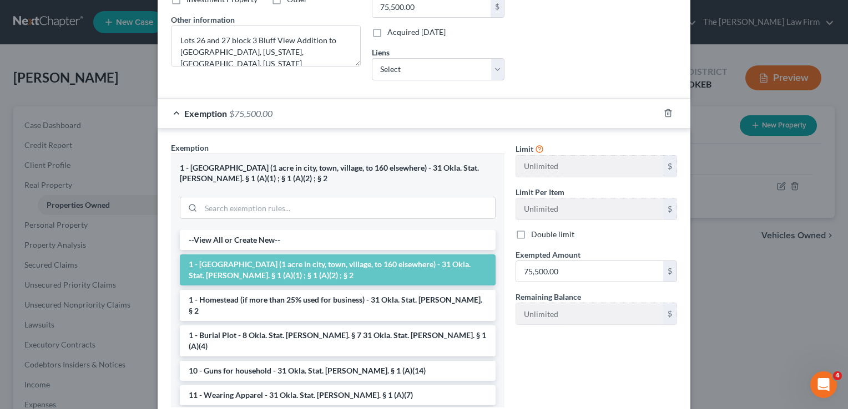
scroll to position [328, 0]
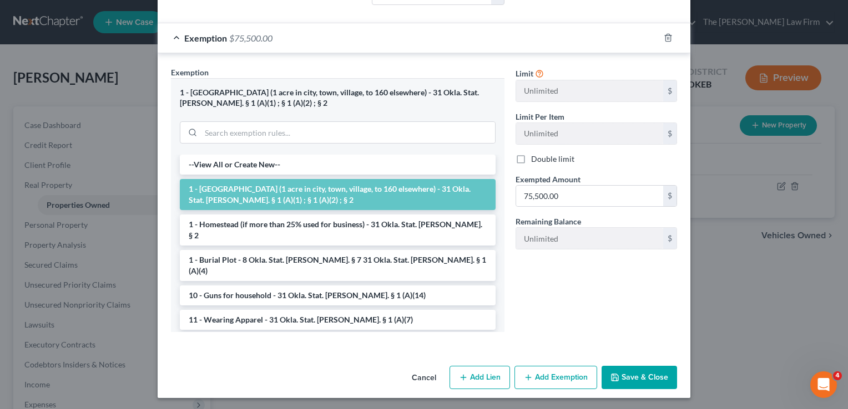
click at [629, 373] on button "Save & Close" at bounding box center [638, 377] width 75 height 23
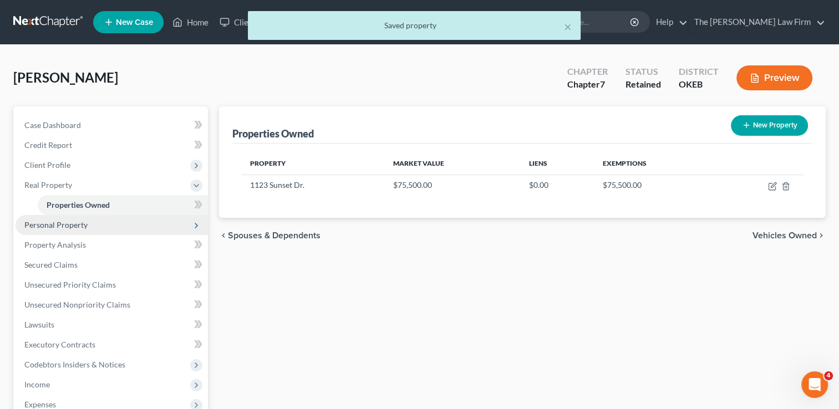
click at [75, 224] on span "Personal Property" at bounding box center [55, 224] width 63 height 9
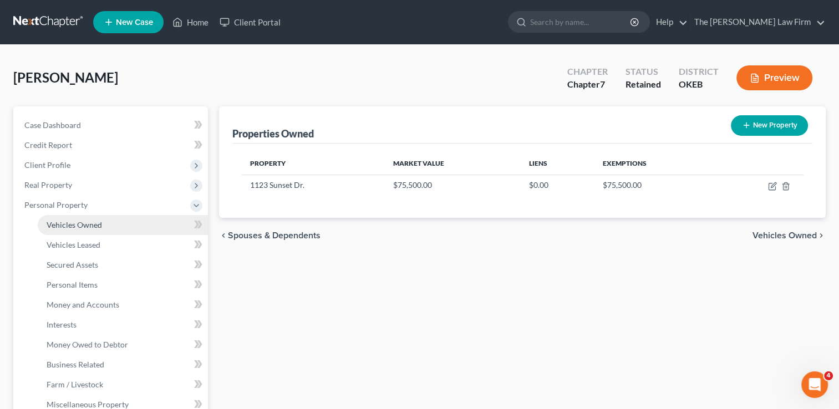
click at [89, 224] on span "Vehicles Owned" at bounding box center [74, 224] width 55 height 9
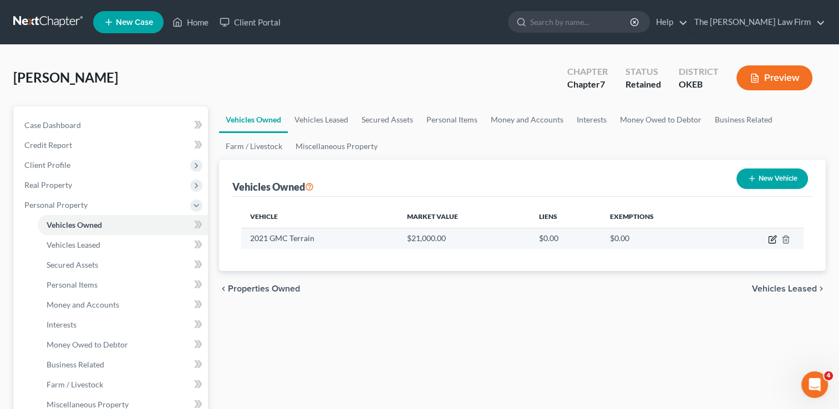
click at [770, 239] on icon "button" at bounding box center [772, 239] width 9 height 9
select select "0"
select select "5"
select select "0"
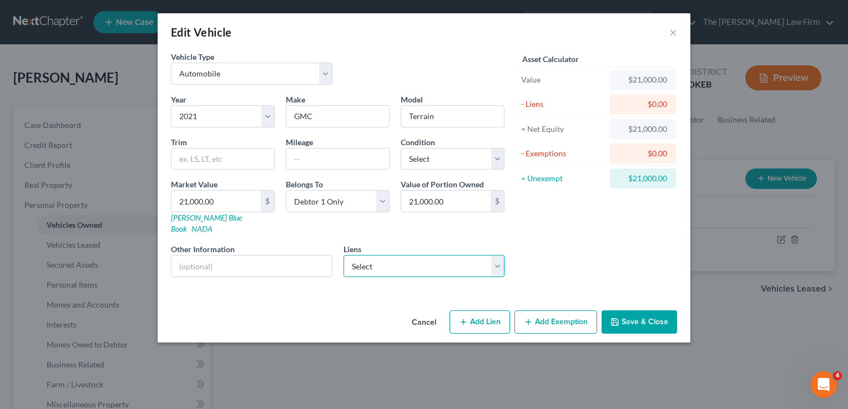
click at [497, 256] on select "Select Exeter Fin - $14,777.00 Credit Acceptance Corp - $12,028.00 Colonial Aut…" at bounding box center [423, 266] width 161 height 22
select select "0"
click at [343, 255] on select "Select Exeter Fin - $14,777.00 Credit Acceptance Corp - $12,028.00 Colonial Aut…" at bounding box center [423, 266] width 161 height 22
select select
select select "45"
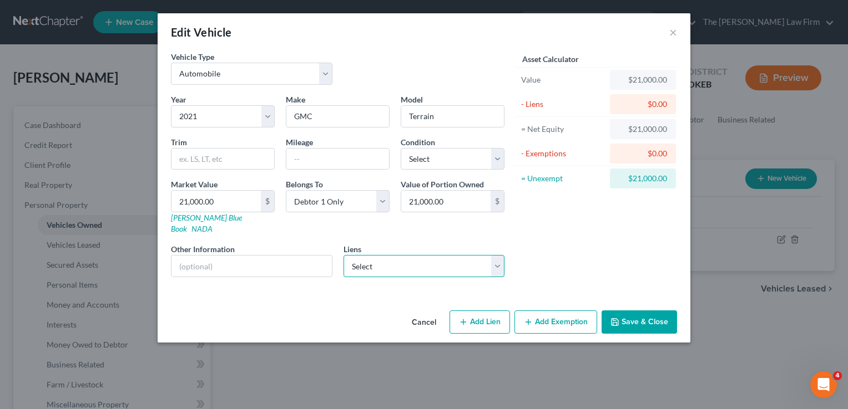
select select "0"
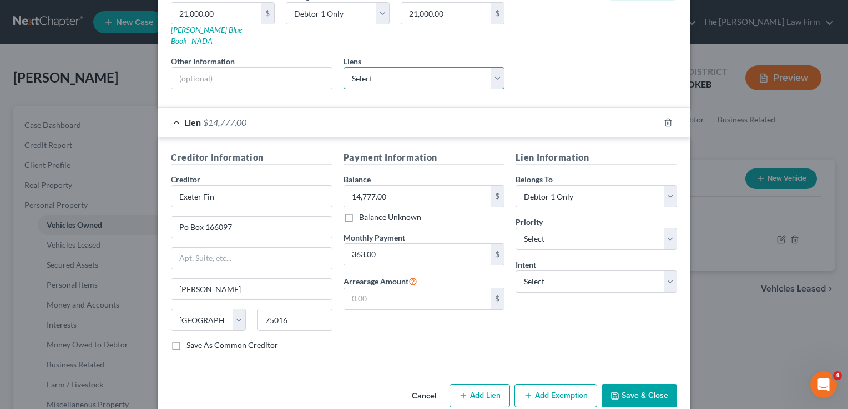
scroll to position [195, 0]
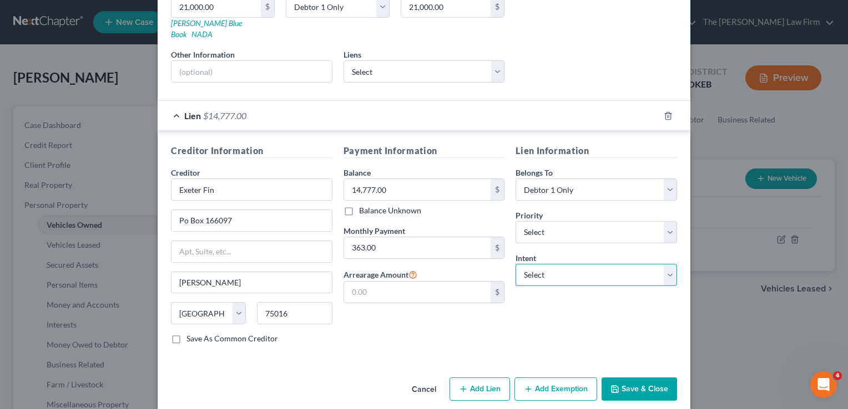
click at [665, 264] on select "Select Surrender Redeem Reaffirm Avoid Other" at bounding box center [595, 275] width 161 height 22
select select "2"
click at [515, 264] on select "Select Surrender Redeem Reaffirm Avoid Other" at bounding box center [595, 275] width 161 height 22
click at [562, 319] on div "Lien Information Belongs To * Select Debtor 1 Only Debtor 2 Only Debtor 1 And D…" at bounding box center [596, 248] width 173 height 209
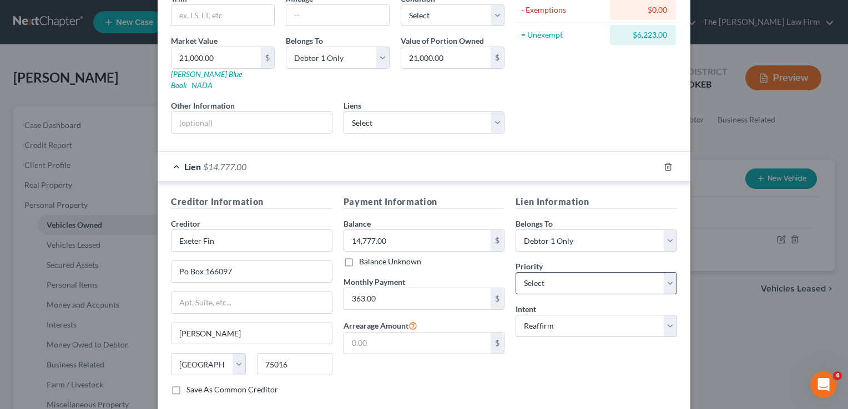
scroll to position [84, 0]
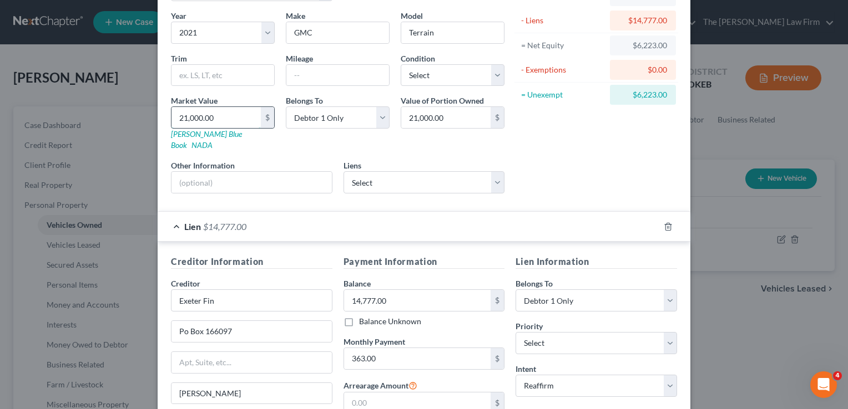
click at [221, 113] on input "21,000.00" at bounding box center [215, 117] width 89 height 21
type input "1"
type input "1.00"
type input "15"
type input "15.00"
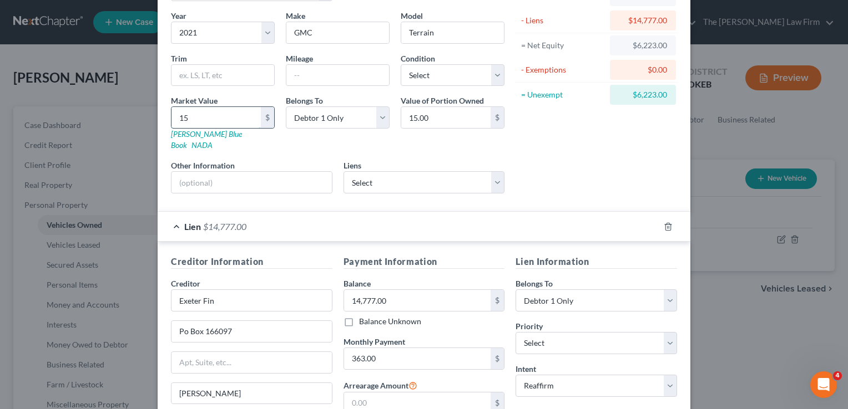
type input "150"
type input "150.00"
type input "1500"
type input "1,500.00"
type input "1,5000"
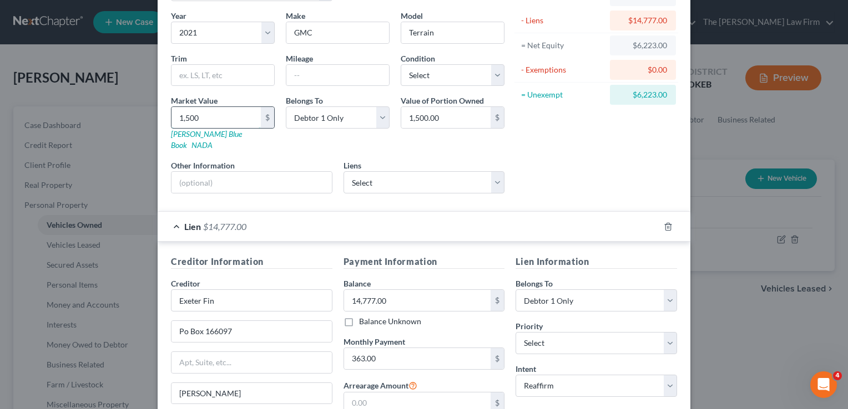
type input "15,000.00"
type input "15,000"
click at [538, 151] on div "Asset Calculator Value $15,000.00 - Liens $14,777.00 = Net Equity -$14,762.00 -…" at bounding box center [596, 84] width 173 height 235
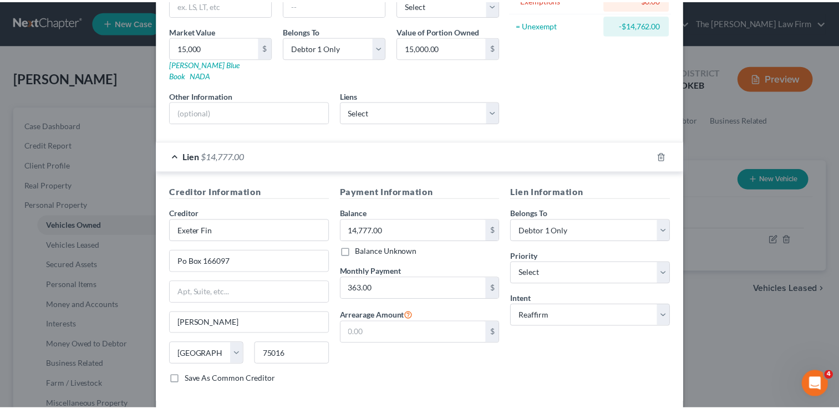
scroll to position [195, 0]
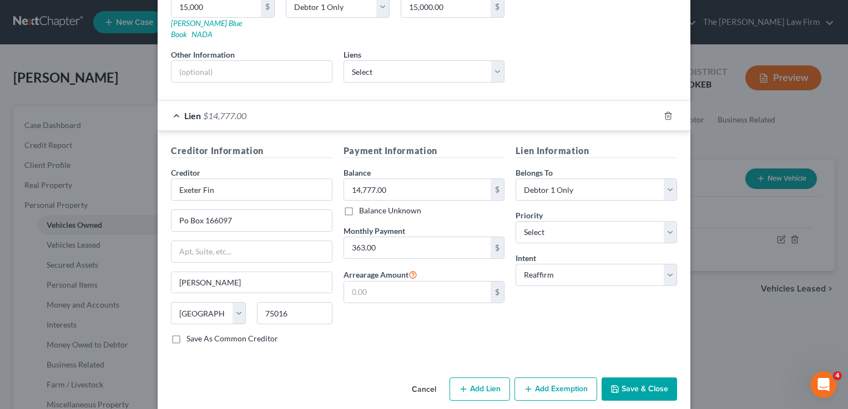
click at [642, 386] on button "Save & Close" at bounding box center [638, 389] width 75 height 23
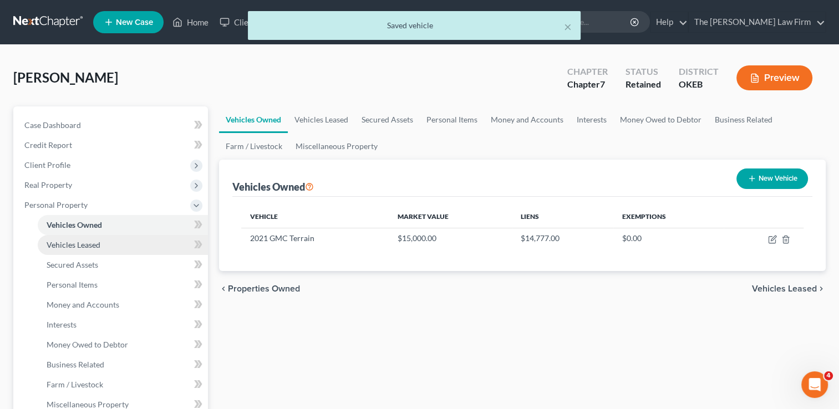
click at [97, 243] on span "Vehicles Leased" at bounding box center [74, 244] width 54 height 9
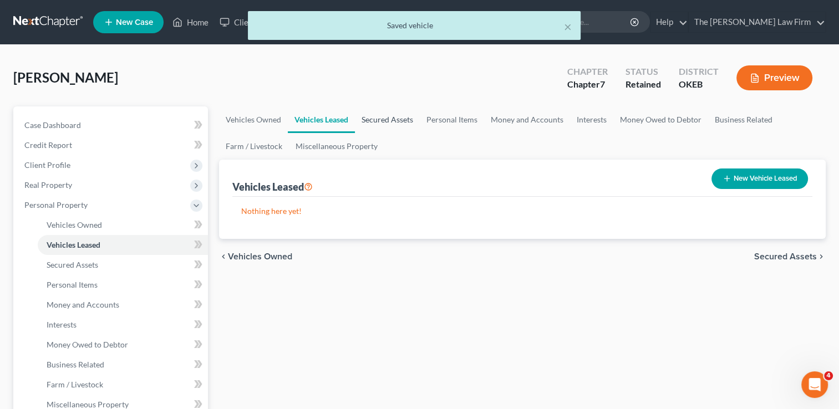
click at [392, 118] on link "Secured Assets" at bounding box center [387, 120] width 65 height 27
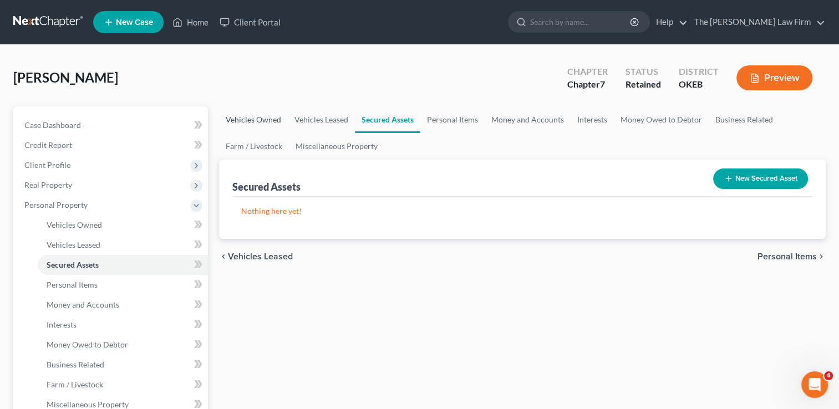
click at [266, 121] on link "Vehicles Owned" at bounding box center [253, 120] width 69 height 27
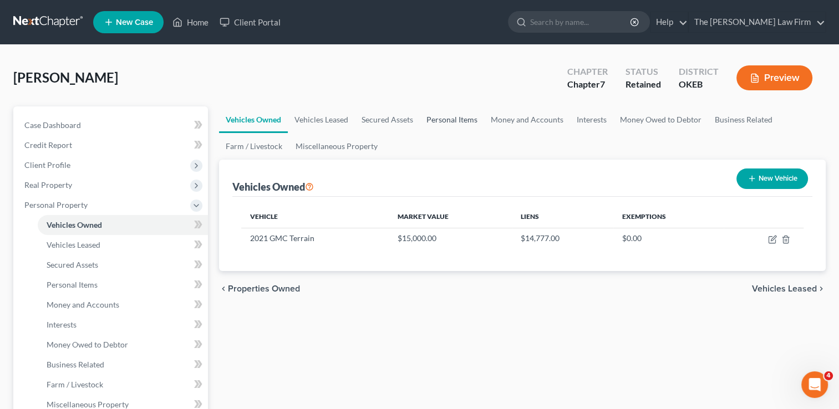
click at [443, 119] on link "Personal Items" at bounding box center [452, 120] width 64 height 27
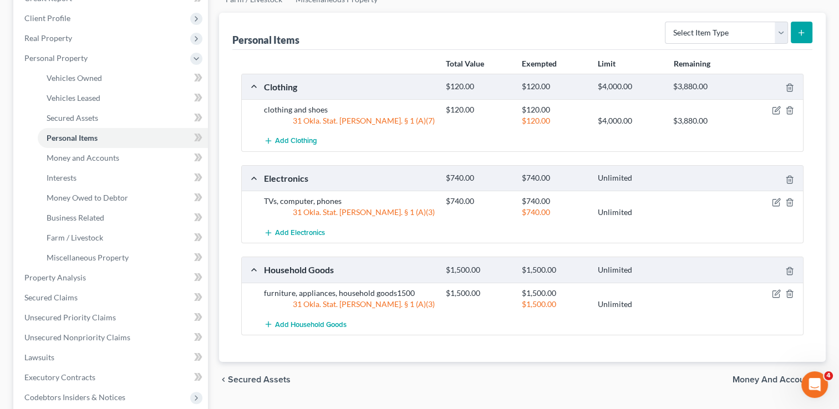
scroll to position [166, 0]
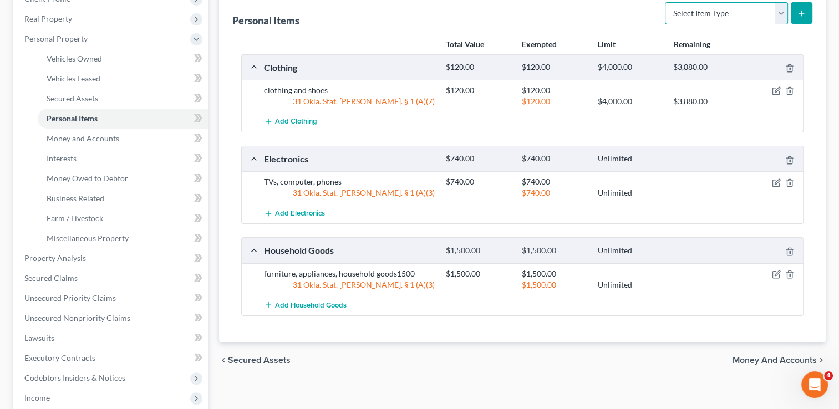
click at [780, 17] on select "Select Item Type Clothing Collectibles Of Value Electronics Firearms Household …" at bounding box center [726, 13] width 123 height 22
click at [613, 357] on div "chevron_left Secured Assets Money and Accounts chevron_right" at bounding box center [522, 361] width 607 height 36
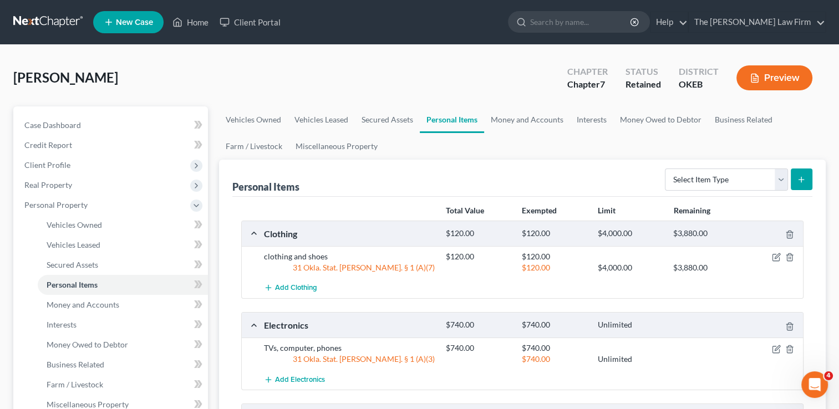
scroll to position [0, 0]
drag, startPoint x: 544, startPoint y: 117, endPoint x: 540, endPoint y: 126, distance: 10.2
click at [544, 117] on link "Money and Accounts" at bounding box center [527, 120] width 86 height 27
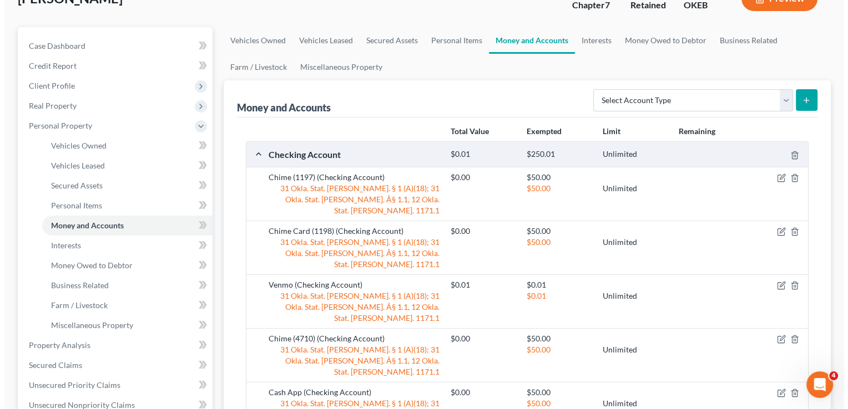
scroll to position [111, 0]
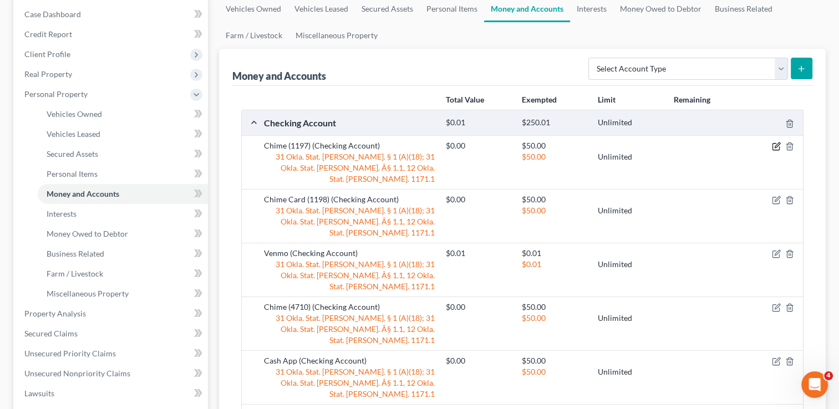
click at [778, 144] on icon "button" at bounding box center [776, 146] width 9 height 9
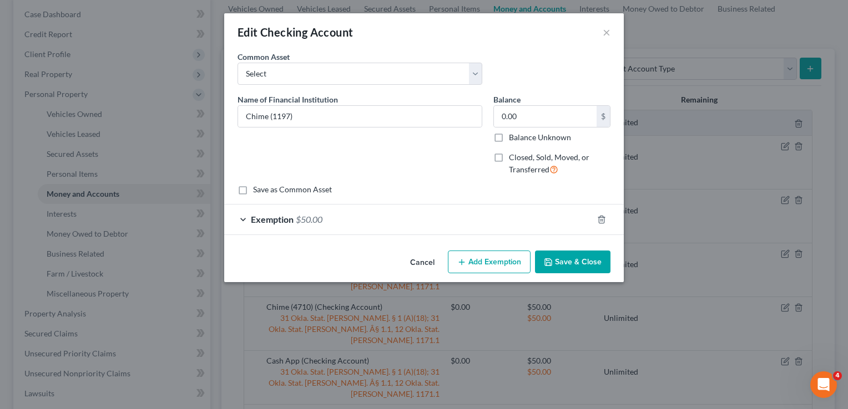
click at [336, 219] on div "Exemption $50.00" at bounding box center [408, 219] width 368 height 29
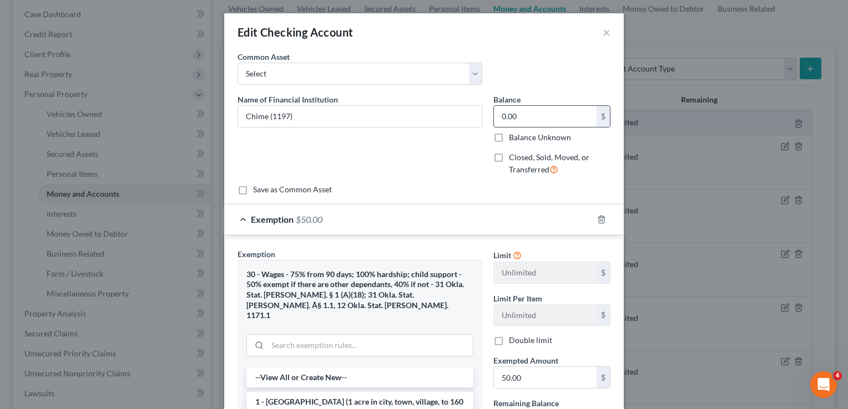
click at [525, 119] on input "0.00" at bounding box center [545, 116] width 103 height 21
type input "0.01"
click at [539, 380] on input "50.00" at bounding box center [545, 377] width 103 height 21
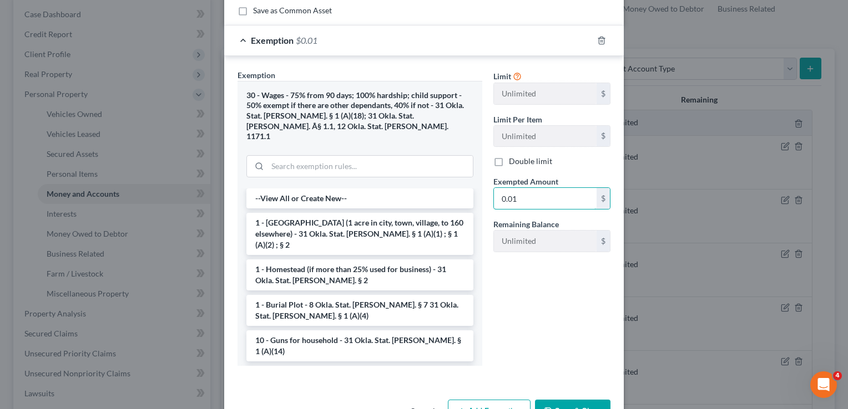
scroll to position [203, 0]
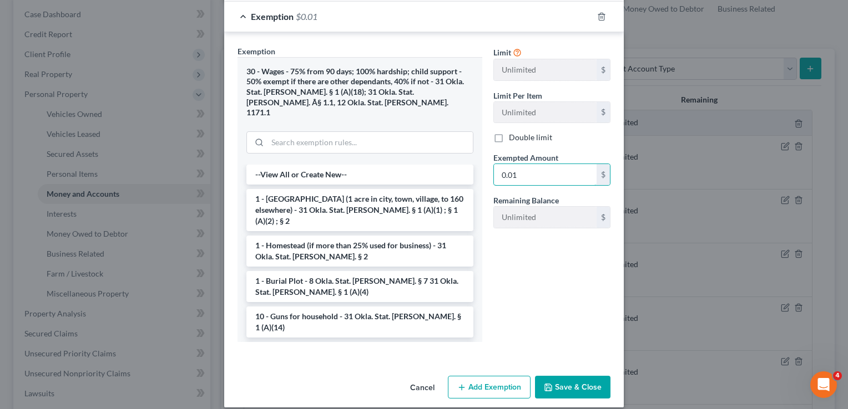
type input "0.01"
click at [563, 376] on button "Save & Close" at bounding box center [572, 387] width 75 height 23
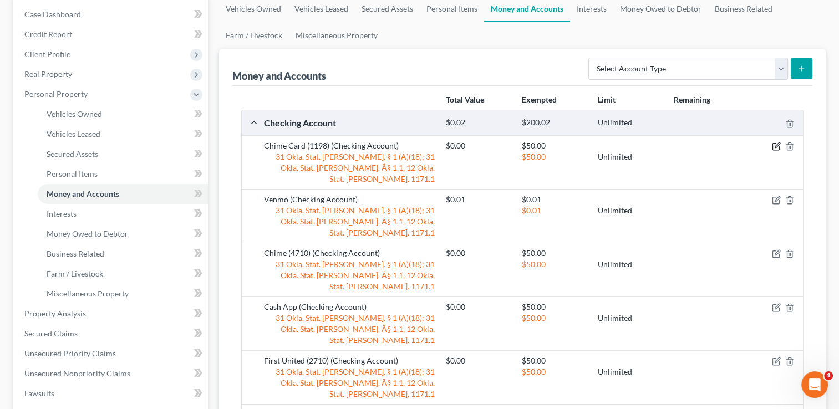
click at [777, 146] on icon "button" at bounding box center [776, 146] width 9 height 9
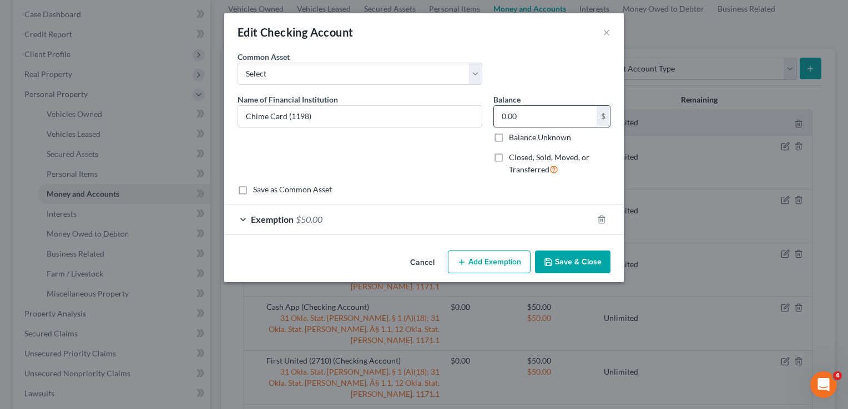
click at [531, 114] on input "0.00" at bounding box center [545, 116] width 103 height 21
type input "0.01"
click at [370, 221] on div "Exemption $50.00" at bounding box center [408, 219] width 368 height 29
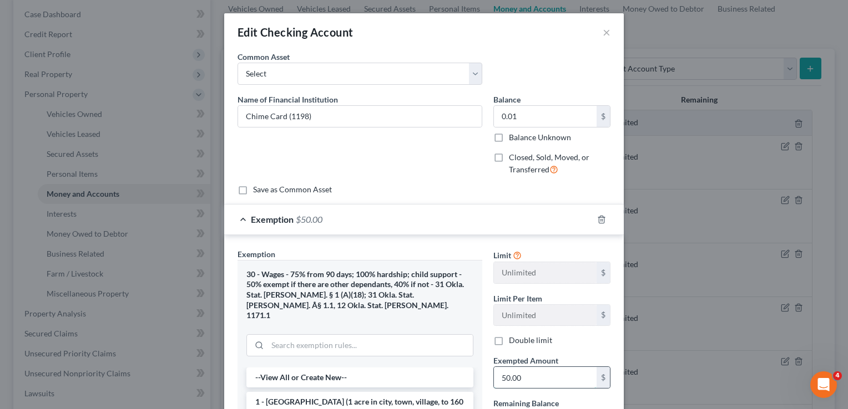
click at [524, 377] on input "50.00" at bounding box center [545, 377] width 103 height 21
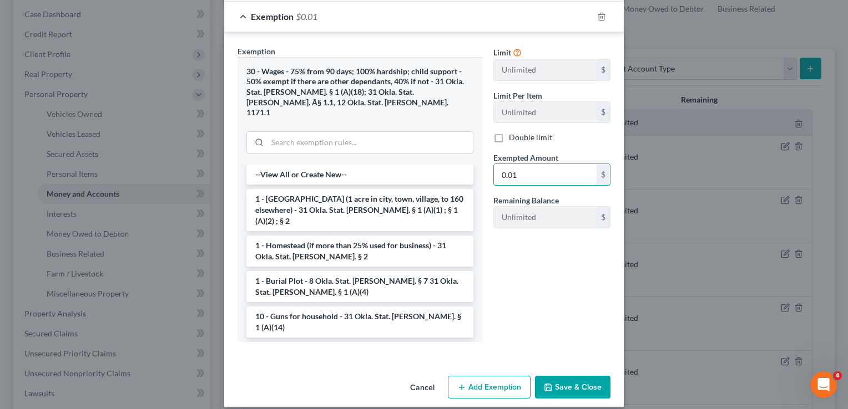
type input "0.01"
click at [575, 376] on button "Save & Close" at bounding box center [572, 387] width 75 height 23
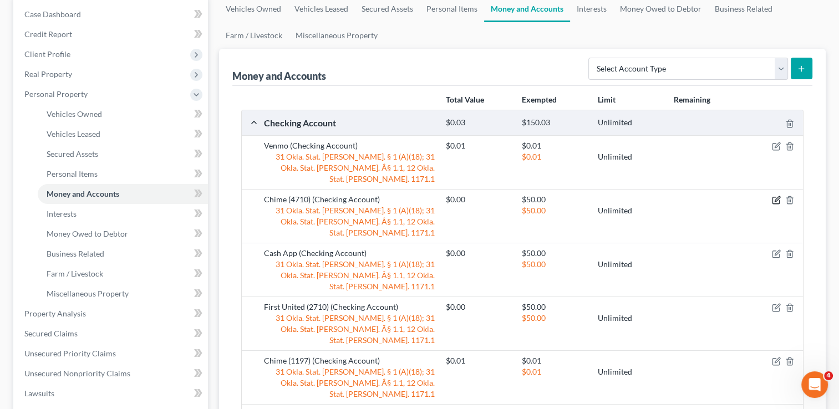
click at [773, 198] on icon "button" at bounding box center [776, 201] width 7 height 7
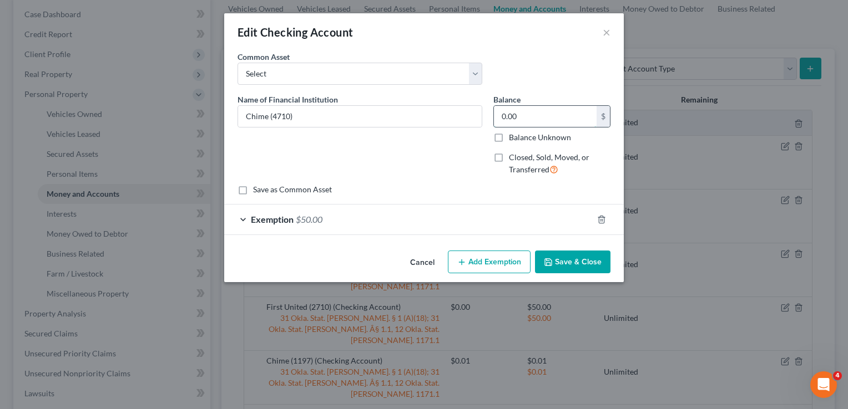
click at [552, 114] on input "0.00" at bounding box center [545, 116] width 103 height 21
type input "0.01"
click at [382, 216] on div "Exemption $50.00" at bounding box center [408, 219] width 368 height 29
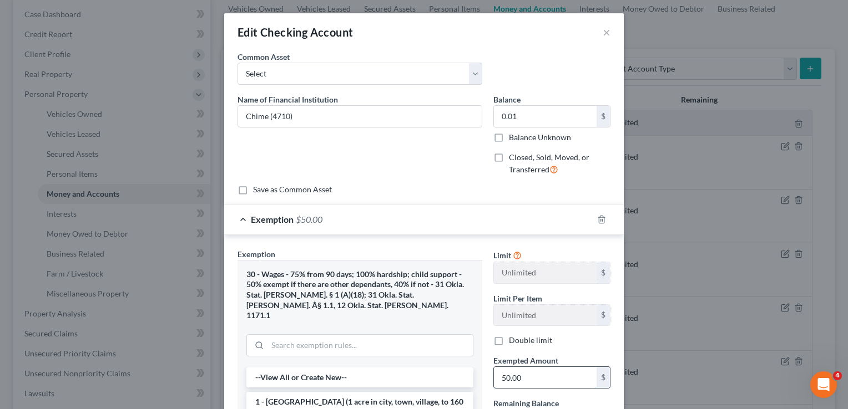
click at [534, 376] on input "50.00" at bounding box center [545, 377] width 103 height 21
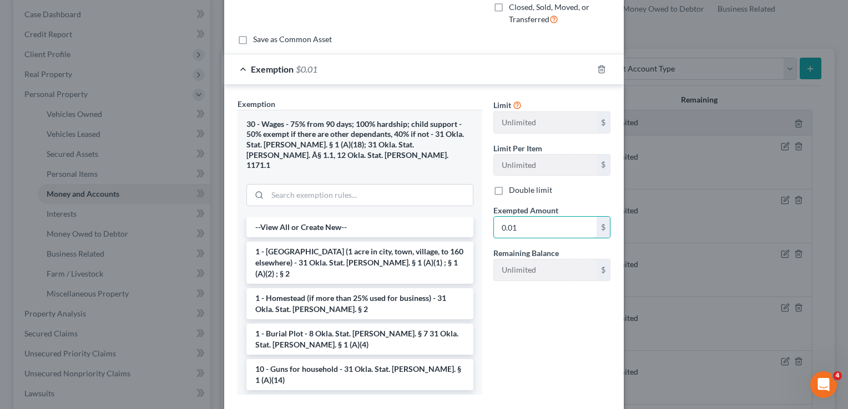
scroll to position [166, 0]
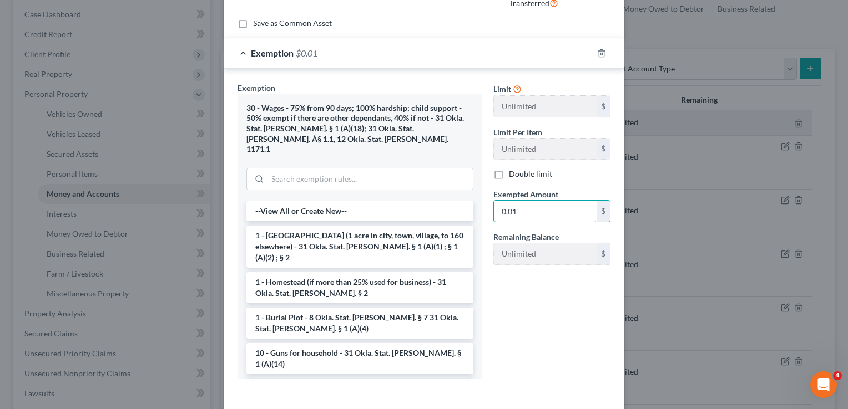
type input "0.01"
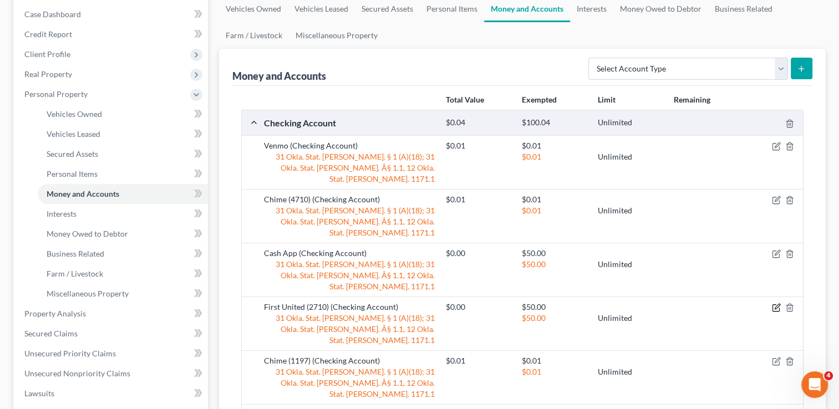
click at [775, 304] on icon "button" at bounding box center [776, 308] width 9 height 9
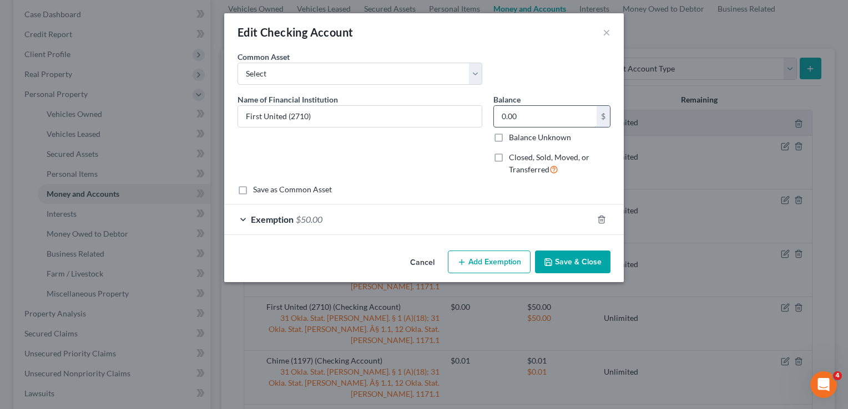
click at [524, 120] on input "0.00" at bounding box center [545, 116] width 103 height 21
type input "31.00"
click at [347, 216] on div "Exemption $50.00" at bounding box center [408, 219] width 368 height 29
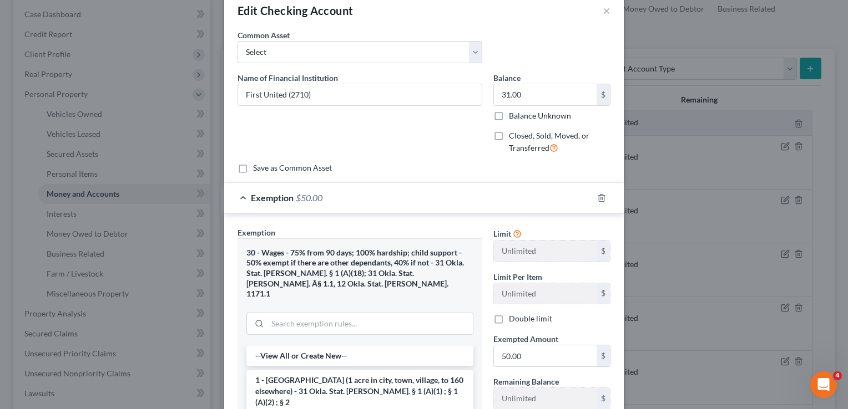
scroll to position [55, 0]
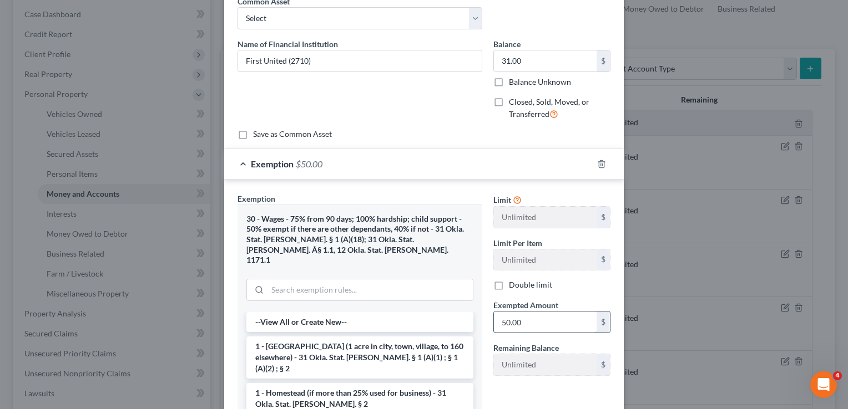
click at [533, 319] on input "50.00" at bounding box center [545, 322] width 103 height 21
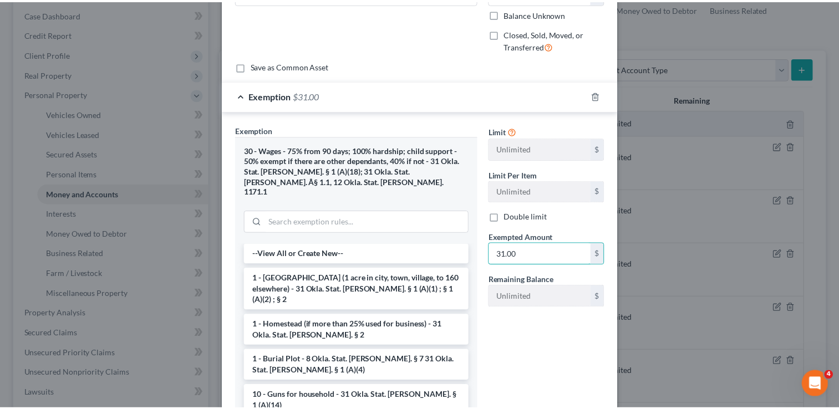
scroll to position [203, 0]
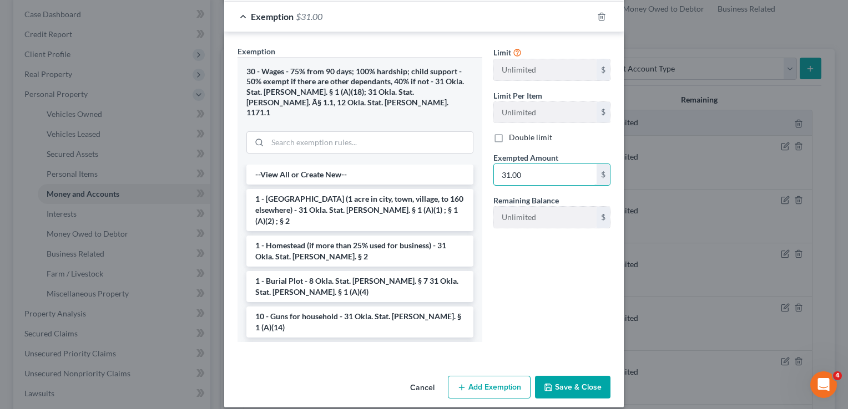
type input "31.00"
click at [570, 376] on button "Save & Close" at bounding box center [572, 387] width 75 height 23
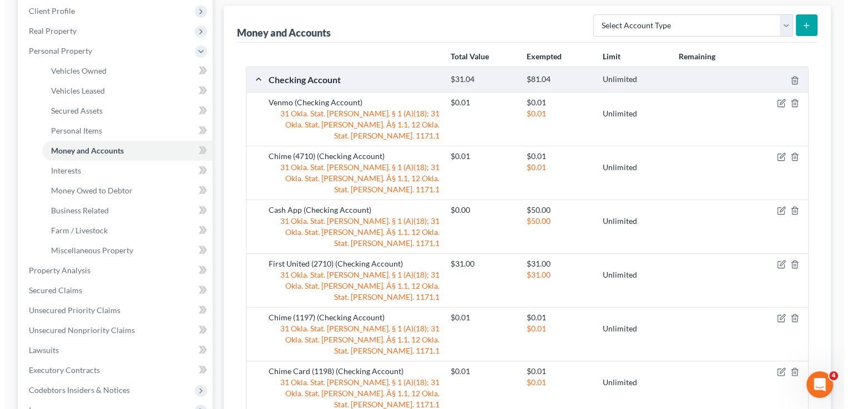
scroll to position [222, 0]
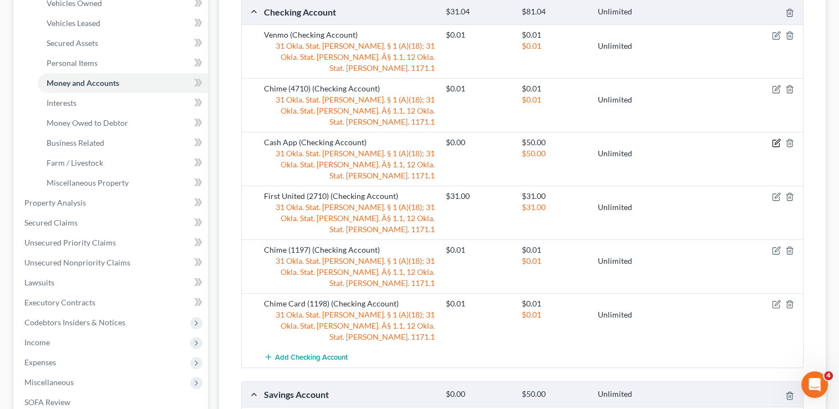
click at [777, 139] on icon "button" at bounding box center [776, 143] width 9 height 9
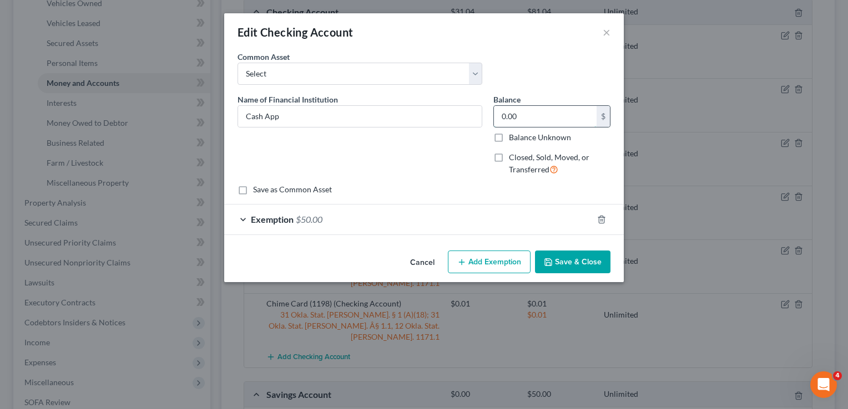
click at [530, 113] on input "0.00" at bounding box center [545, 116] width 103 height 21
type input "0.01"
drag, startPoint x: 388, startPoint y: 222, endPoint x: 447, endPoint y: 220, distance: 58.9
click at [388, 222] on div "Exemption $50.00" at bounding box center [408, 219] width 368 height 29
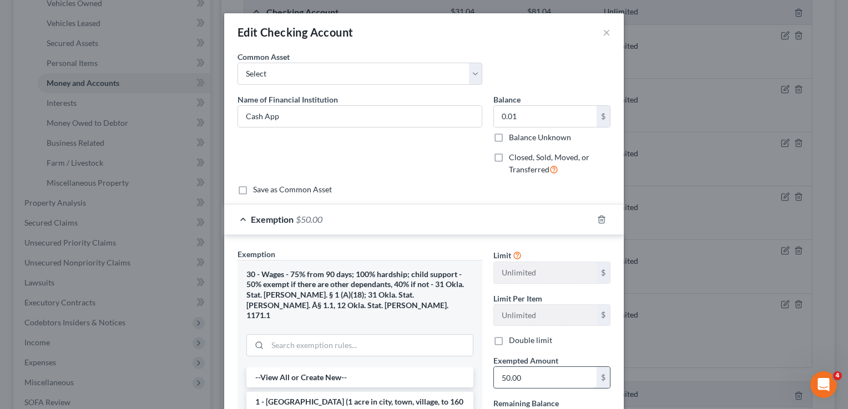
click at [543, 378] on input "50.00" at bounding box center [545, 377] width 103 height 21
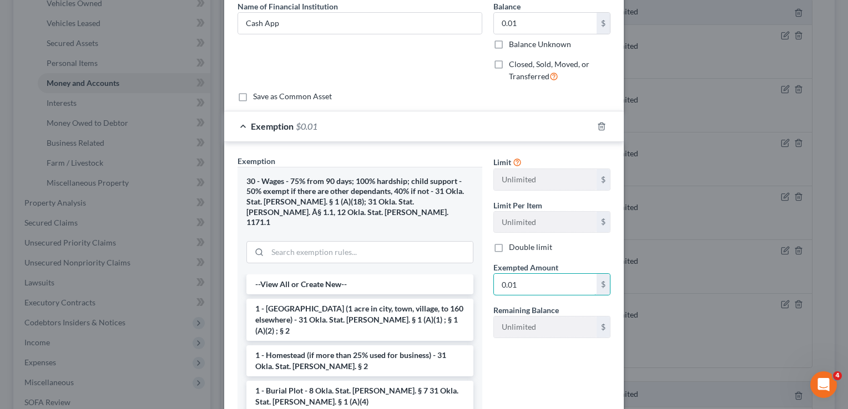
scroll to position [166, 0]
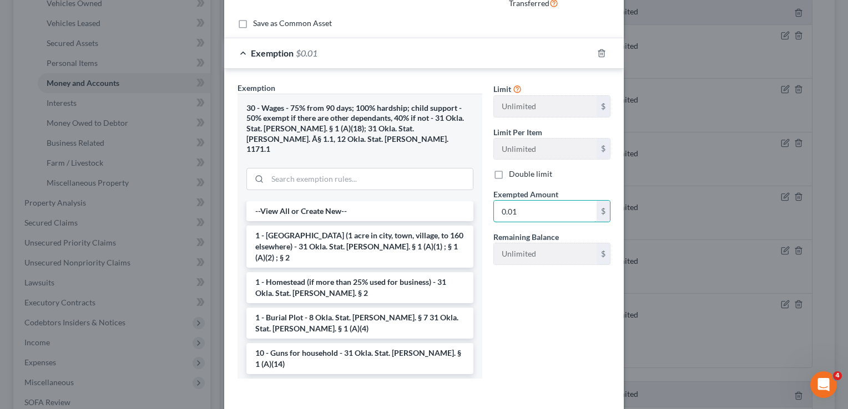
type input "0.01"
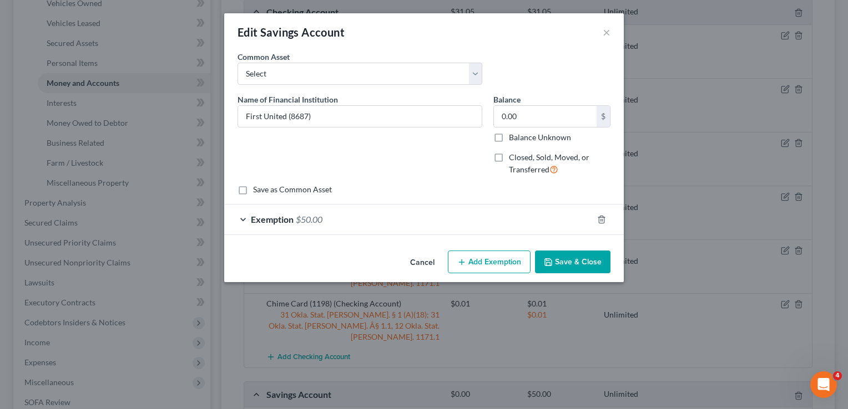
click at [348, 220] on div "Exemption $50.00" at bounding box center [408, 219] width 368 height 29
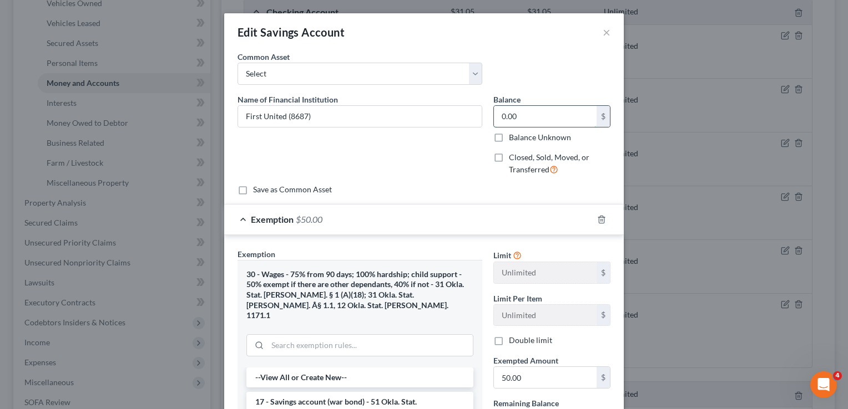
click at [524, 115] on input "0.00" at bounding box center [545, 116] width 103 height 21
type input "0.01"
click at [557, 381] on input "50.00" at bounding box center [545, 377] width 103 height 21
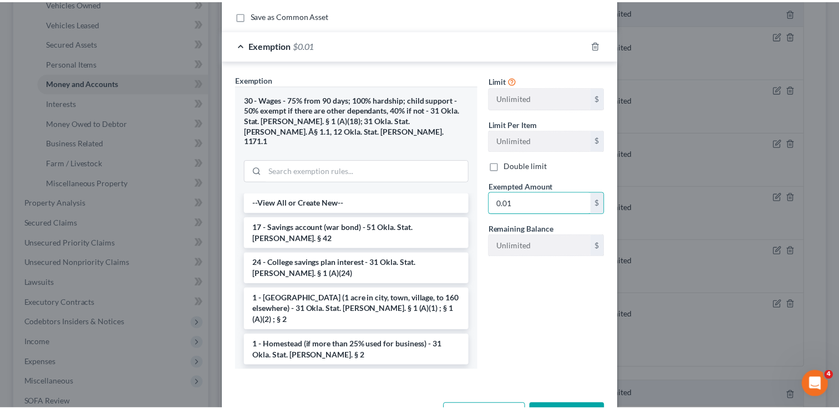
scroll to position [203, 0]
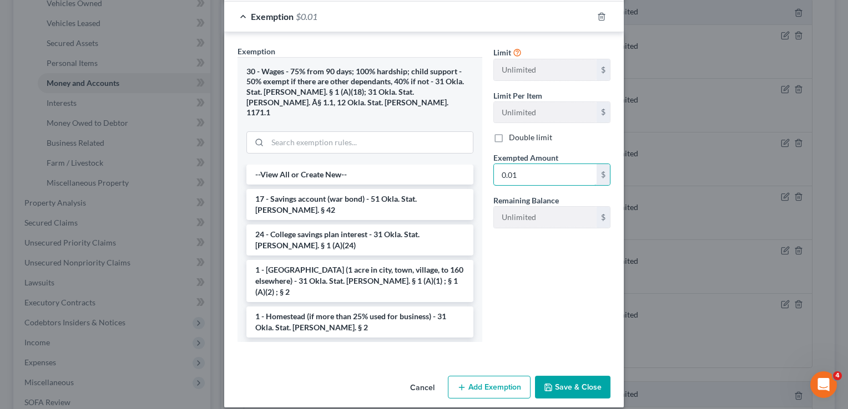
type input "0.01"
click at [563, 378] on button "Save & Close" at bounding box center [572, 387] width 75 height 23
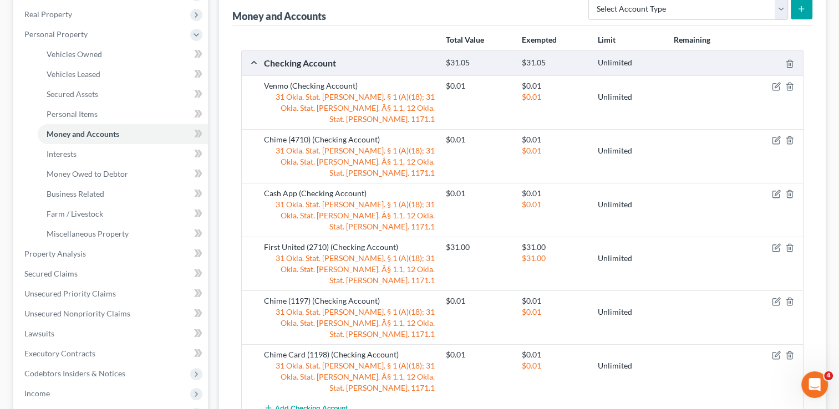
scroll to position [111, 0]
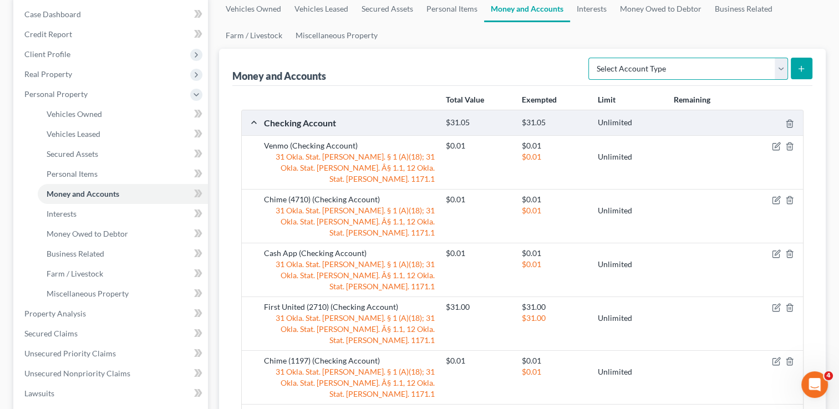
click at [780, 69] on select "Select Account Type Brokerage Cash on Hand Certificates of Deposit Checking Acc…" at bounding box center [689, 69] width 200 height 22
click at [513, 59] on div "Money and Accounts Select Account Type Brokerage Cash on Hand Certificates of D…" at bounding box center [522, 67] width 580 height 37
click at [595, 9] on link "Interests" at bounding box center [591, 9] width 43 height 27
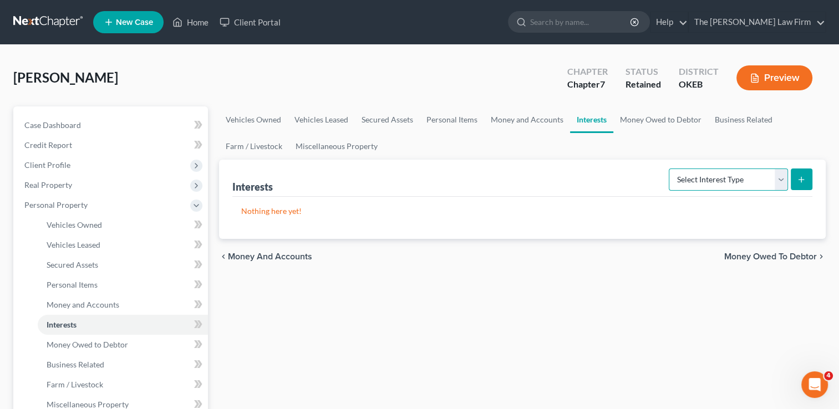
click at [778, 177] on select "Select Interest Type 401K Annuity Bond Education IRA Government Bond Government…" at bounding box center [728, 180] width 119 height 22
click at [599, 249] on div "chevron_left Money and Accounts Money Owed to Debtor chevron_right" at bounding box center [522, 257] width 607 height 36
click at [654, 122] on link "Money Owed to Debtor" at bounding box center [661, 120] width 95 height 27
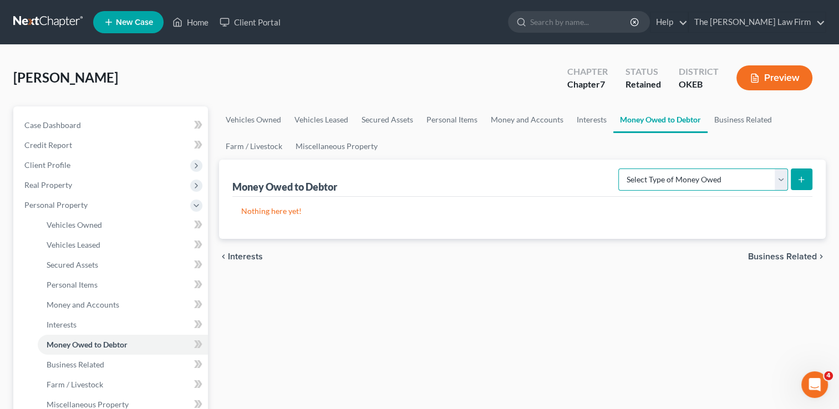
click at [781, 179] on select "Select Type of Money Owed Accounts Receivable Alimony Child Support Claims Agai…" at bounding box center [704, 180] width 170 height 22
click at [743, 118] on link "Business Related" at bounding box center [743, 120] width 71 height 27
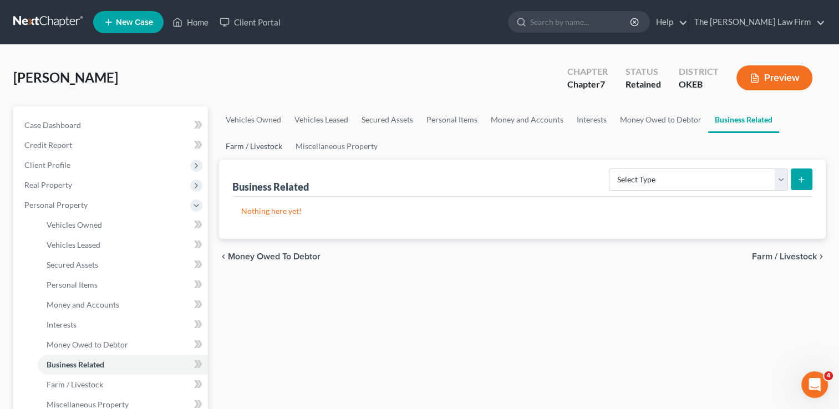
click at [253, 145] on link "Farm / Livestock" at bounding box center [254, 146] width 70 height 27
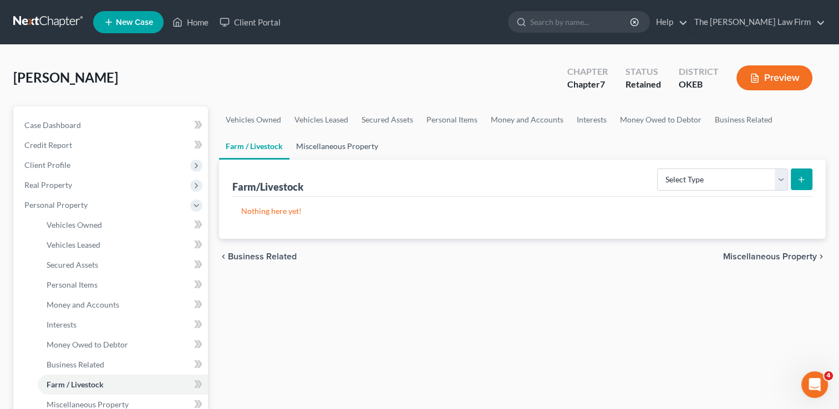
click at [336, 144] on link "Miscellaneous Property" at bounding box center [337, 146] width 95 height 27
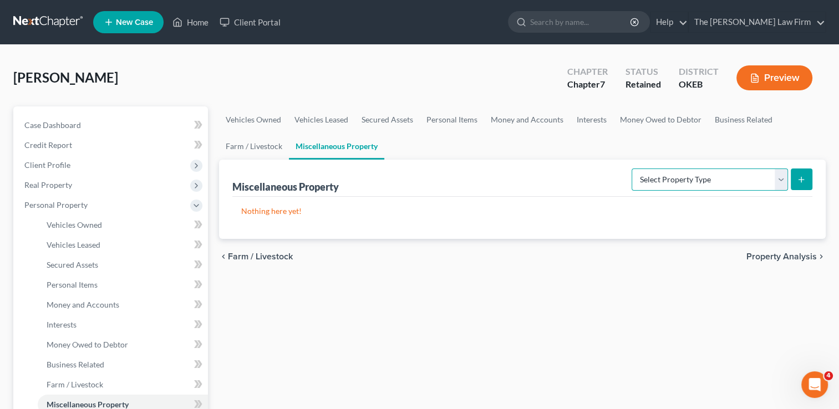
click at [781, 180] on select "Select Property Type Assigned for Creditor Benefit [DATE] Holding for Another N…" at bounding box center [710, 180] width 156 height 22
click at [535, 117] on link "Money and Accounts" at bounding box center [527, 120] width 86 height 27
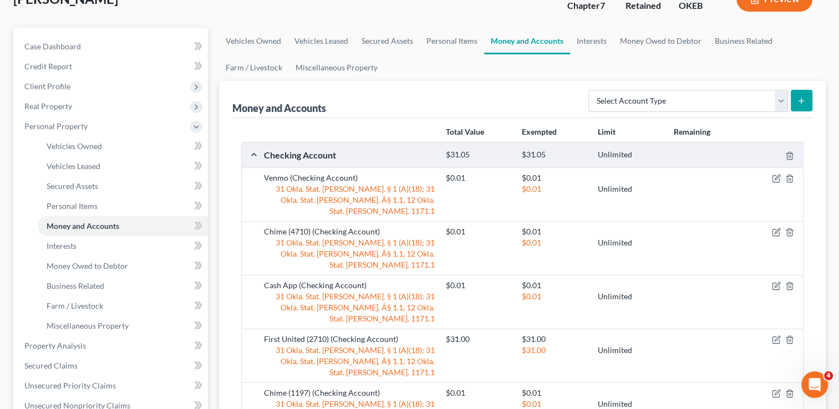
scroll to position [166, 0]
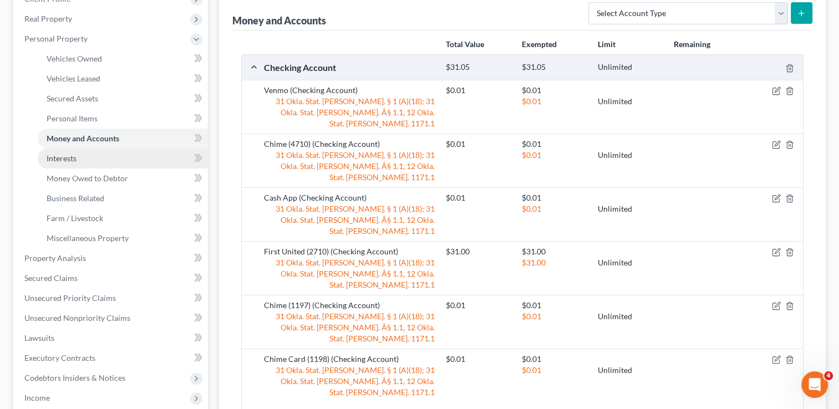
click at [73, 156] on span "Interests" at bounding box center [62, 158] width 30 height 9
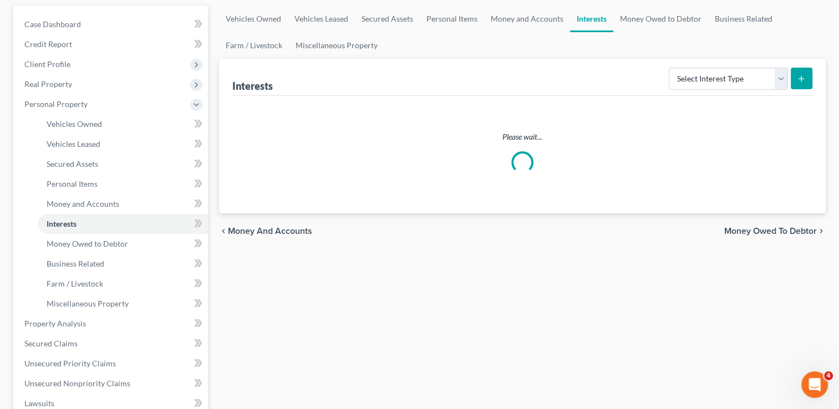
scroll to position [222, 0]
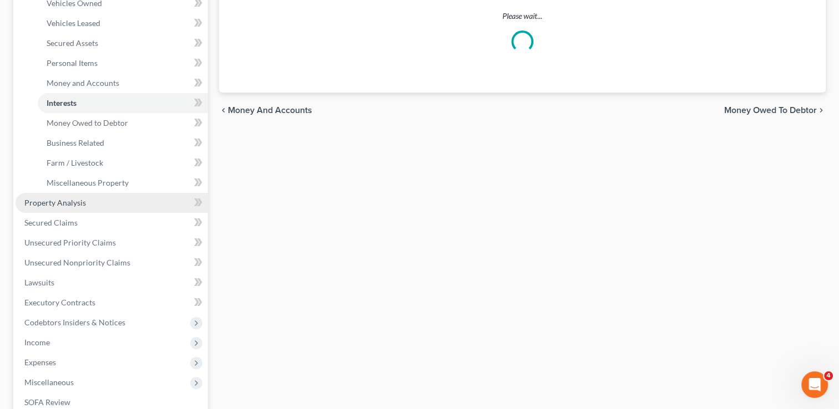
click at [102, 201] on link "Property Analysis" at bounding box center [112, 203] width 193 height 20
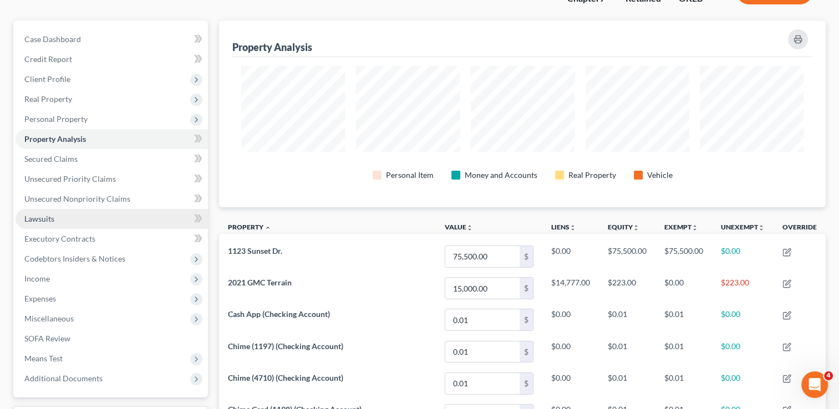
scroll to position [111, 0]
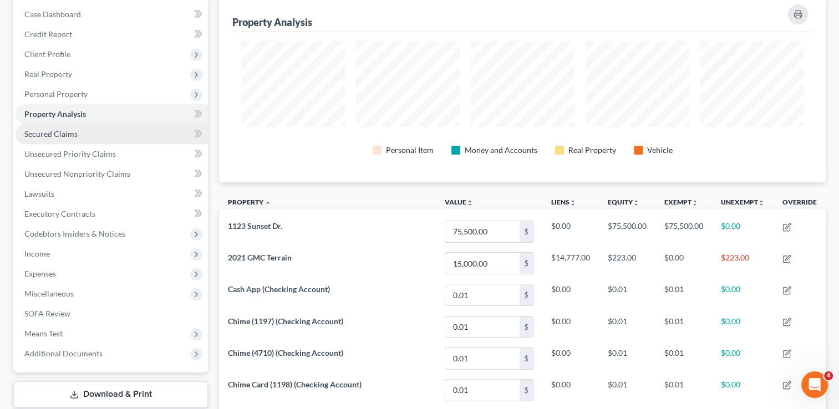
click at [84, 134] on link "Secured Claims" at bounding box center [112, 134] width 193 height 20
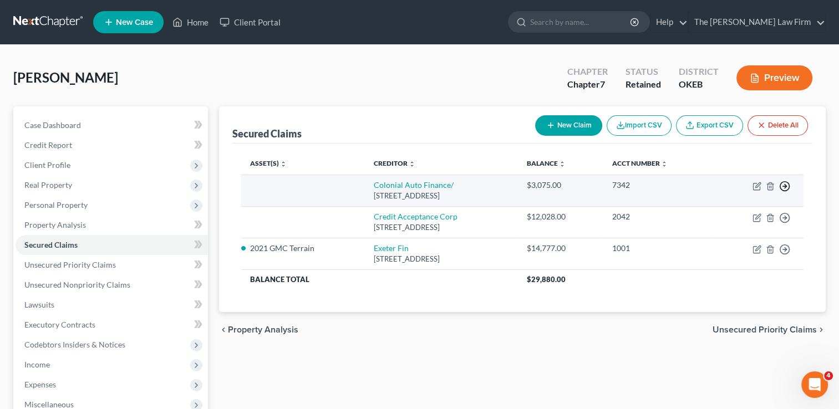
click at [785, 185] on icon "button" at bounding box center [785, 186] width 11 height 11
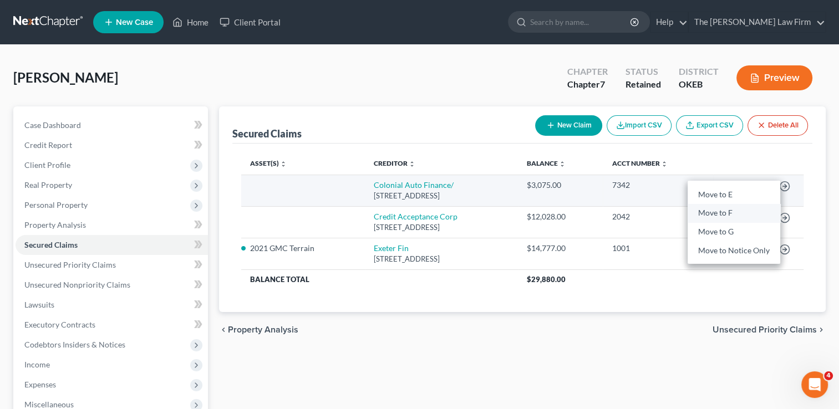
click at [737, 211] on link "Move to F" at bounding box center [734, 213] width 93 height 19
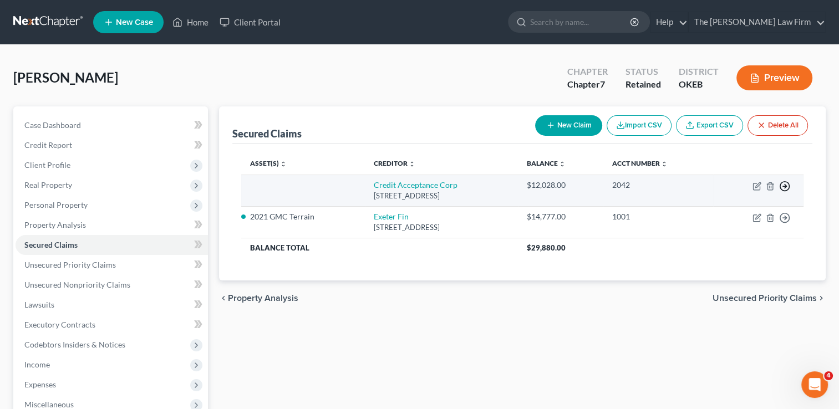
click at [785, 185] on icon "button" at bounding box center [785, 186] width 11 height 11
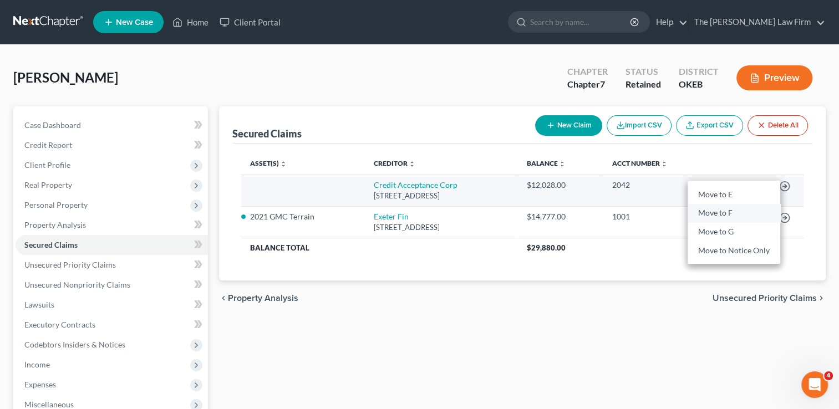
click at [726, 212] on link "Move to F" at bounding box center [734, 213] width 93 height 19
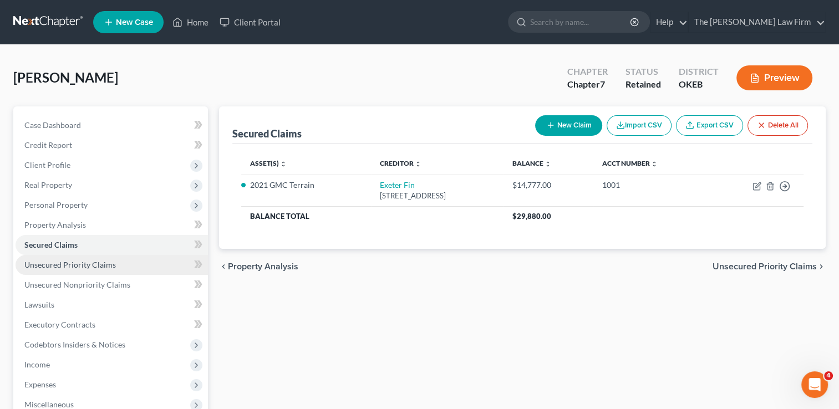
click at [117, 265] on link "Unsecured Priority Claims" at bounding box center [112, 265] width 193 height 20
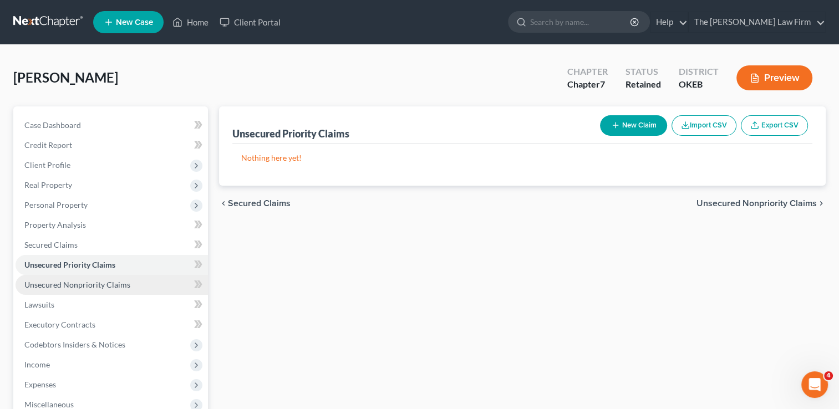
click at [120, 283] on span "Unsecured Nonpriority Claims" at bounding box center [77, 284] width 106 height 9
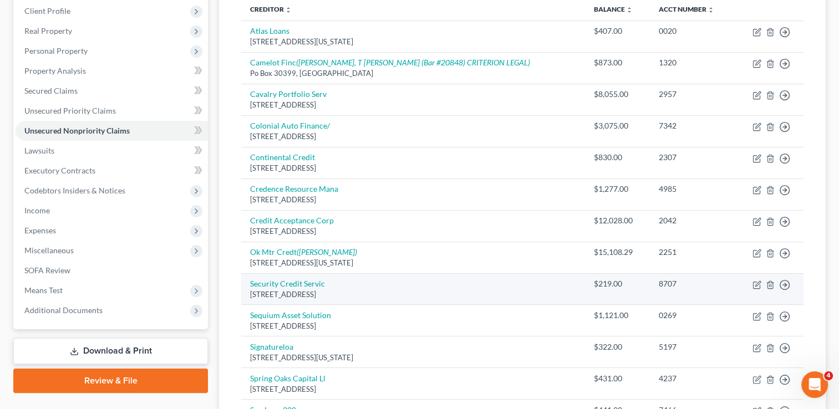
scroll to position [166, 0]
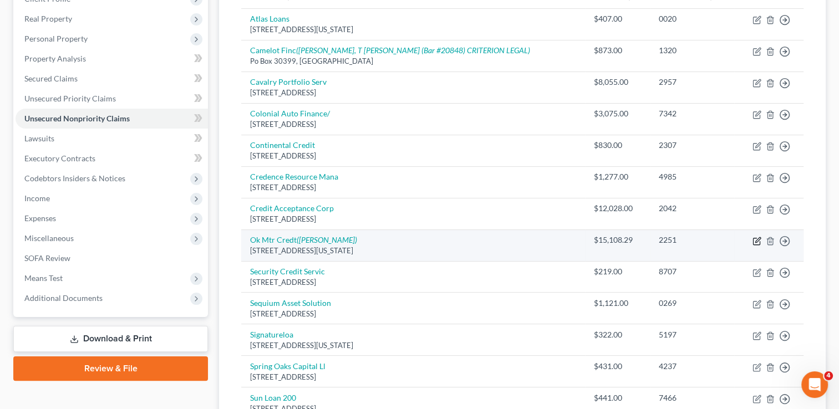
click at [757, 240] on icon "button" at bounding box center [757, 241] width 9 height 9
select select "37"
select select "0"
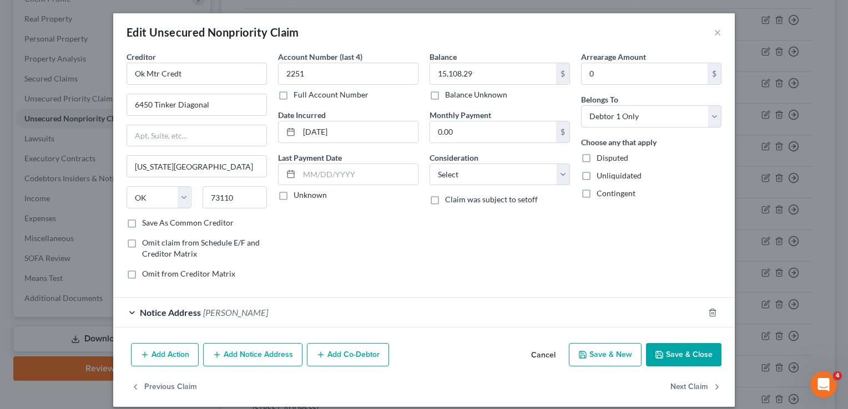
click at [679, 354] on button "Save & Close" at bounding box center [683, 354] width 75 height 23
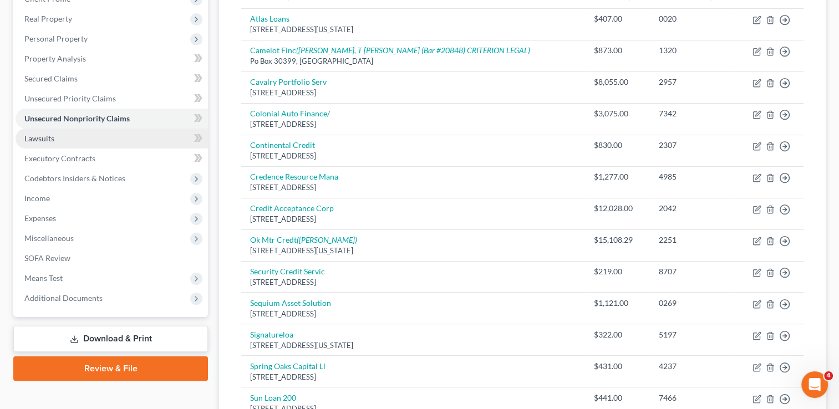
click at [36, 141] on span "Lawsuits" at bounding box center [39, 138] width 30 height 9
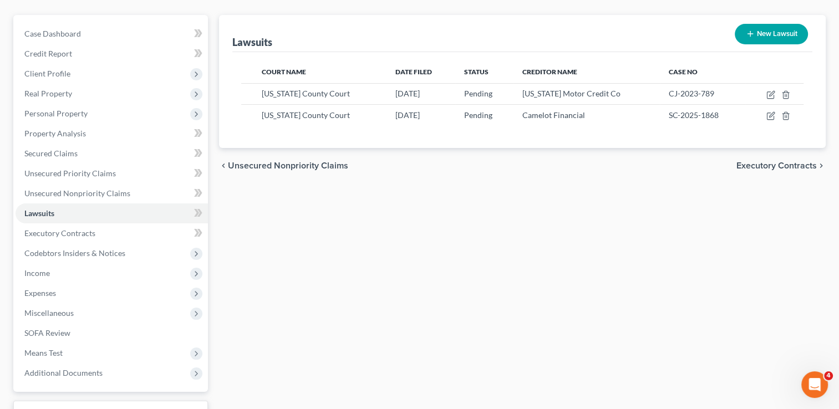
scroll to position [111, 0]
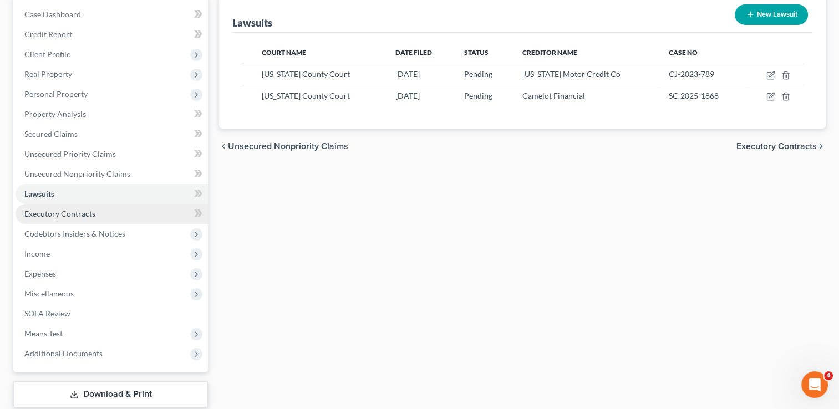
click at [78, 212] on span "Executory Contracts" at bounding box center [59, 213] width 71 height 9
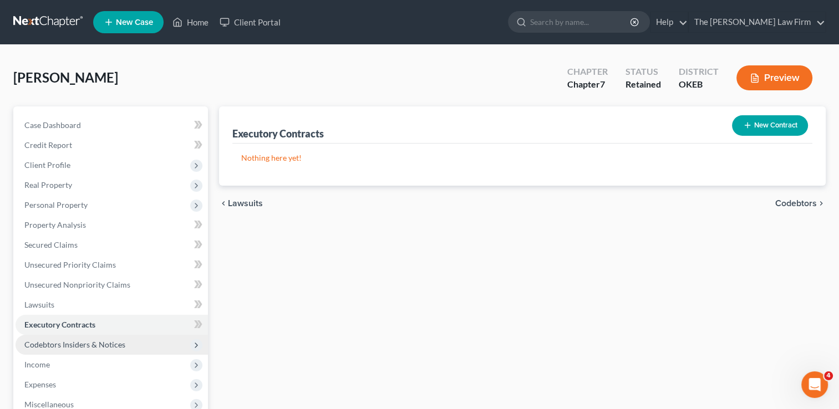
click at [107, 346] on span "Codebtors Insiders & Notices" at bounding box center [74, 344] width 101 height 9
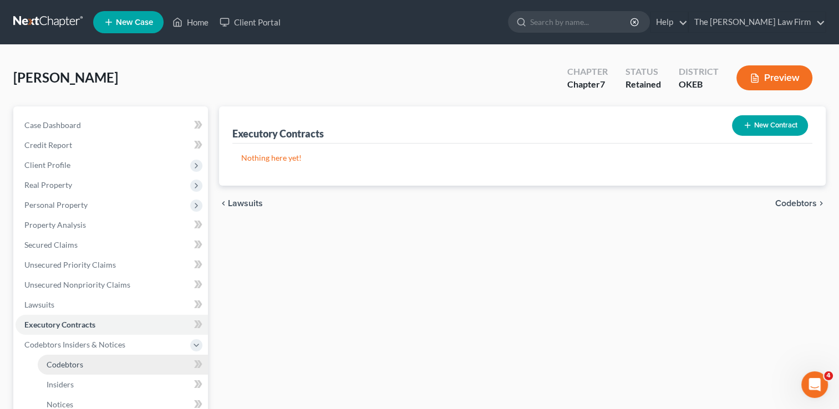
click at [59, 364] on span "Codebtors" at bounding box center [65, 364] width 37 height 9
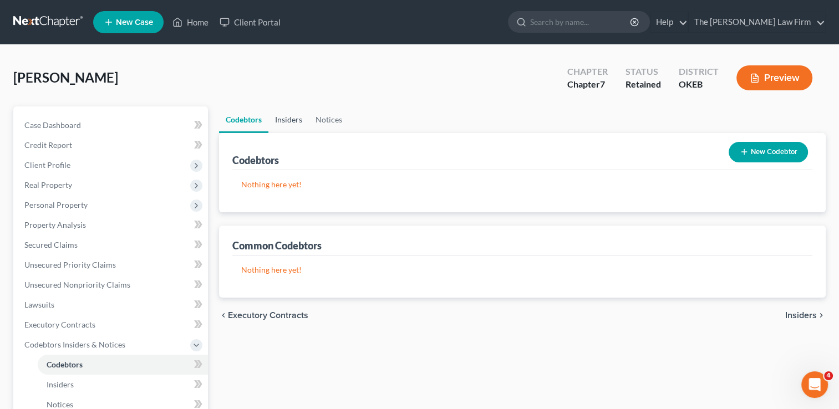
click at [297, 119] on link "Insiders" at bounding box center [289, 120] width 41 height 27
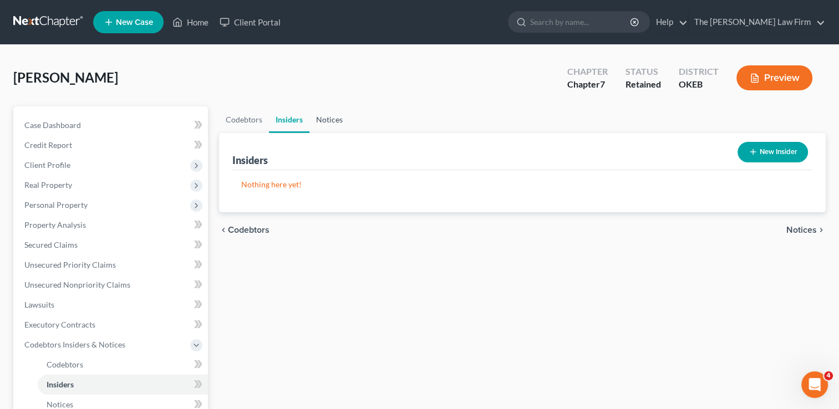
click at [330, 119] on link "Notices" at bounding box center [330, 120] width 40 height 27
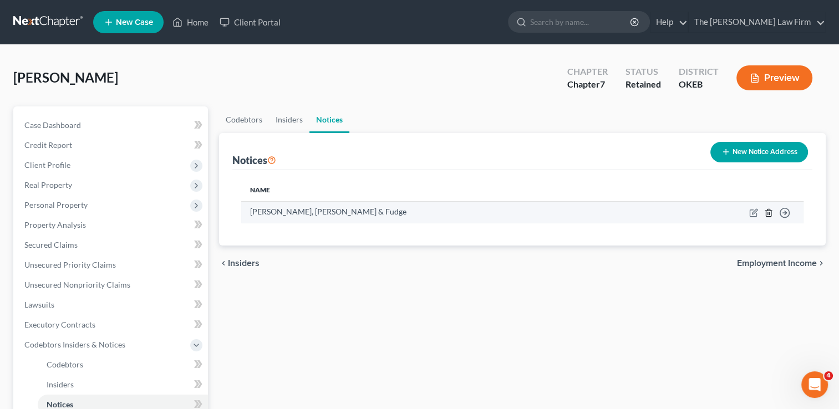
click at [768, 214] on line "button" at bounding box center [768, 214] width 0 height 2
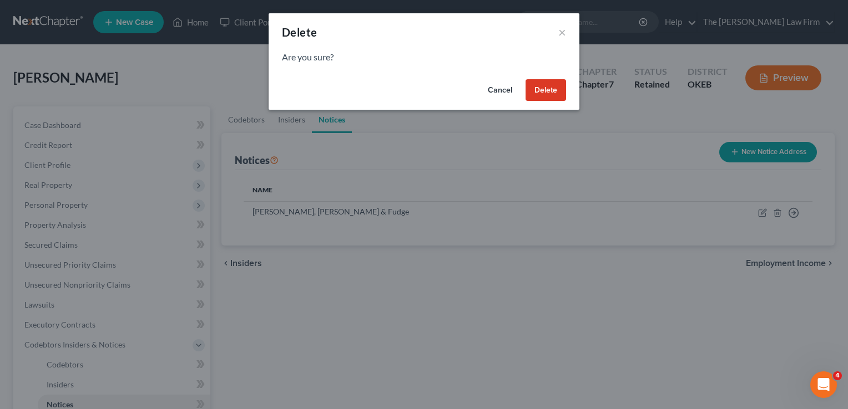
click at [545, 95] on button "Delete" at bounding box center [545, 90] width 41 height 22
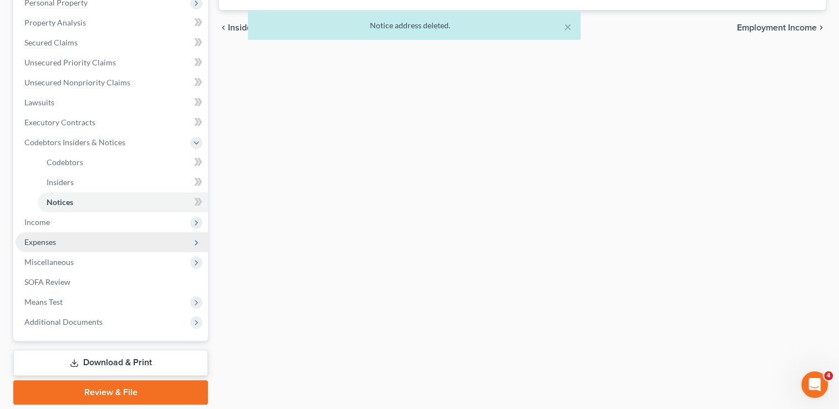
scroll to position [222, 0]
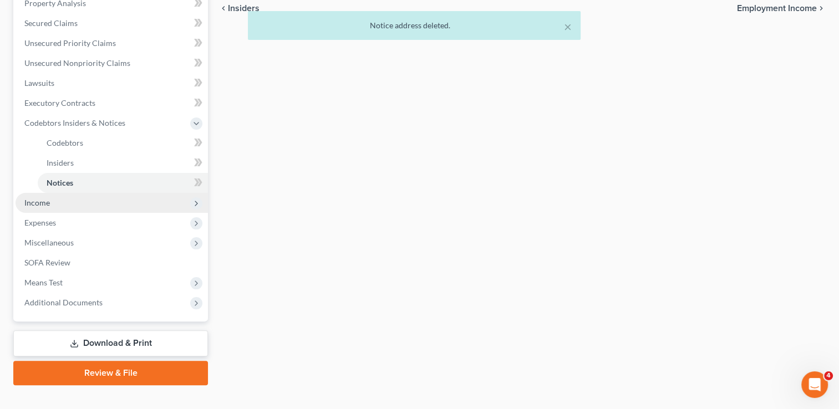
click at [40, 201] on span "Income" at bounding box center [37, 202] width 26 height 9
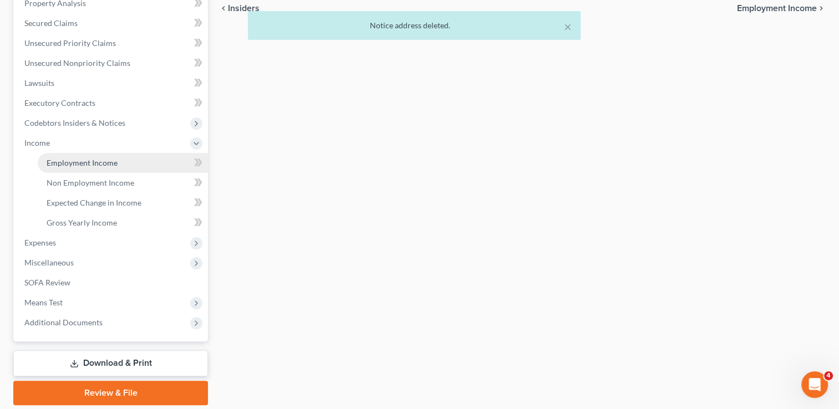
click at [97, 168] on link "Employment Income" at bounding box center [123, 163] width 170 height 20
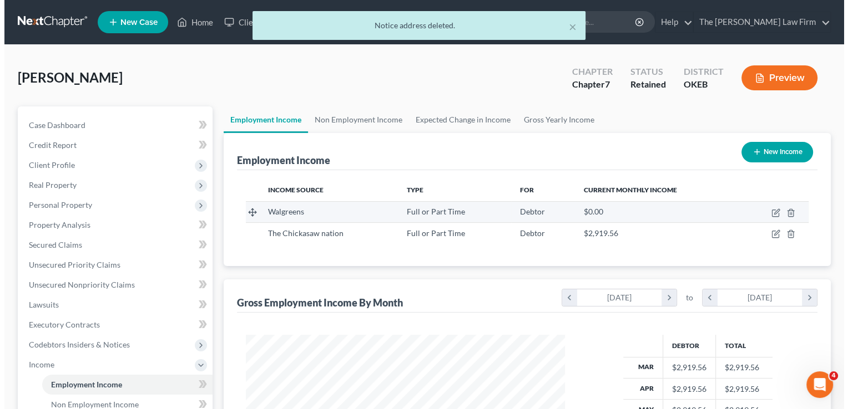
scroll to position [198, 341]
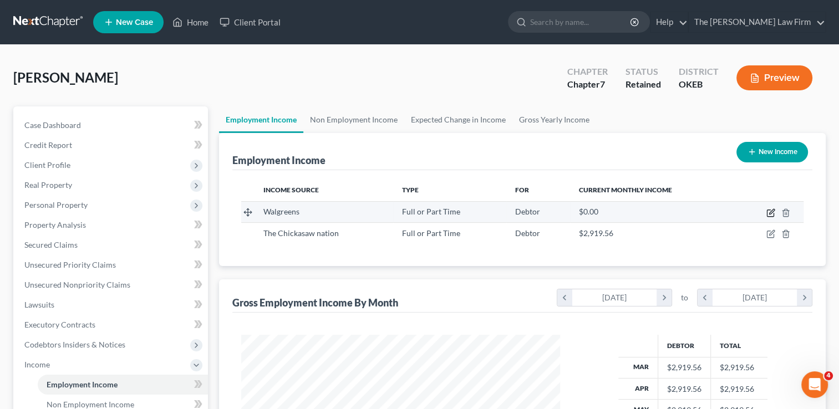
click at [771, 213] on icon "button" at bounding box center [772, 211] width 5 height 5
select select "0"
select select "14"
select select "2"
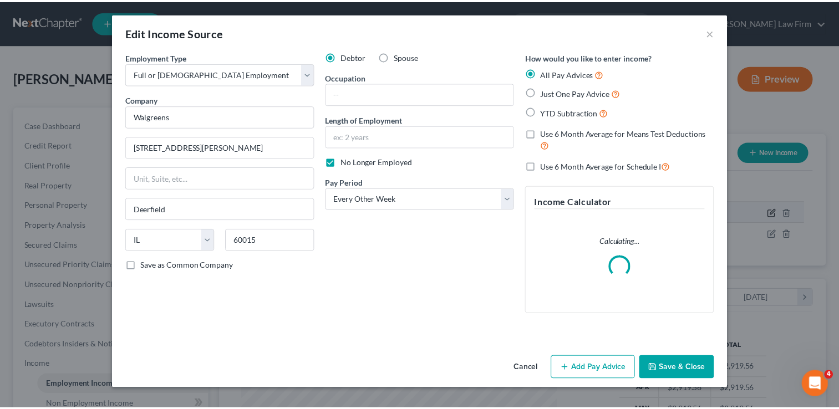
scroll to position [198, 344]
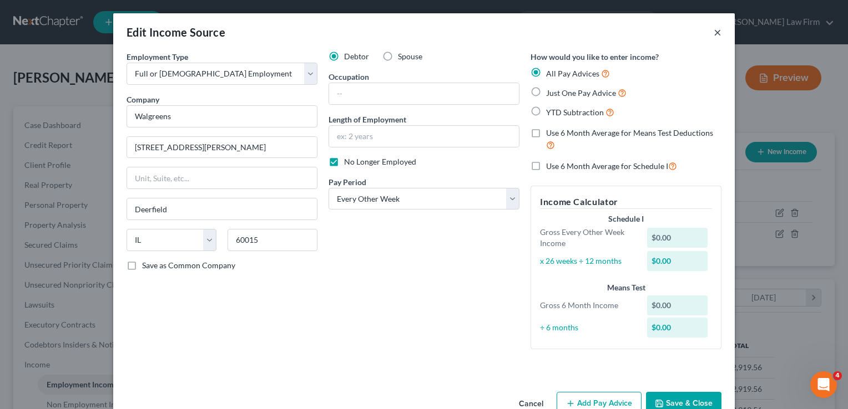
click at [714, 32] on button "×" at bounding box center [718, 32] width 8 height 13
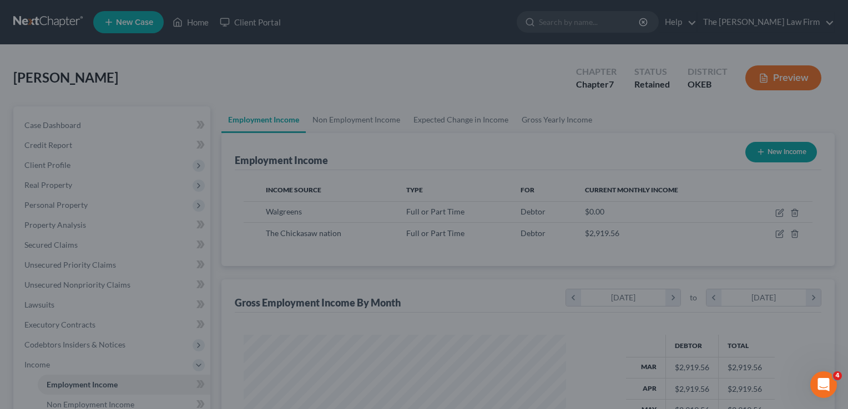
scroll to position [554647, 554504]
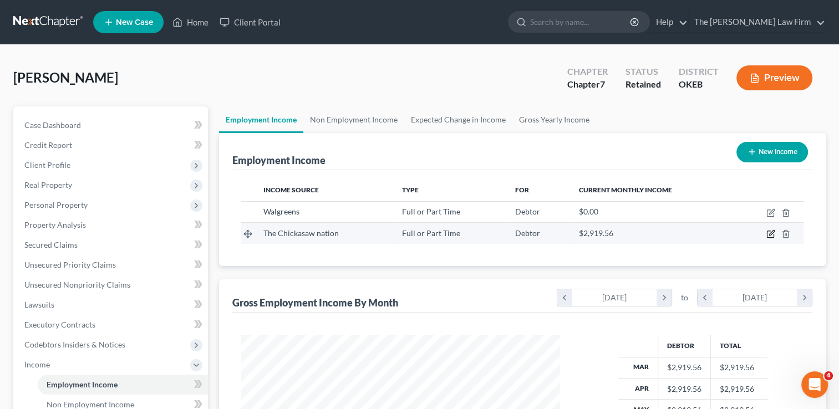
click at [771, 235] on icon "button" at bounding box center [772, 233] width 5 height 5
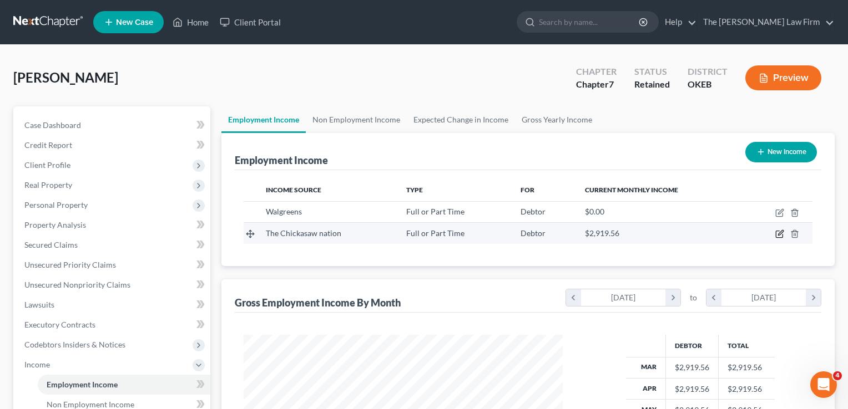
select select "0"
select select "37"
select select "2"
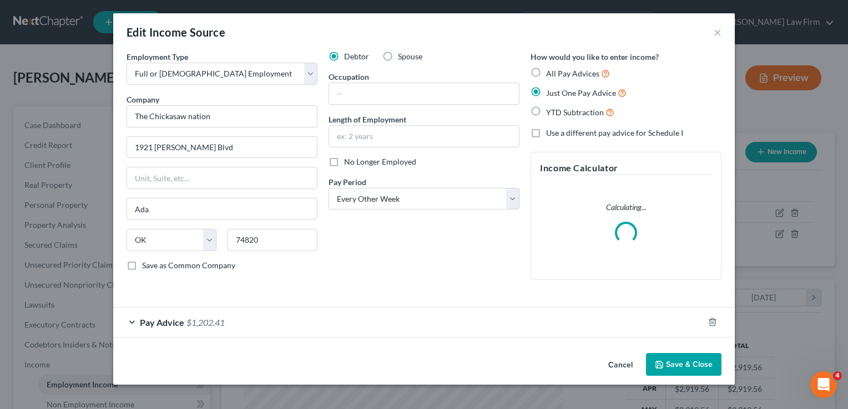
scroll to position [198, 344]
click at [386, 138] on input "text" at bounding box center [424, 136] width 190 height 21
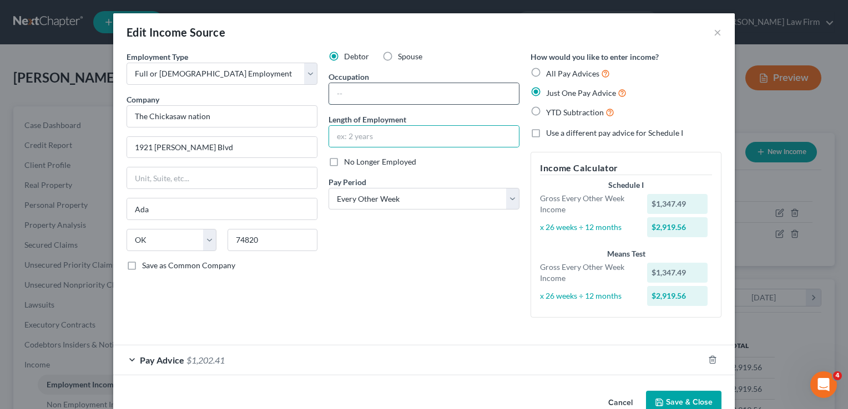
click at [354, 92] on input "text" at bounding box center [424, 93] width 190 height 21
type input "Pharmacy Clerk"
click at [408, 135] on input "text" at bounding box center [424, 136] width 190 height 21
type input "2 months"
click at [405, 232] on div "Debtor Spouse Occupation Pharmacy Clerk Length of Employment 2 months No Longer…" at bounding box center [424, 189] width 202 height 276
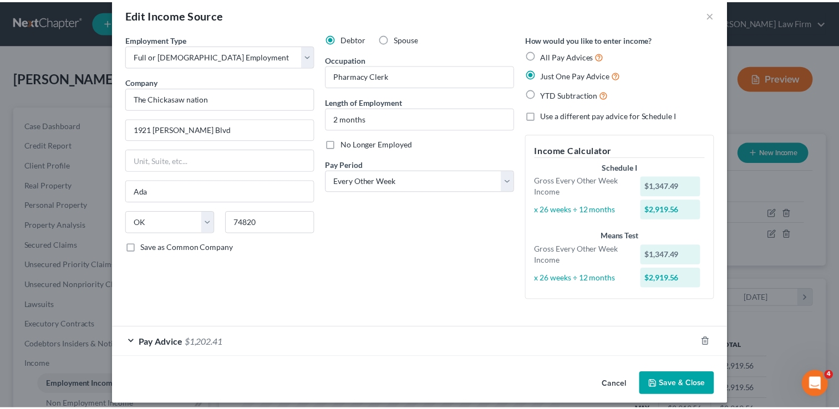
scroll to position [26, 0]
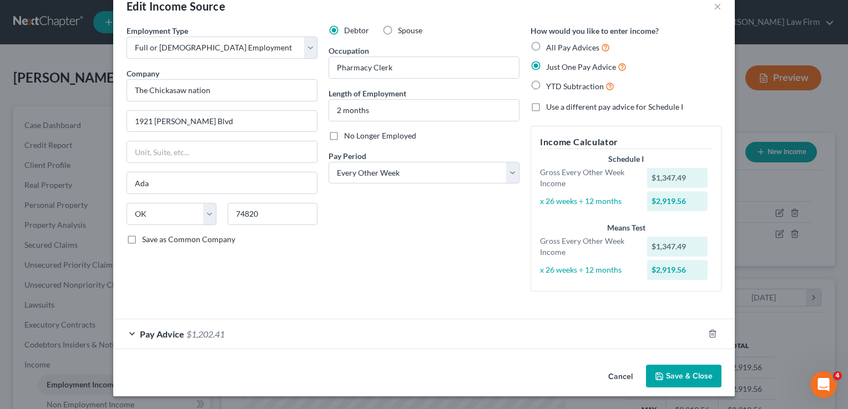
click at [679, 373] on button "Save & Close" at bounding box center [683, 376] width 75 height 23
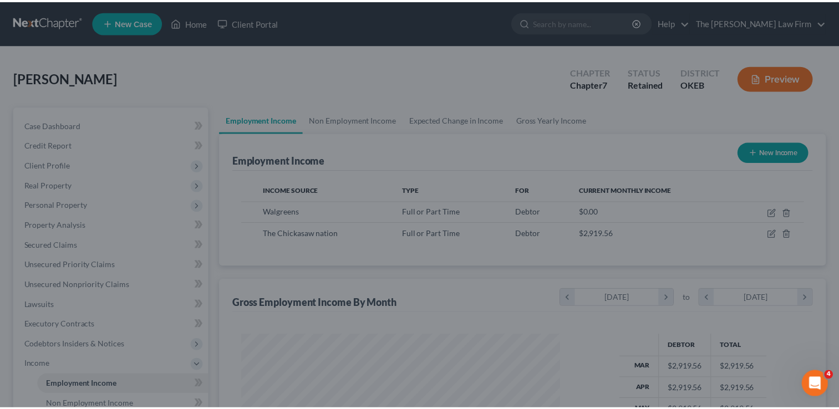
scroll to position [554647, 554504]
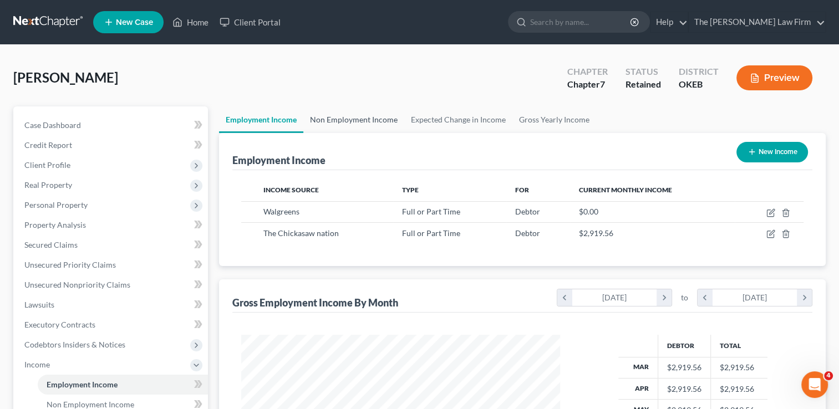
click at [371, 119] on link "Non Employment Income" at bounding box center [354, 120] width 101 height 27
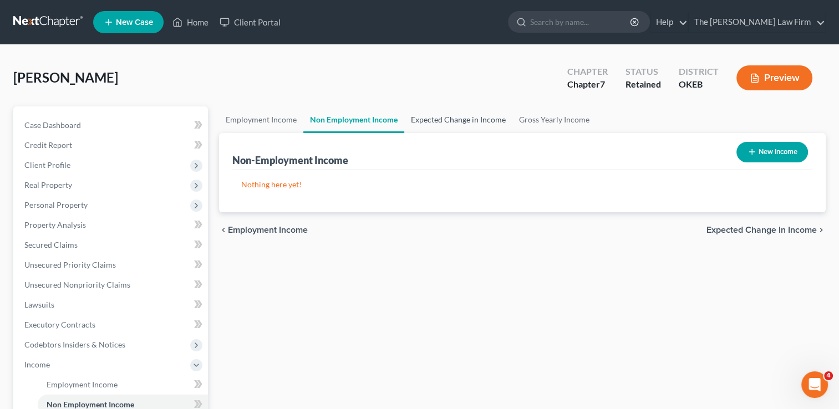
click at [476, 119] on link "Expected Change in Income" at bounding box center [458, 120] width 108 height 27
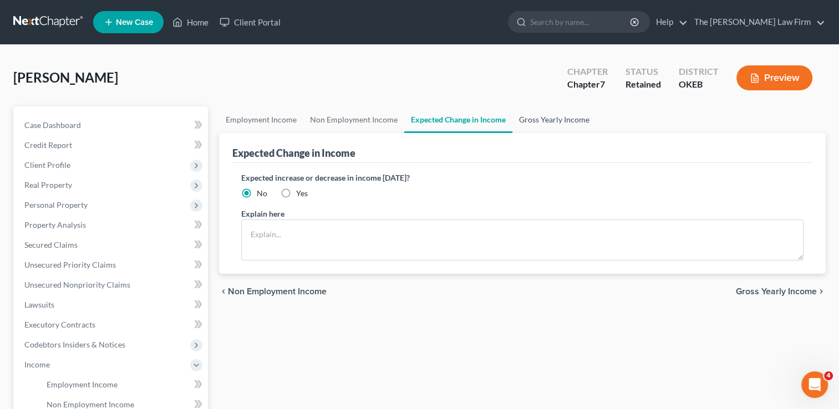
click at [550, 118] on link "Gross Yearly Income" at bounding box center [555, 120] width 84 height 27
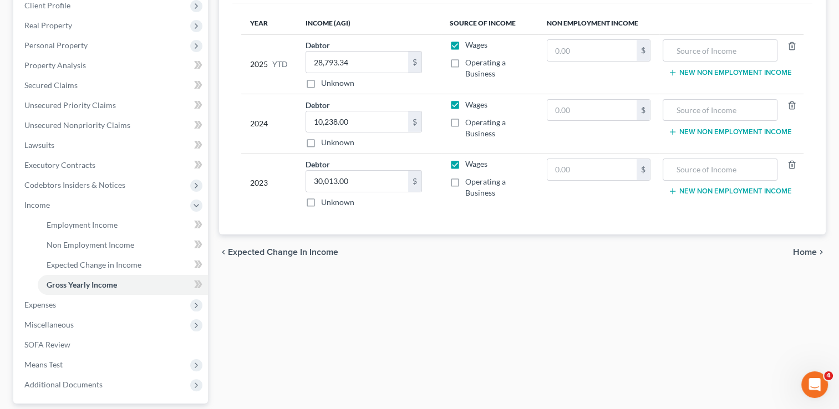
scroll to position [166, 0]
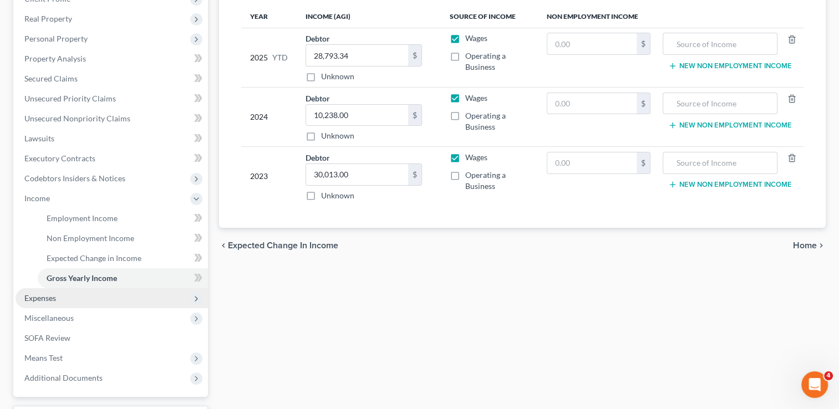
click at [49, 301] on span "Expenses" at bounding box center [40, 298] width 32 height 9
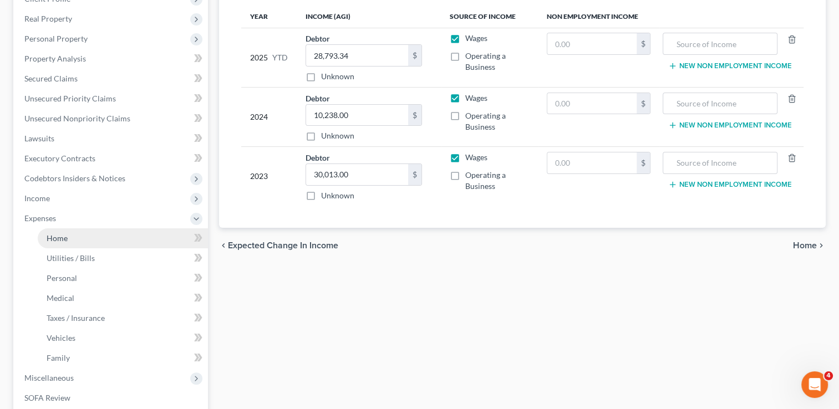
drag, startPoint x: 89, startPoint y: 235, endPoint x: 142, endPoint y: 243, distance: 53.8
click at [89, 235] on link "Home" at bounding box center [123, 239] width 170 height 20
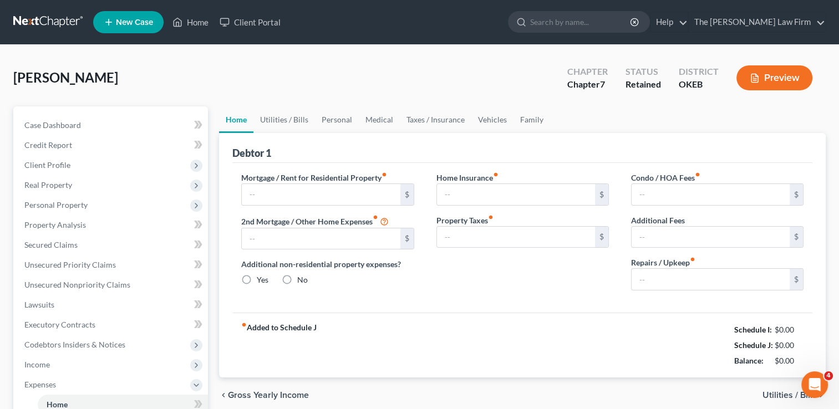
type input "0.00"
click at [274, 193] on input "text" at bounding box center [321, 194] width 158 height 21
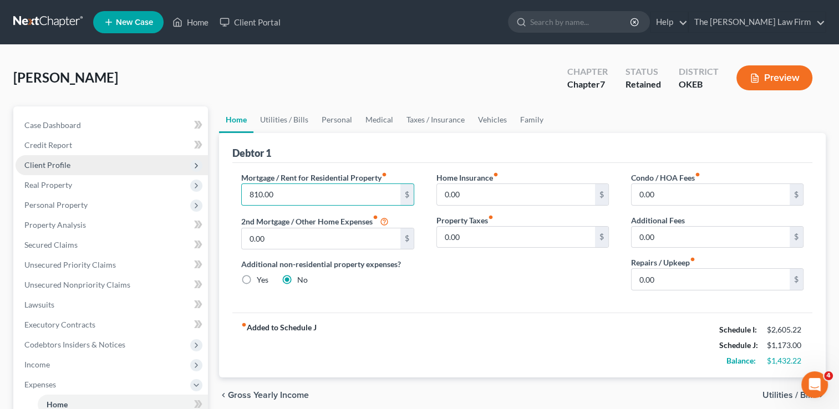
click at [82, 165] on span "Client Profile" at bounding box center [112, 165] width 193 height 20
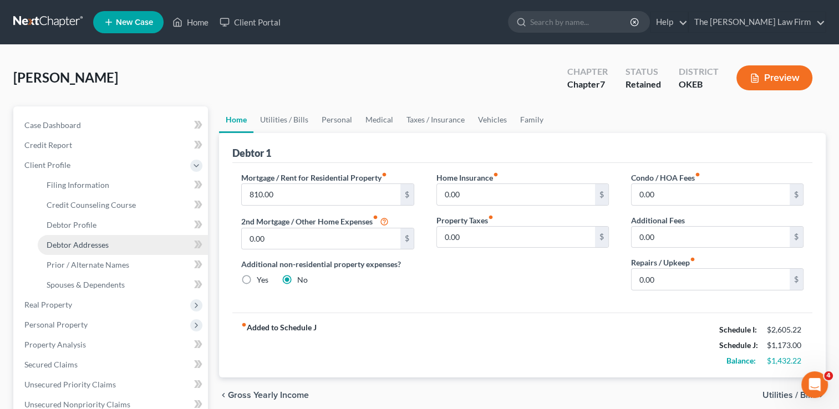
click at [85, 244] on span "Debtor Addresses" at bounding box center [78, 244] width 62 height 9
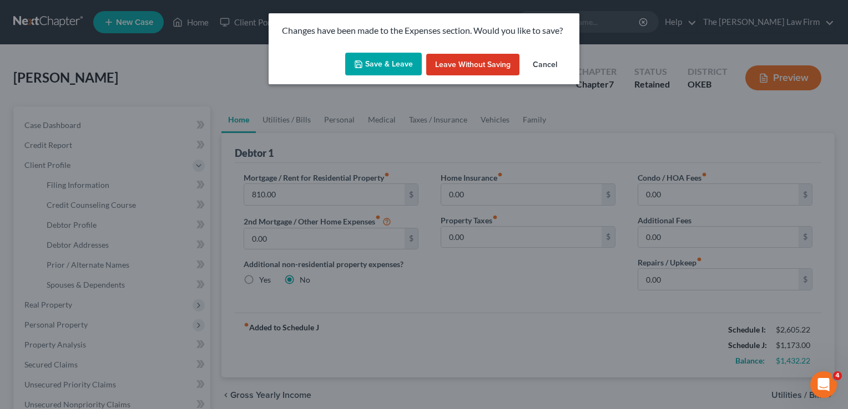
click at [365, 72] on button "Save & Leave" at bounding box center [383, 64] width 77 height 23
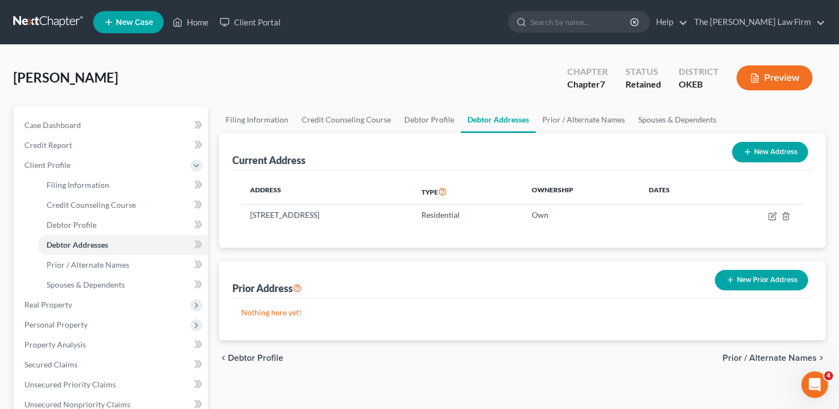
click at [775, 153] on button "New Address" at bounding box center [770, 152] width 76 height 21
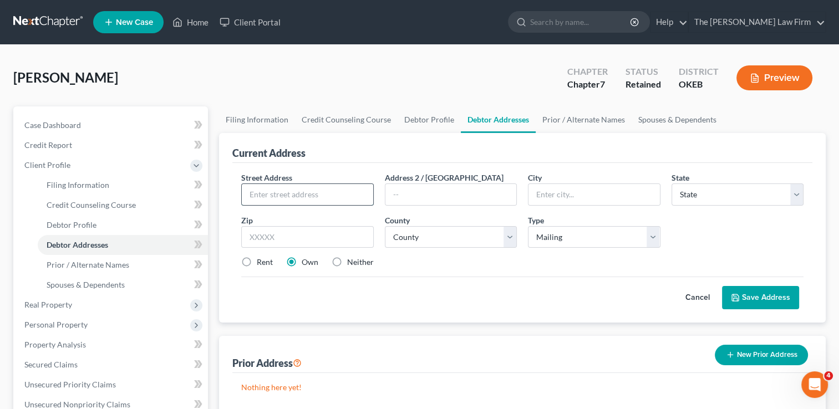
click at [328, 196] on input "text" at bounding box center [307, 194] width 131 height 21
click at [294, 234] on input "text" at bounding box center [307, 237] width 132 height 22
click at [330, 191] on input "[STREET_ADDRESS]" at bounding box center [307, 194] width 131 height 21
click at [437, 269] on div "Street Address * [STREET_ADDRESS] * [GEOGRAPHIC_DATA] * State [US_STATE] AK AR …" at bounding box center [523, 224] width 574 height 105
click at [507, 237] on select "County [GEOGRAPHIC_DATA] [GEOGRAPHIC_DATA] [GEOGRAPHIC_DATA] [GEOGRAPHIC_DATA] …" at bounding box center [451, 237] width 132 height 22
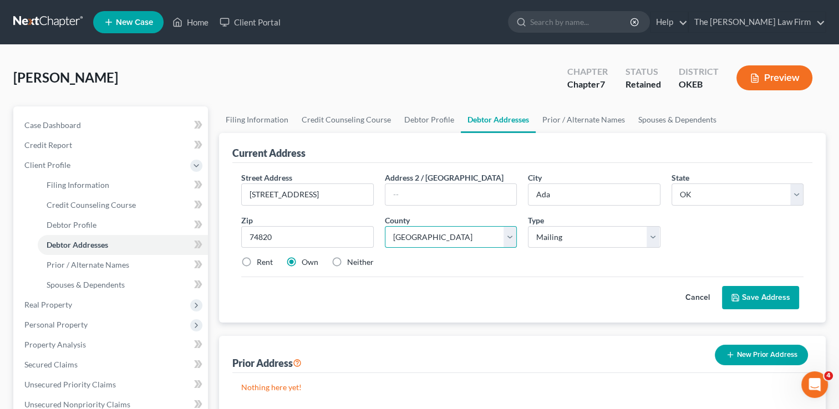
click at [385, 226] on select "County [GEOGRAPHIC_DATA] [GEOGRAPHIC_DATA] [GEOGRAPHIC_DATA] [GEOGRAPHIC_DATA] …" at bounding box center [451, 237] width 132 height 22
click at [423, 274] on div "Street Address * [STREET_ADDRESS] * [GEOGRAPHIC_DATA] * State [US_STATE] AK AR …" at bounding box center [523, 224] width 574 height 105
click at [257, 262] on label "Rent" at bounding box center [265, 262] width 16 height 11
click at [261, 262] on input "Rent" at bounding box center [264, 260] width 7 height 7
click at [772, 294] on button "Save Address" at bounding box center [760, 297] width 77 height 23
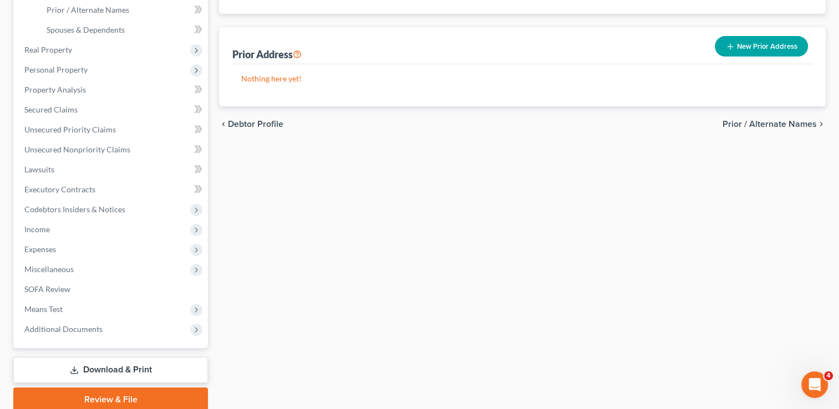
scroll to position [277, 0]
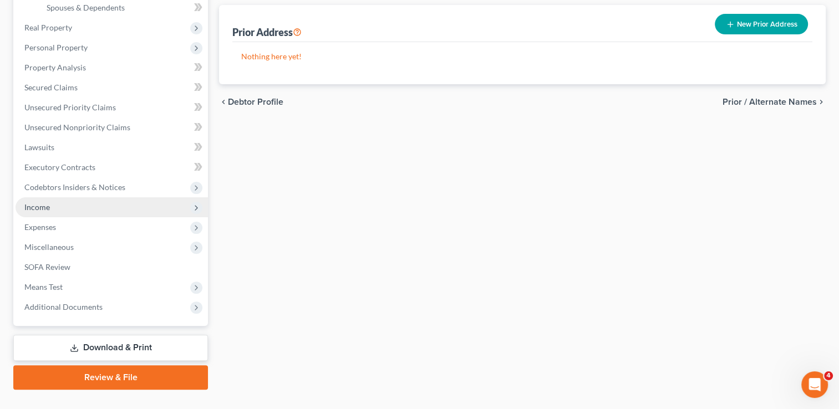
click at [51, 205] on span "Income" at bounding box center [112, 208] width 193 height 20
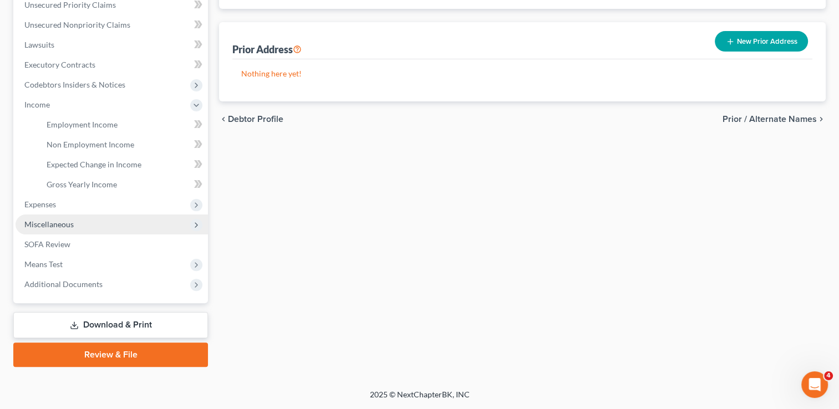
scroll to position [259, 0]
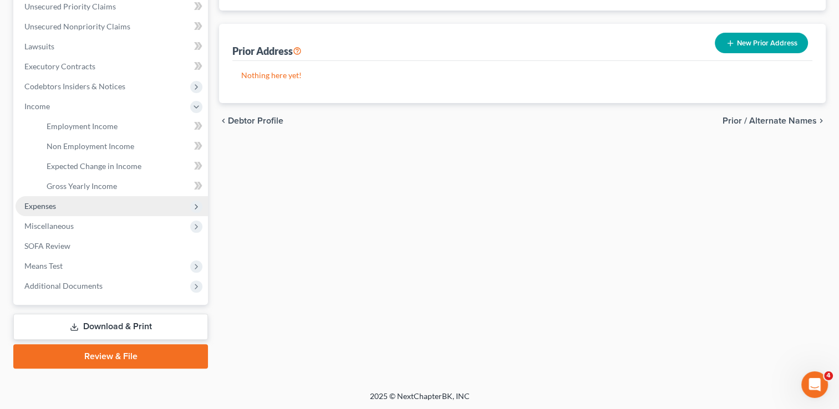
click at [56, 208] on span "Expenses" at bounding box center [112, 206] width 193 height 20
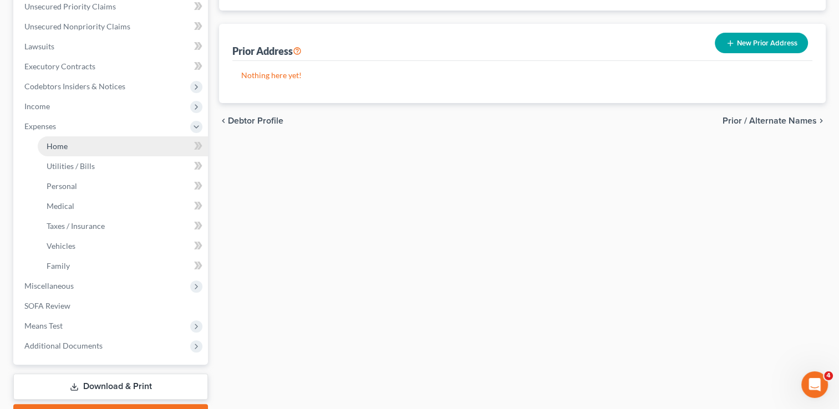
click at [66, 145] on span "Home" at bounding box center [57, 145] width 21 height 9
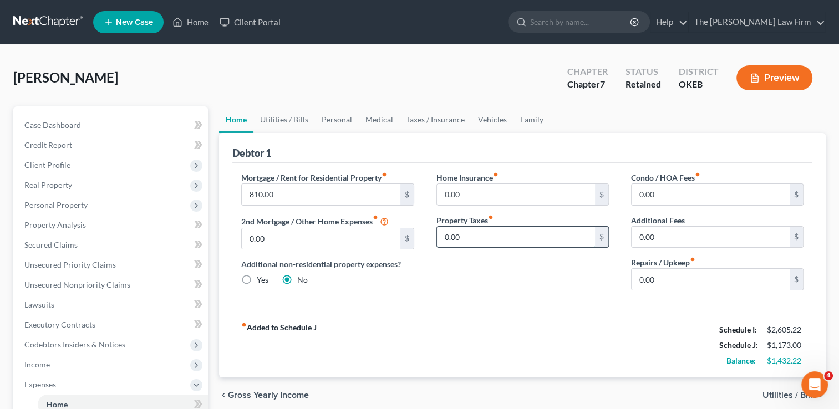
click at [467, 239] on input "0.00" at bounding box center [516, 237] width 158 height 21
click at [674, 281] on input "0.00" at bounding box center [711, 279] width 158 height 21
click at [484, 237] on input "0.00" at bounding box center [516, 237] width 158 height 21
click at [289, 120] on link "Utilities / Bills" at bounding box center [285, 120] width 62 height 27
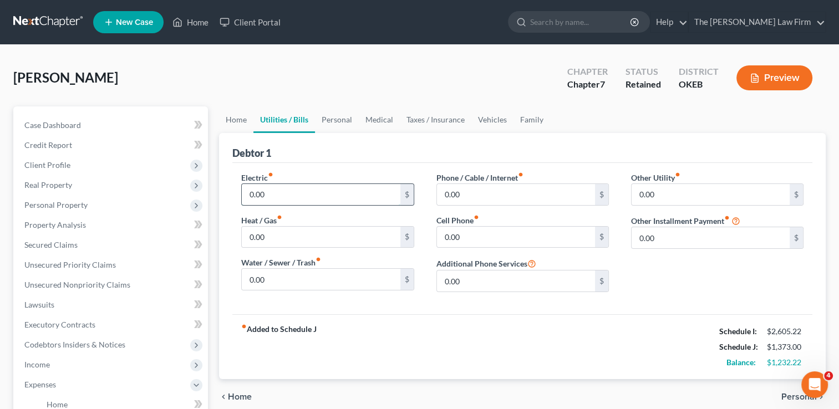
click at [281, 194] on input "0.00" at bounding box center [321, 194] width 158 height 21
click at [274, 278] on input "0.00" at bounding box center [321, 279] width 158 height 21
click at [476, 192] on input "0.00" at bounding box center [516, 194] width 158 height 21
click at [483, 236] on input "0.00" at bounding box center [516, 237] width 158 height 21
click at [380, 119] on link "Medical" at bounding box center [379, 120] width 41 height 27
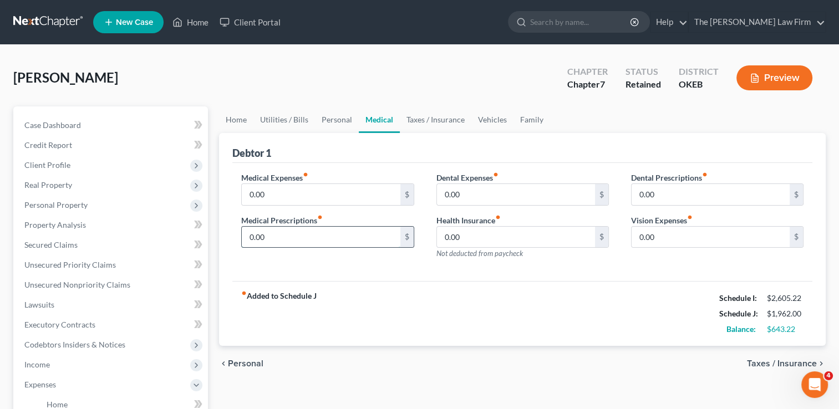
click at [290, 239] on input "0.00" at bounding box center [321, 237] width 158 height 21
click at [433, 281] on div "fiber_manual_record Added to Schedule J Schedule I: $2,605.22 Schedule J: $1,99…" at bounding box center [522, 313] width 580 height 65
click at [674, 232] on input "0.00" at bounding box center [711, 237] width 158 height 21
click at [613, 267] on div "Medical Expenses fiber_manual_record 0.00 $ Medical Prescriptions fiber_manual_…" at bounding box center [522, 222] width 580 height 119
click at [433, 107] on link "Taxes / Insurance" at bounding box center [436, 120] width 72 height 27
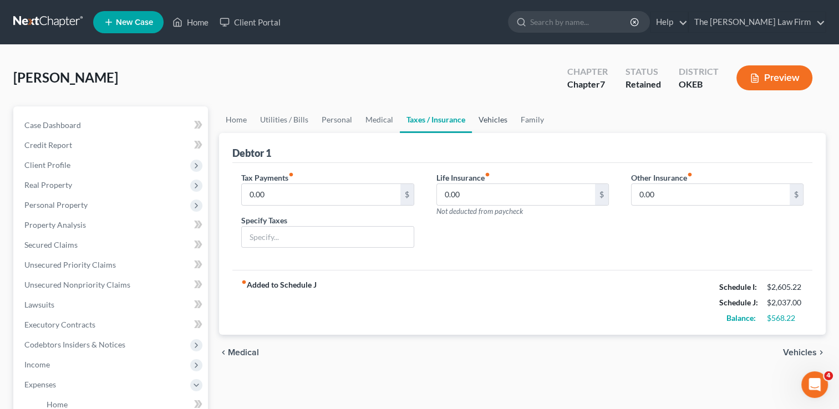
click at [490, 115] on link "Vehicles" at bounding box center [493, 120] width 42 height 27
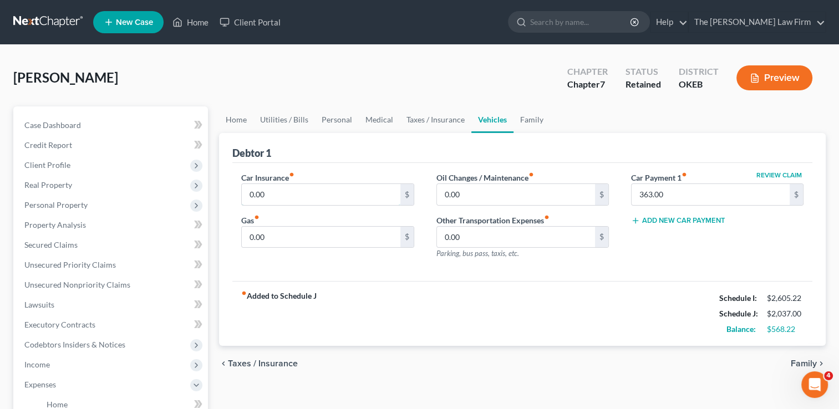
click at [281, 195] on input "0.00" at bounding box center [321, 194] width 158 height 21
click at [282, 236] on input "0.00" at bounding box center [321, 237] width 158 height 21
click at [475, 191] on input "0.00" at bounding box center [516, 194] width 158 height 21
click at [254, 235] on input "8" at bounding box center [321, 237] width 158 height 21
click at [528, 123] on link "Family" at bounding box center [532, 120] width 37 height 27
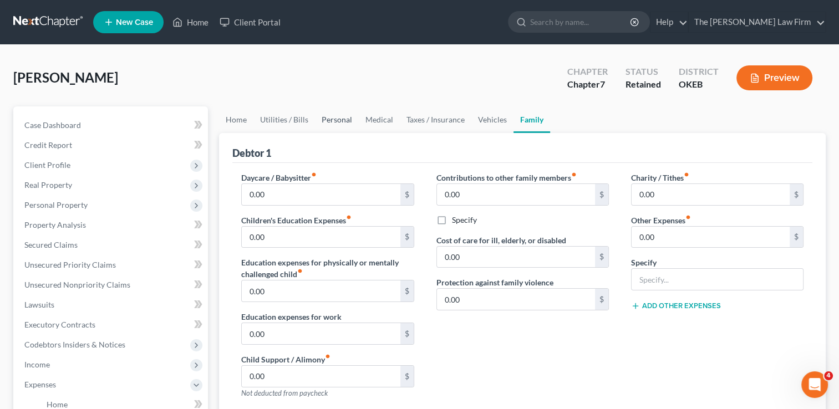
click at [328, 117] on link "Personal" at bounding box center [337, 120] width 44 height 27
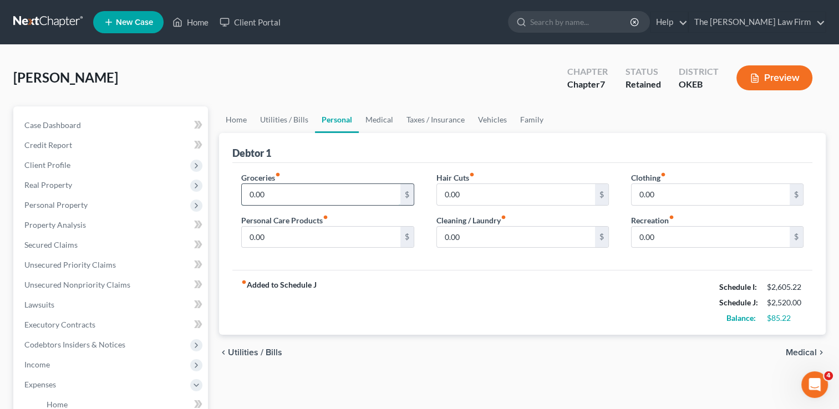
click at [277, 191] on input "0.00" at bounding box center [321, 194] width 158 height 21
click at [395, 159] on div "Debtor 1" at bounding box center [522, 148] width 580 height 30
drag, startPoint x: 235, startPoint y: 121, endPoint x: 255, endPoint y: 133, distance: 22.9
click at [235, 121] on link "Home" at bounding box center [236, 120] width 34 height 27
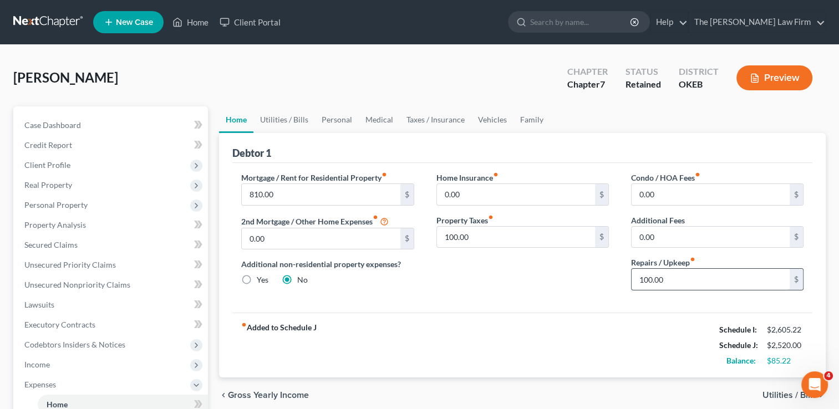
click at [674, 276] on input "100.00" at bounding box center [711, 279] width 158 height 21
click at [533, 265] on div "Home Insurance fiber_manual_record 0.00 $ Property Taxes fiber_manual_record 10…" at bounding box center [523, 236] width 195 height 128
drag, startPoint x: 331, startPoint y: 120, endPoint x: 305, endPoint y: 149, distance: 39.3
click at [331, 120] on link "Personal" at bounding box center [337, 120] width 44 height 27
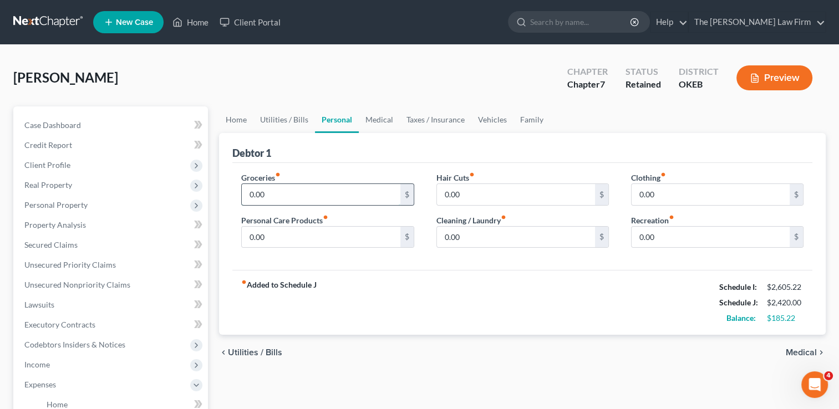
click at [285, 194] on input "0.00" at bounding box center [321, 194] width 158 height 21
click at [470, 291] on div "fiber_manual_record Added to Schedule J Schedule I: $2,605.22 Schedule J: $2,62…" at bounding box center [522, 302] width 580 height 65
click at [241, 120] on link "Home" at bounding box center [236, 120] width 34 height 27
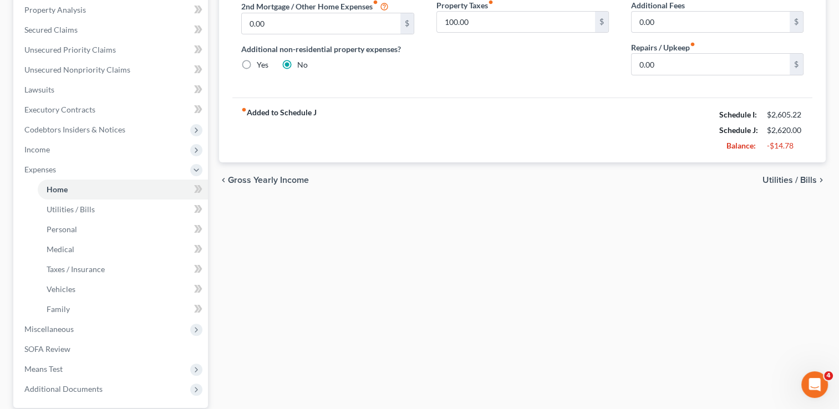
scroll to position [222, 0]
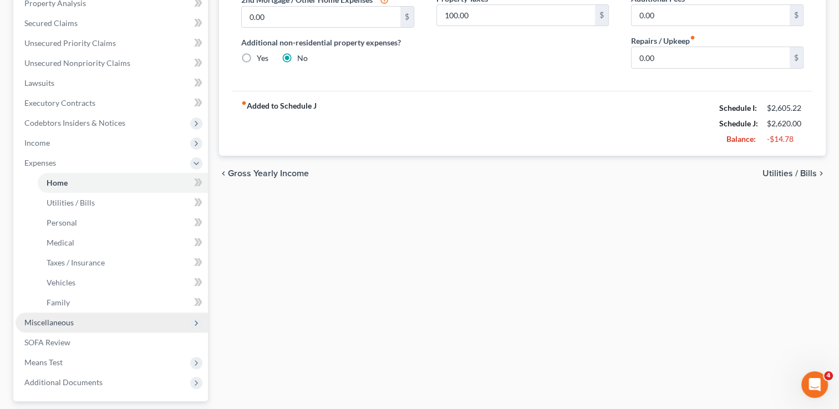
click at [80, 322] on span "Miscellaneous" at bounding box center [112, 323] width 193 height 20
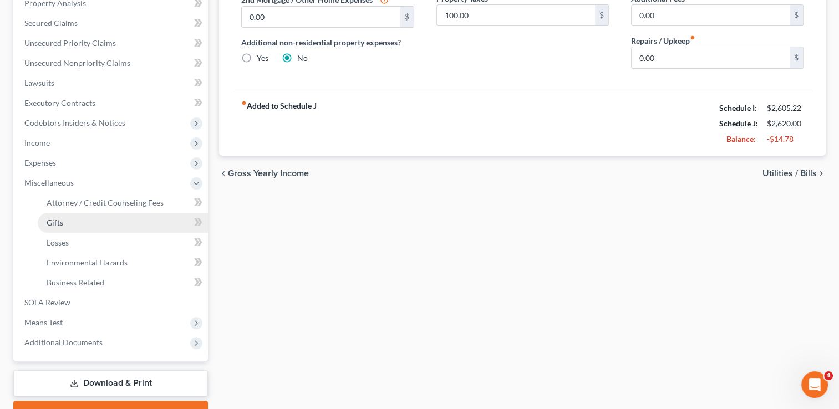
click at [59, 230] on link "Gifts" at bounding box center [123, 223] width 170 height 20
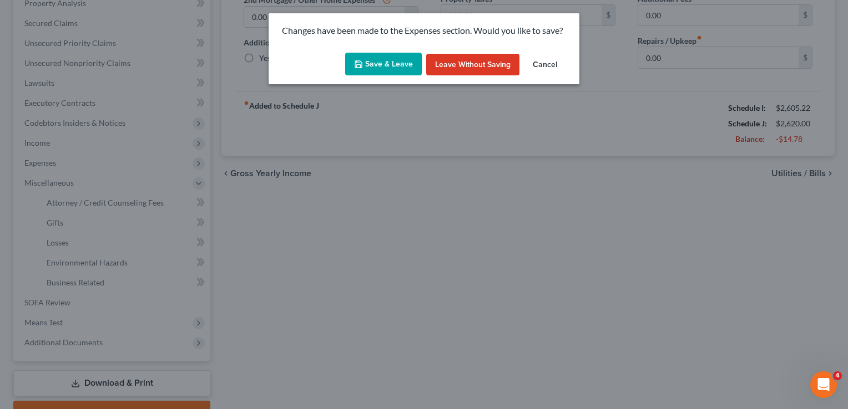
click at [383, 67] on button "Save & Leave" at bounding box center [383, 64] width 77 height 23
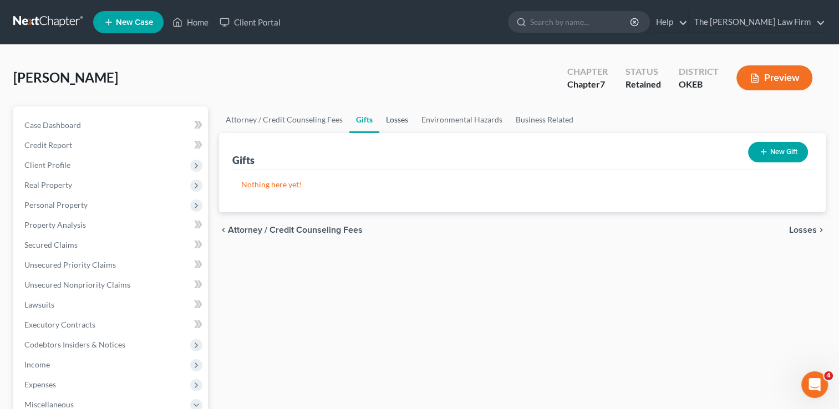
click at [393, 119] on link "Losses" at bounding box center [398, 120] width 36 height 27
click at [459, 119] on link "Environmental Hazards" at bounding box center [462, 120] width 94 height 27
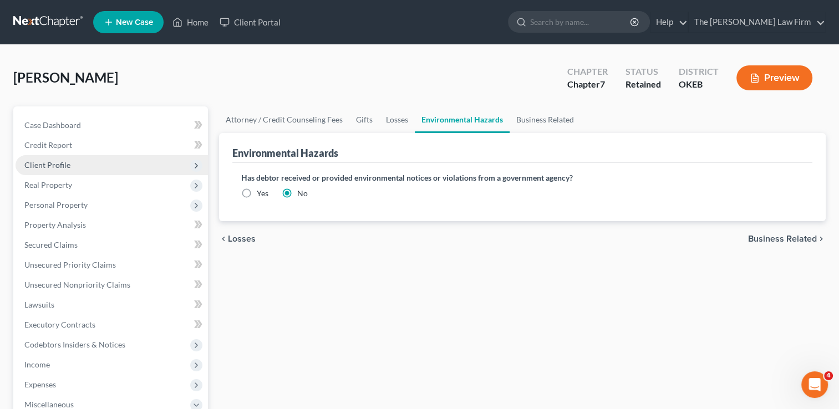
click at [78, 161] on span "Client Profile" at bounding box center [112, 165] width 193 height 20
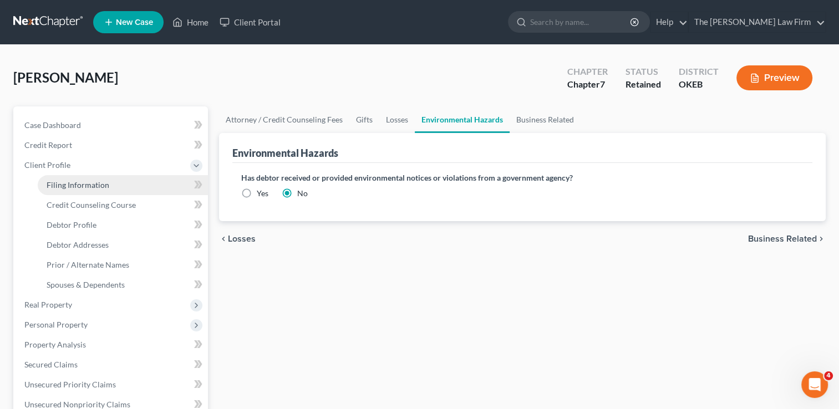
click at [89, 183] on span "Filing Information" at bounding box center [78, 184] width 63 height 9
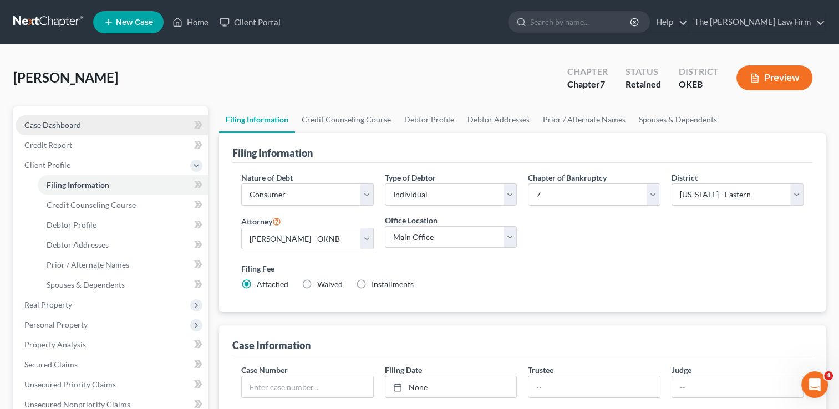
drag, startPoint x: 107, startPoint y: 119, endPoint x: 116, endPoint y: 120, distance: 8.9
click at [107, 119] on link "Case Dashboard" at bounding box center [112, 125] width 193 height 20
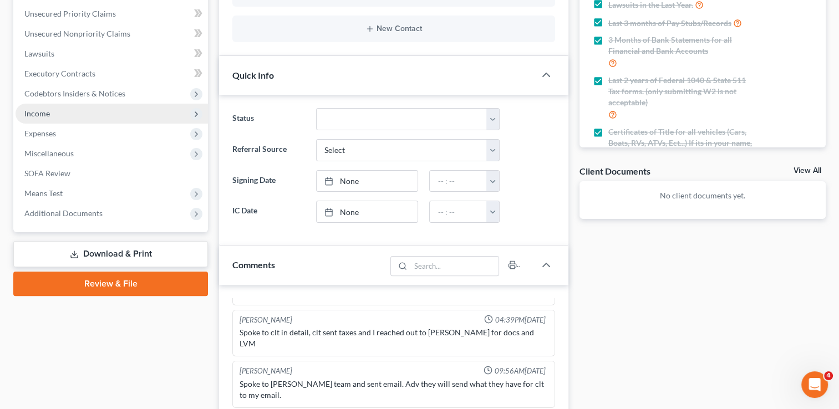
scroll to position [111, 0]
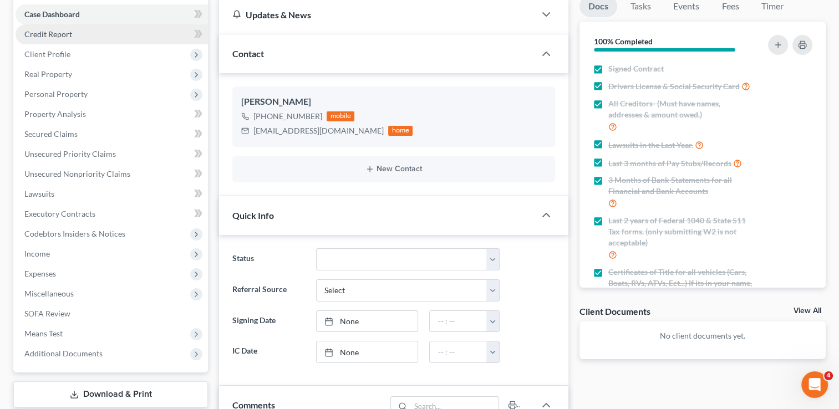
click at [75, 33] on link "Credit Report" at bounding box center [112, 34] width 193 height 20
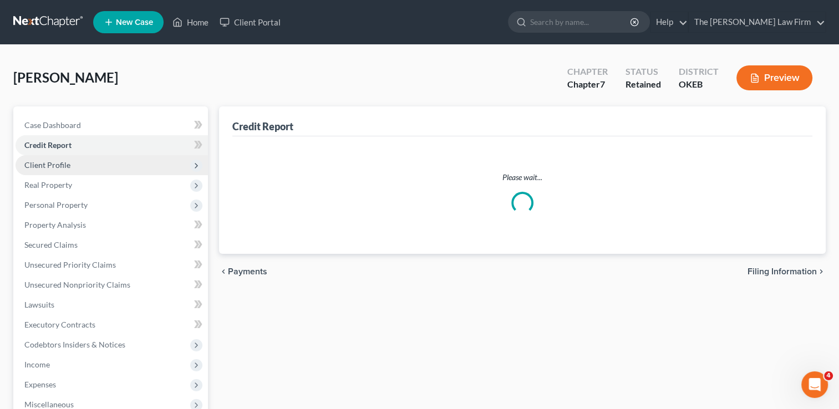
click at [87, 163] on span "Client Profile" at bounding box center [112, 165] width 193 height 20
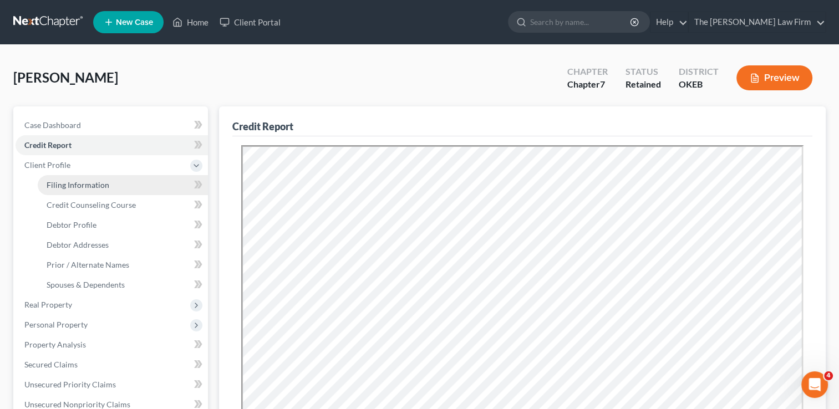
click at [90, 187] on span "Filing Information" at bounding box center [78, 184] width 63 height 9
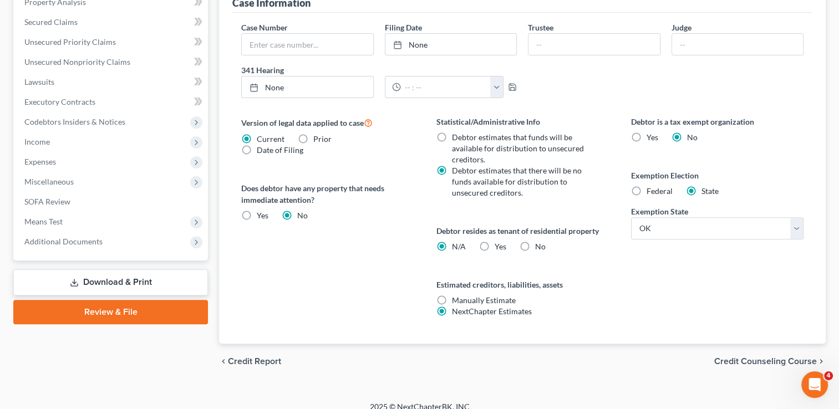
scroll to position [353, 0]
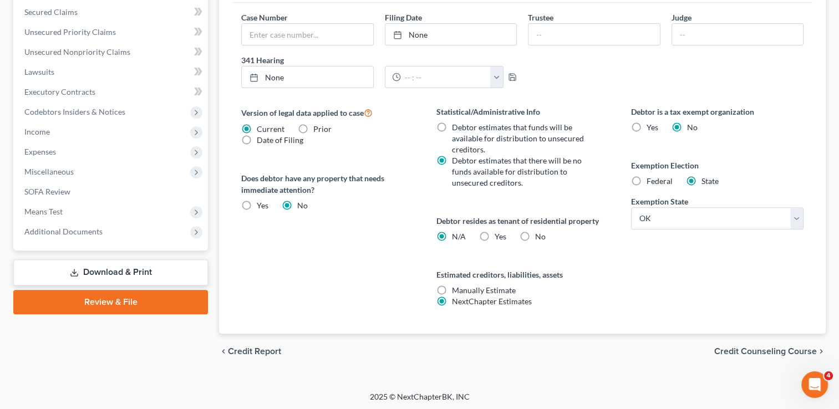
click at [535, 235] on label "No" at bounding box center [540, 236] width 11 height 11
click at [540, 235] on input "No" at bounding box center [543, 234] width 7 height 7
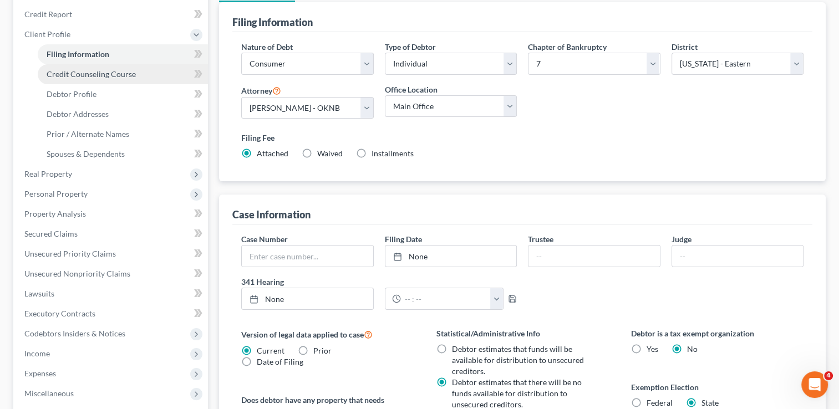
click at [98, 70] on span "Credit Counseling Course" at bounding box center [91, 73] width 89 height 9
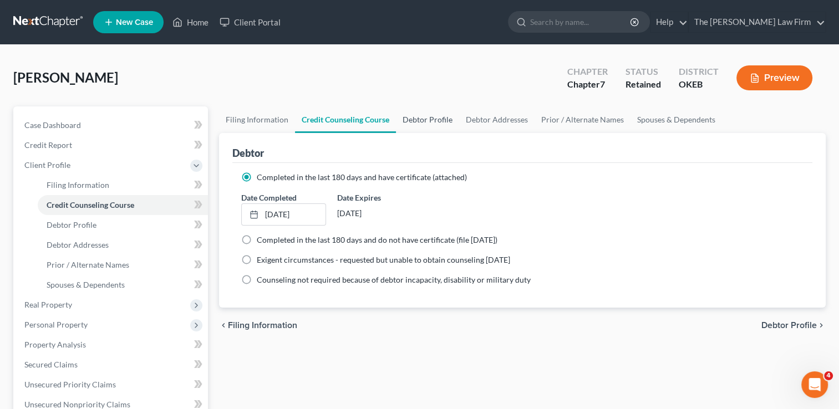
click at [424, 121] on link "Debtor Profile" at bounding box center [427, 120] width 63 height 27
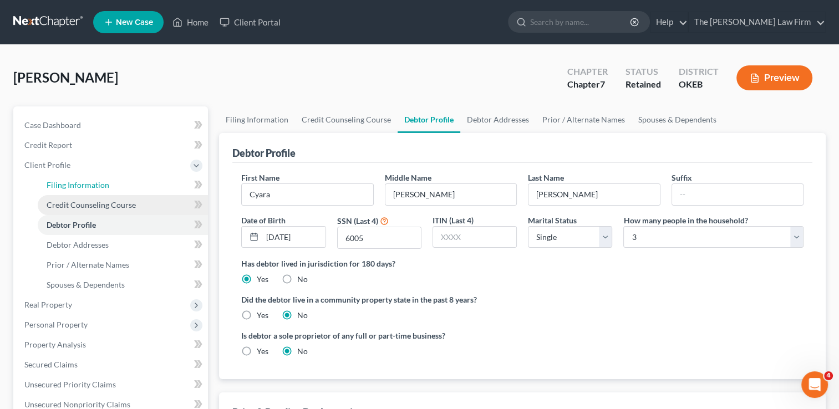
click at [75, 186] on span "Filing Information" at bounding box center [78, 184] width 63 height 9
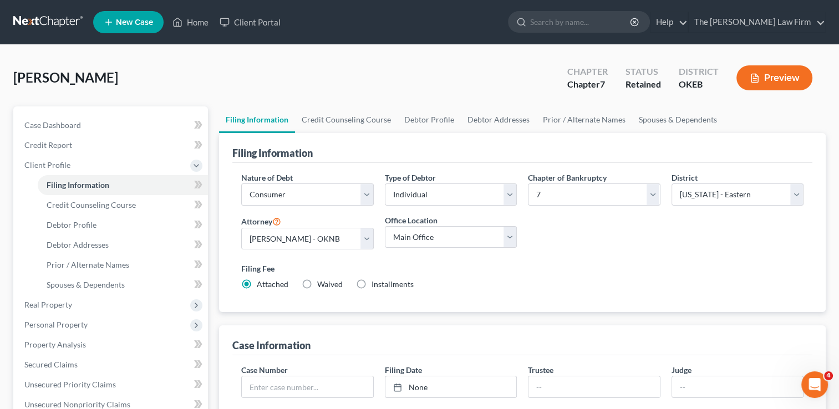
scroll to position [333, 0]
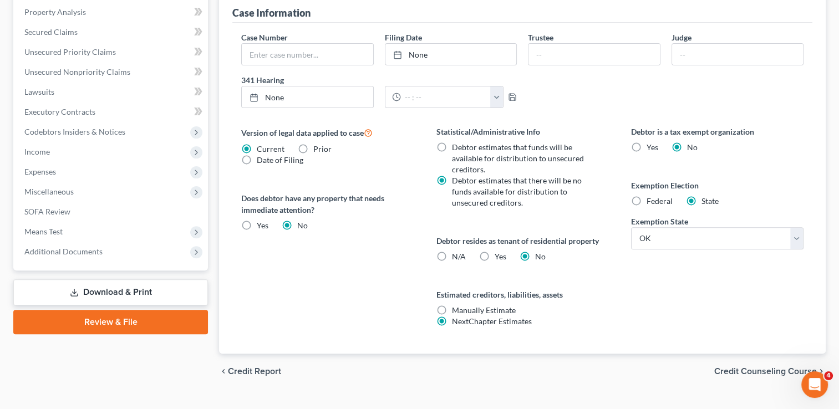
click at [452, 254] on label "N/A" at bounding box center [459, 256] width 14 height 11
click at [457, 254] on input "N/A" at bounding box center [460, 254] width 7 height 7
click at [307, 287] on div "Version of legal data applied to case Current Prior Date of Filing Legal data v…" at bounding box center [327, 240] width 195 height 228
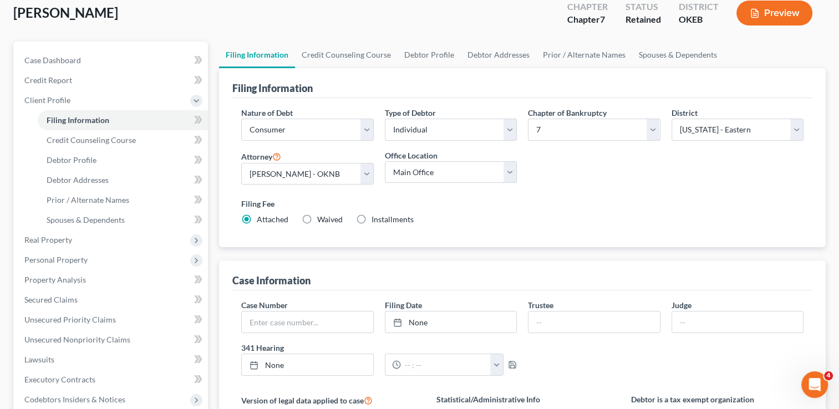
scroll to position [55, 0]
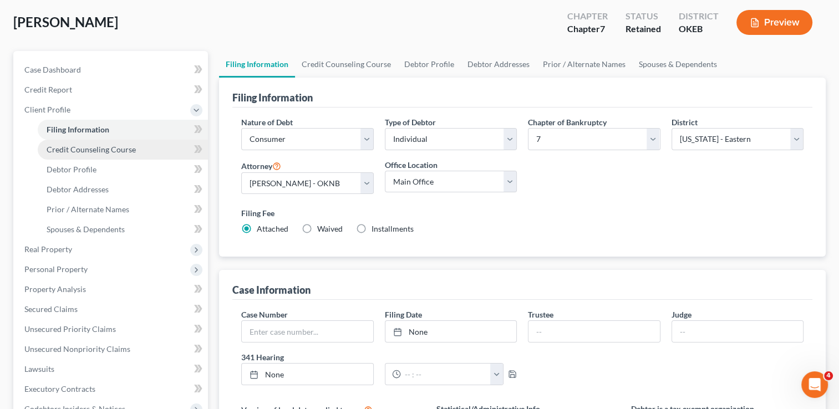
click at [122, 149] on span "Credit Counseling Course" at bounding box center [91, 149] width 89 height 9
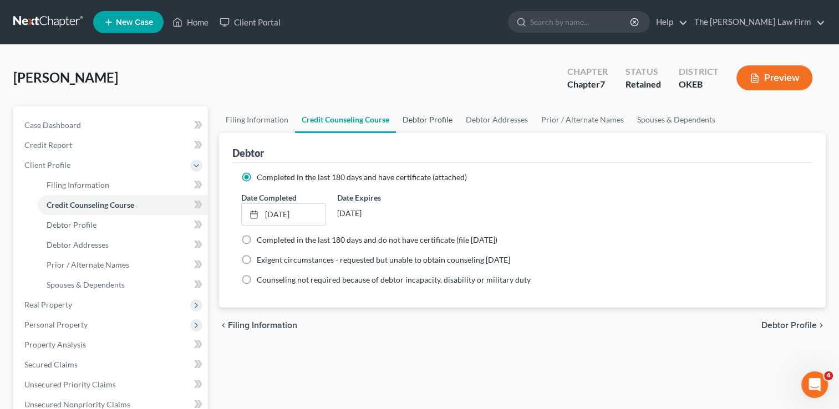
click at [429, 112] on link "Debtor Profile" at bounding box center [427, 120] width 63 height 27
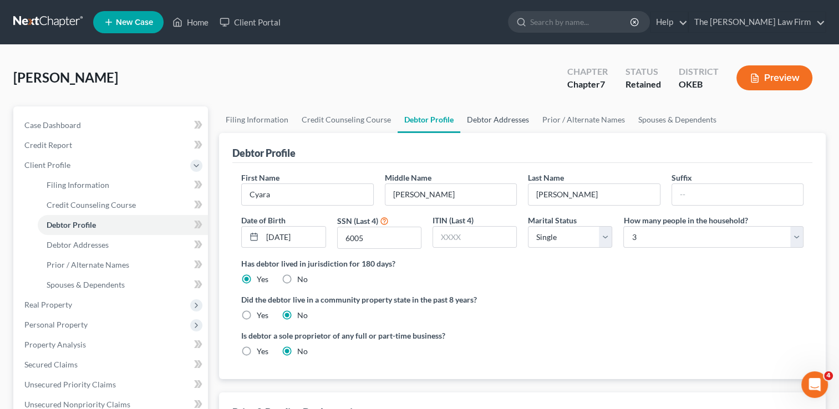
click at [505, 119] on link "Debtor Addresses" at bounding box center [498, 120] width 75 height 27
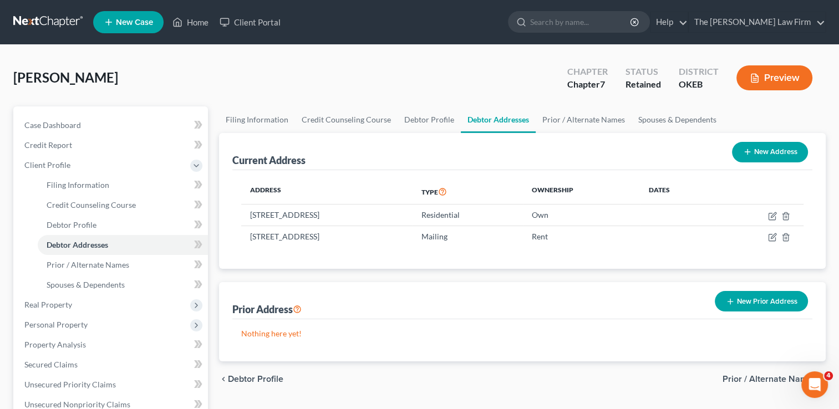
click at [754, 302] on button "New Prior Address" at bounding box center [761, 301] width 93 height 21
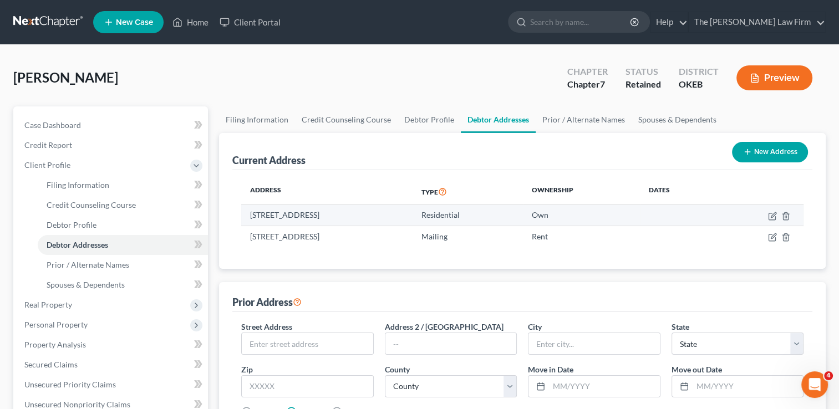
drag, startPoint x: 249, startPoint y: 214, endPoint x: 377, endPoint y: 213, distance: 128.7
click at [377, 213] on td "[STREET_ADDRESS]" at bounding box center [326, 215] width 171 height 21
drag, startPoint x: 372, startPoint y: 214, endPoint x: 361, endPoint y: 212, distance: 11.3
copy td "[STREET_ADDRESS]"
paste input "[STREET_ADDRESS]"
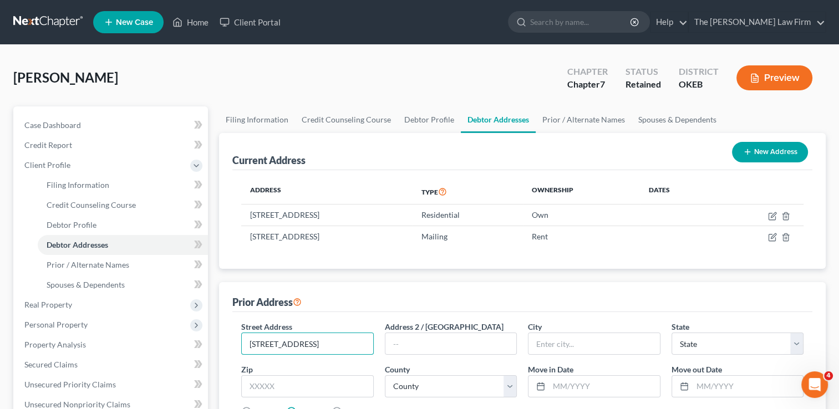
scroll to position [0, 10]
drag, startPoint x: 281, startPoint y: 383, endPoint x: 288, endPoint y: 383, distance: 6.7
click at [281, 383] on input "text" at bounding box center [307, 387] width 132 height 22
click at [528, 301] on div "Prior Address" at bounding box center [522, 297] width 580 height 30
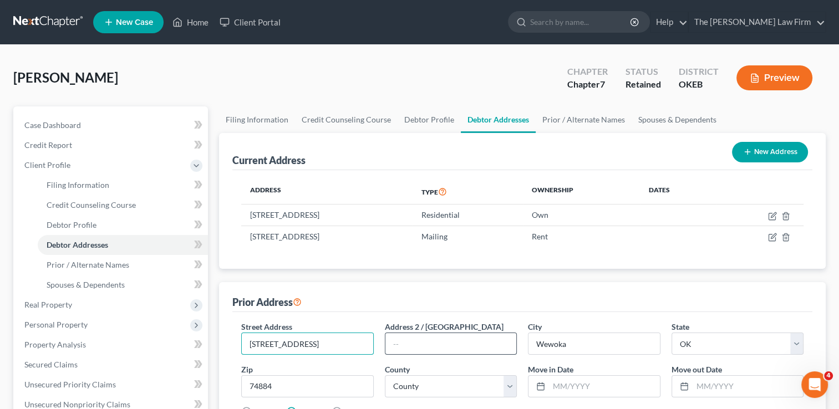
scroll to position [0, 10]
drag, startPoint x: 308, startPoint y: 343, endPoint x: 401, endPoint y: 347, distance: 92.8
click at [401, 347] on div "Street Address * [STREET_ADDRESS] Address 2 / [GEOGRAPHIC_DATA] * [GEOGRAPHIC_D…" at bounding box center [523, 373] width 574 height 105
click at [584, 385] on input "text" at bounding box center [604, 386] width 110 height 21
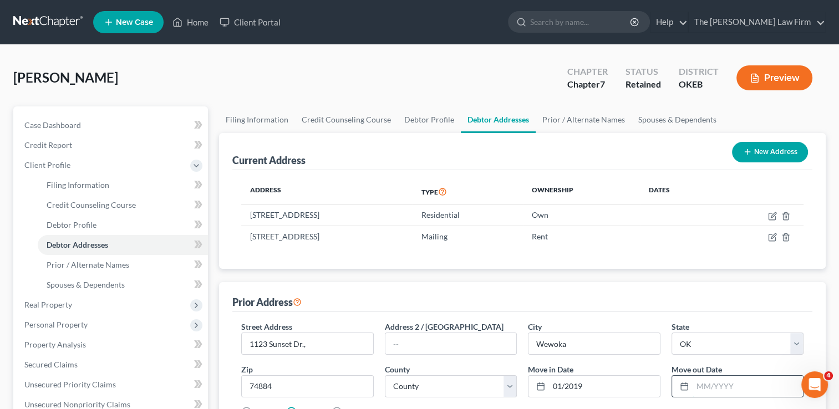
click at [717, 385] on input "text" at bounding box center [748, 386] width 110 height 21
click at [677, 296] on div "Prior Address" at bounding box center [522, 297] width 580 height 30
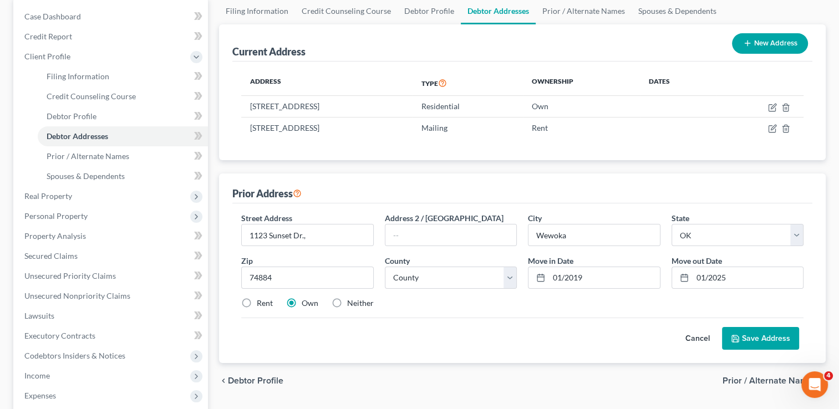
scroll to position [111, 0]
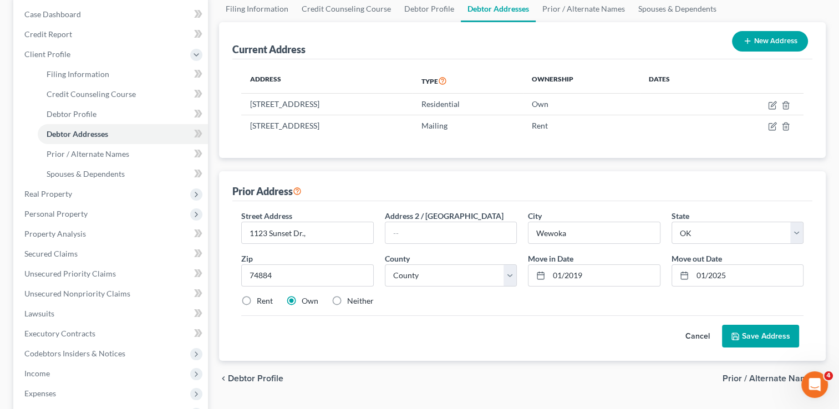
click at [772, 335] on button "Save Address" at bounding box center [760, 336] width 77 height 23
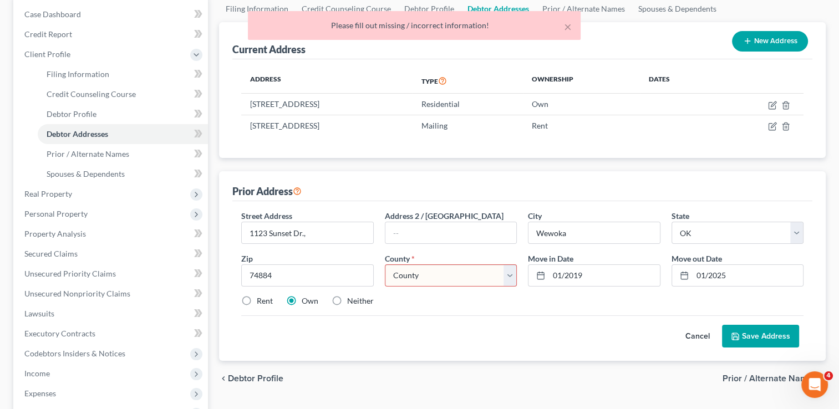
click at [459, 276] on select "County [GEOGRAPHIC_DATA] [GEOGRAPHIC_DATA] [GEOGRAPHIC_DATA] [GEOGRAPHIC_DATA] …" at bounding box center [451, 276] width 132 height 22
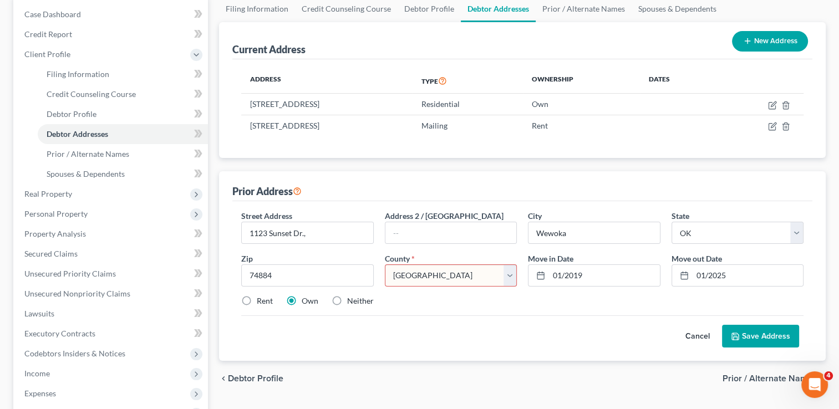
click at [385, 265] on select "County [GEOGRAPHIC_DATA] [GEOGRAPHIC_DATA] [GEOGRAPHIC_DATA] [GEOGRAPHIC_DATA] …" at bounding box center [451, 276] width 132 height 22
click at [522, 304] on div "Rent Own Neither" at bounding box center [523, 301] width 574 height 11
click at [777, 333] on button "Save Address" at bounding box center [760, 336] width 77 height 23
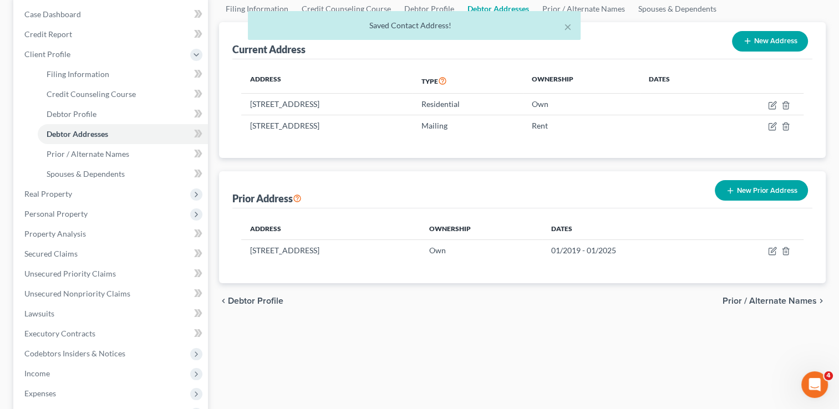
scroll to position [55, 0]
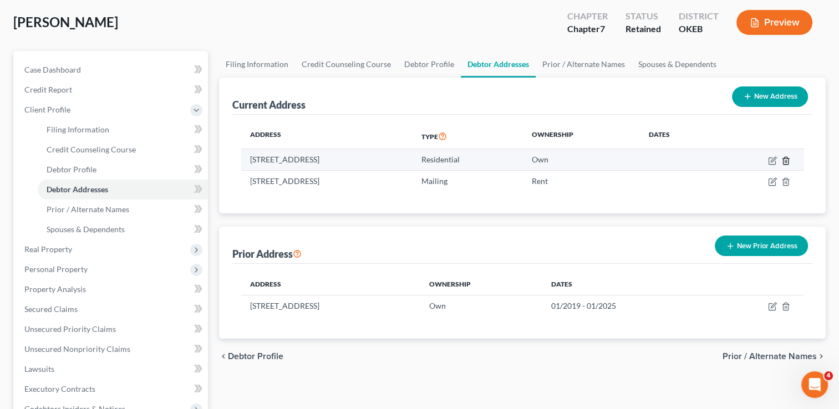
click at [786, 160] on line "button" at bounding box center [786, 161] width 0 height 2
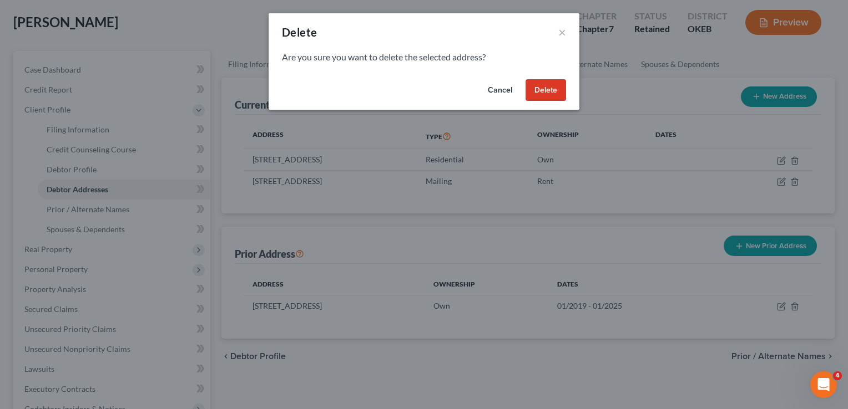
click at [548, 91] on button "Delete" at bounding box center [545, 90] width 41 height 22
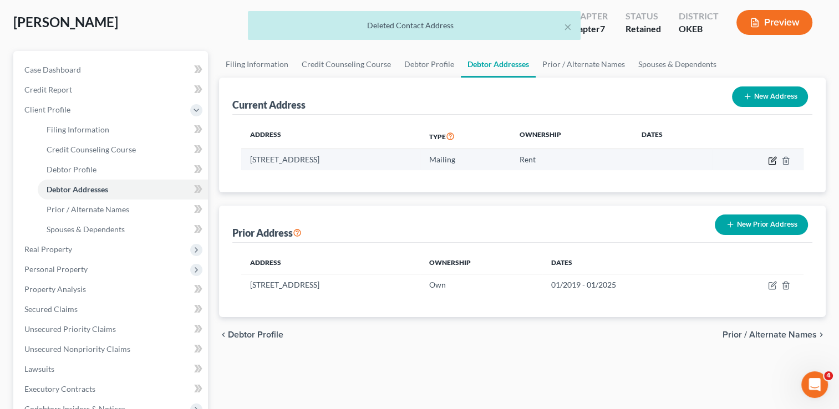
click at [770, 161] on icon "button" at bounding box center [772, 160] width 9 height 9
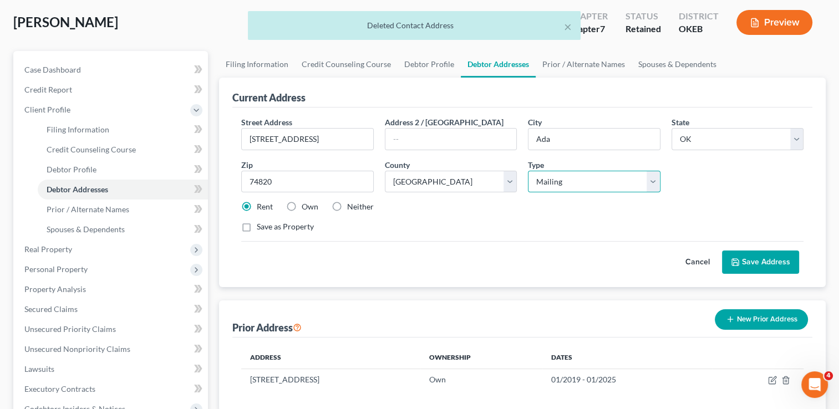
drag, startPoint x: 655, startPoint y: 178, endPoint x: 610, endPoint y: 192, distance: 46.5
click at [655, 178] on select "Select Residential Mailing Rental Business" at bounding box center [594, 182] width 132 height 22
click at [528, 171] on select "Select Residential Mailing Rental Business" at bounding box center [594, 182] width 132 height 22
click at [492, 230] on div "Save as Property" at bounding box center [522, 226] width 563 height 11
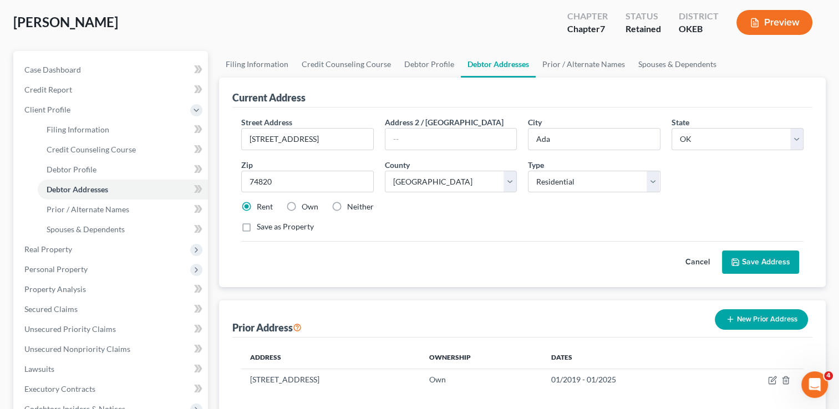
click at [769, 262] on button "Save Address" at bounding box center [760, 262] width 77 height 23
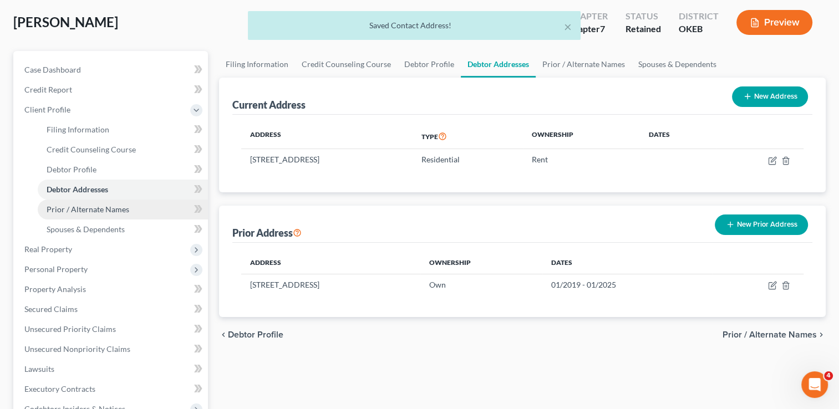
click at [115, 210] on span "Prior / Alternate Names" at bounding box center [88, 209] width 83 height 9
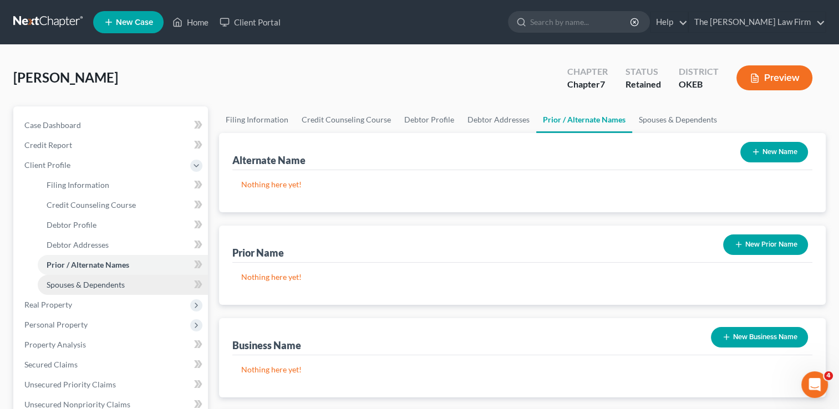
click at [124, 284] on span "Spouses & Dependents" at bounding box center [86, 284] width 78 height 9
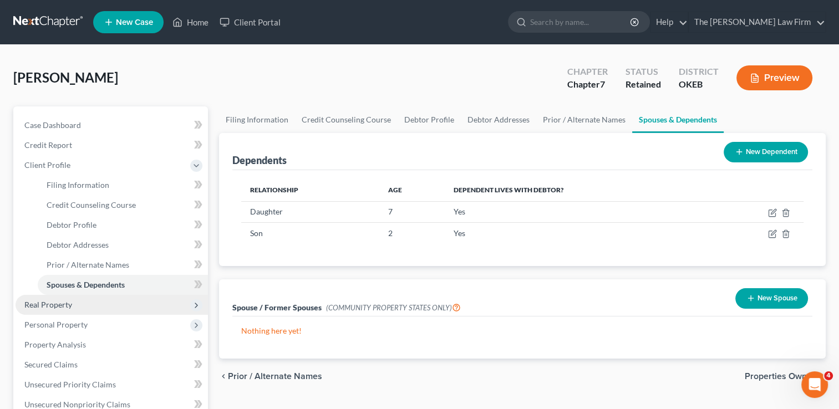
click at [68, 305] on span "Real Property" at bounding box center [48, 304] width 48 height 9
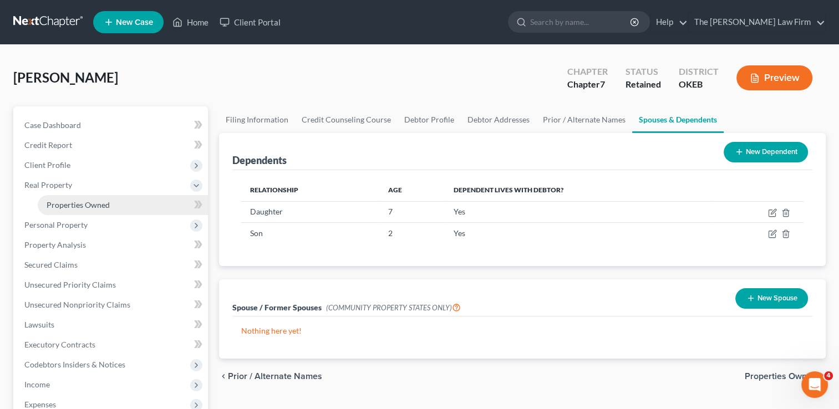
click at [102, 202] on span "Properties Owned" at bounding box center [78, 204] width 63 height 9
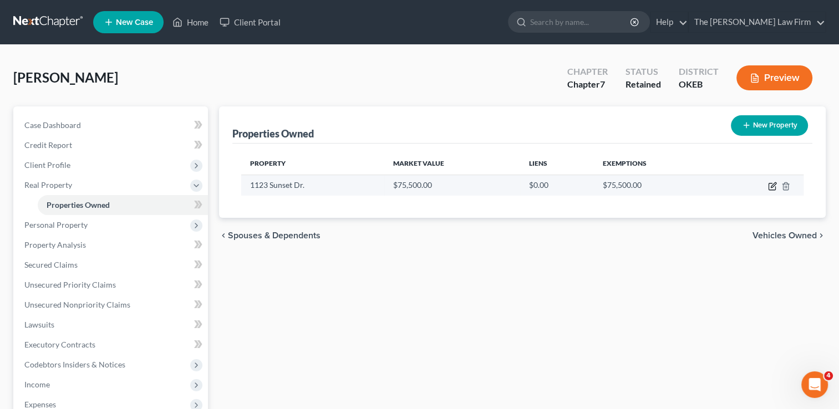
click at [770, 186] on icon "button" at bounding box center [772, 186] width 9 height 9
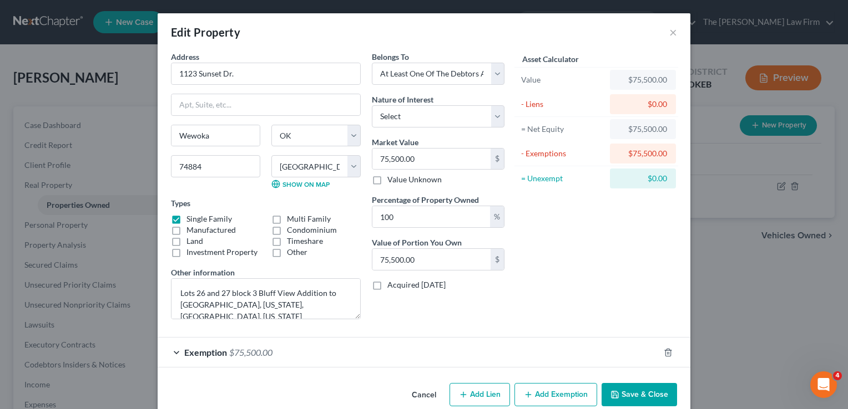
click at [640, 398] on button "Save & Close" at bounding box center [638, 394] width 75 height 23
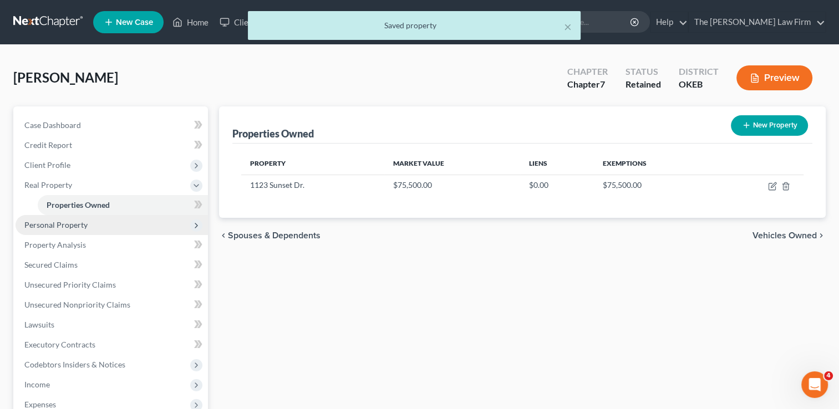
click at [87, 222] on span "Personal Property" at bounding box center [112, 225] width 193 height 20
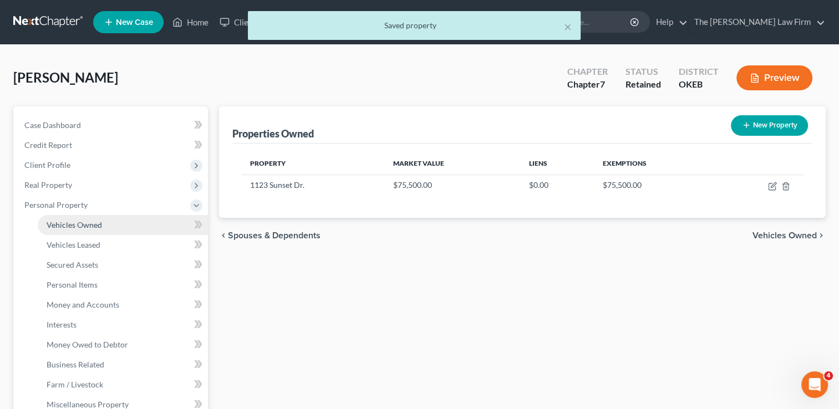
click at [88, 225] on span "Vehicles Owned" at bounding box center [74, 224] width 55 height 9
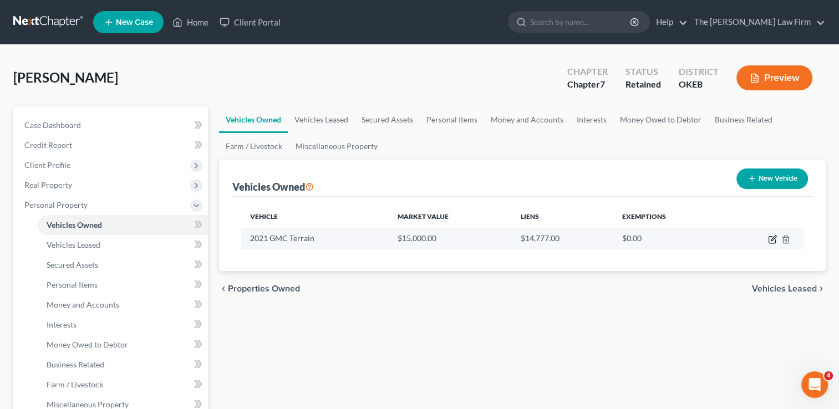
click at [771, 239] on icon "button" at bounding box center [772, 239] width 9 height 9
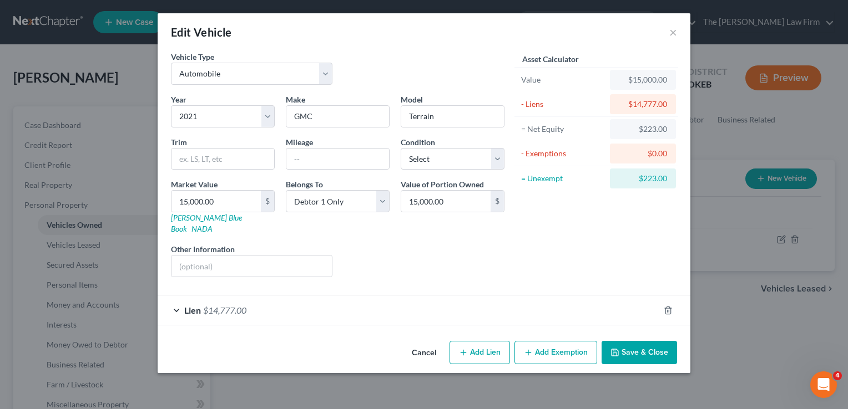
click at [567, 341] on button "Add Exemption" at bounding box center [555, 352] width 83 height 23
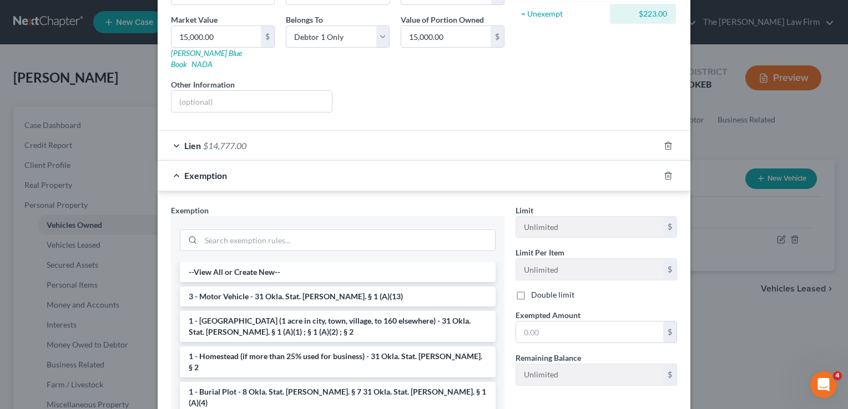
scroll to position [166, 0]
click at [223, 285] on li "3 - Motor Vehicle - 31 Okla. Stat. [PERSON_NAME]. § 1 (A)(13)" at bounding box center [338, 295] width 316 height 20
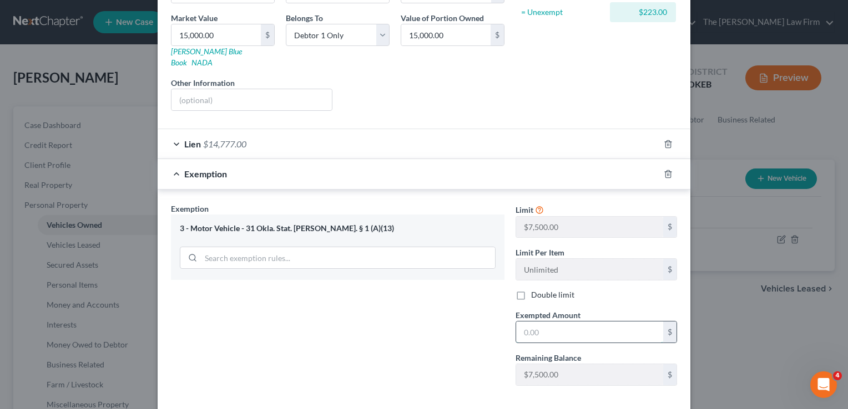
click at [553, 322] on input "text" at bounding box center [589, 332] width 147 height 21
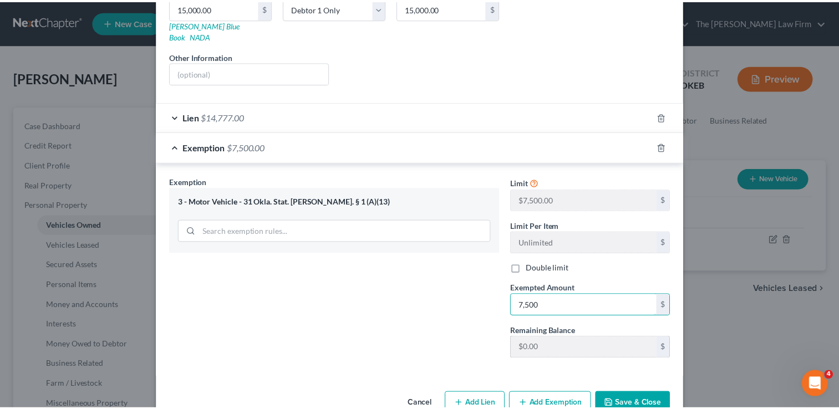
scroll to position [209, 0]
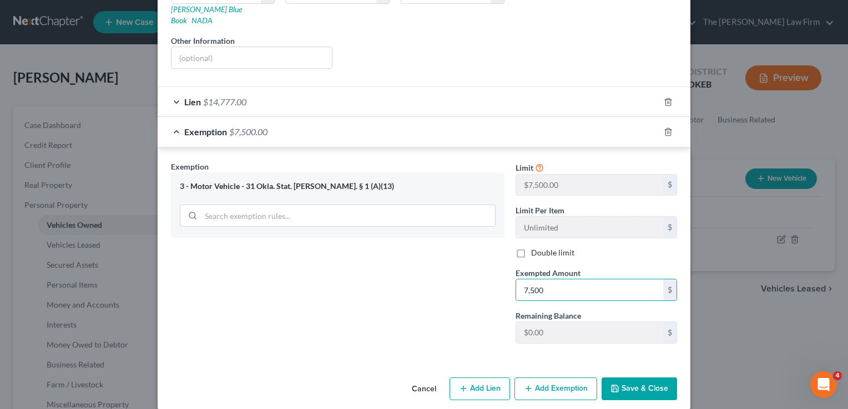
click at [619, 378] on button "Save & Close" at bounding box center [638, 389] width 75 height 23
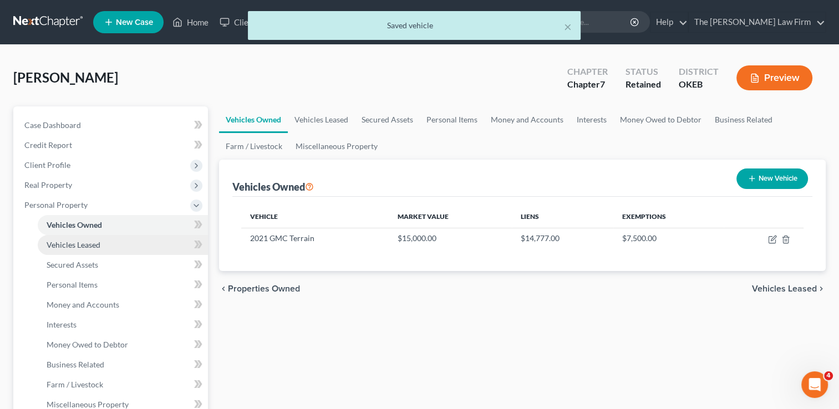
click at [92, 241] on span "Vehicles Leased" at bounding box center [74, 244] width 54 height 9
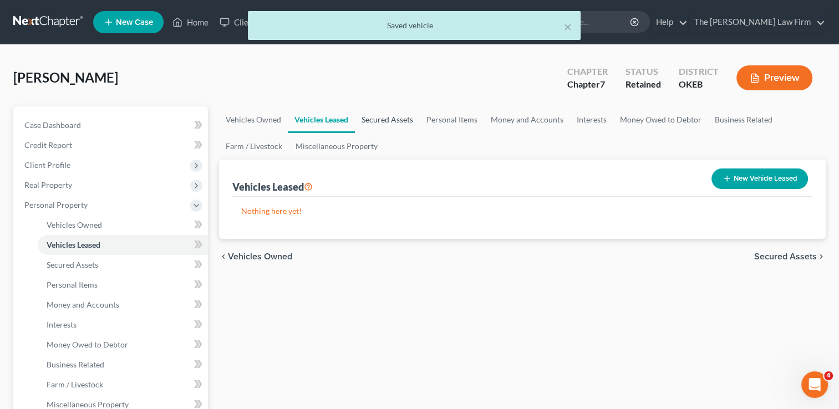
click at [397, 119] on link "Secured Assets" at bounding box center [387, 120] width 65 height 27
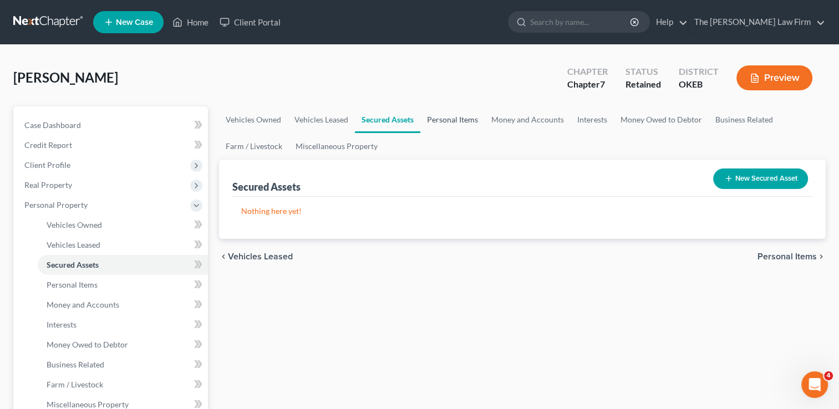
click at [453, 119] on link "Personal Items" at bounding box center [453, 120] width 64 height 27
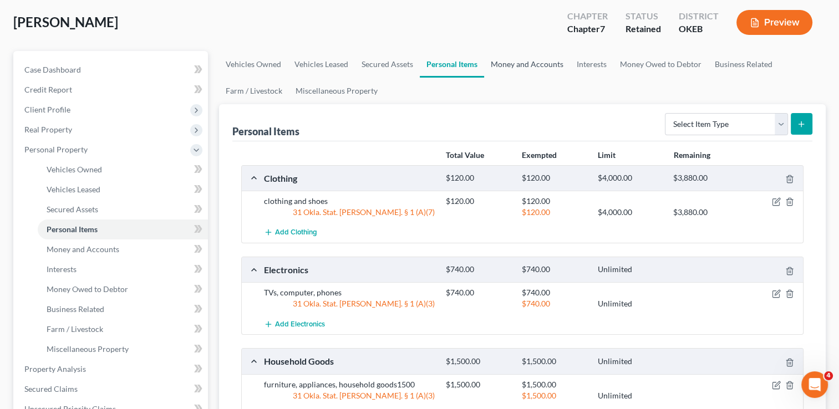
click at [543, 60] on link "Money and Accounts" at bounding box center [527, 64] width 86 height 27
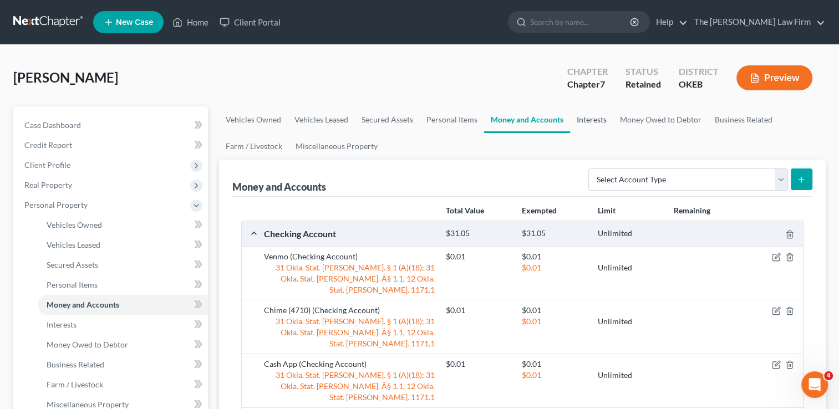
click at [594, 118] on link "Interests" at bounding box center [591, 120] width 43 height 27
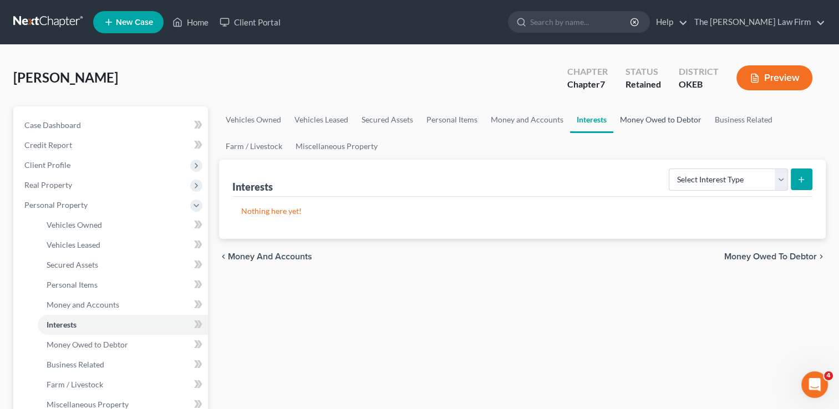
click at [661, 119] on link "Money Owed to Debtor" at bounding box center [661, 120] width 95 height 27
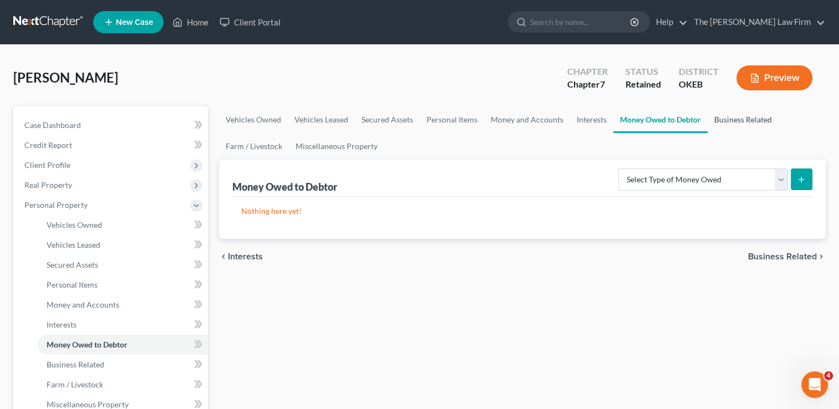
click at [740, 115] on link "Business Related" at bounding box center [743, 120] width 71 height 27
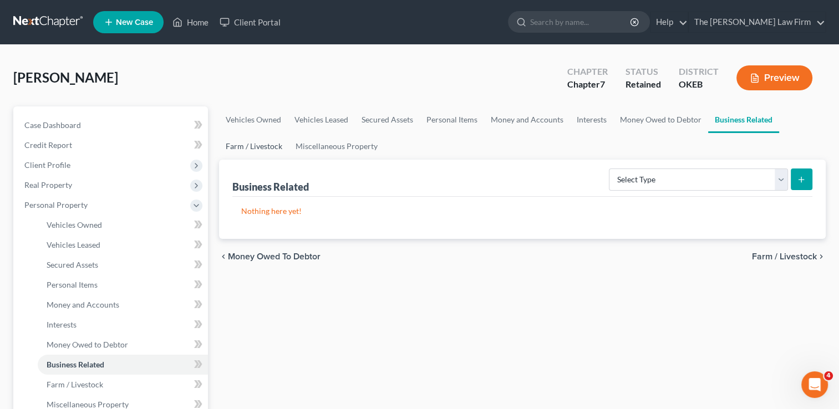
click at [255, 145] on link "Farm / Livestock" at bounding box center [254, 146] width 70 height 27
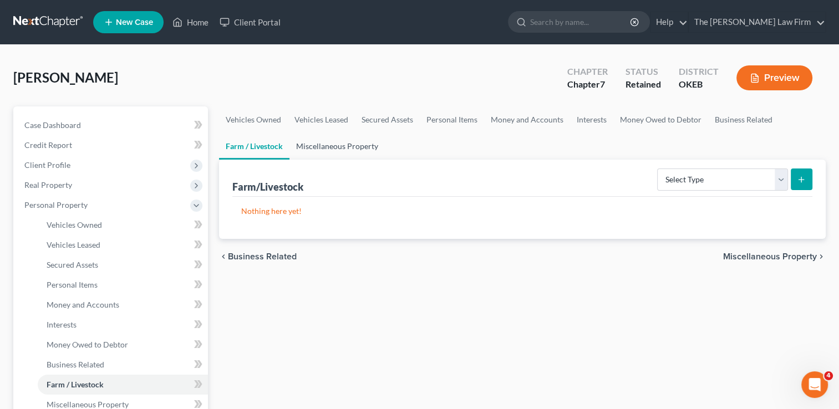
drag, startPoint x: 344, startPoint y: 145, endPoint x: 320, endPoint y: 152, distance: 25.5
click at [344, 144] on link "Miscellaneous Property" at bounding box center [337, 146] width 95 height 27
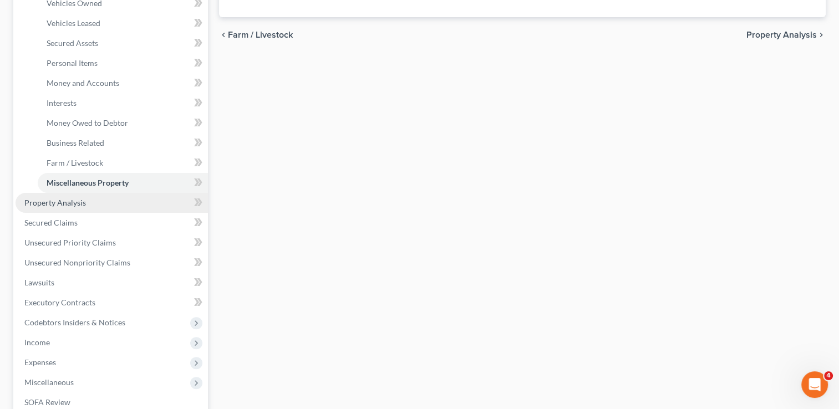
click at [82, 199] on span "Property Analysis" at bounding box center [55, 202] width 62 height 9
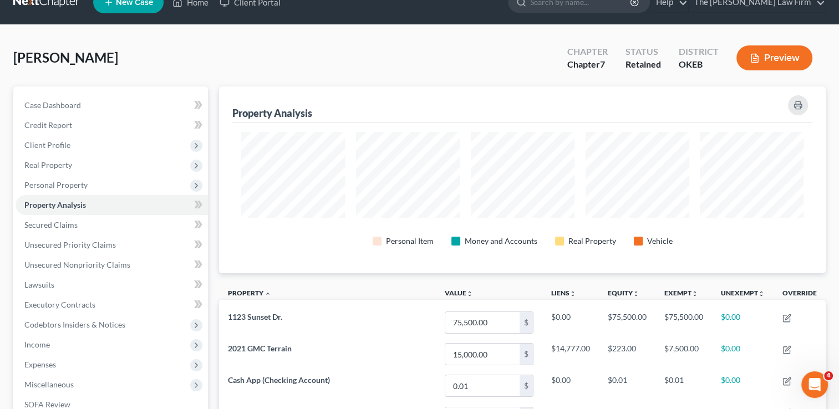
scroll to position [16, 0]
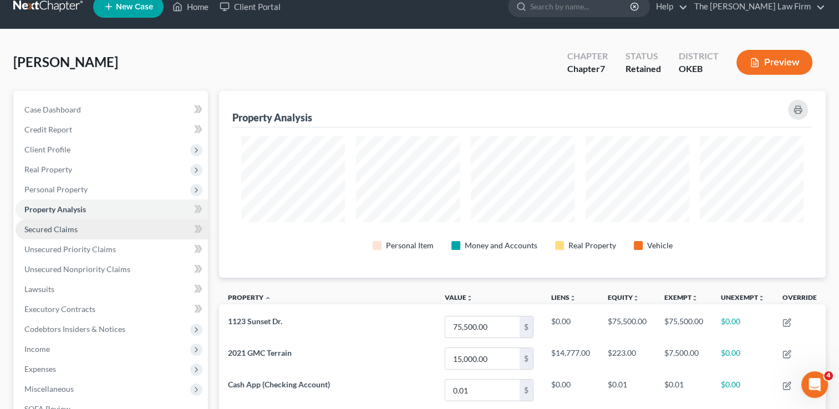
click at [68, 225] on span "Secured Claims" at bounding box center [50, 229] width 53 height 9
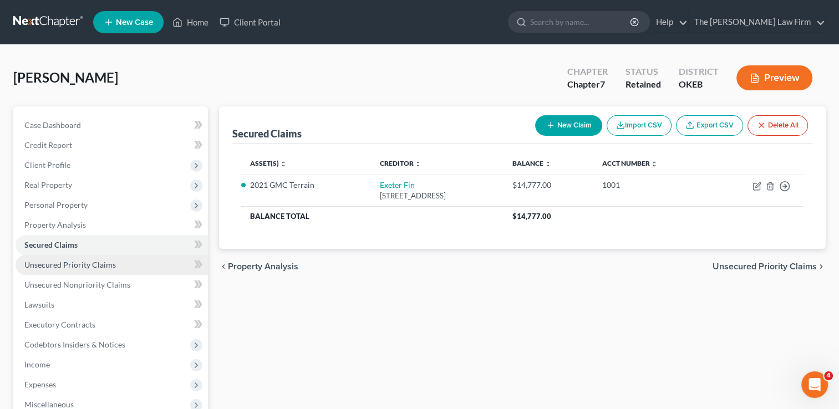
click at [80, 265] on span "Unsecured Priority Claims" at bounding box center [70, 264] width 92 height 9
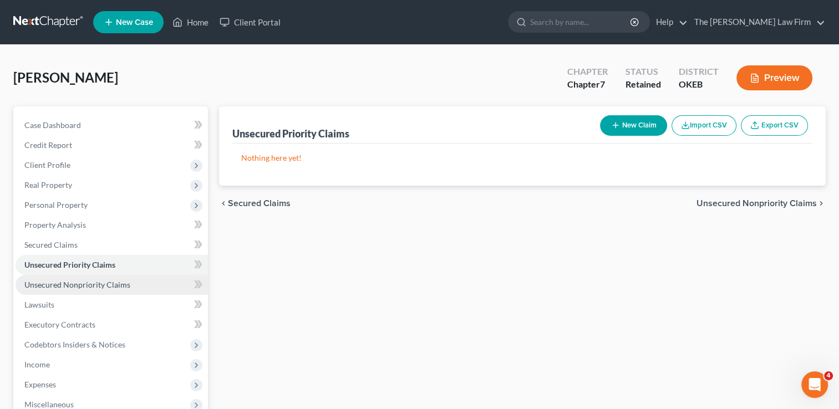
click at [122, 281] on span "Unsecured Nonpriority Claims" at bounding box center [77, 284] width 106 height 9
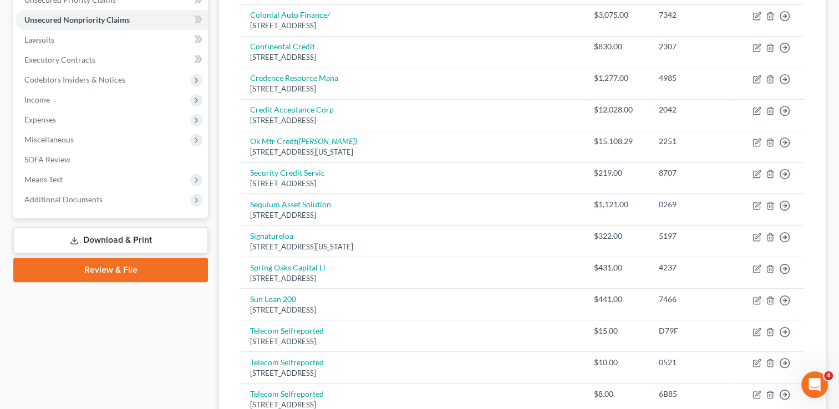
scroll to position [261, 0]
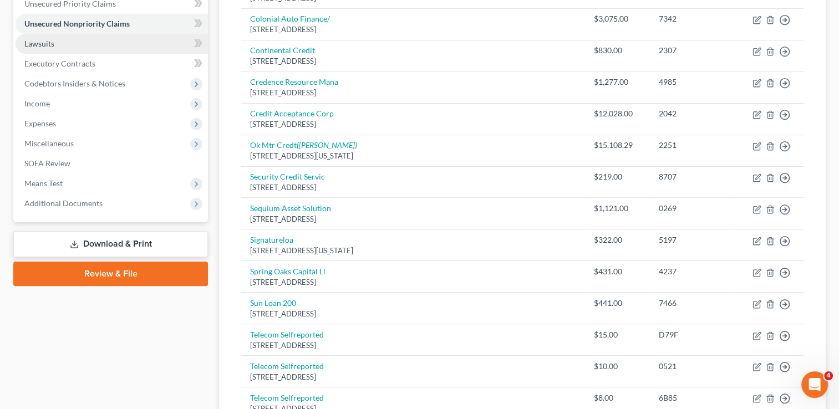
click at [63, 46] on link "Lawsuits" at bounding box center [112, 44] width 193 height 20
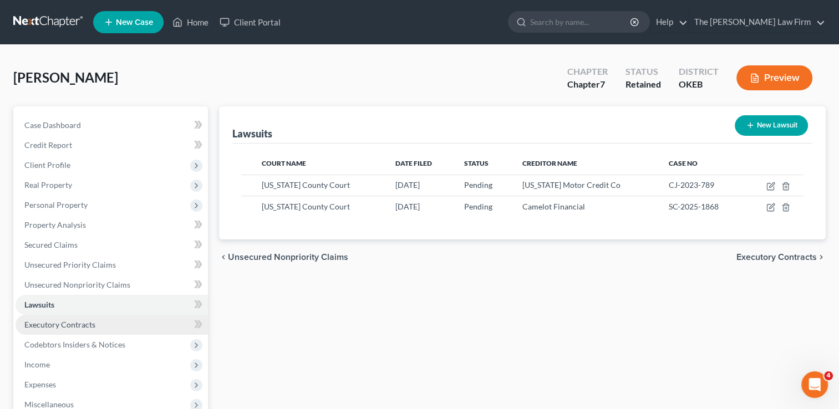
click at [43, 330] on link "Executory Contracts" at bounding box center [112, 325] width 193 height 20
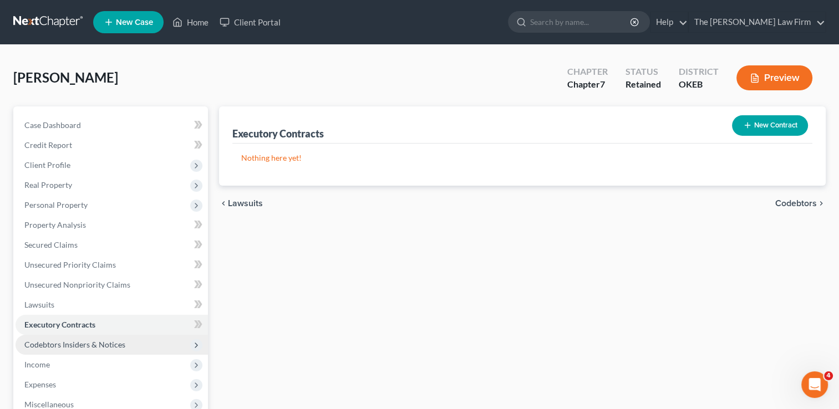
click at [104, 346] on span "Codebtors Insiders & Notices" at bounding box center [74, 344] width 101 height 9
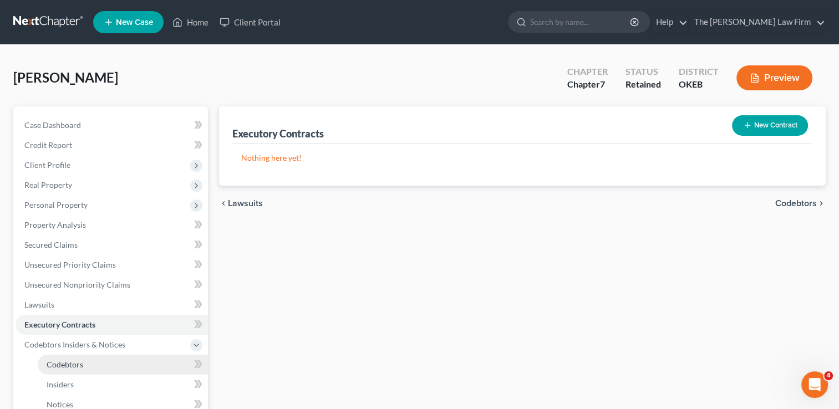
click at [78, 365] on span "Codebtors" at bounding box center [65, 364] width 37 height 9
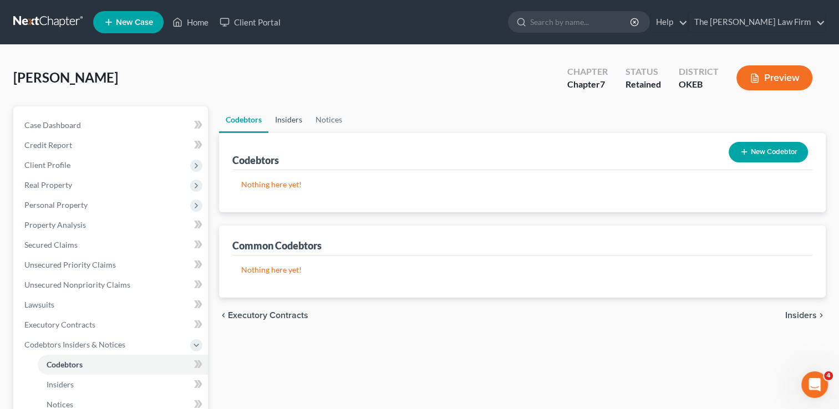
click at [285, 125] on link "Insiders" at bounding box center [289, 120] width 41 height 27
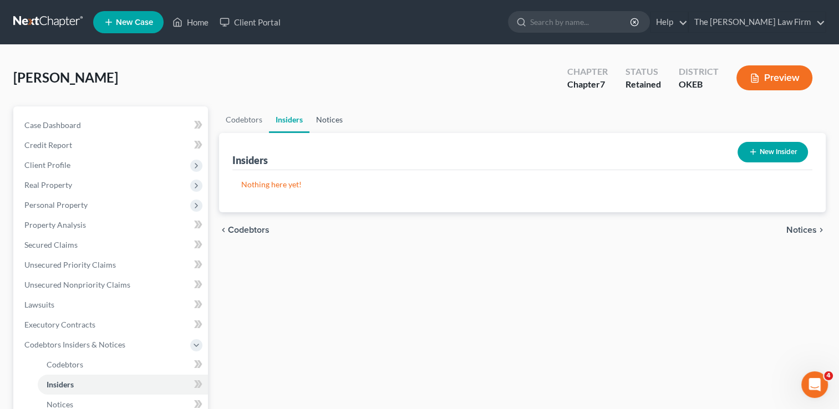
click at [326, 115] on link "Notices" at bounding box center [330, 120] width 40 height 27
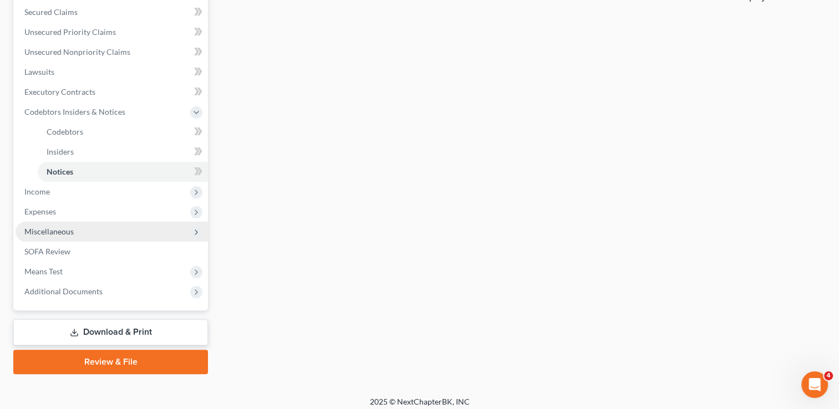
scroll to position [239, 0]
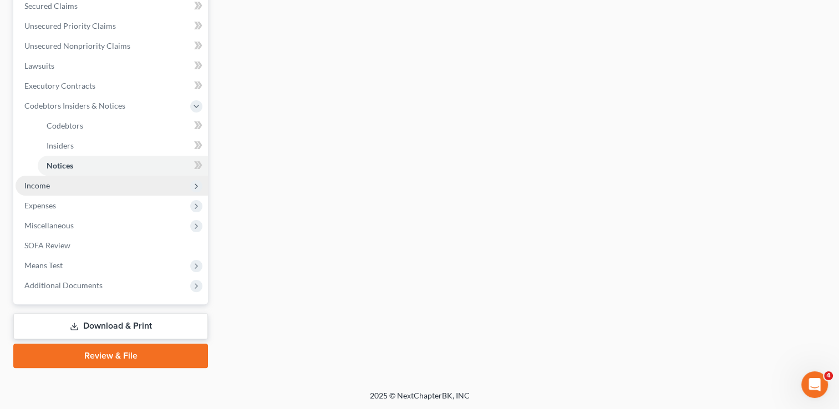
click at [51, 183] on span "Income" at bounding box center [112, 186] width 193 height 20
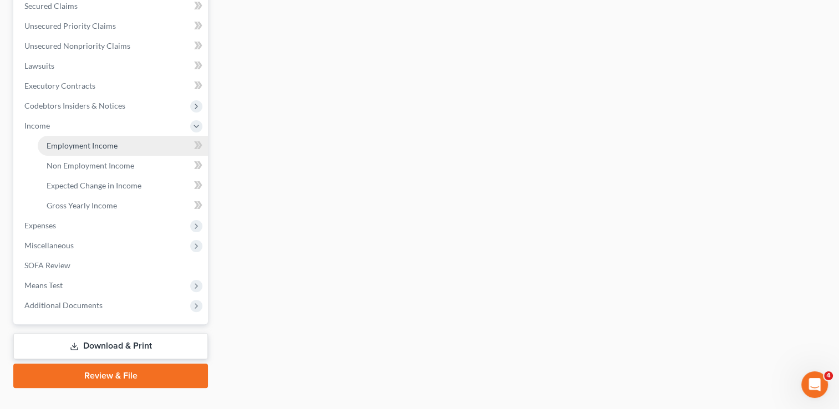
click at [119, 143] on link "Employment Income" at bounding box center [123, 146] width 170 height 20
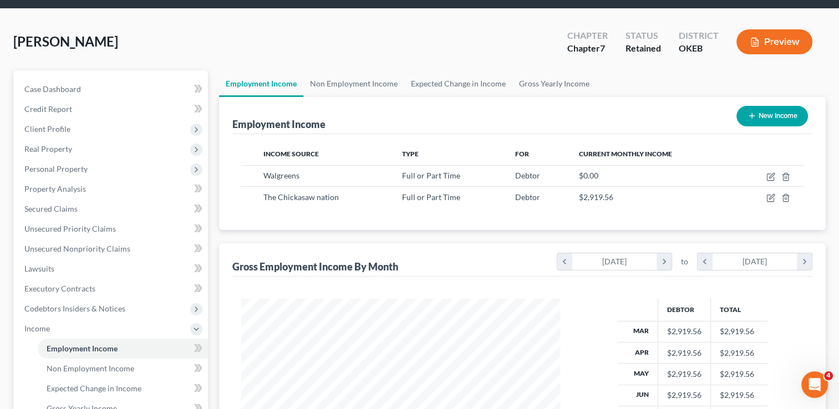
scroll to position [55, 0]
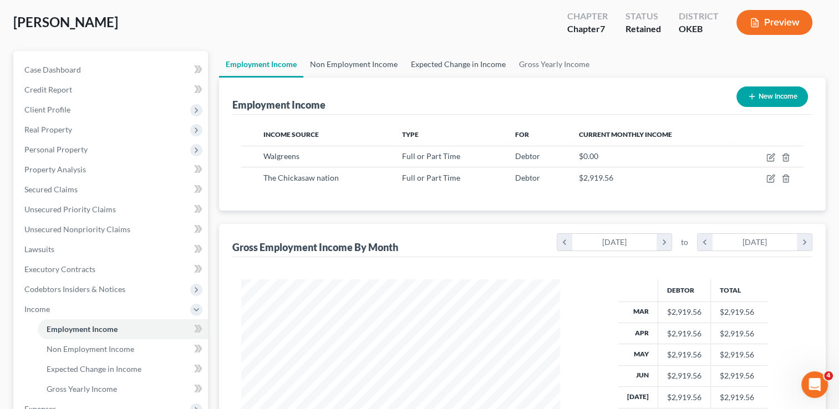
click at [360, 61] on link "Non Employment Income" at bounding box center [354, 64] width 101 height 27
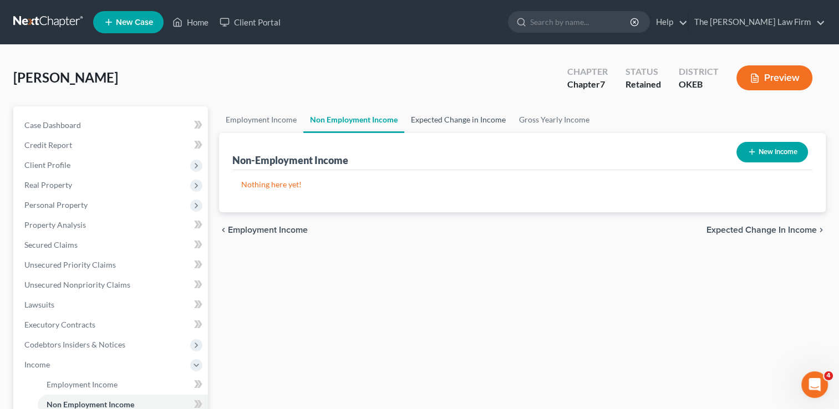
click at [458, 119] on link "Expected Change in Income" at bounding box center [458, 120] width 108 height 27
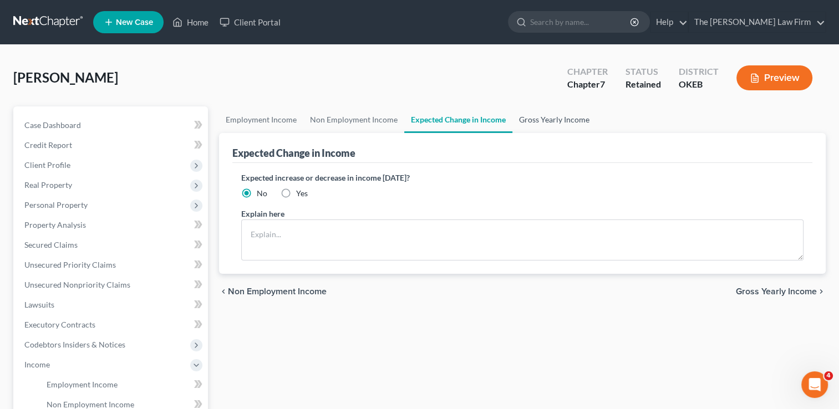
click at [542, 122] on link "Gross Yearly Income" at bounding box center [555, 120] width 84 height 27
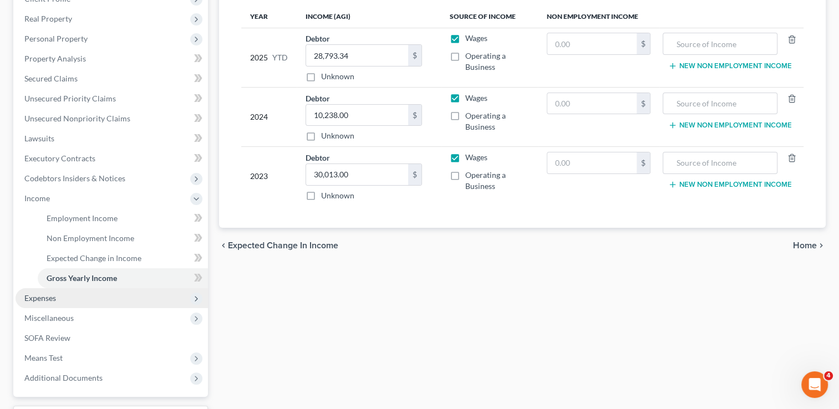
click at [48, 301] on span "Expenses" at bounding box center [40, 298] width 32 height 9
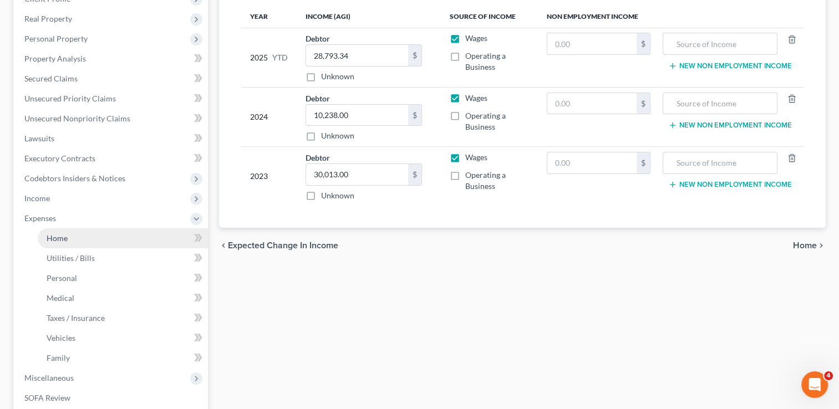
click at [102, 236] on link "Home" at bounding box center [123, 239] width 170 height 20
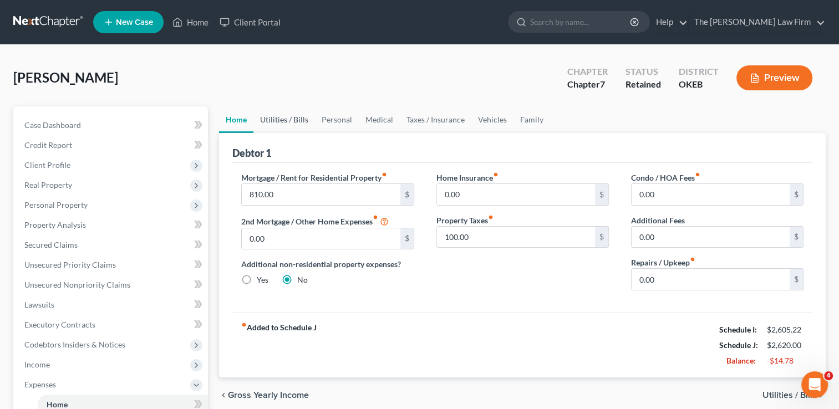
click at [284, 120] on link "Utilities / Bills" at bounding box center [285, 120] width 62 height 27
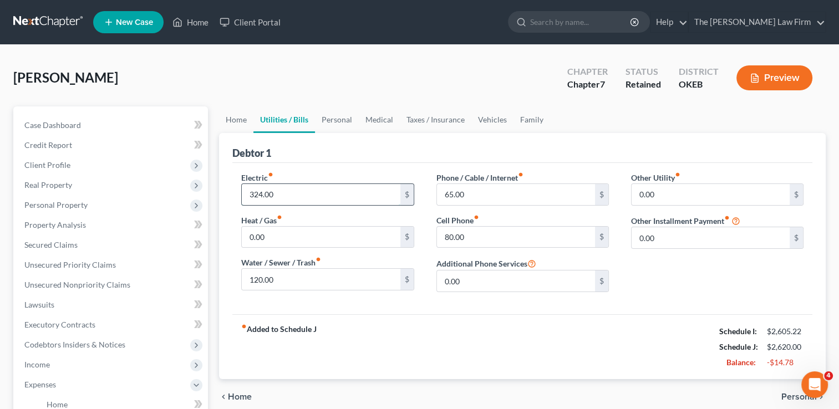
click at [291, 192] on input "324.00" at bounding box center [321, 194] width 158 height 21
click at [304, 283] on input "120.00" at bounding box center [321, 279] width 158 height 21
click at [332, 119] on link "Personal" at bounding box center [337, 120] width 44 height 27
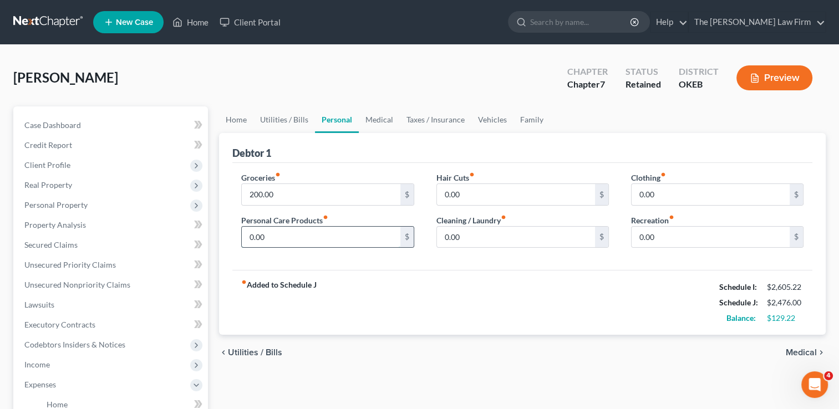
click at [282, 234] on input "0.00" at bounding box center [321, 237] width 158 height 21
click at [490, 234] on input "0.00" at bounding box center [516, 237] width 158 height 21
click at [284, 234] on input "20.00" at bounding box center [321, 237] width 158 height 21
click at [519, 274] on div "fiber_manual_record Added to Schedule J Schedule I: $2,605.22 Schedule J: $2,52…" at bounding box center [522, 302] width 580 height 65
click at [306, 197] on input "200.00" at bounding box center [321, 194] width 158 height 21
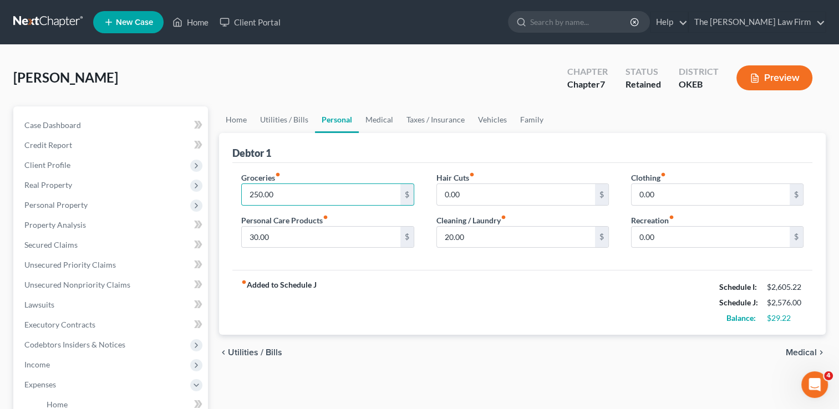
click at [393, 161] on div "Debtor 1" at bounding box center [522, 148] width 580 height 30
click at [384, 115] on link "Medical" at bounding box center [379, 120] width 41 height 27
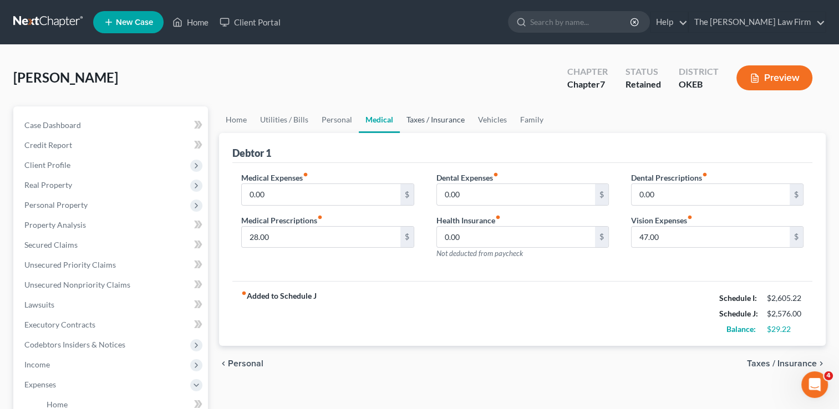
click at [434, 115] on link "Taxes / Insurance" at bounding box center [436, 120] width 72 height 27
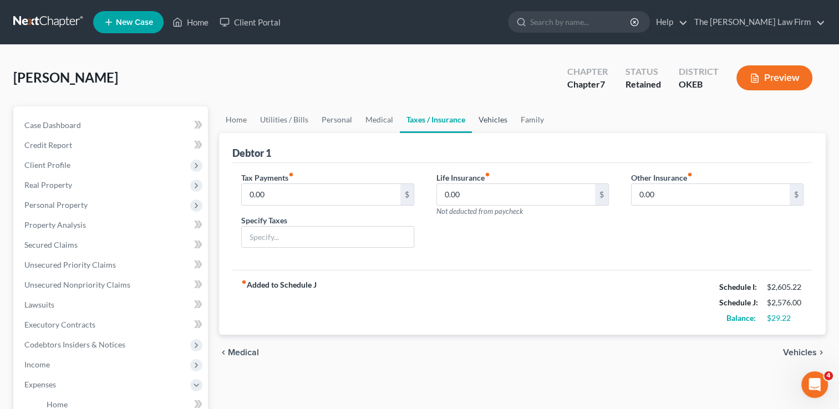
click at [496, 120] on link "Vehicles" at bounding box center [493, 120] width 42 height 27
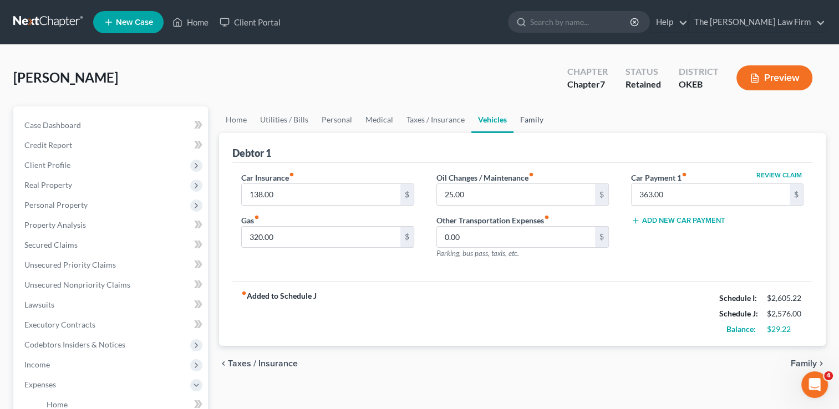
click at [530, 118] on link "Family" at bounding box center [532, 120] width 37 height 27
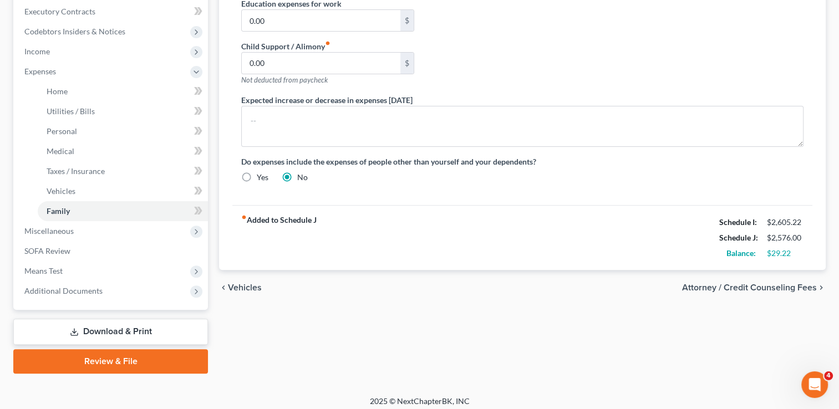
scroll to position [319, 0]
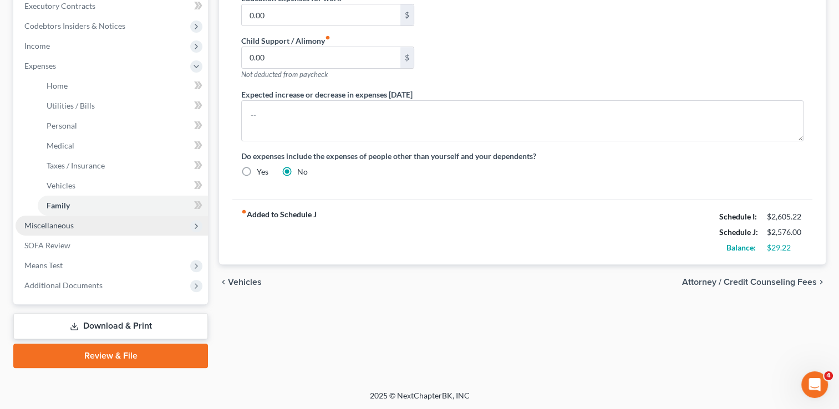
click at [79, 226] on span "Miscellaneous" at bounding box center [112, 226] width 193 height 20
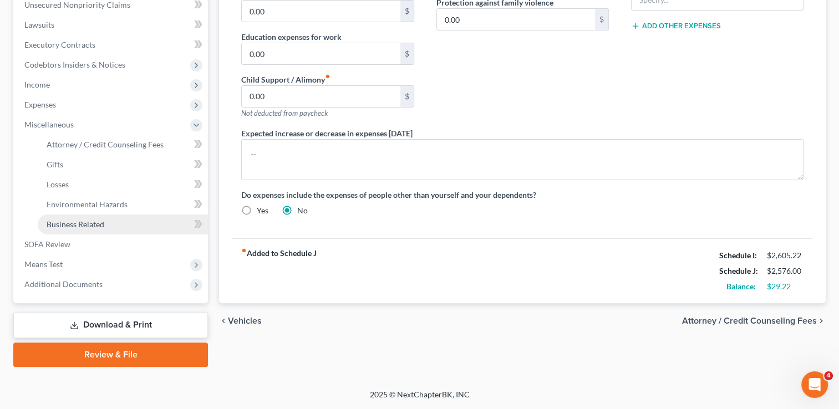
scroll to position [279, 0]
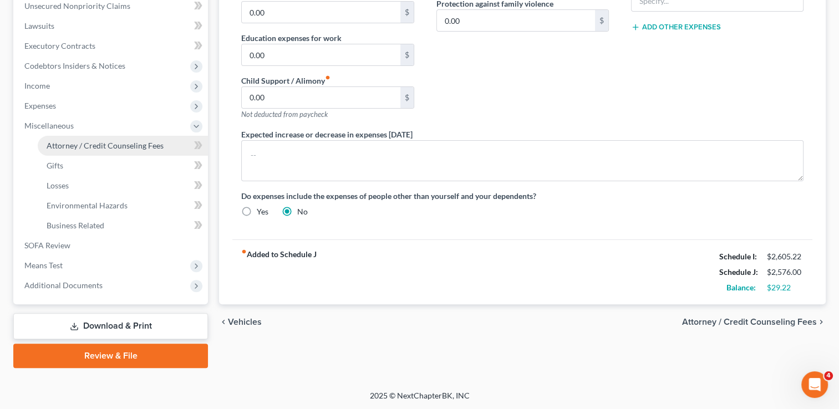
click at [109, 141] on span "Attorney / Credit Counseling Fees" at bounding box center [105, 145] width 117 height 9
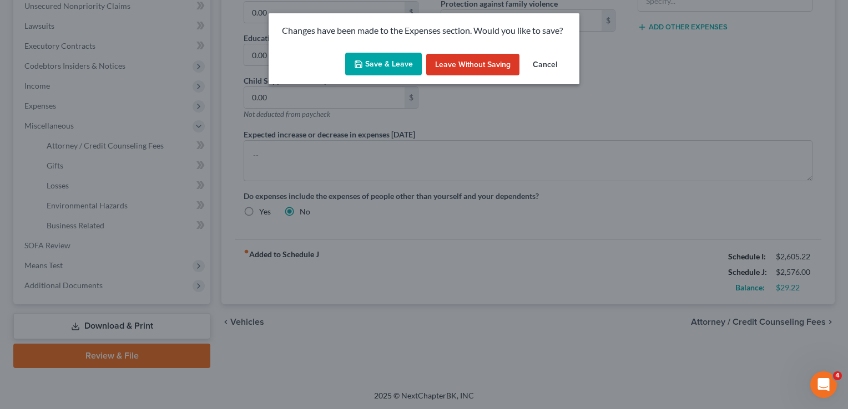
click at [377, 64] on button "Save & Leave" at bounding box center [383, 64] width 77 height 23
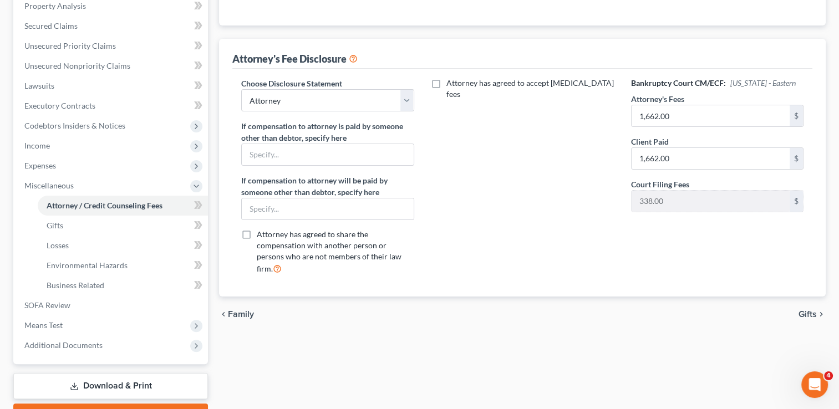
scroll to position [222, 0]
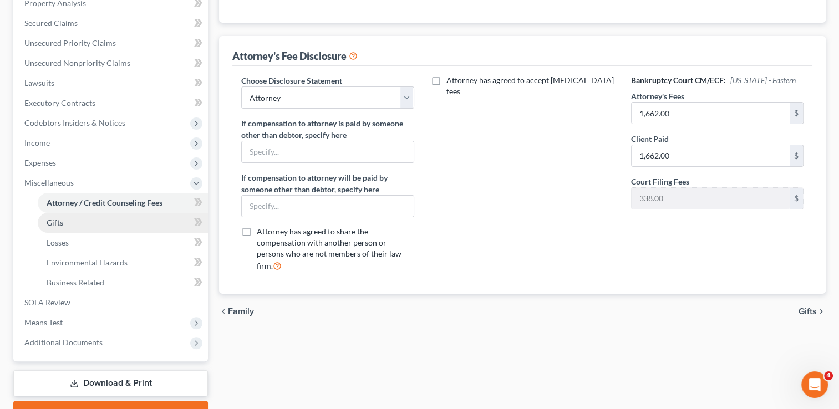
click at [59, 222] on span "Gifts" at bounding box center [55, 222] width 17 height 9
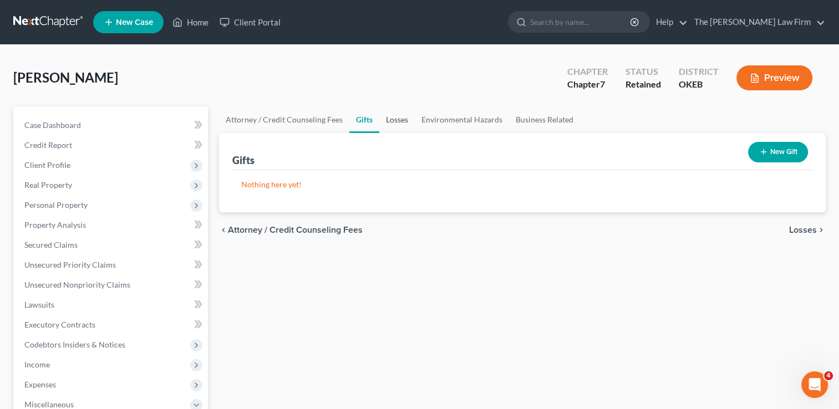
click at [399, 119] on link "Losses" at bounding box center [398, 120] width 36 height 27
click at [458, 119] on link "Environmental Hazards" at bounding box center [462, 120] width 94 height 27
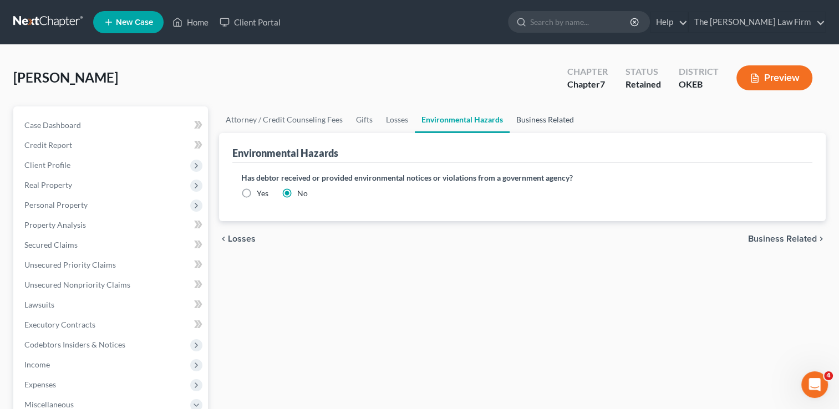
click at [542, 117] on link "Business Related" at bounding box center [545, 120] width 71 height 27
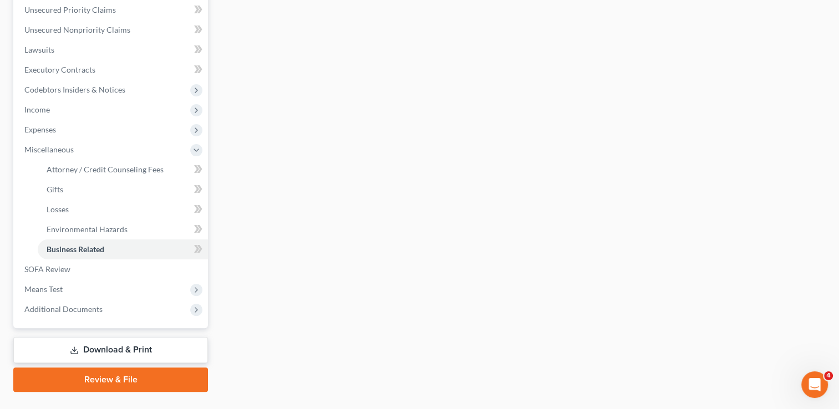
scroll to position [279, 0]
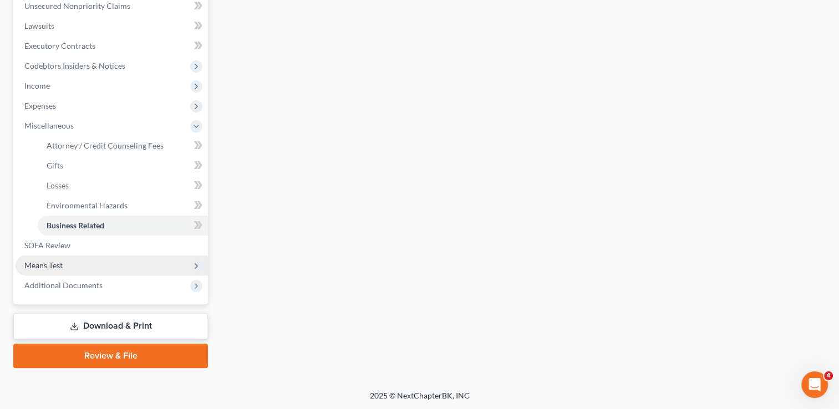
click at [58, 265] on span "Means Test" at bounding box center [43, 265] width 38 height 9
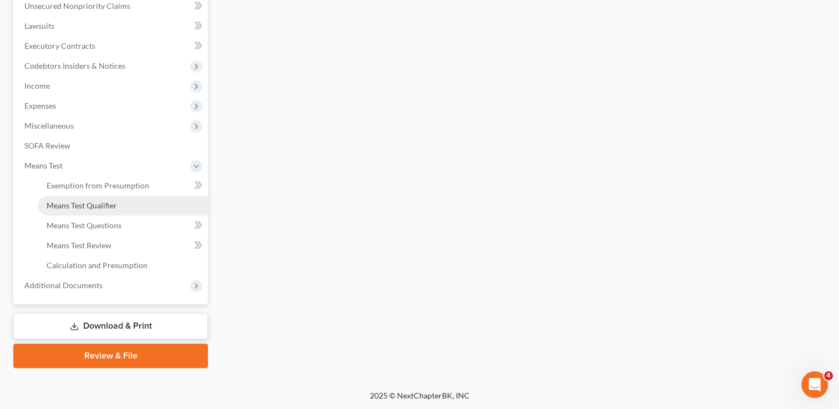
click at [97, 208] on span "Means Test Qualifier" at bounding box center [82, 205] width 70 height 9
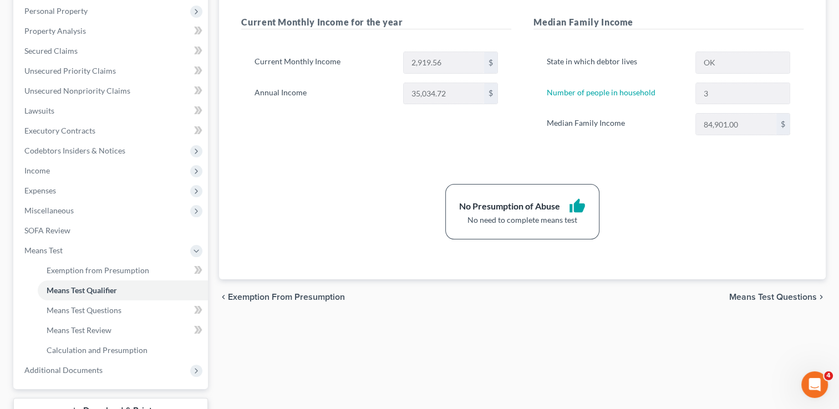
scroll to position [222, 0]
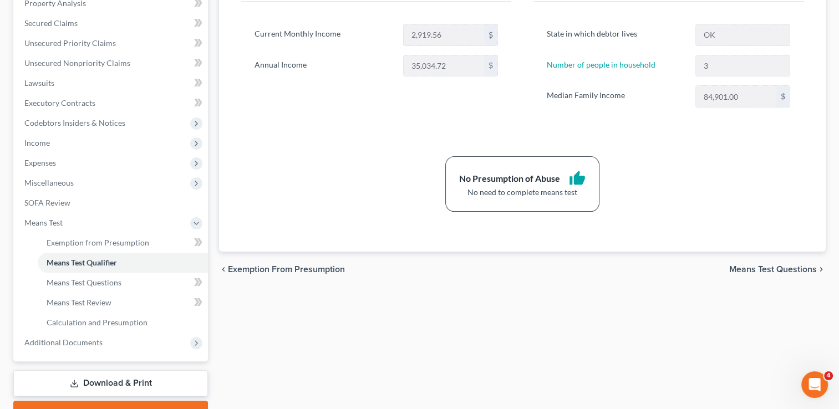
drag, startPoint x: 107, startPoint y: 386, endPoint x: 209, endPoint y: 375, distance: 102.8
click at [107, 386] on link "Download & Print" at bounding box center [110, 384] width 195 height 26
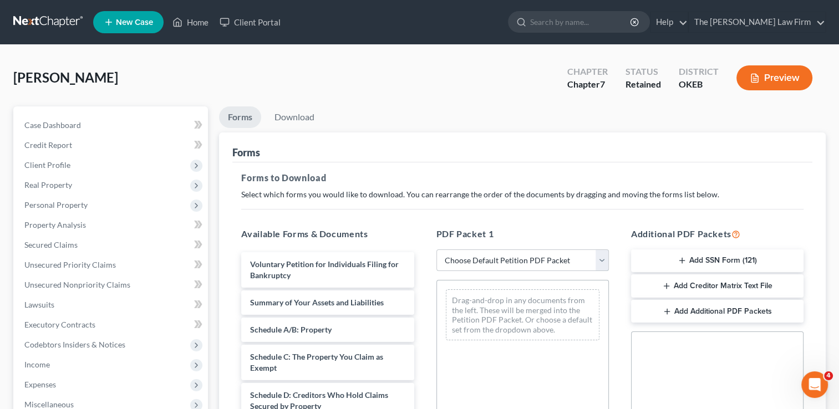
click at [564, 259] on select "Choose Default Petition PDF Packet Complete Bankruptcy Petition (all forms and …" at bounding box center [523, 261] width 173 height 22
click at [437, 250] on select "Choose Default Petition PDF Packet Complete Bankruptcy Petition (all forms and …" at bounding box center [523, 261] width 173 height 22
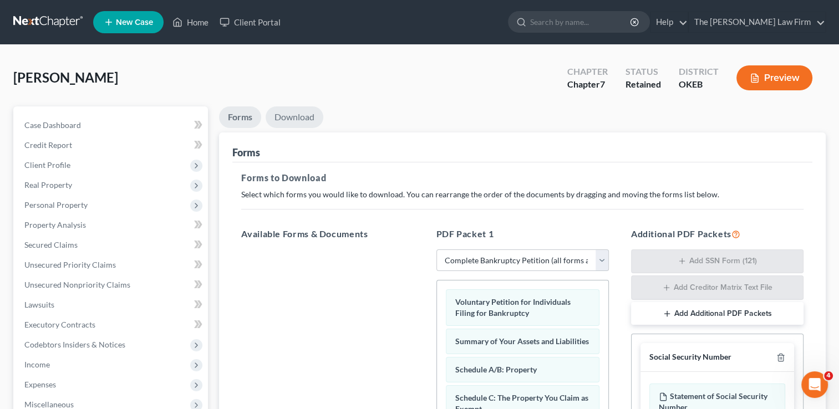
click at [286, 113] on link "Download" at bounding box center [295, 118] width 58 height 22
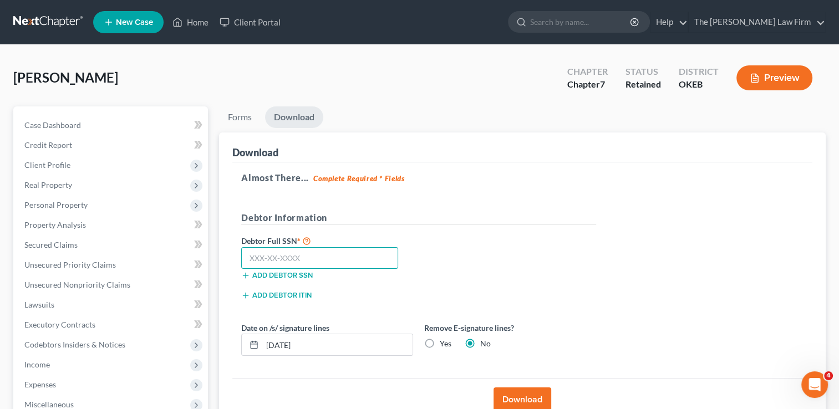
drag, startPoint x: 320, startPoint y: 260, endPoint x: 435, endPoint y: 254, distance: 115.0
click at [320, 259] on input "text" at bounding box center [319, 258] width 157 height 22
click at [524, 397] on button "Download" at bounding box center [523, 400] width 58 height 24
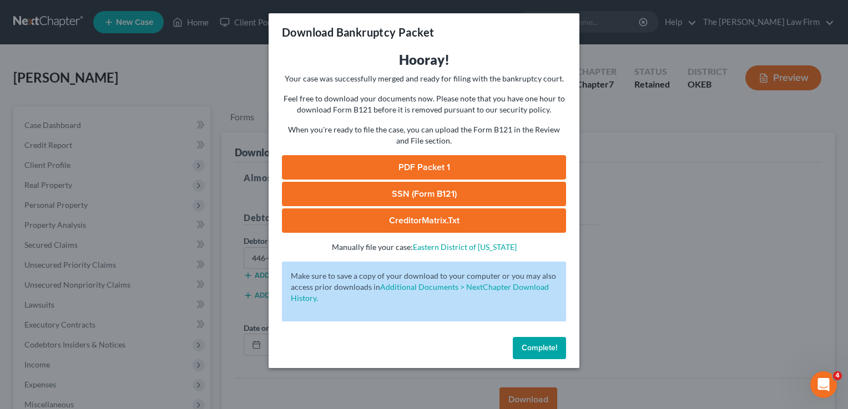
click at [486, 194] on link "SSN (Form B121)" at bounding box center [424, 194] width 284 height 24
click at [537, 348] on span "Complete!" at bounding box center [540, 347] width 36 height 9
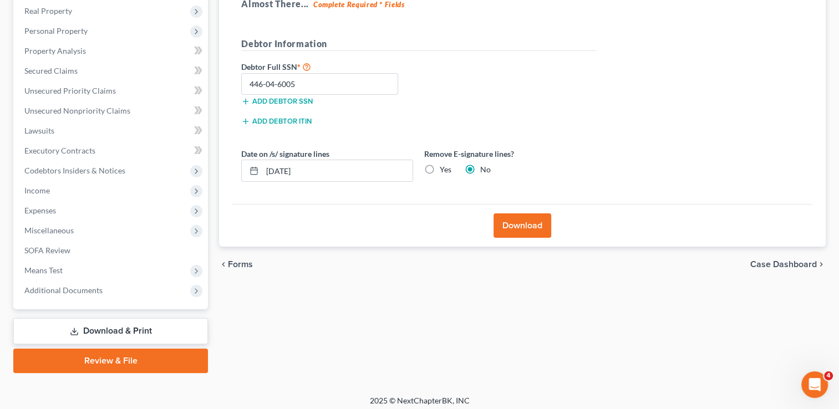
scroll to position [179, 0]
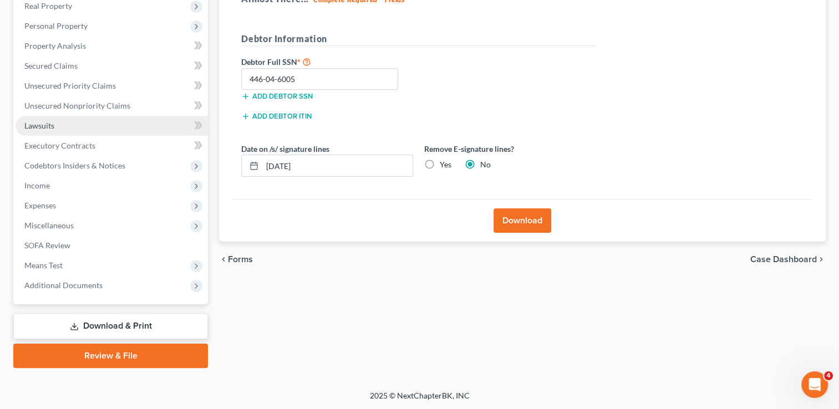
click at [61, 126] on link "Lawsuits" at bounding box center [112, 126] width 193 height 20
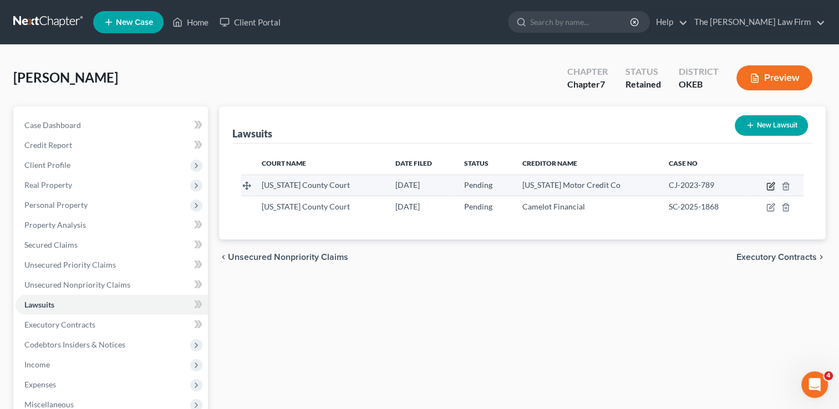
click at [773, 187] on icon "button" at bounding box center [771, 186] width 9 height 9
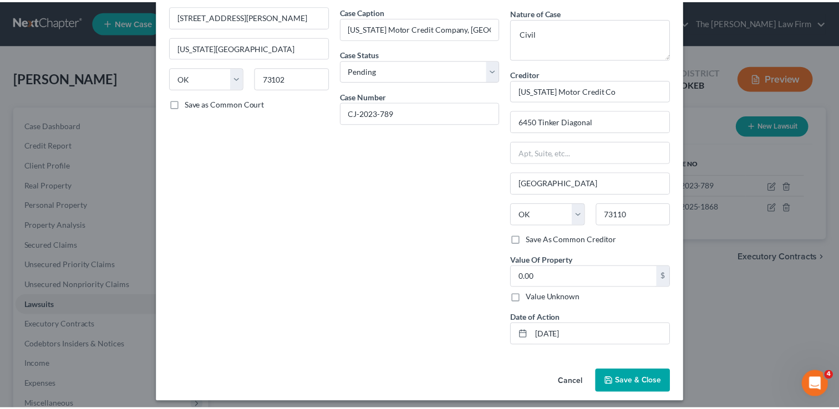
scroll to position [93, 0]
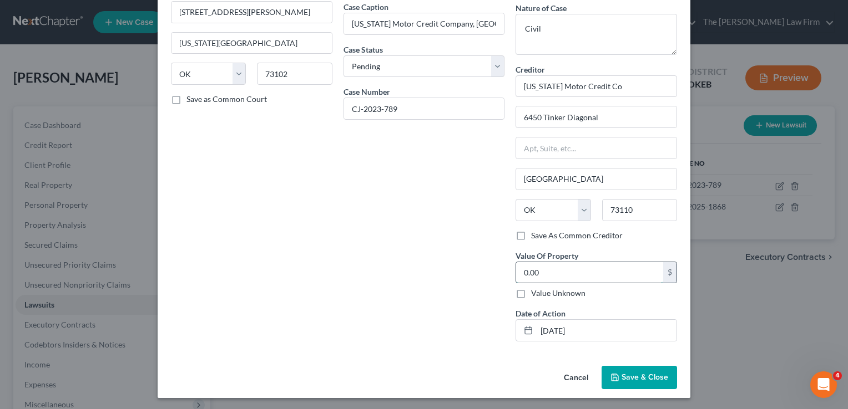
click at [560, 264] on input "0.00" at bounding box center [589, 272] width 147 height 21
click at [628, 374] on span "Save & Close" at bounding box center [644, 377] width 47 height 9
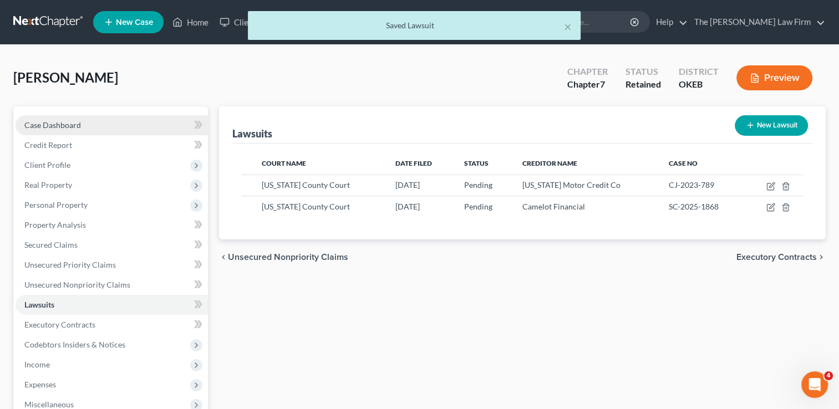
drag, startPoint x: 68, startPoint y: 117, endPoint x: 164, endPoint y: 131, distance: 97.2
click at [68, 117] on link "Case Dashboard" at bounding box center [112, 125] width 193 height 20
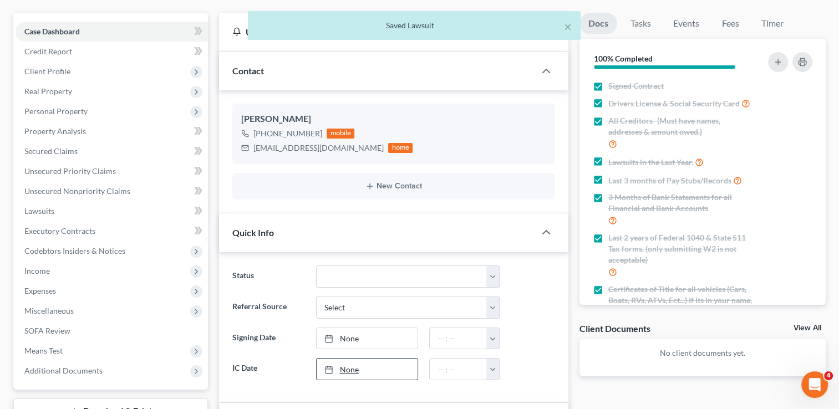
scroll to position [111, 0]
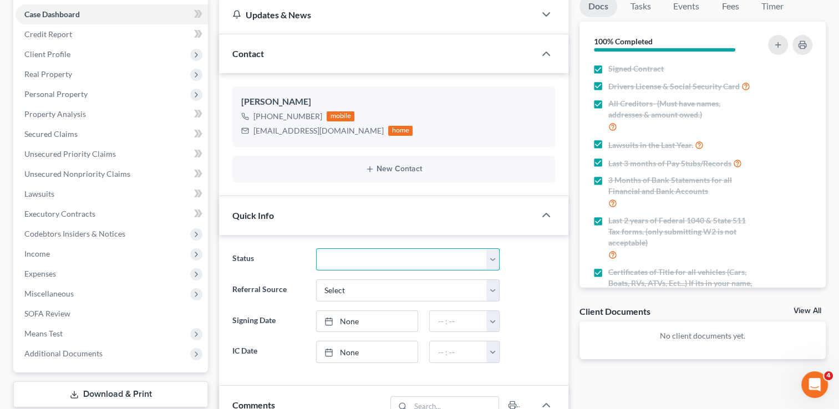
drag, startPoint x: 400, startPoint y: 257, endPoint x: 381, endPoint y: 246, distance: 22.6
click at [400, 257] on select "Discharged Dismissed Filed Info Sent In Progress Lead Lost Lead Ready to File R…" at bounding box center [408, 260] width 184 height 22
click at [316, 249] on select "Discharged Dismissed Filed Info Sent In Progress Lead Lost Lead Ready to File R…" at bounding box center [408, 260] width 184 height 22
click at [545, 281] on div "Referral Source Select Word Of Mouth Previous Clients Direct Mail Website Googl…" at bounding box center [394, 291] width 334 height 22
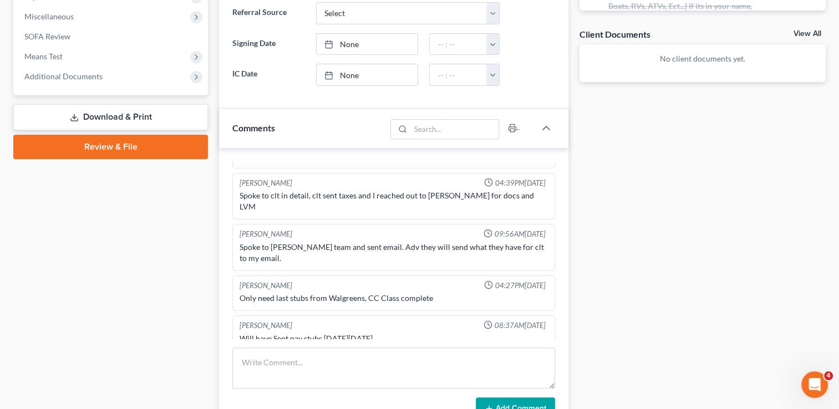
click at [135, 114] on link "Download & Print" at bounding box center [110, 117] width 195 height 26
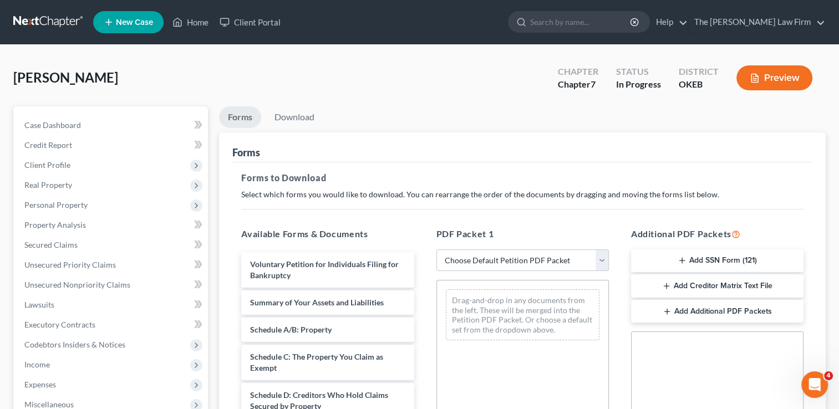
click at [523, 260] on select "Choose Default Petition PDF Packet Complete Bankruptcy Petition (all forms and …" at bounding box center [523, 261] width 173 height 22
click at [437, 250] on select "Choose Default Petition PDF Packet Complete Bankruptcy Petition (all forms and …" at bounding box center [523, 261] width 173 height 22
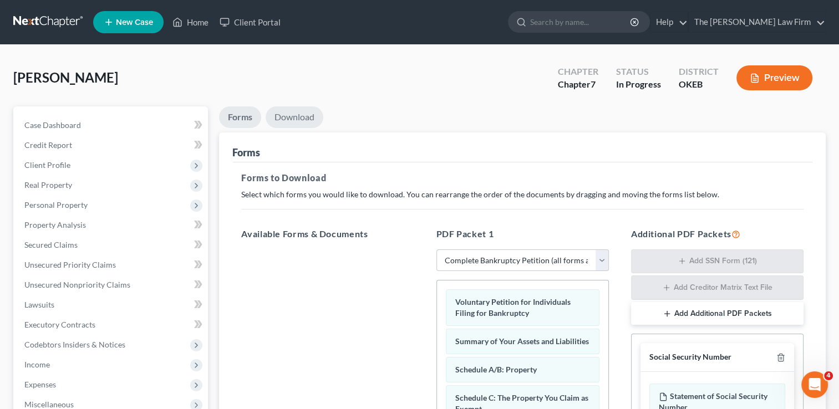
click at [301, 118] on link "Download" at bounding box center [295, 118] width 58 height 22
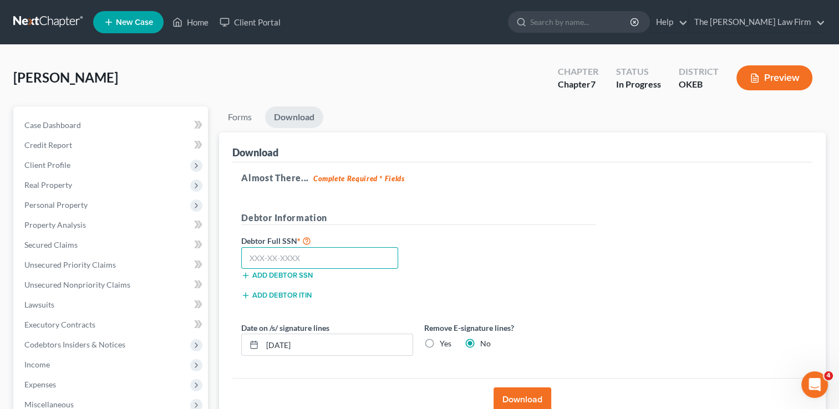
click at [332, 254] on input "text" at bounding box center [319, 258] width 157 height 22
click at [520, 396] on button "Download" at bounding box center [523, 400] width 58 height 24
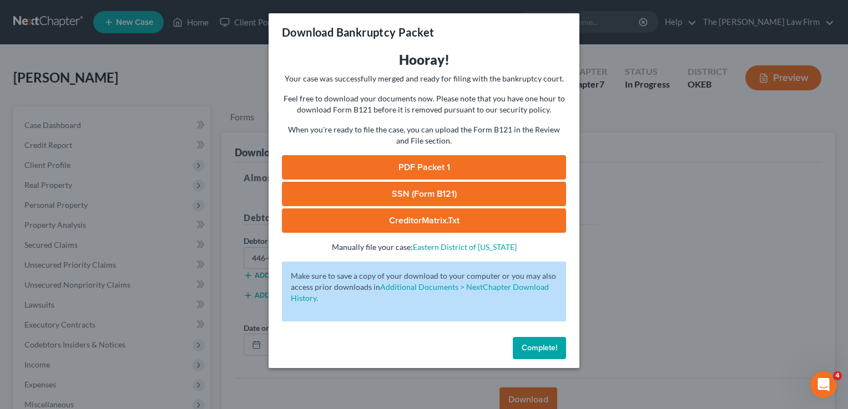
click at [472, 168] on link "PDF Packet 1" at bounding box center [424, 167] width 284 height 24
click at [535, 346] on span "Complete!" at bounding box center [540, 347] width 36 height 9
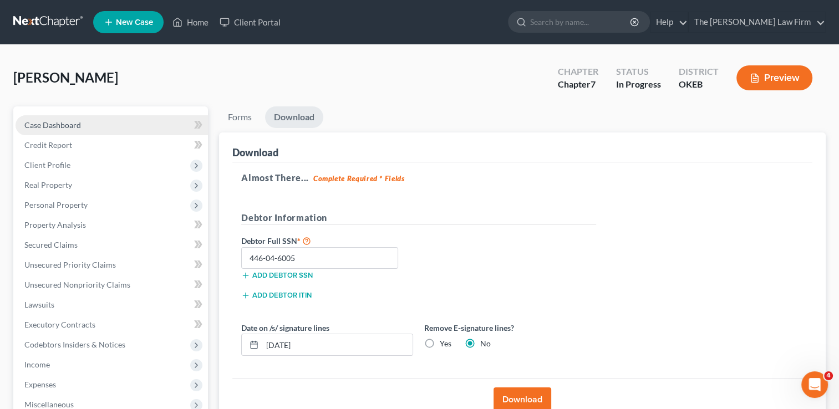
click at [77, 131] on link "Case Dashboard" at bounding box center [112, 125] width 193 height 20
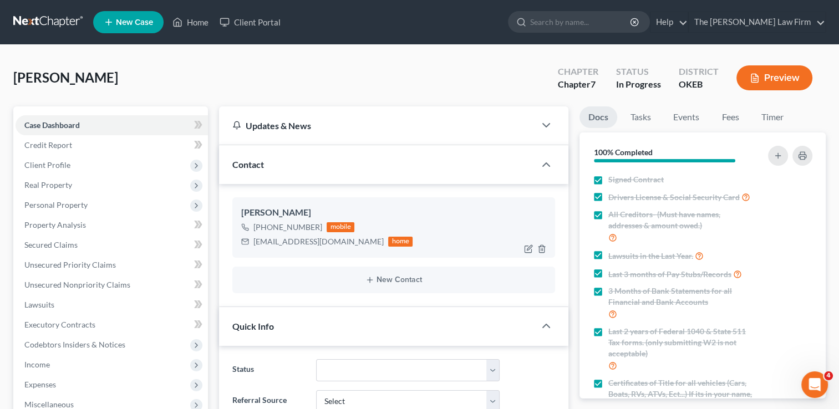
scroll to position [183, 0]
drag, startPoint x: 266, startPoint y: 243, endPoint x: 330, endPoint y: 242, distance: 63.8
click at [363, 248] on div "[PERSON_NAME] [PHONE_NUMBER] mobile [EMAIL_ADDRESS][DOMAIN_NAME] home" at bounding box center [393, 228] width 323 height 60
copy div "[EMAIL_ADDRESS][DOMAIN_NAME]"
drag, startPoint x: 67, startPoint y: 203, endPoint x: 111, endPoint y: 221, distance: 48.0
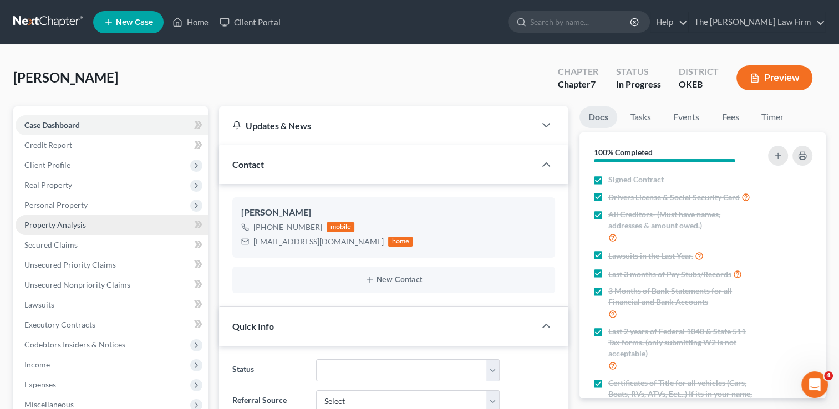
click at [67, 203] on span "Personal Property" at bounding box center [55, 204] width 63 height 9
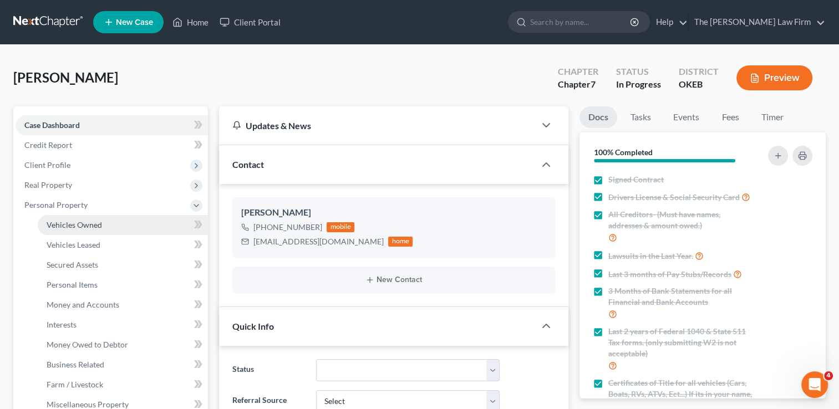
drag, startPoint x: 102, startPoint y: 221, endPoint x: 172, endPoint y: 225, distance: 70.5
click at [102, 221] on link "Vehicles Owned" at bounding box center [123, 225] width 170 height 20
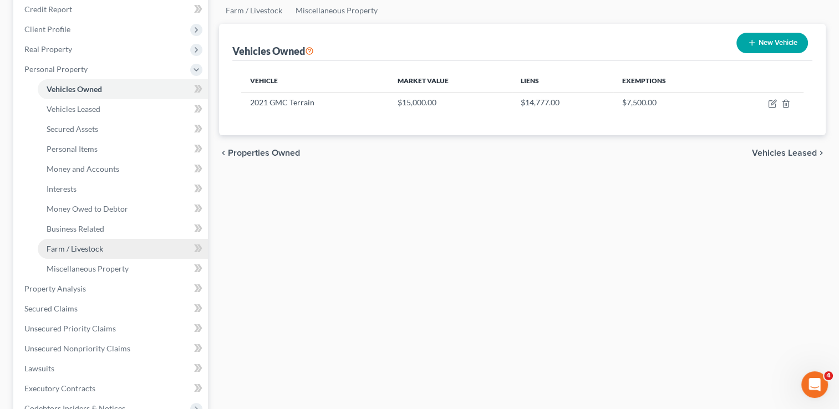
scroll to position [166, 0]
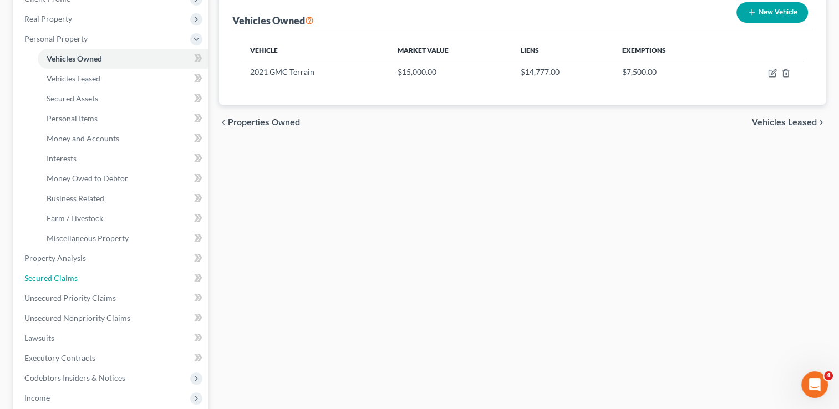
drag, startPoint x: 58, startPoint y: 281, endPoint x: 199, endPoint y: 284, distance: 141.5
click at [58, 281] on span "Secured Claims" at bounding box center [50, 278] width 53 height 9
